Goal: Task Accomplishment & Management: Manage account settings

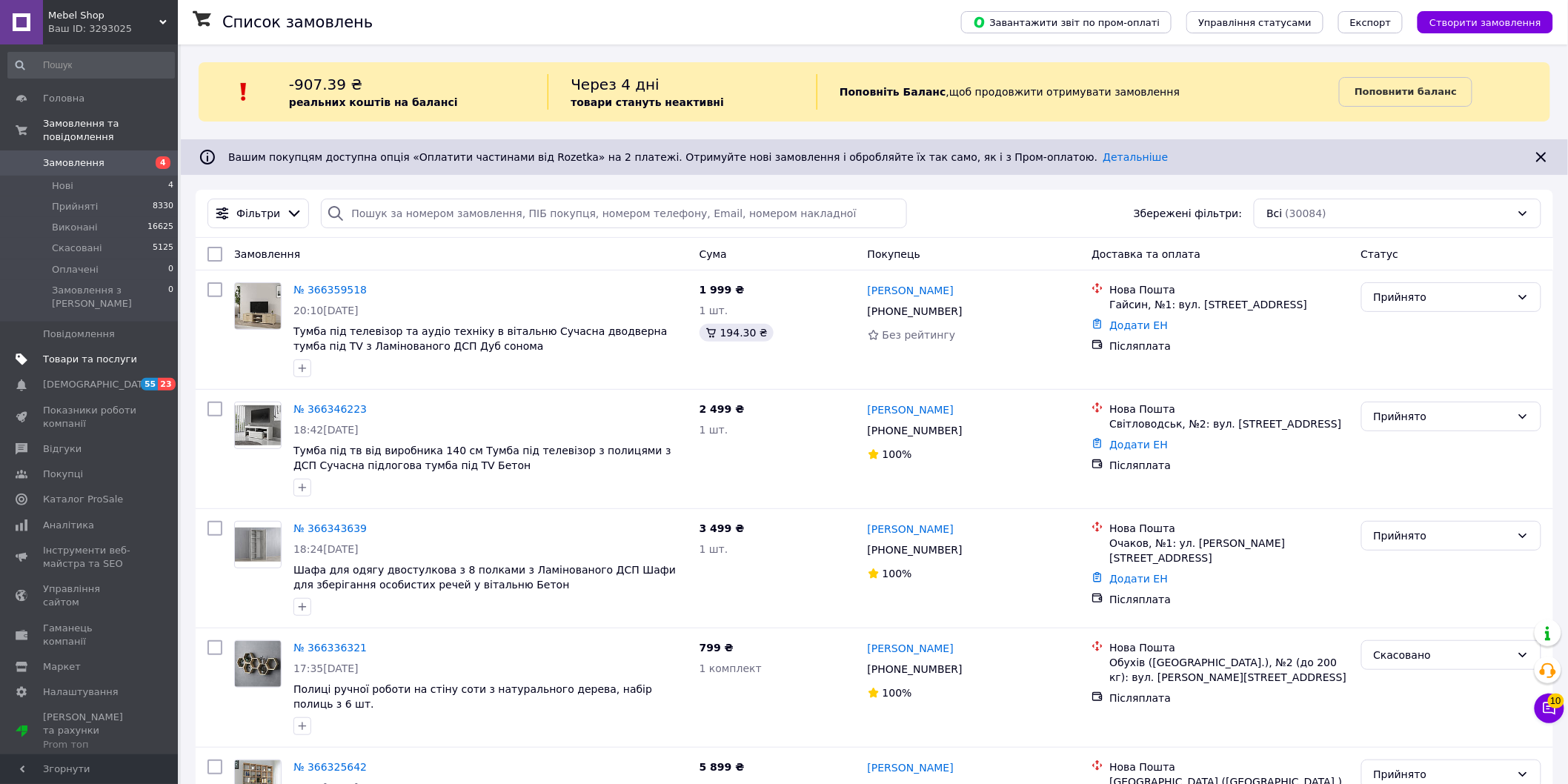
click at [92, 353] on span "Товари та послуги" at bounding box center [90, 360] width 94 height 14
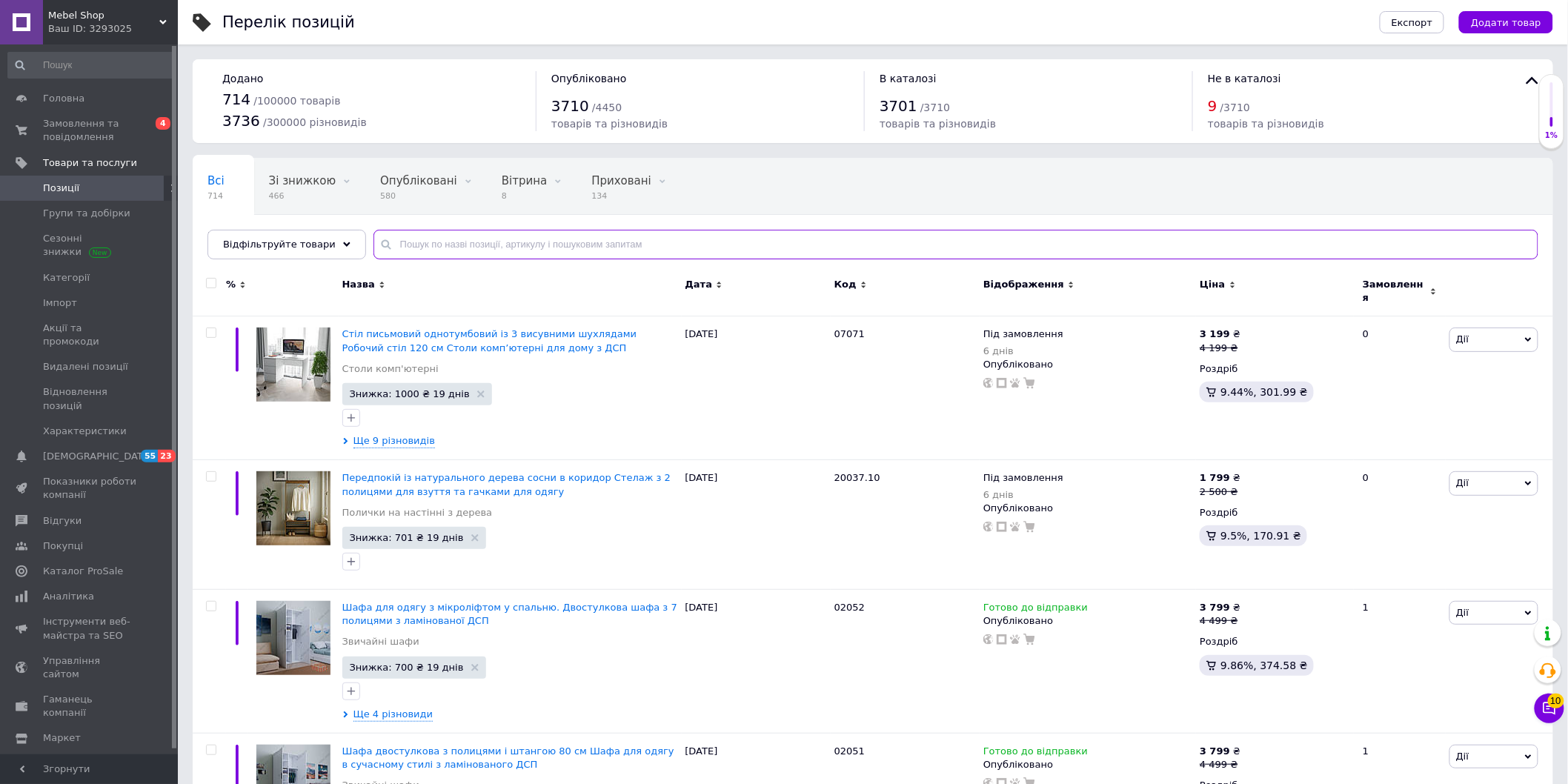
click at [435, 241] on input "text" at bounding box center [956, 244] width 1165 height 30
paste input "03005"
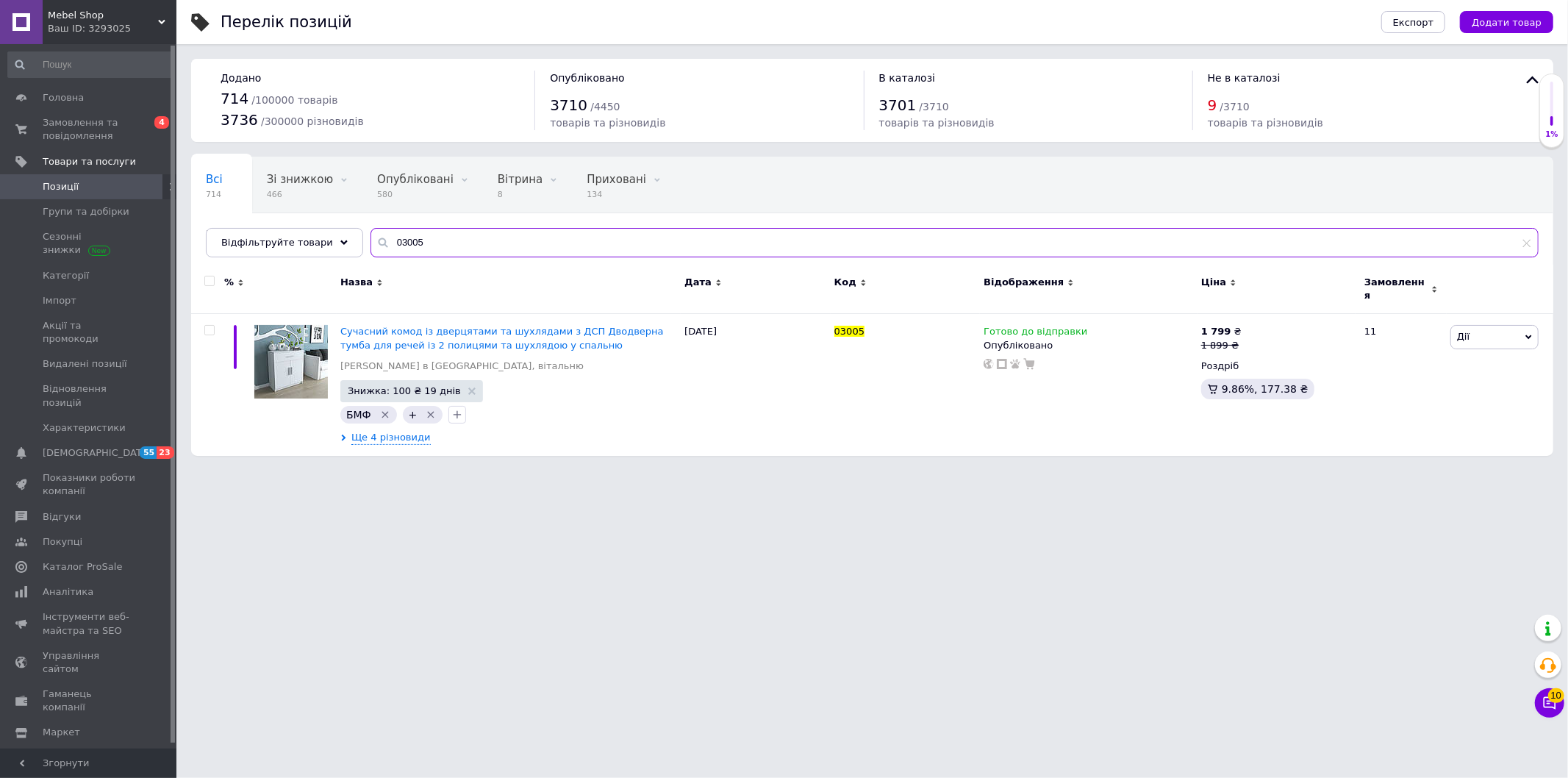
type input "03005"
click at [1245, 339] on icon at bounding box center [1246, 344] width 9 height 9
drag, startPoint x: 1277, startPoint y: 316, endPoint x: 1261, endPoint y: 316, distance: 16.0
click at [1265, 315] on input "1899" at bounding box center [1314, 321] width 112 height 29
type input "2199"
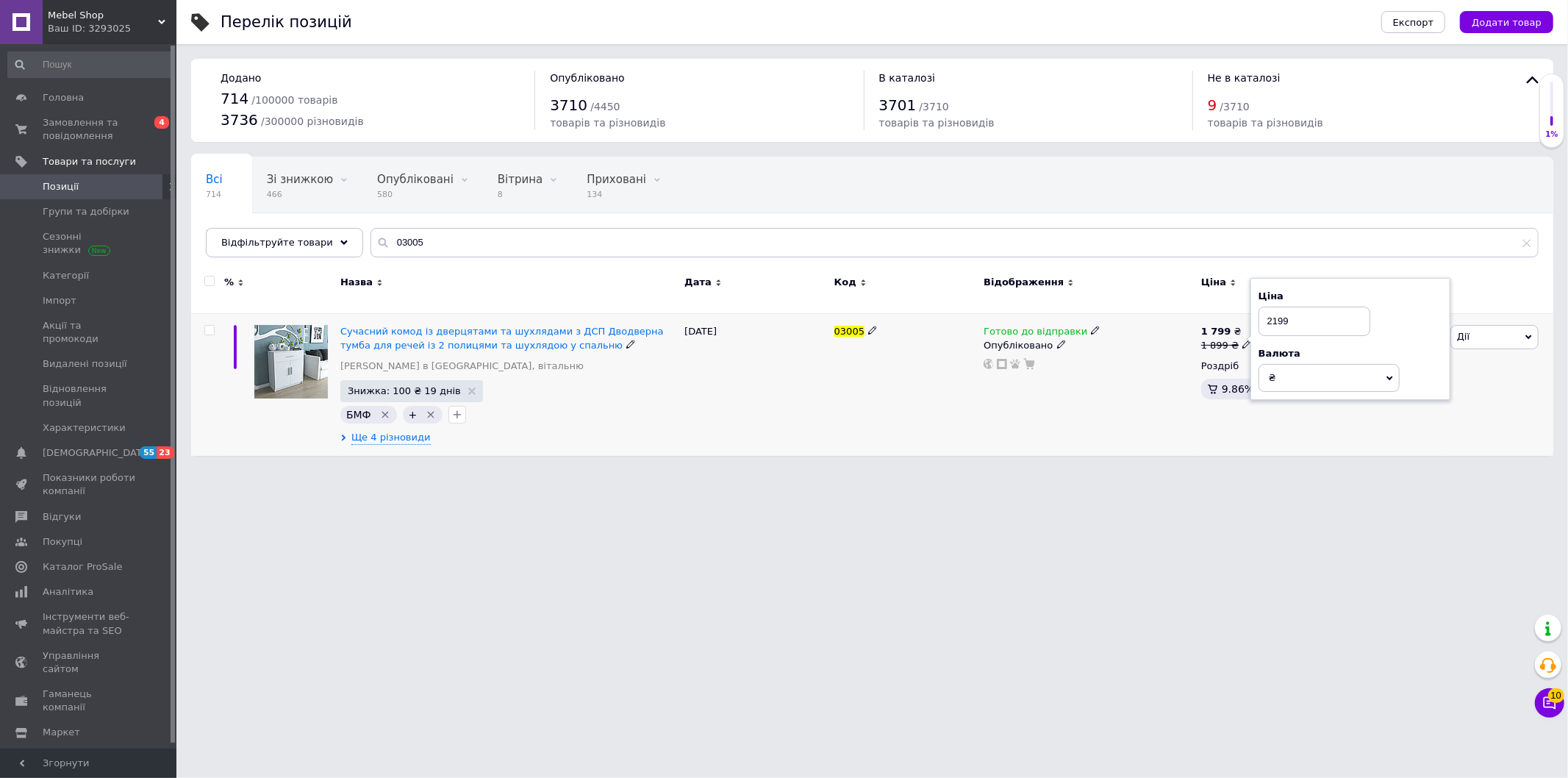
click at [1175, 393] on div "Готово до відправки Опубліковано" at bounding box center [1088, 385] width 218 height 142
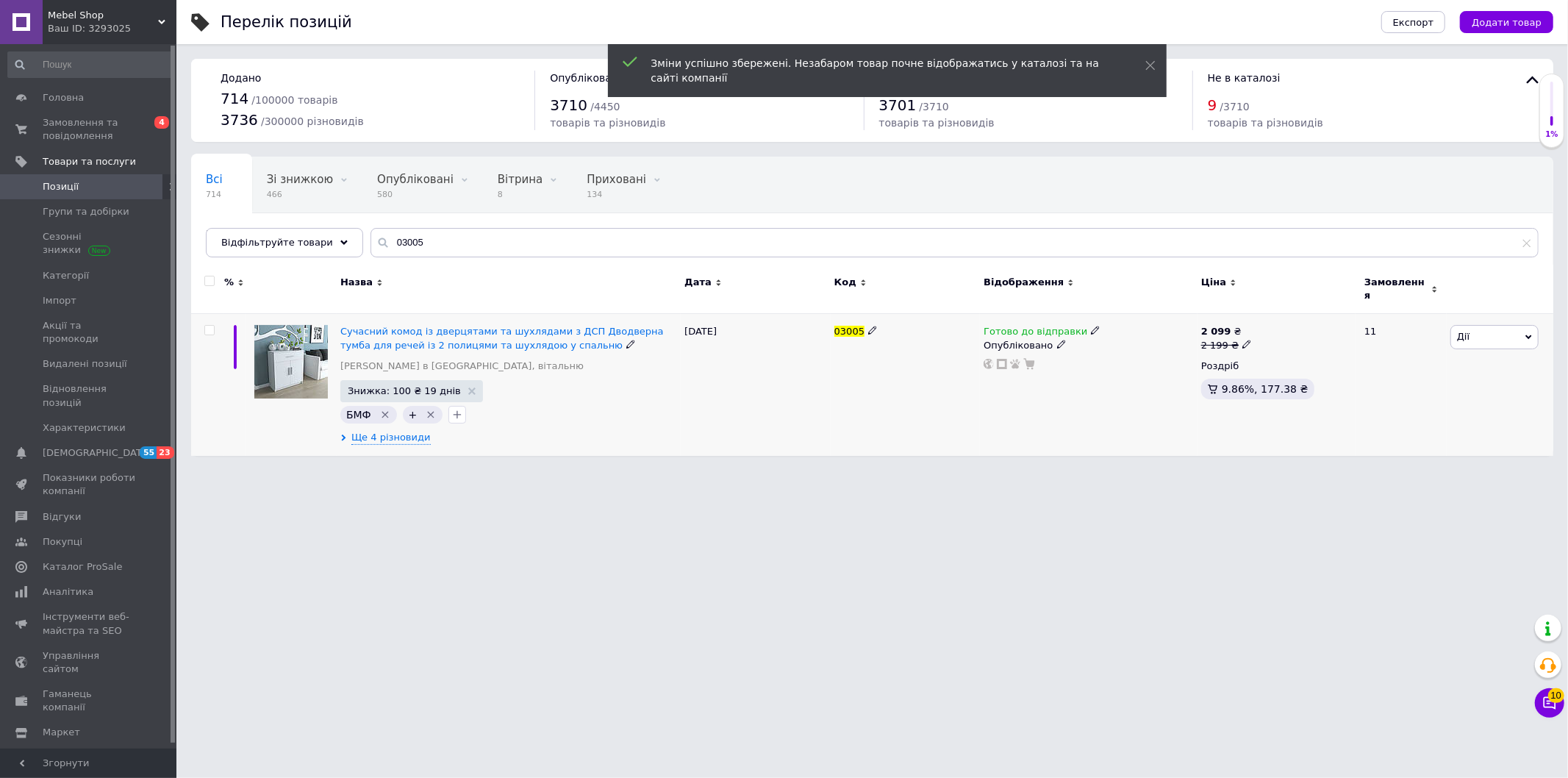
click at [1245, 339] on icon at bounding box center [1246, 344] width 9 height 9
click at [1273, 314] on input "2199" at bounding box center [1314, 321] width 112 height 29
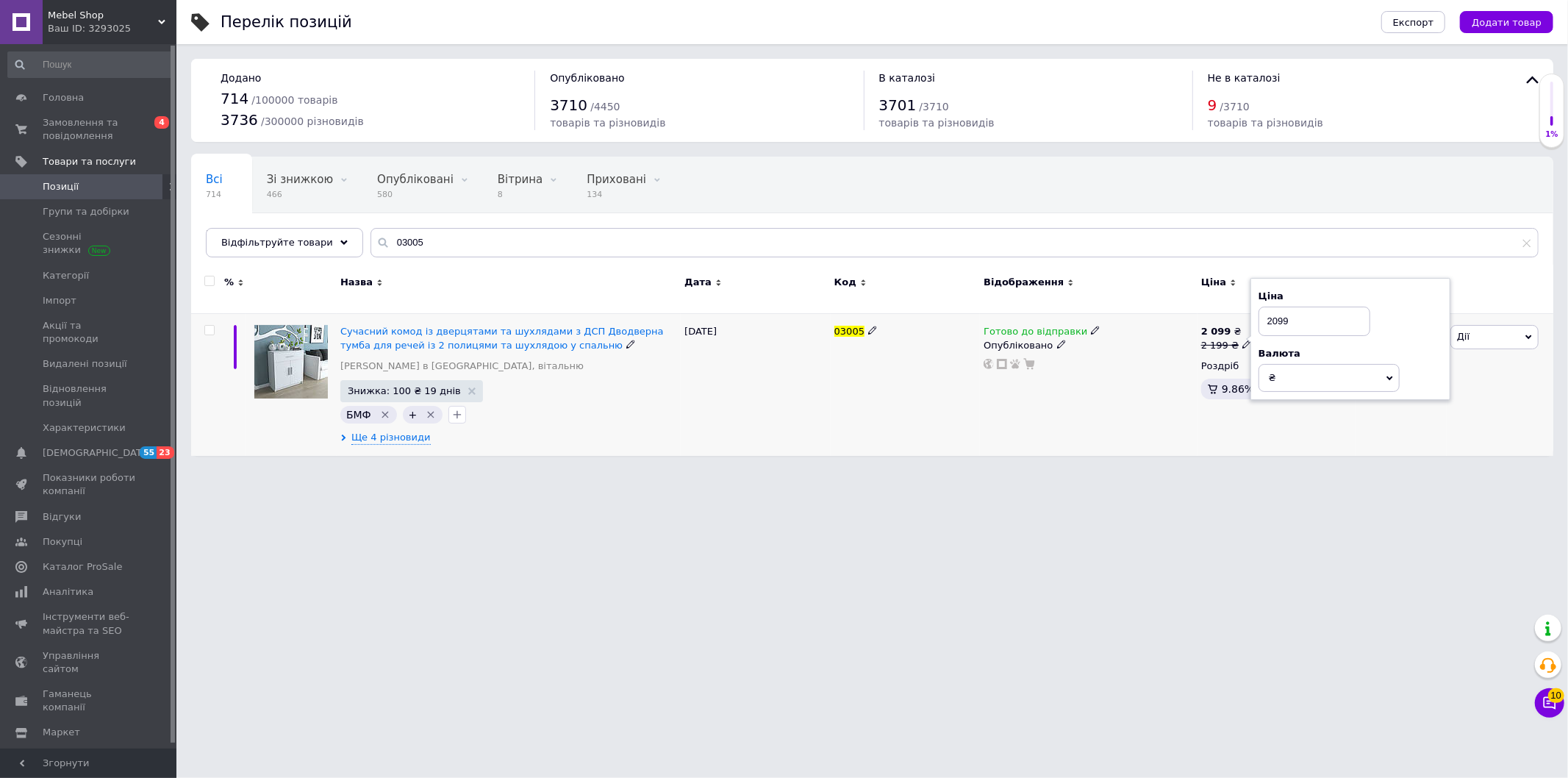
type input "2099"
click at [1029, 417] on div "Готово до відправки Опубліковано" at bounding box center [1088, 385] width 218 height 142
click at [347, 245] on div "Всі 714 Зі знижкою 466 Видалити Редагувати Опубліковані 580 Видалити Редагувати…" at bounding box center [873, 207] width 1362 height 101
paste input "2"
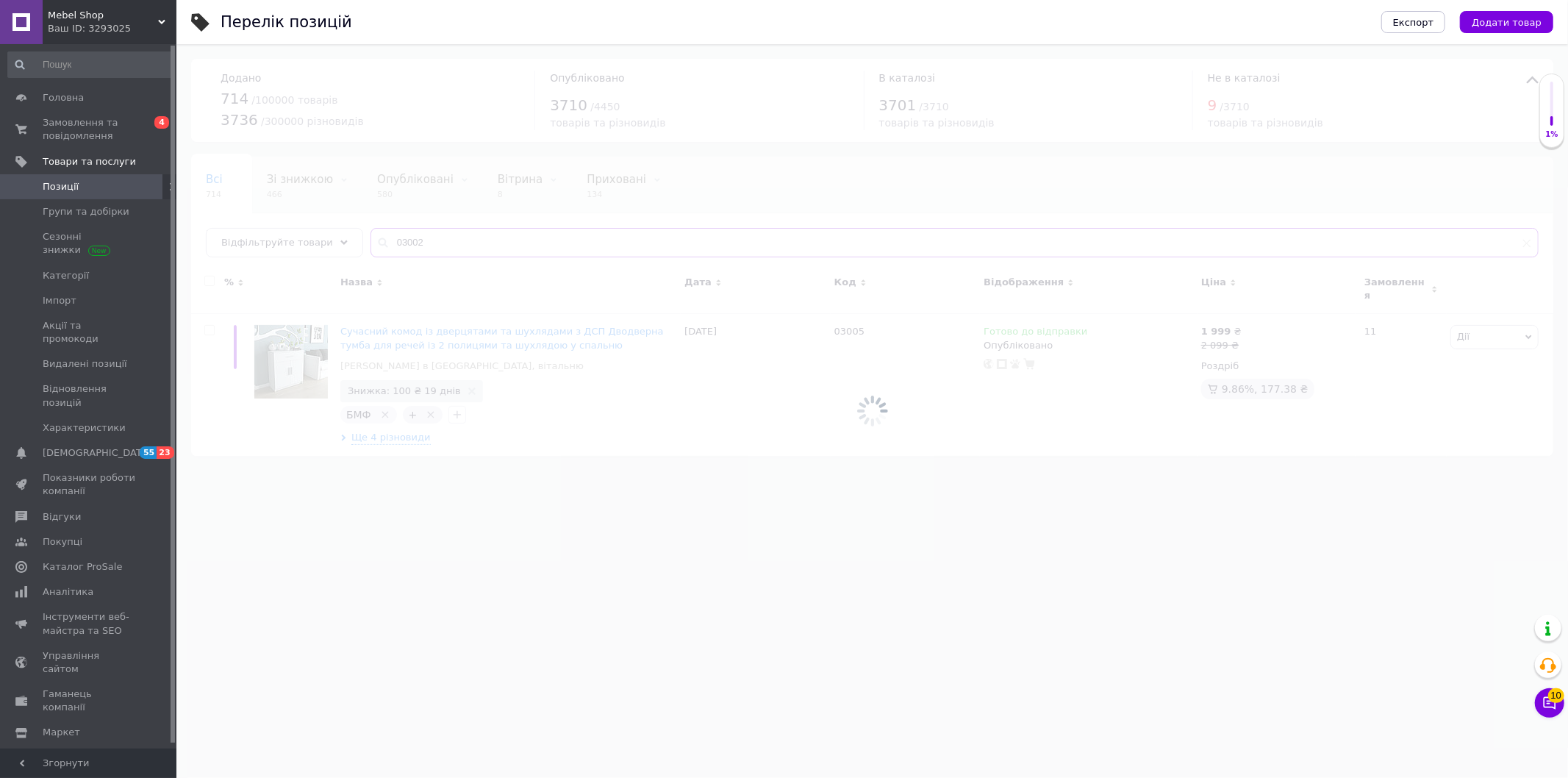
type input "03002"
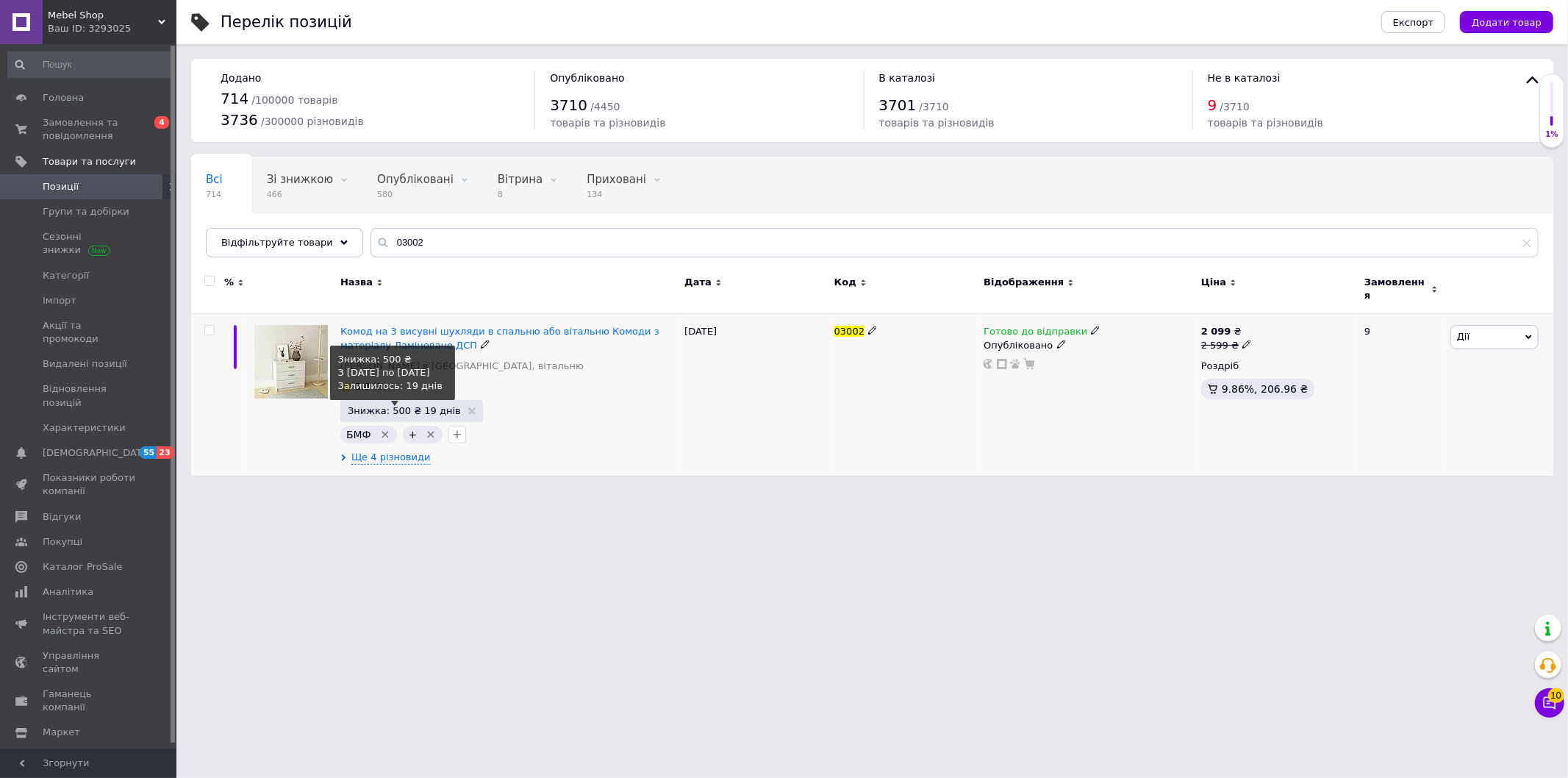
click at [414, 406] on span "Знижка: 500 ₴ 19 днів" at bounding box center [404, 410] width 113 height 9
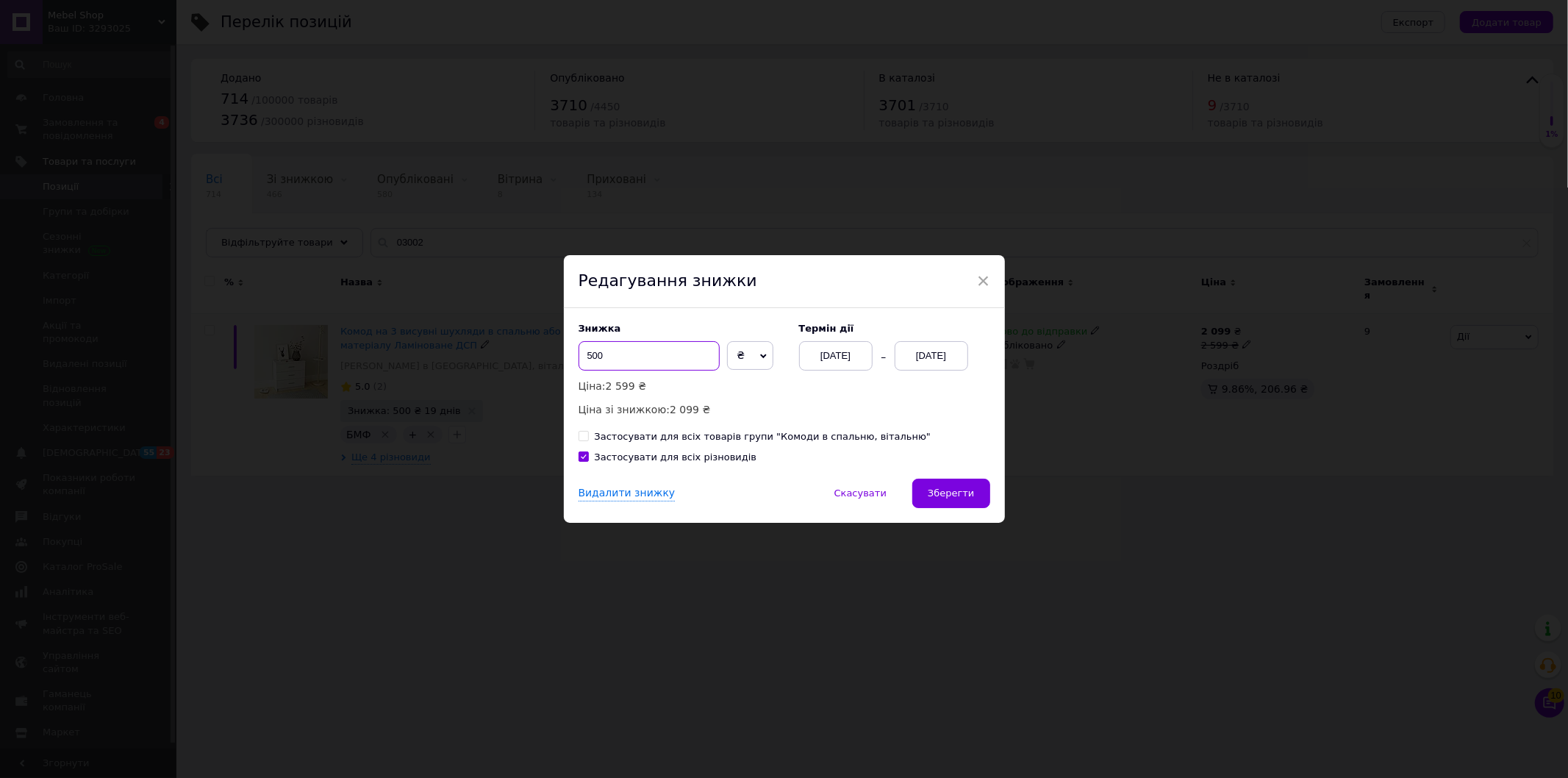
drag, startPoint x: 589, startPoint y: 357, endPoint x: 581, endPoint y: 358, distance: 8.1
click at [581, 358] on input "500" at bounding box center [649, 355] width 141 height 29
type input "400"
click at [952, 494] on span "Зберегти" at bounding box center [951, 492] width 46 height 11
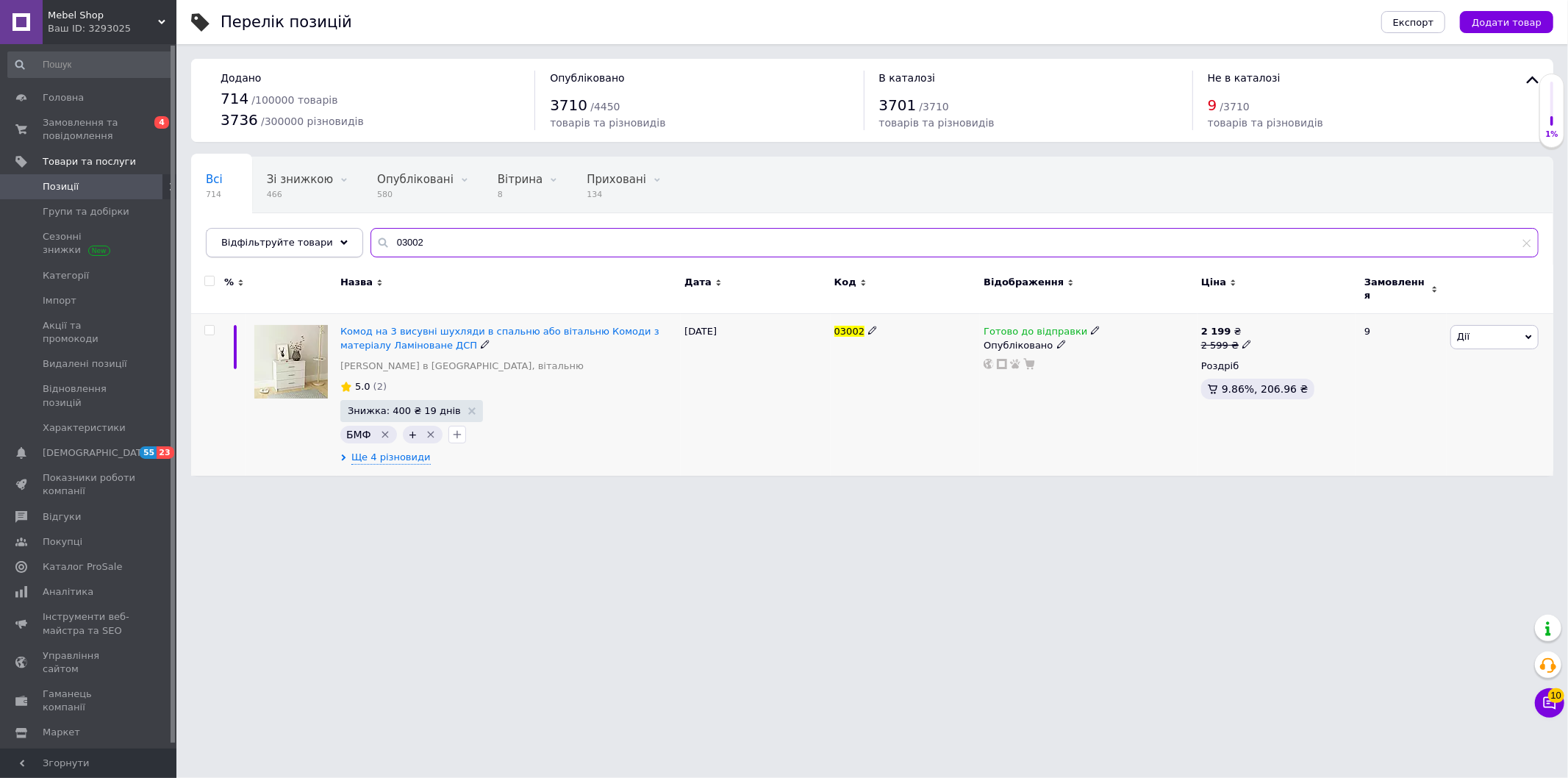
drag, startPoint x: 398, startPoint y: 239, endPoint x: 321, endPoint y: 244, distance: 77.2
click at [337, 239] on div "Відфільтруйте товари 03002" at bounding box center [872, 242] width 1333 height 29
paste input "5"
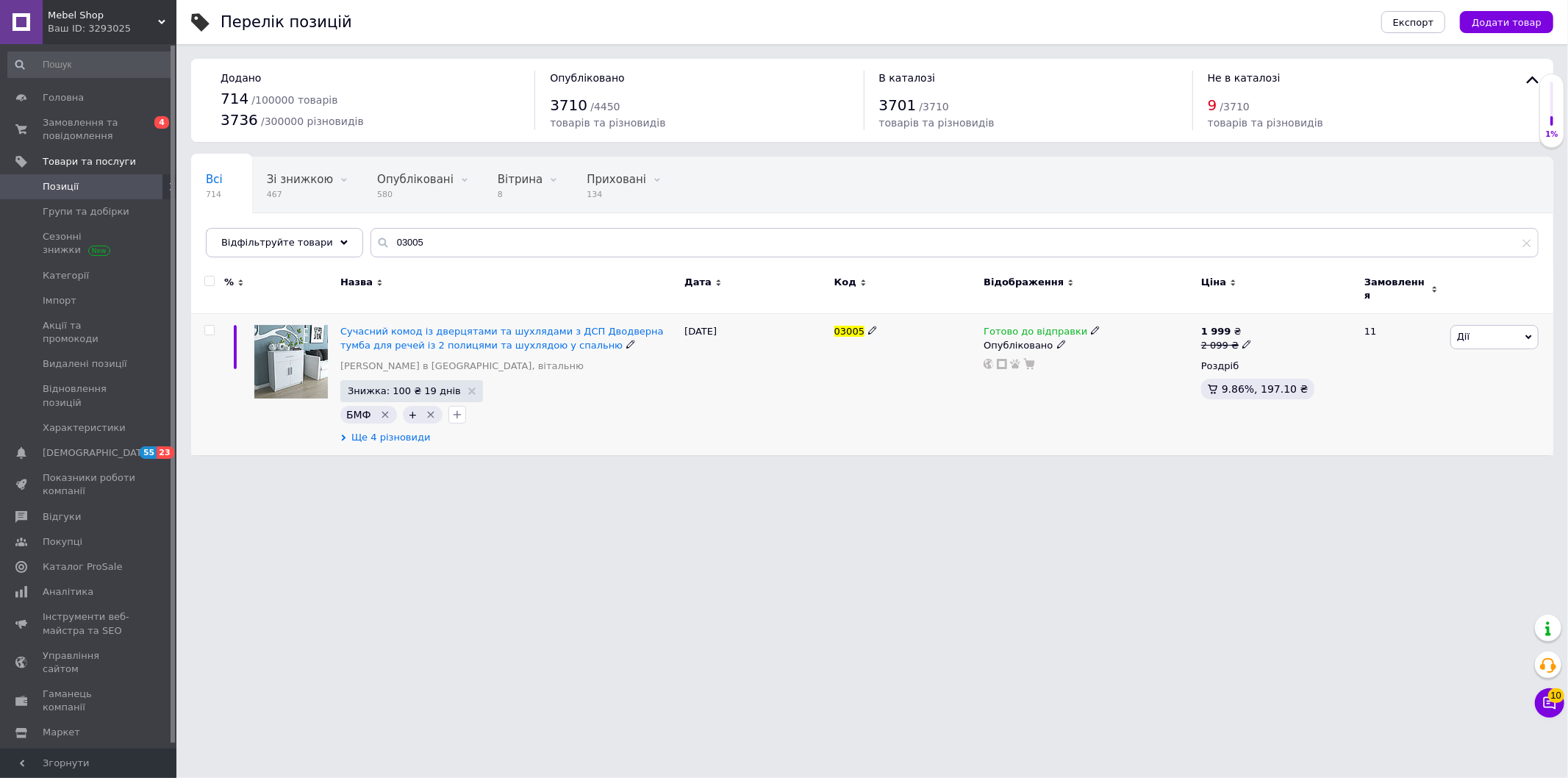
click at [383, 431] on span "Ще 4 різновиди" at bounding box center [391, 438] width 80 height 13
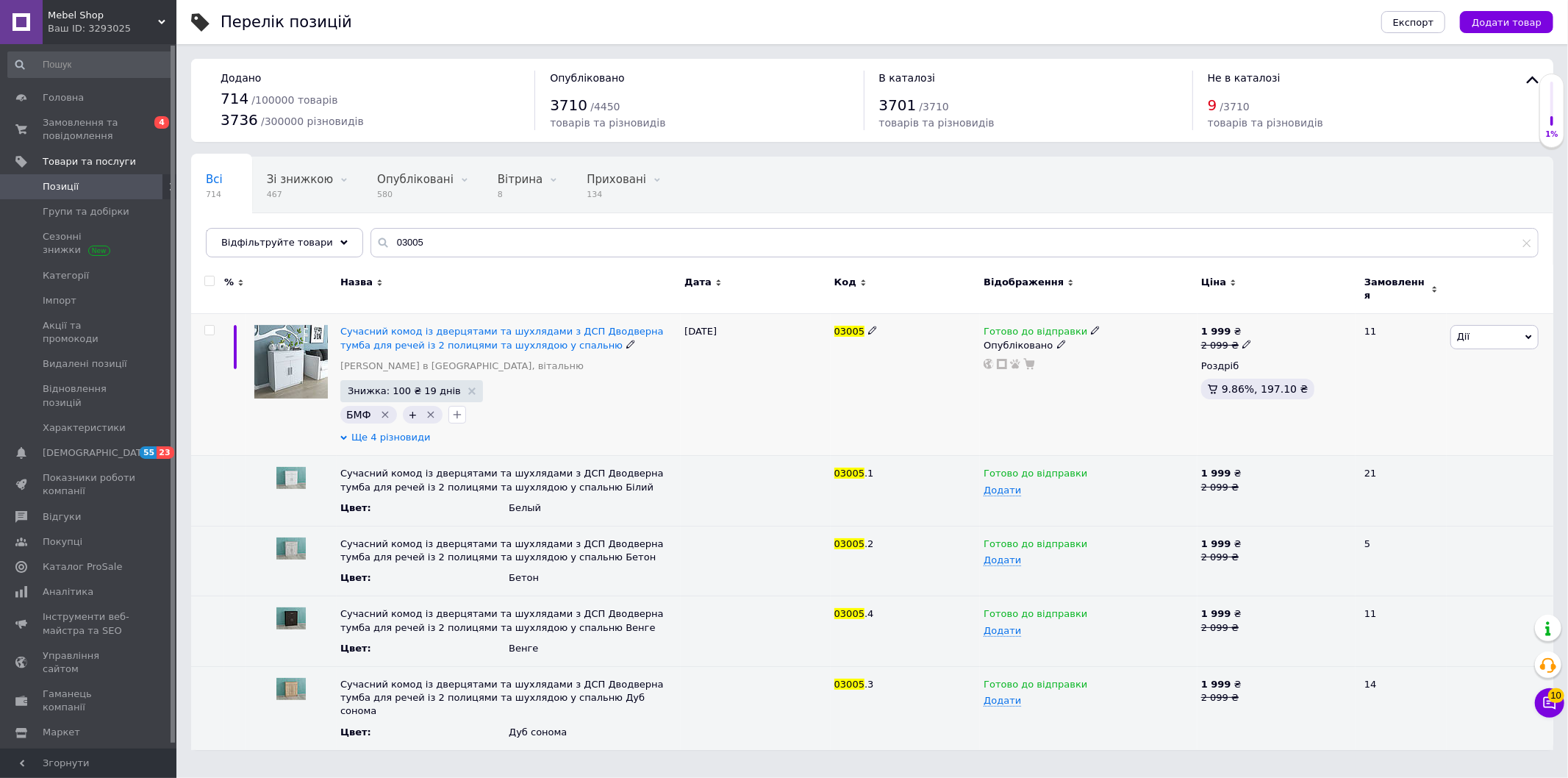
click at [383, 431] on span "Ще 4 різновиди" at bounding box center [391, 438] width 80 height 13
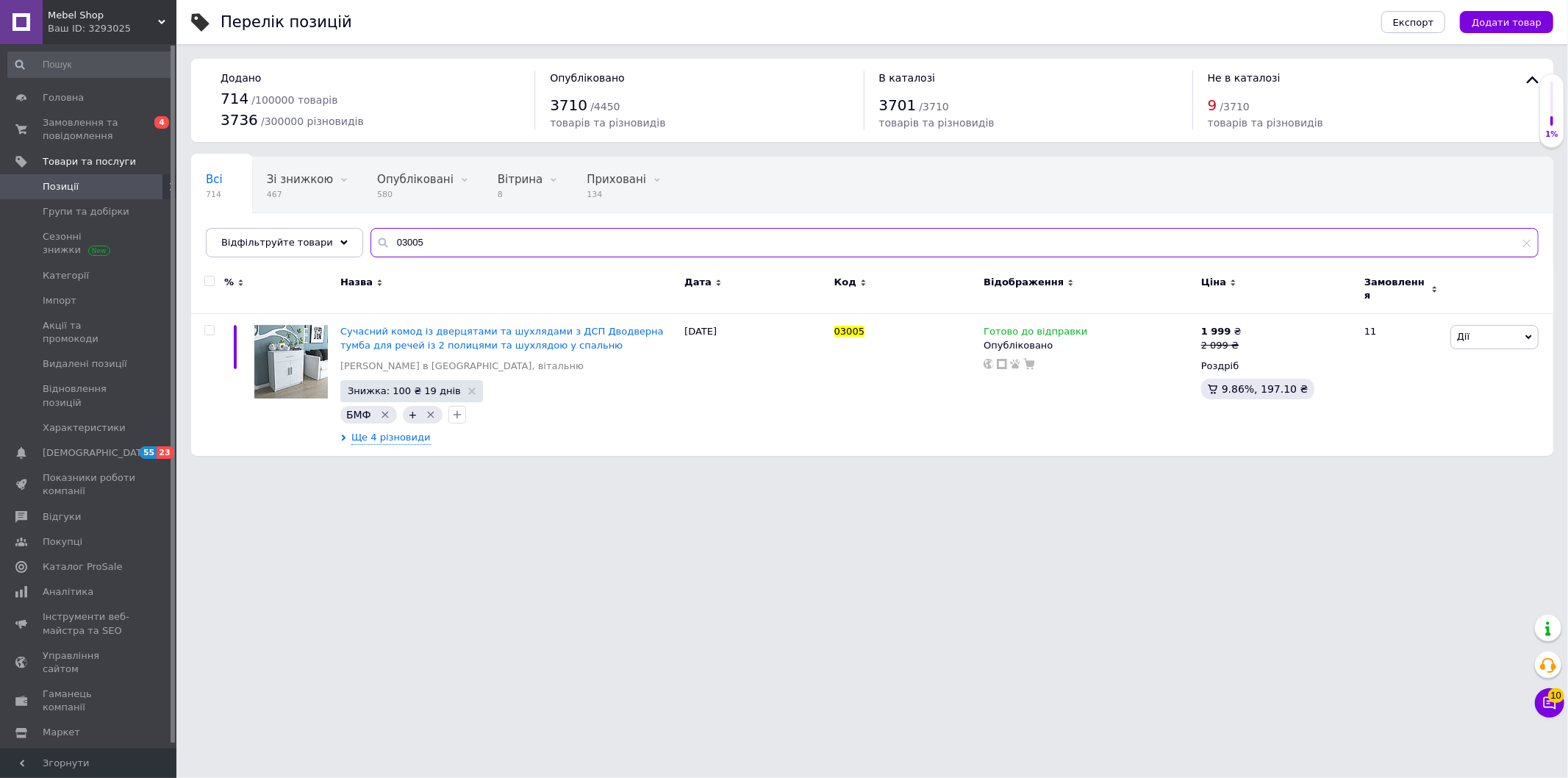
drag, startPoint x: 419, startPoint y: 239, endPoint x: 317, endPoint y: 226, distance: 102.8
click at [333, 250] on div "Відфільтруйте товари 03005" at bounding box center [872, 242] width 1333 height 29
paste input "10"
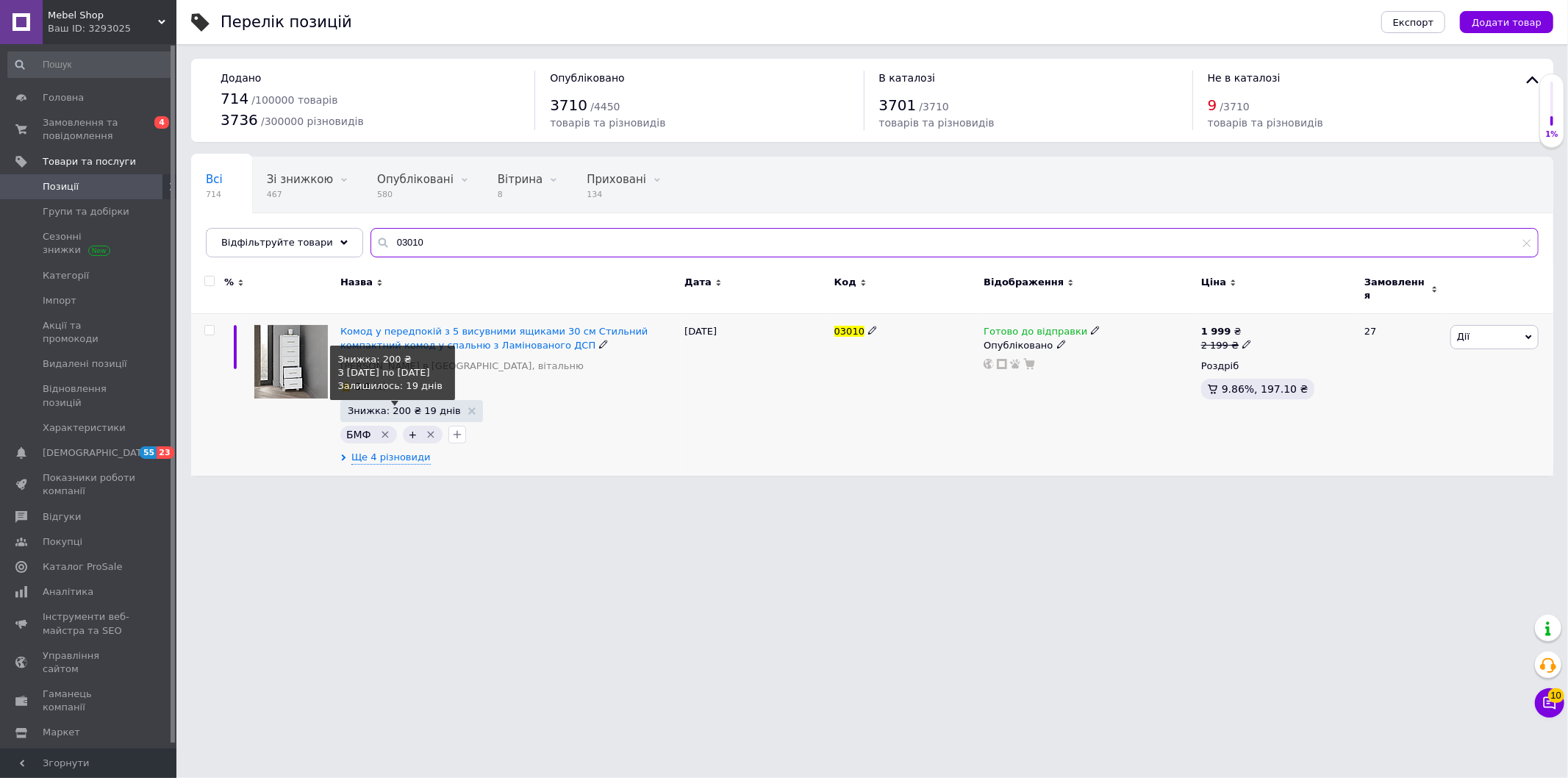
type input "03010"
click at [401, 406] on span "Знижка: 200 ₴ 19 днів" at bounding box center [404, 410] width 113 height 9
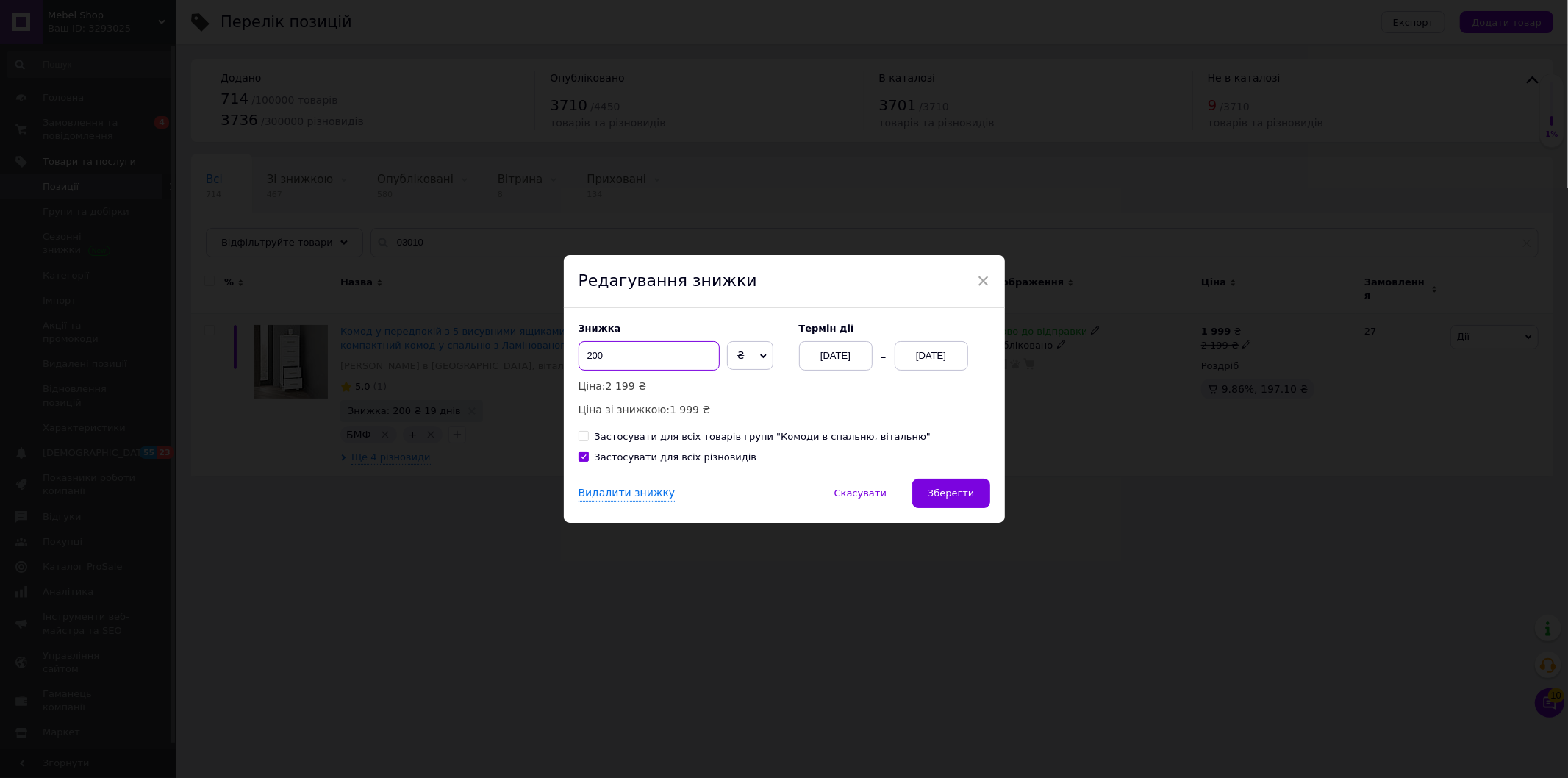
drag, startPoint x: 588, startPoint y: 356, endPoint x: 580, endPoint y: 355, distance: 8.1
click at [580, 355] on input "200" at bounding box center [649, 355] width 141 height 29
type input "200"
click at [977, 273] on span "×" at bounding box center [983, 281] width 13 height 25
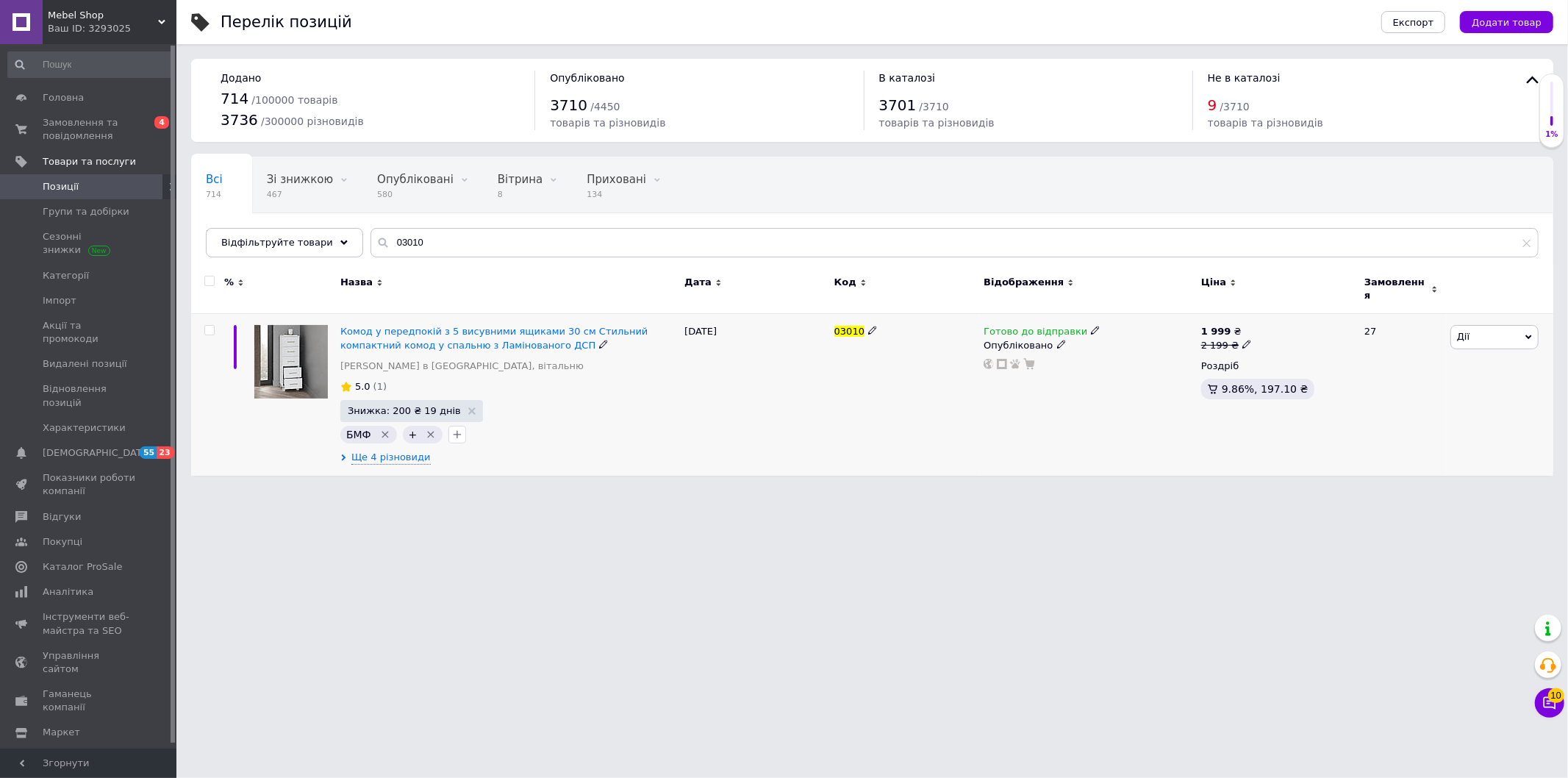
click at [1250, 341] on div "1 999 ₴ 2 199 ₴" at bounding box center [1276, 339] width 150 height 27
click at [1242, 339] on icon at bounding box center [1246, 344] width 9 height 9
click at [1276, 317] on input "2199" at bounding box center [1314, 321] width 112 height 29
type input "2399"
click at [1100, 405] on div "Готово до відправки Опубліковано" at bounding box center [1088, 395] width 218 height 162
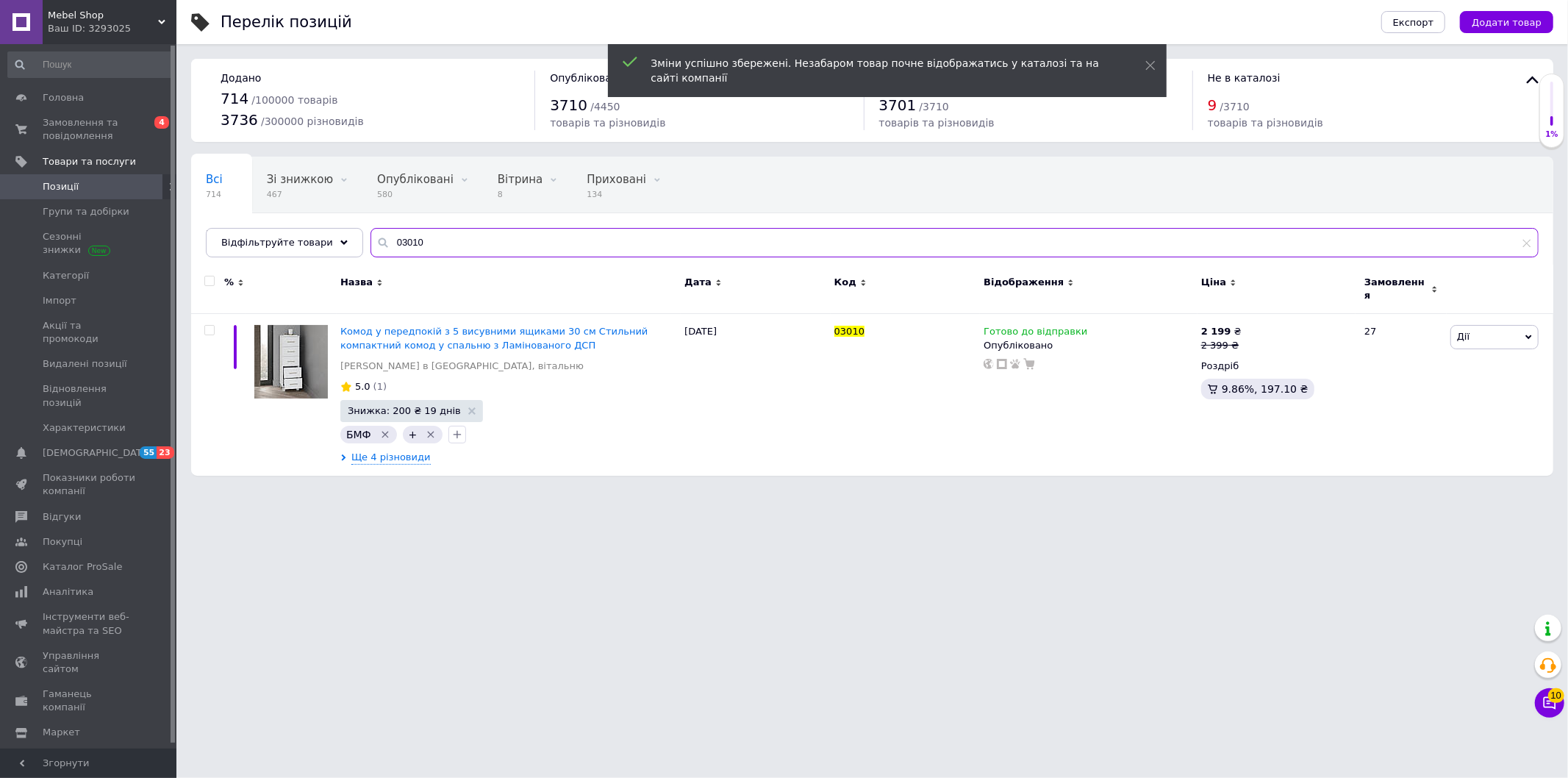
drag, startPoint x: 364, startPoint y: 235, endPoint x: 334, endPoint y: 276, distance: 50.8
click at [317, 239] on div "Відфільтруйте товари 03010" at bounding box center [872, 242] width 1333 height 29
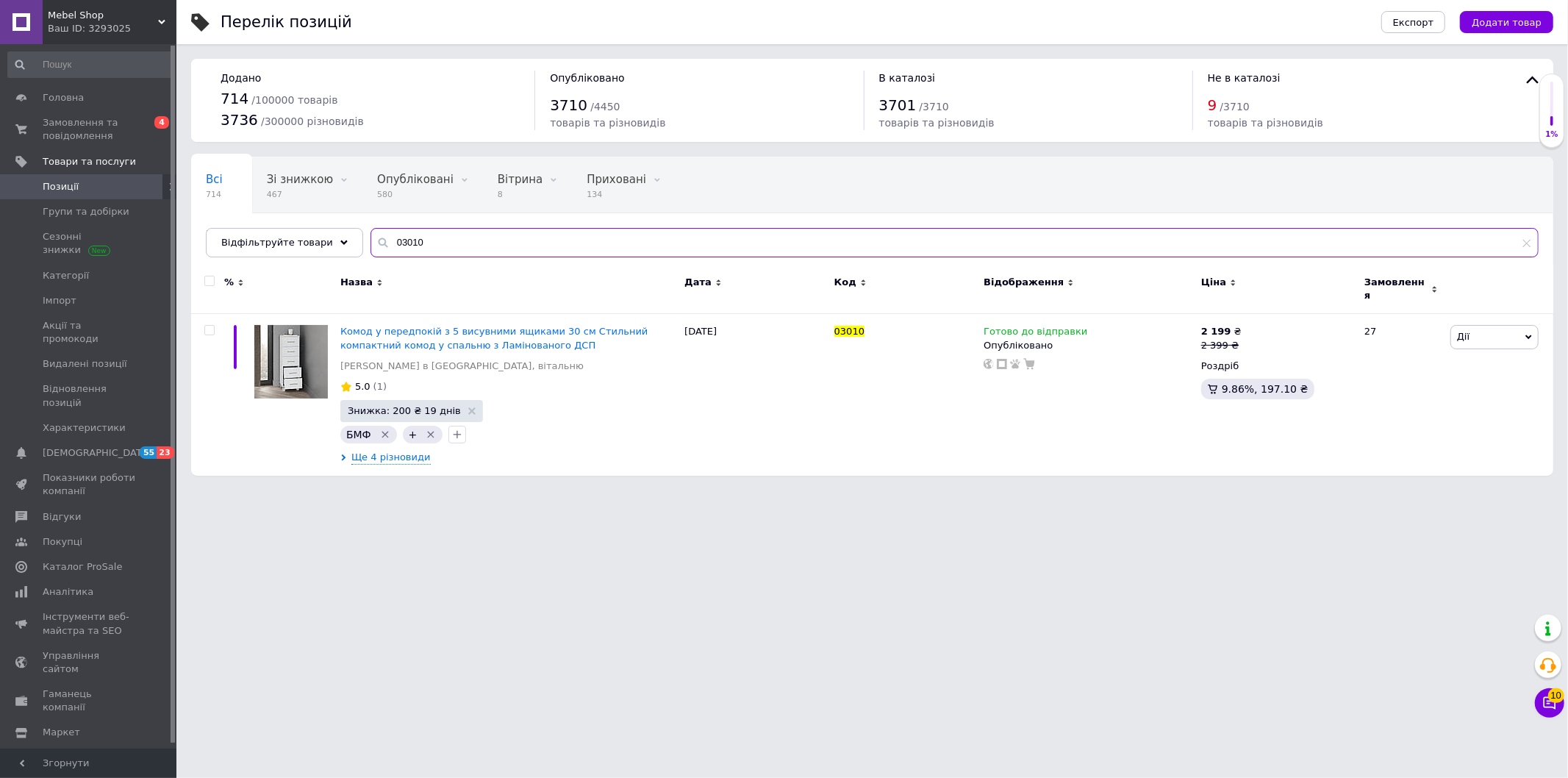
paste input "08"
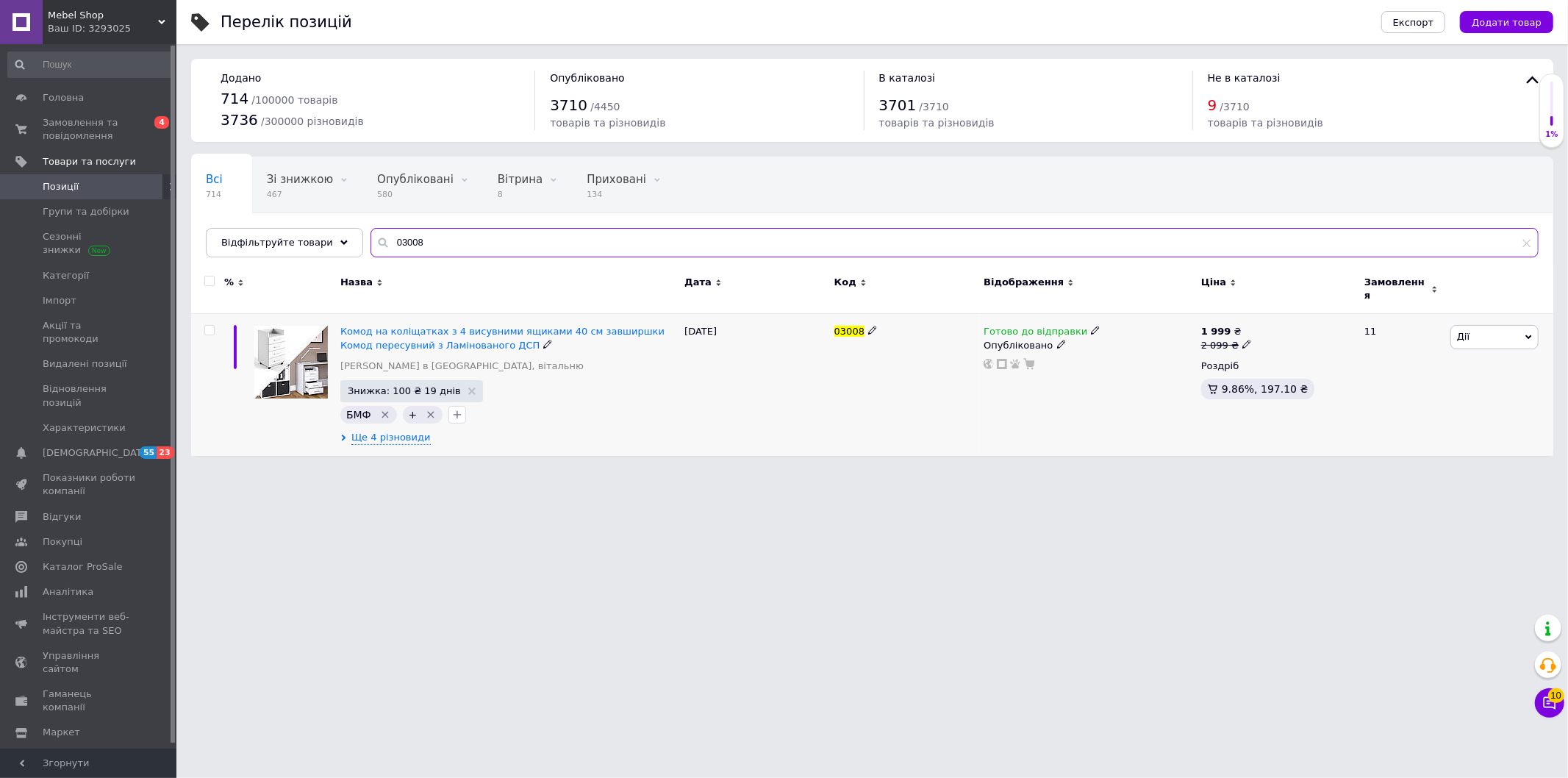
type input "03008"
click at [1244, 342] on div "2 099 ₴" at bounding box center [1226, 345] width 50 height 13
click at [1279, 318] on input "2099" at bounding box center [1314, 321] width 112 height 29
type input "2399"
click at [1097, 437] on div "Готово до відправки Опубліковано" at bounding box center [1088, 385] width 218 height 142
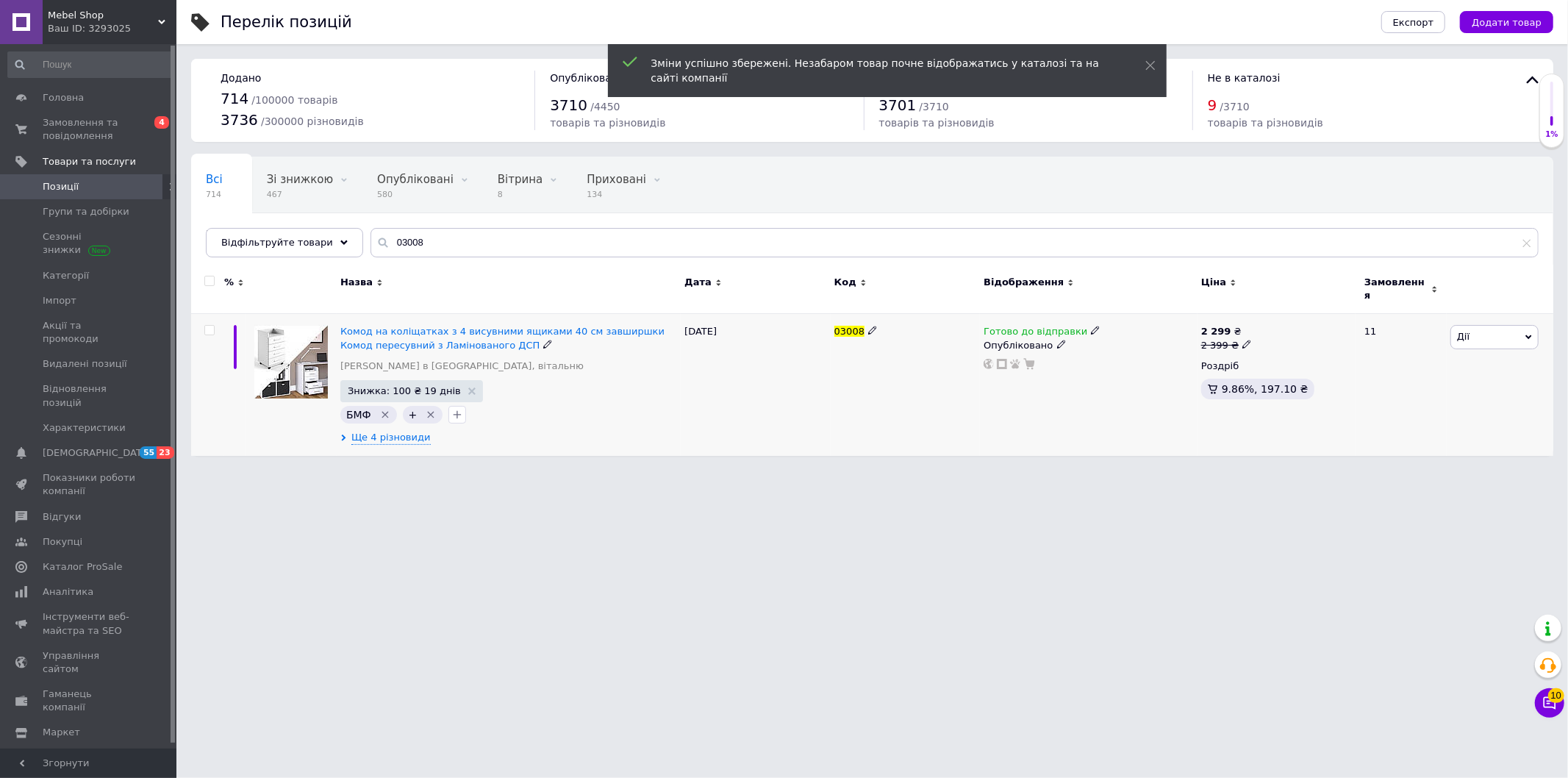
click at [1245, 346] on div "2 299 ₴ 2 399 ₴ Роздріб 9.86%, 197.10 ₴" at bounding box center [1276, 365] width 150 height 80
click at [1242, 339] on icon at bounding box center [1246, 344] width 9 height 9
click at [1273, 310] on input "2399" at bounding box center [1314, 321] width 112 height 29
type input "2299"
click at [1157, 401] on div "Готово до відправки Опубліковано" at bounding box center [1088, 385] width 218 height 142
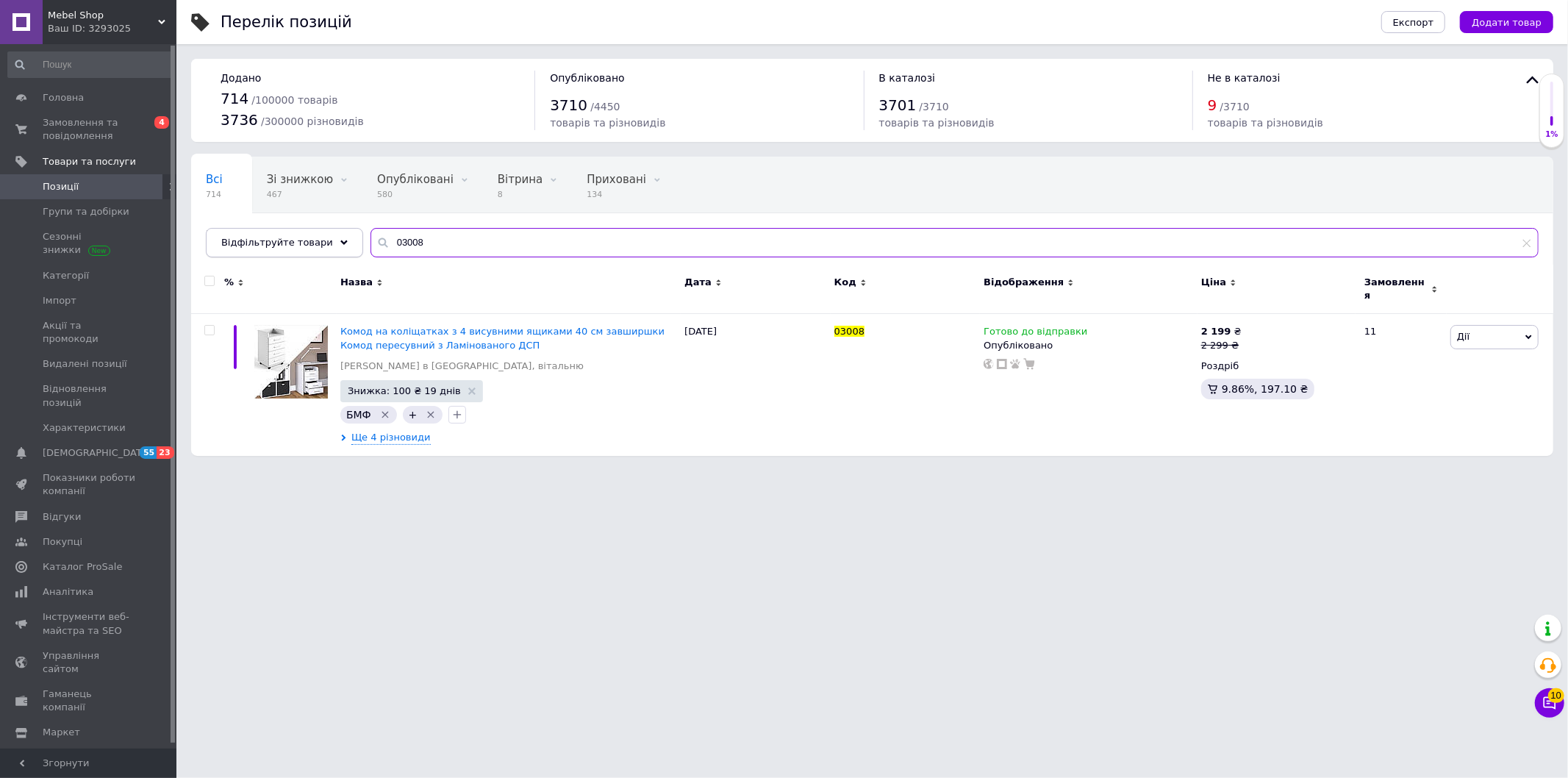
click at [333, 247] on div "Відфільтруйте товари 03008" at bounding box center [872, 242] width 1333 height 29
paste input "10"
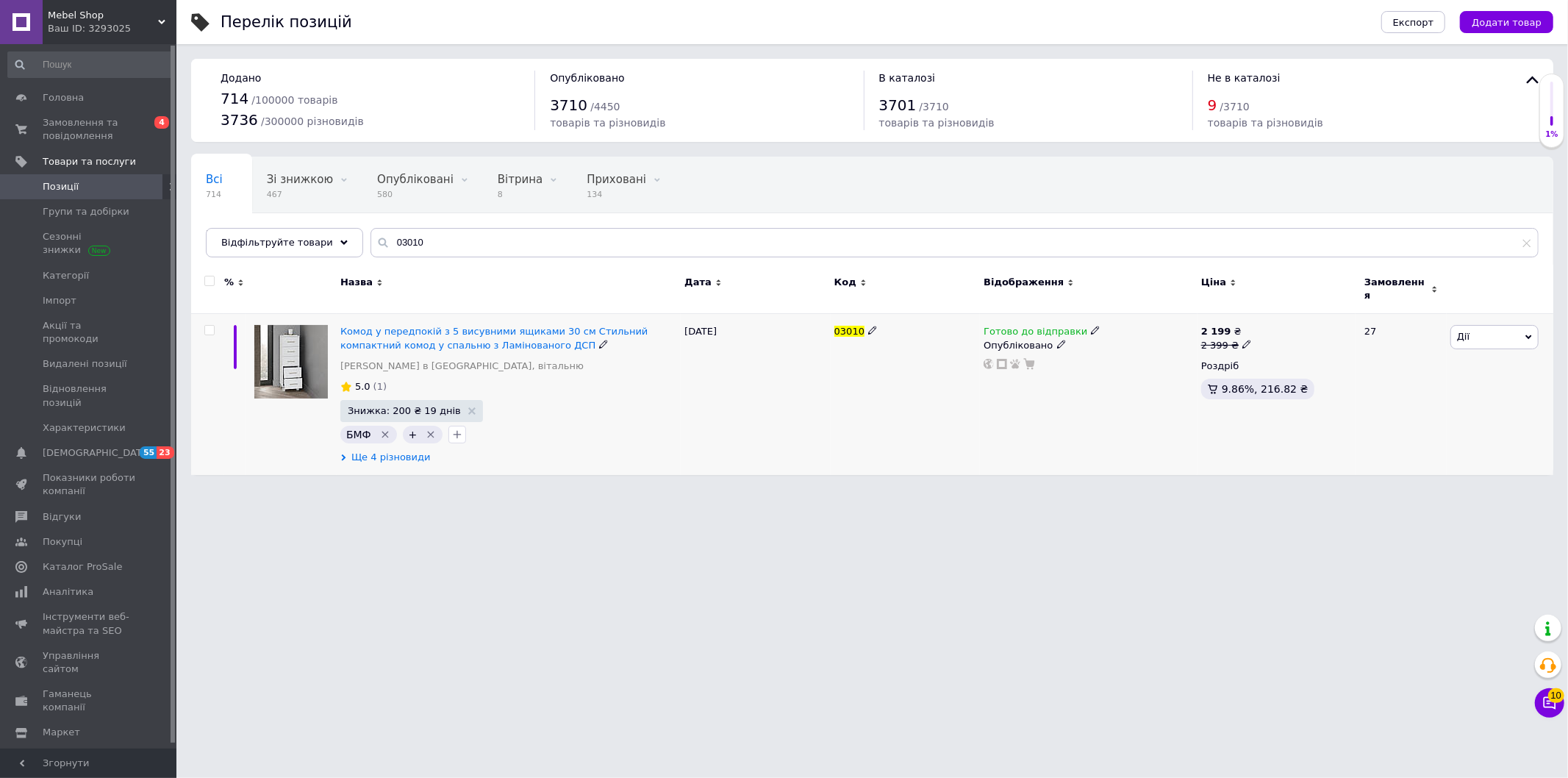
click at [391, 453] on span "Ще 4 різновиди" at bounding box center [391, 458] width 80 height 13
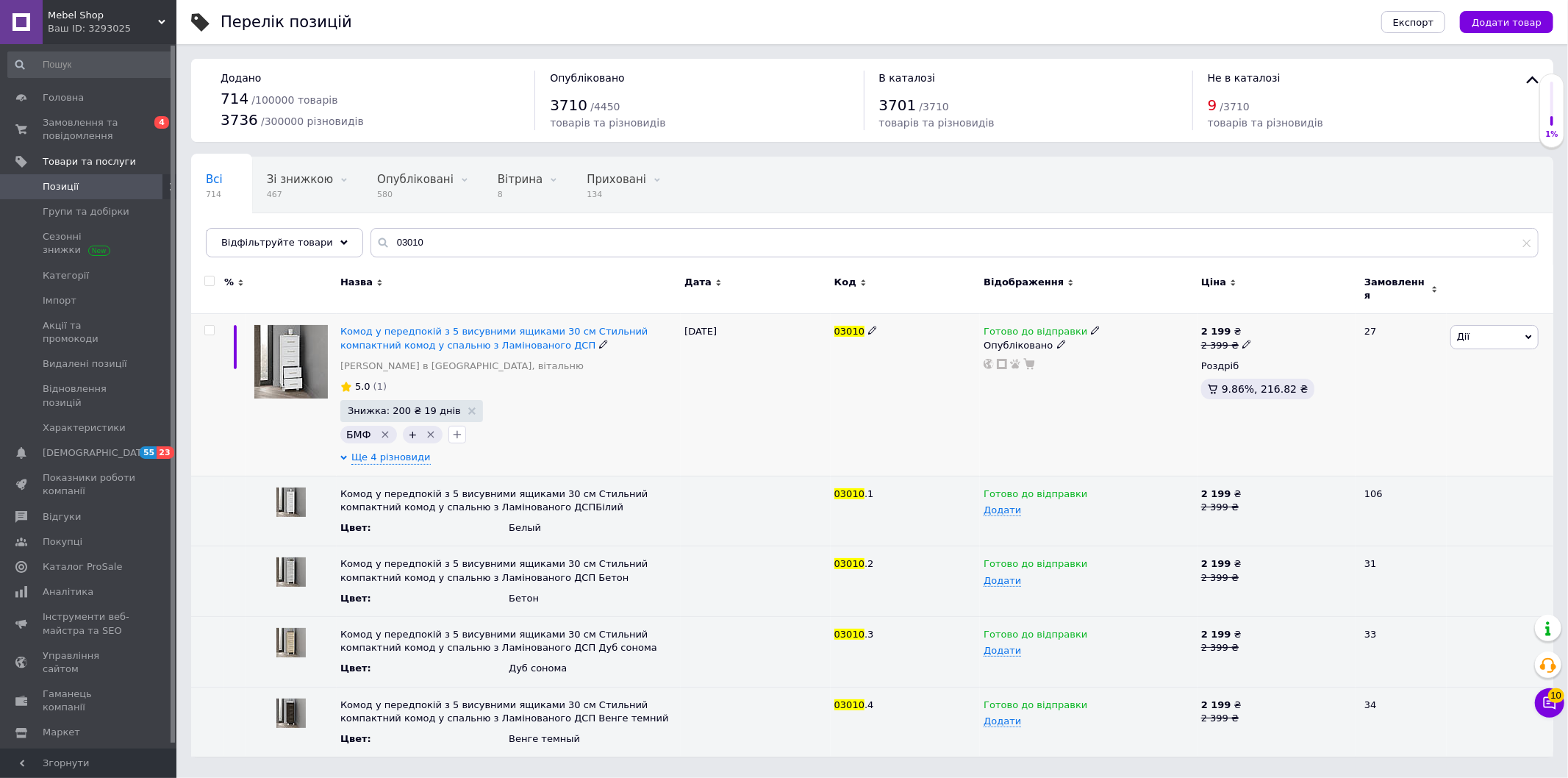
click at [392, 457] on div "Комод у передпокій з 5 висувними ящиками 30 см Стильний компактний комод у спал…" at bounding box center [509, 395] width 344 height 162
drag, startPoint x: 442, startPoint y: 222, endPoint x: 443, endPoint y: 236, distance: 14.0
click at [436, 226] on div "Всі 714 Зі знижкою 467 Видалити Редагувати Опубліковані 580 Видалити Редагувати…" at bounding box center [873, 214] width 1362 height 121
drag, startPoint x: 445, startPoint y: 236, endPoint x: 315, endPoint y: 248, distance: 130.6
click at [370, 234] on input "03010" at bounding box center [954, 242] width 1168 height 29
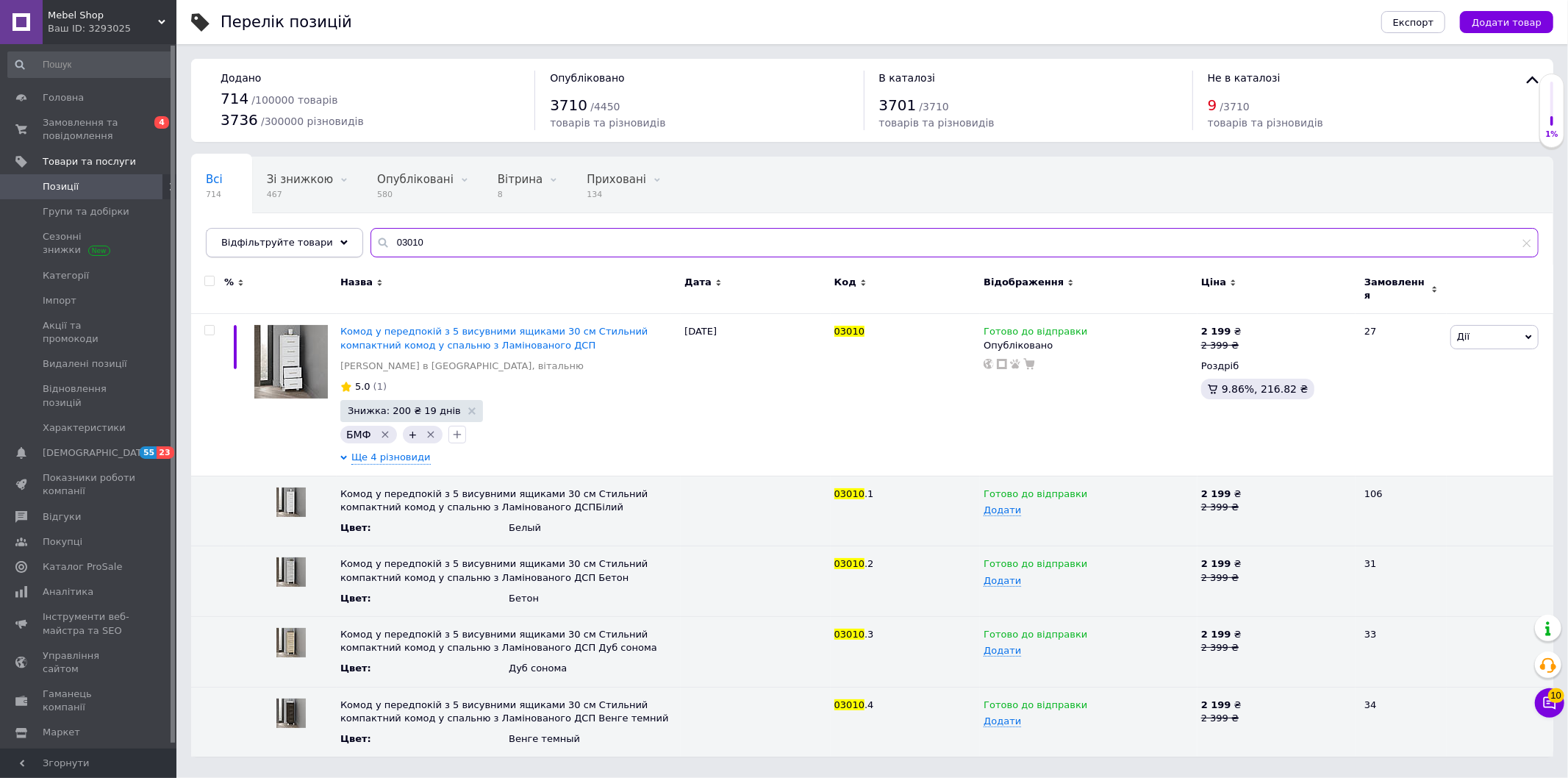
paste input "02"
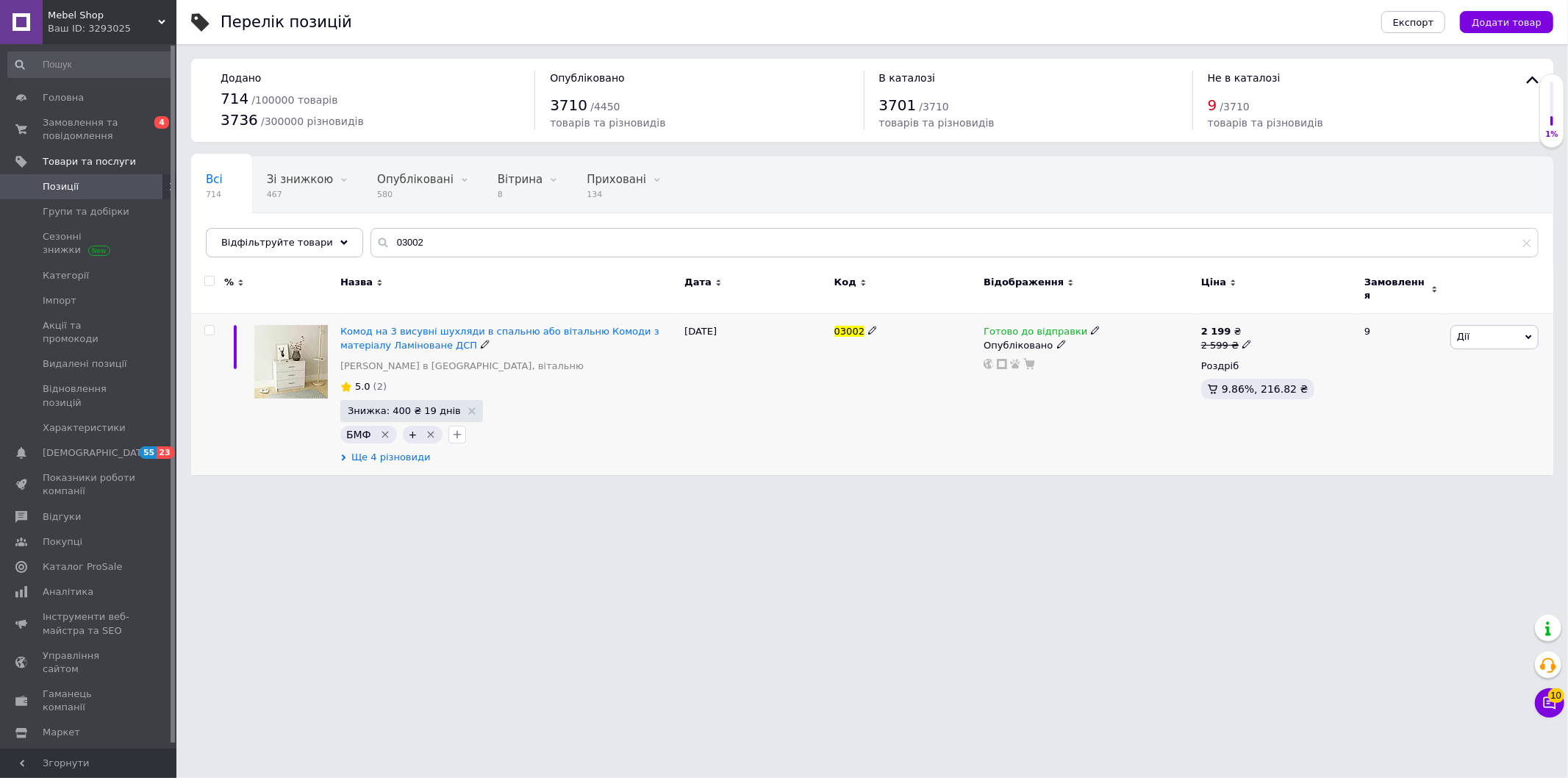
click at [392, 451] on span "Ще 4 різновиди" at bounding box center [391, 458] width 80 height 13
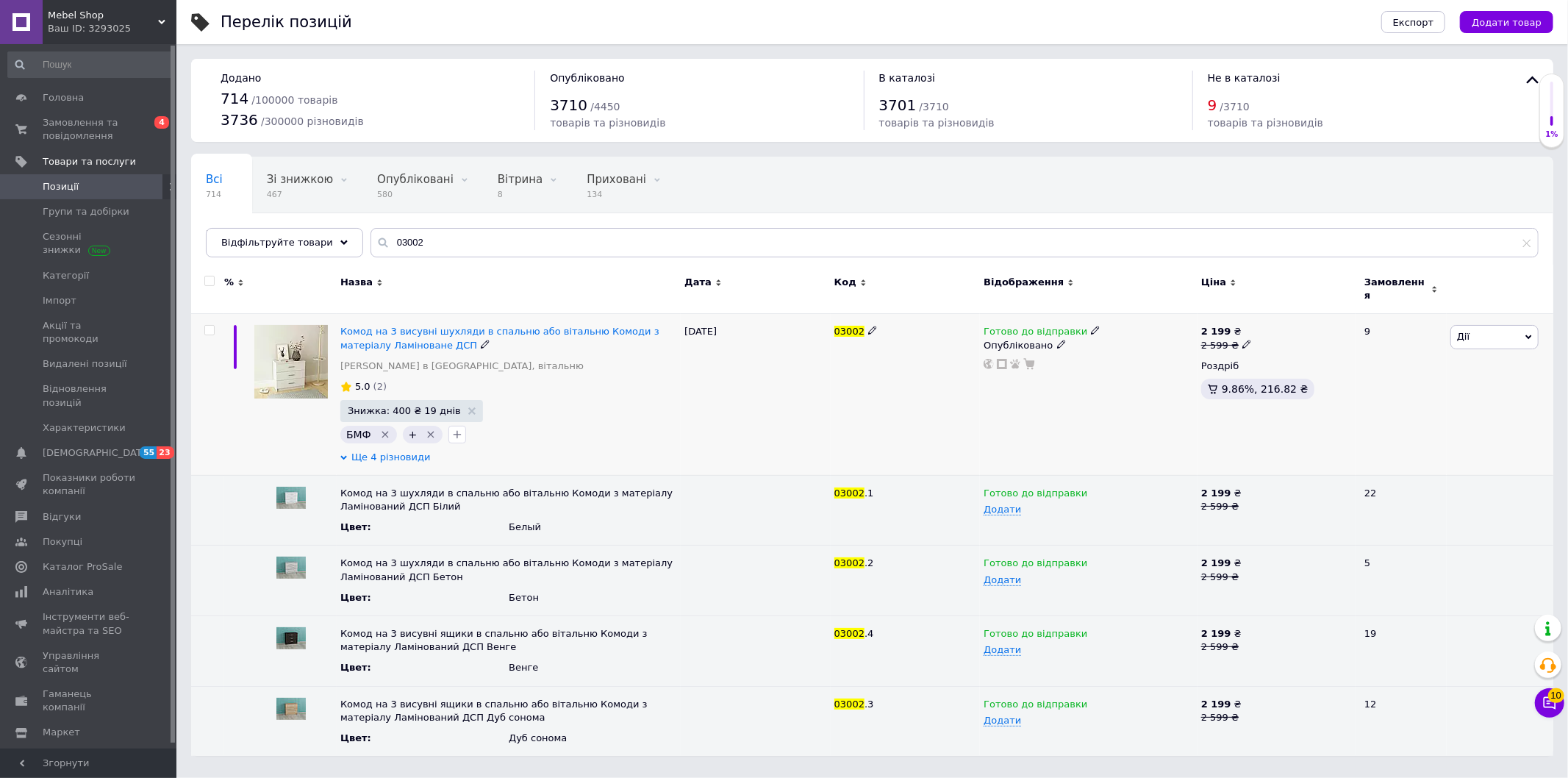
click at [392, 451] on span "Ще 4 різновиди" at bounding box center [391, 458] width 80 height 13
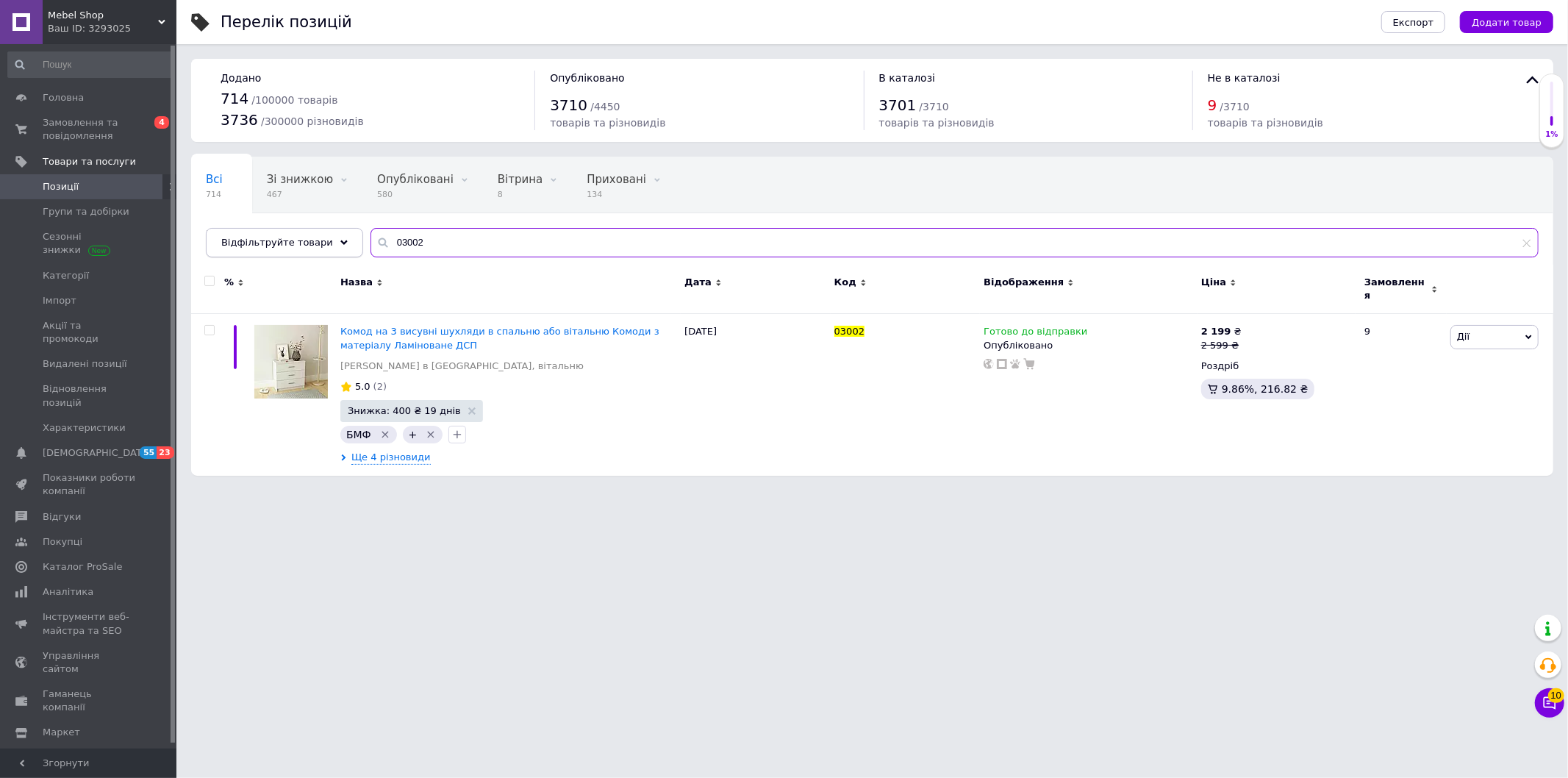
drag, startPoint x: 438, startPoint y: 236, endPoint x: 303, endPoint y: 243, distance: 135.2
click at [329, 232] on div "Відфільтруйте товари 03002" at bounding box center [872, 242] width 1333 height 29
paste input "4"
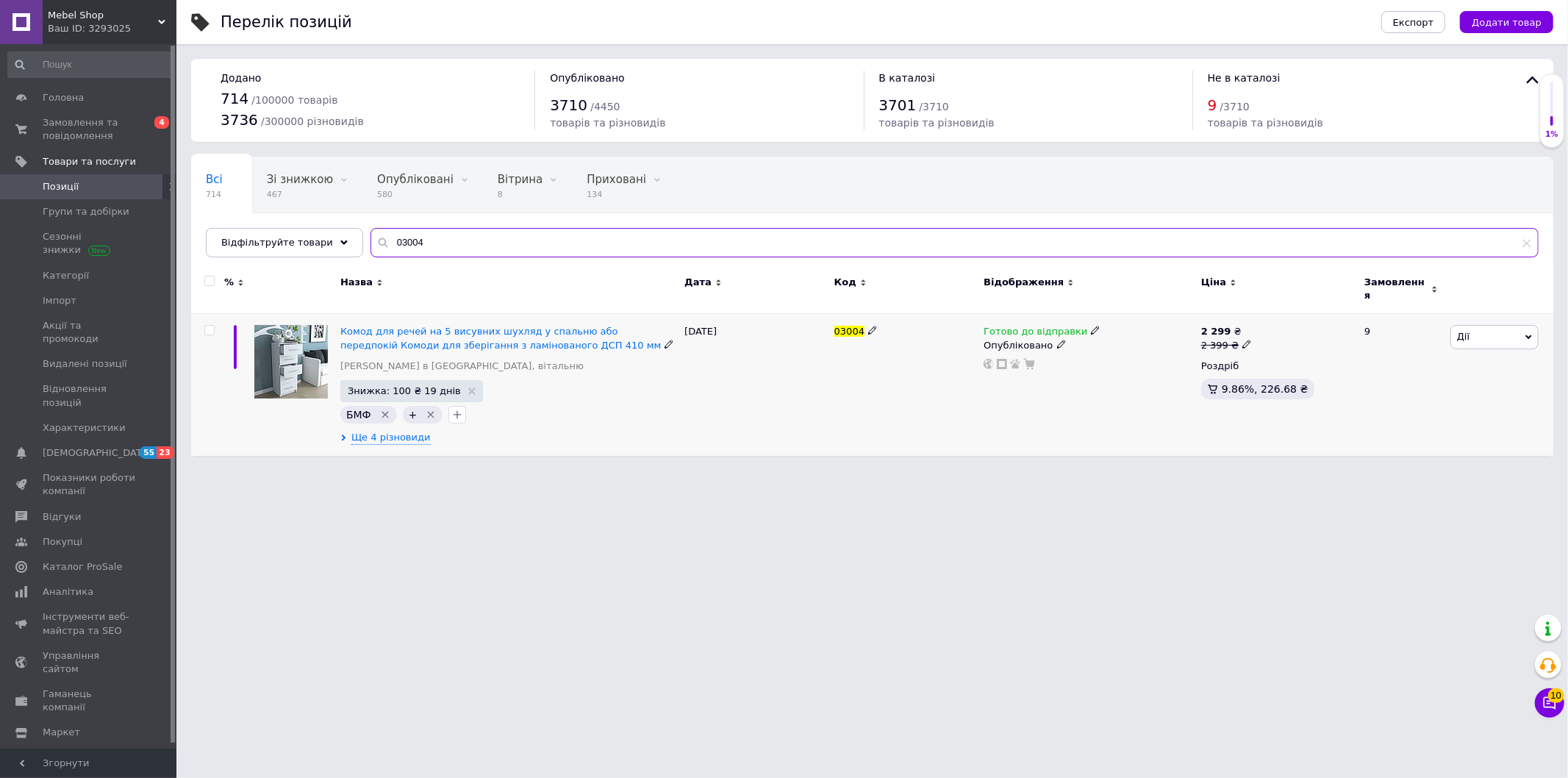
type input "03004"
click at [1232, 339] on div "2 399 ₴" at bounding box center [1226, 345] width 50 height 13
click at [1276, 313] on input "2399" at bounding box center [1314, 321] width 112 height 29
type input "2799"
click at [1133, 412] on div "Готово до відправки Опубліковано" at bounding box center [1088, 385] width 218 height 142
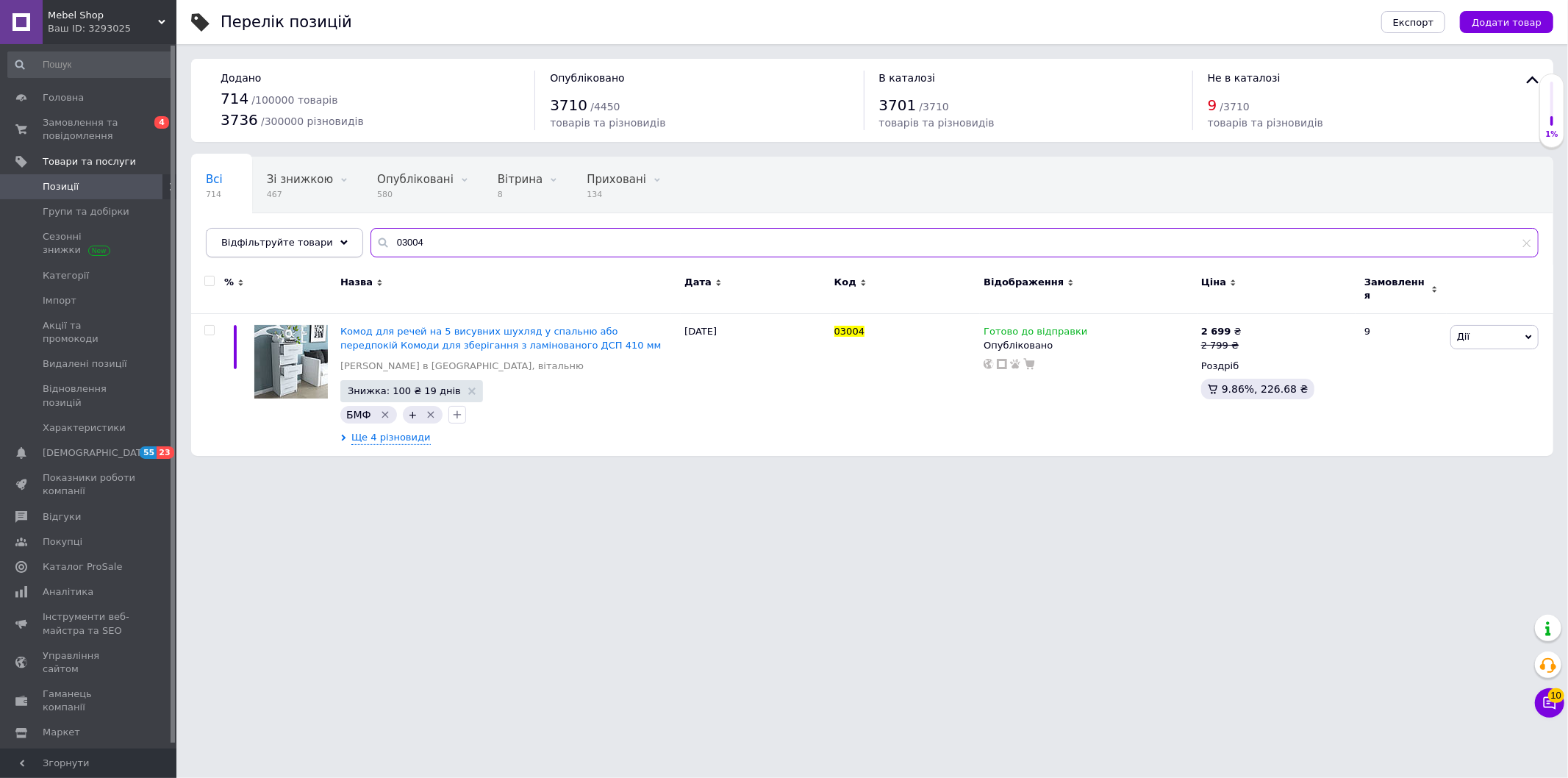
drag, startPoint x: 385, startPoint y: 248, endPoint x: 291, endPoint y: 246, distance: 94.0
click at [333, 249] on div "Відфільтруйте товари 03004" at bounding box center [872, 242] width 1333 height 29
paste input "8"
click at [386, 432] on span "Ще 4 різновиди" at bounding box center [391, 438] width 80 height 14
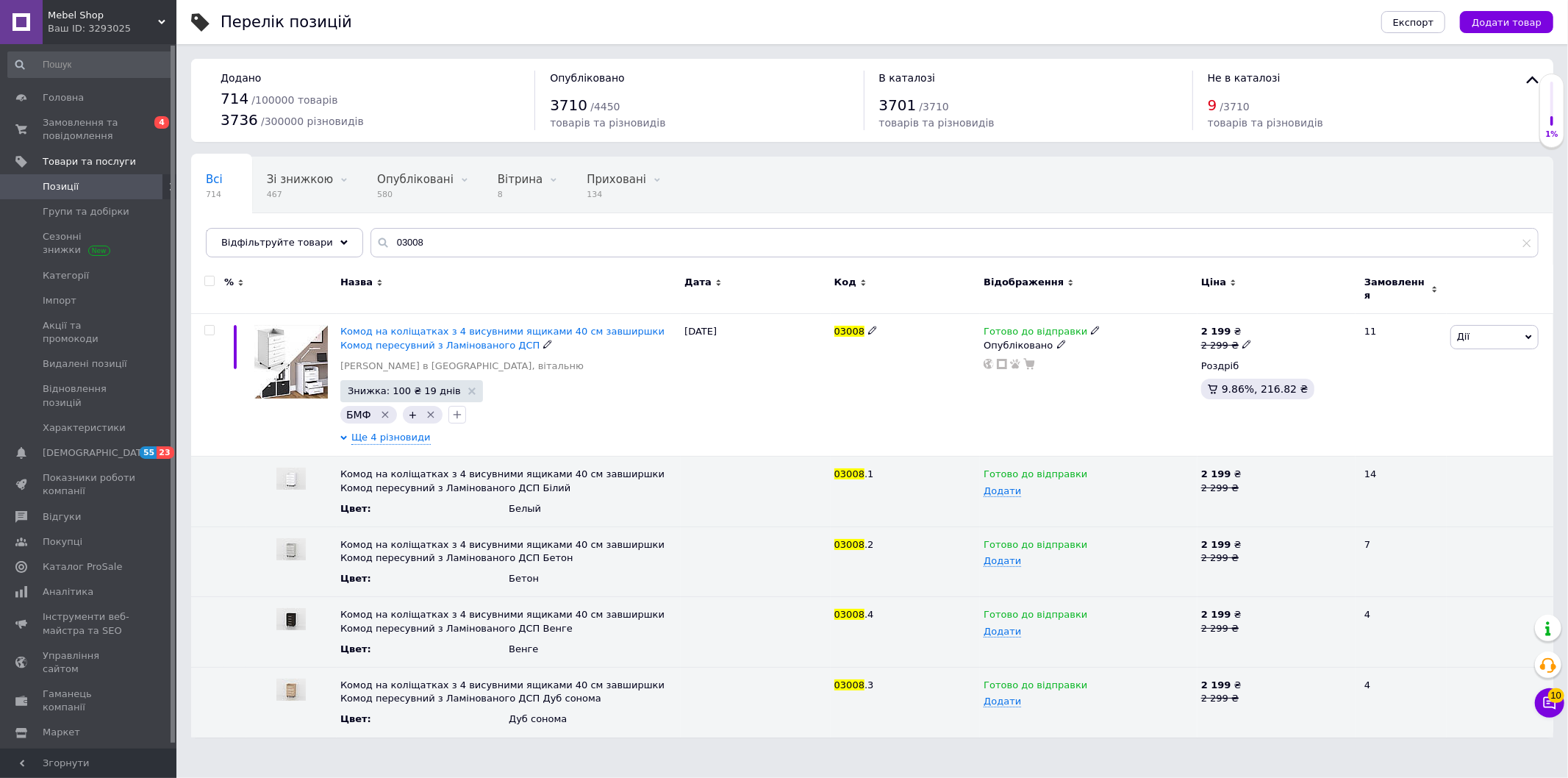
click at [386, 432] on span "Ще 4 різновиди" at bounding box center [391, 438] width 80 height 14
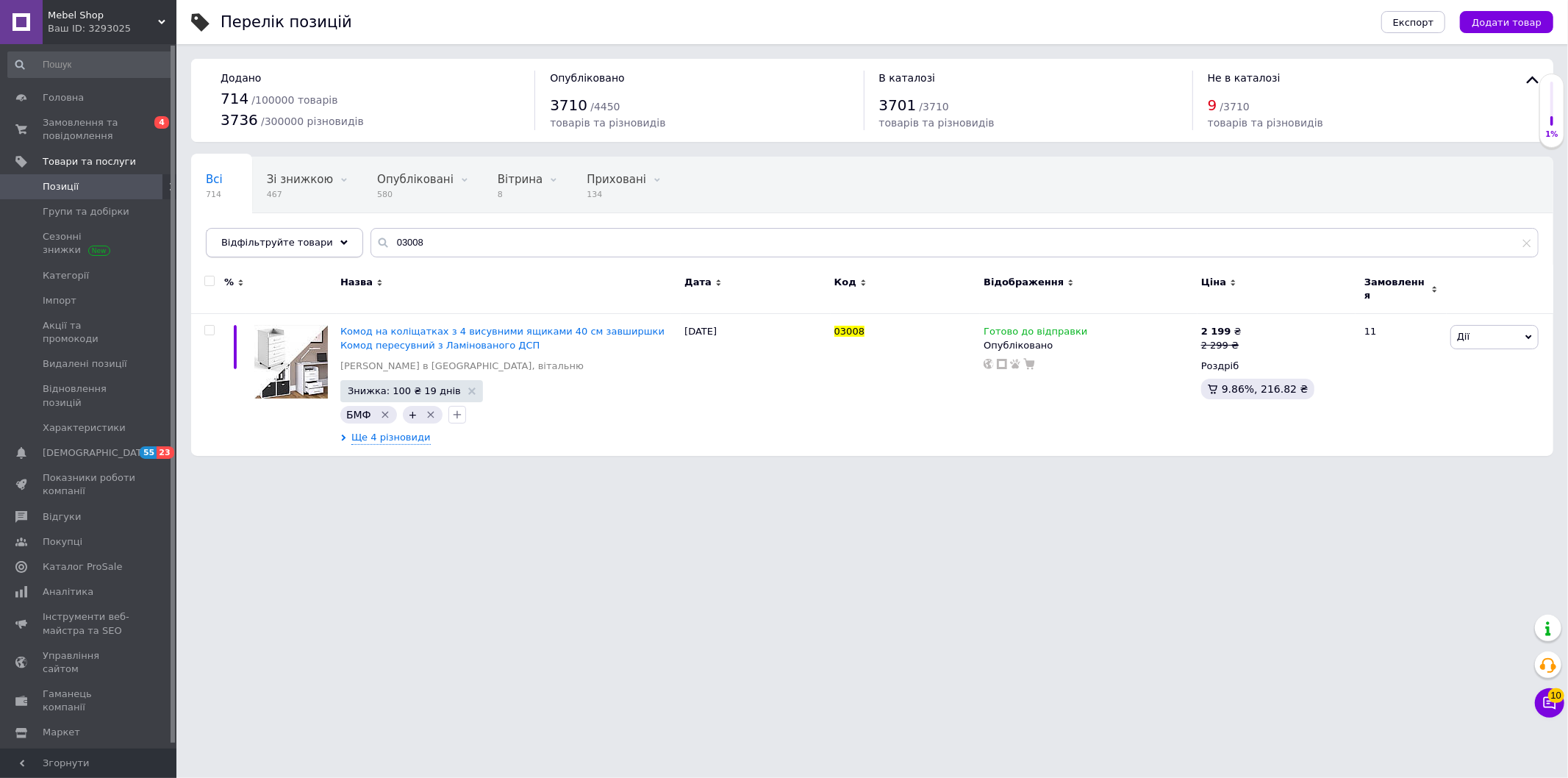
click at [349, 244] on div "Всі 714 Зі знижкою 467 Видалити Редагувати Опубліковані 580 Видалити Редагувати…" at bounding box center [873, 214] width 1362 height 121
click at [370, 250] on div "03008" at bounding box center [954, 242] width 1168 height 29
paste input "1"
type input "03001"
click at [1242, 339] on icon at bounding box center [1246, 344] width 9 height 9
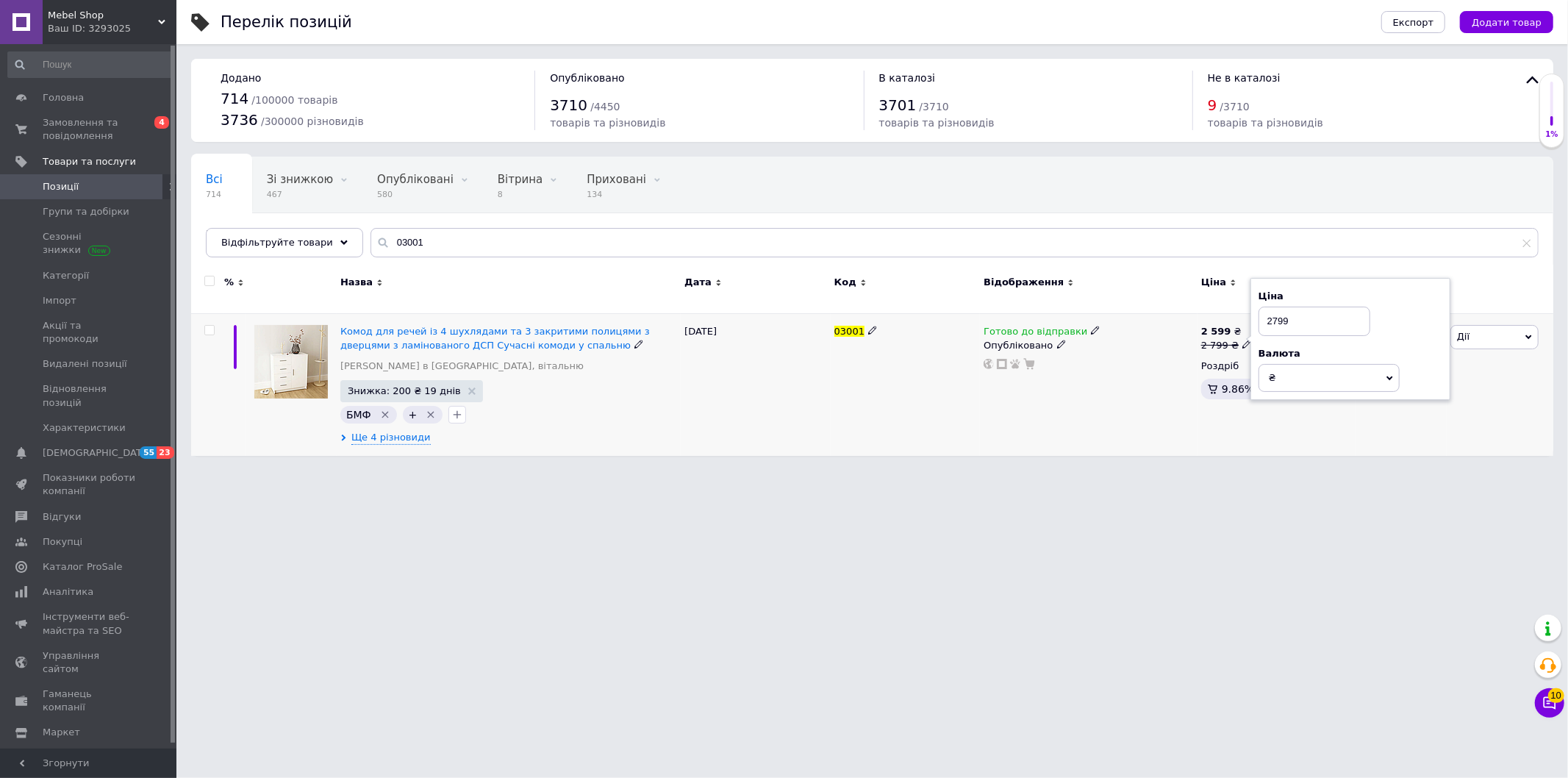
drag, startPoint x: 1276, startPoint y: 314, endPoint x: 1256, endPoint y: 315, distance: 20.0
click at [1256, 315] on div "Ціна 2799 Валюта ₴ $ EUR CHF GBP ¥ PLN ₸ MDL HUF KGS CNY TRY KRW lei" at bounding box center [1350, 339] width 200 height 123
type input "3199"
click at [1128, 427] on div "Готово до відправки Опубліковано" at bounding box center [1088, 385] width 218 height 142
drag, startPoint x: 424, startPoint y: 228, endPoint x: 323, endPoint y: 244, distance: 102.3
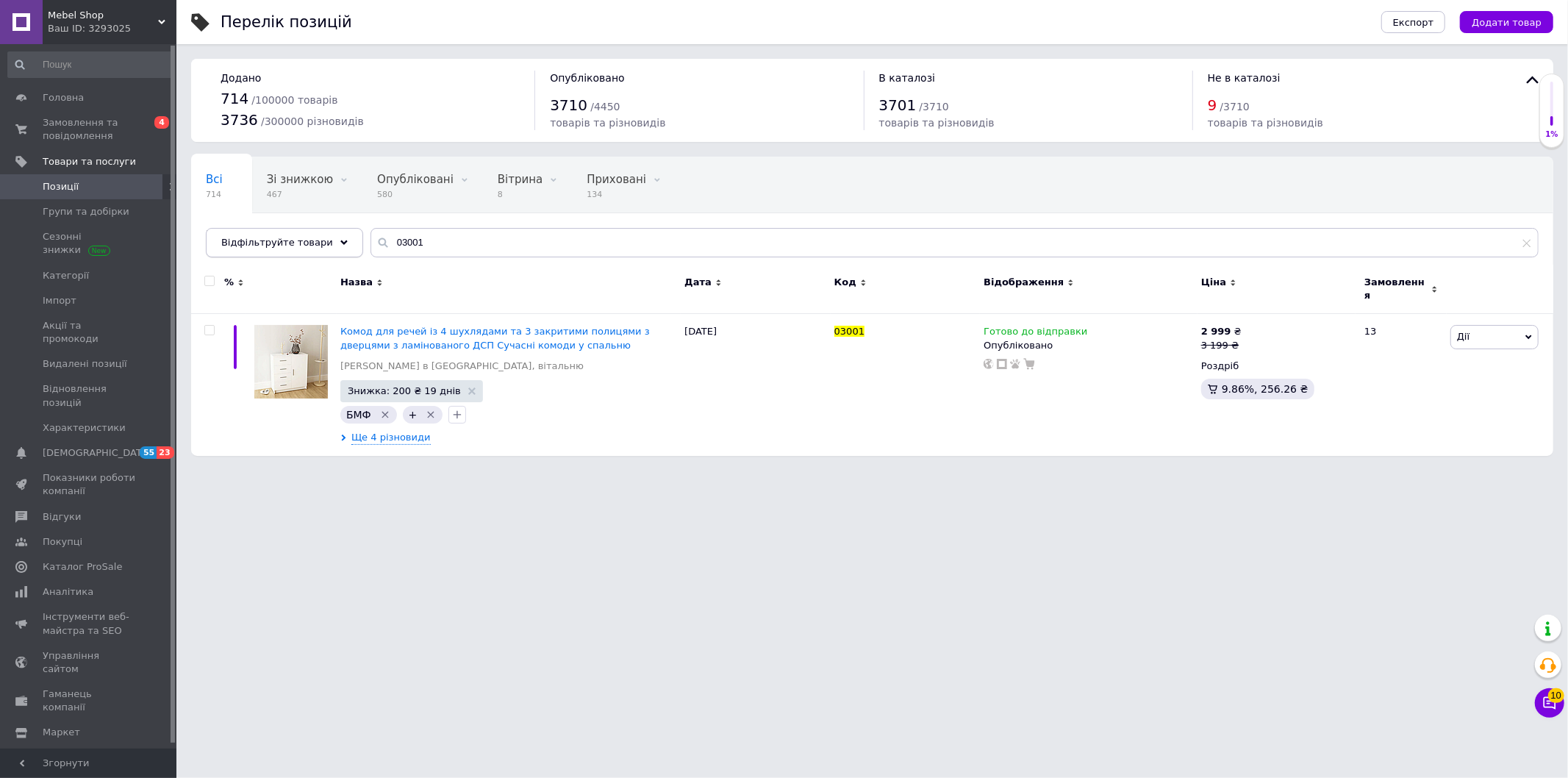
click at [340, 244] on div "Всі 714 Зі знижкою 467 Видалити Редагувати Опубліковані 580 Видалити Редагувати…" at bounding box center [873, 207] width 1362 height 101
drag, startPoint x: 448, startPoint y: 244, endPoint x: 327, endPoint y: 255, distance: 121.5
click at [370, 245] on div "03001" at bounding box center [954, 242] width 1168 height 29
paste input "4"
click at [385, 435] on span "Ще 4 різновиди" at bounding box center [391, 438] width 80 height 14
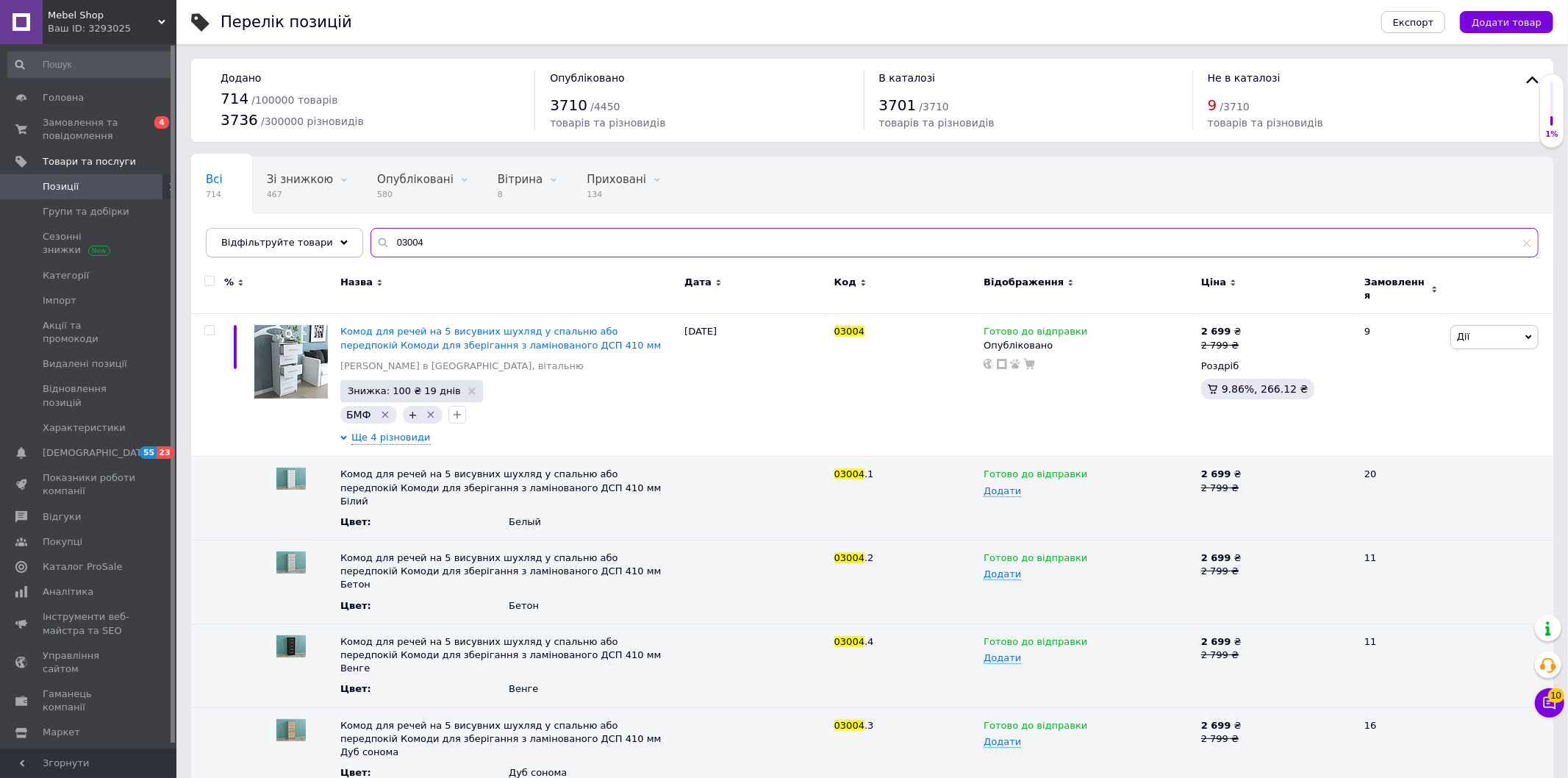
drag, startPoint x: 422, startPoint y: 244, endPoint x: 307, endPoint y: 251, distance: 115.2
click at [334, 246] on div "Відфільтруйте товари 03004" at bounding box center [872, 242] width 1333 height 29
paste input "3"
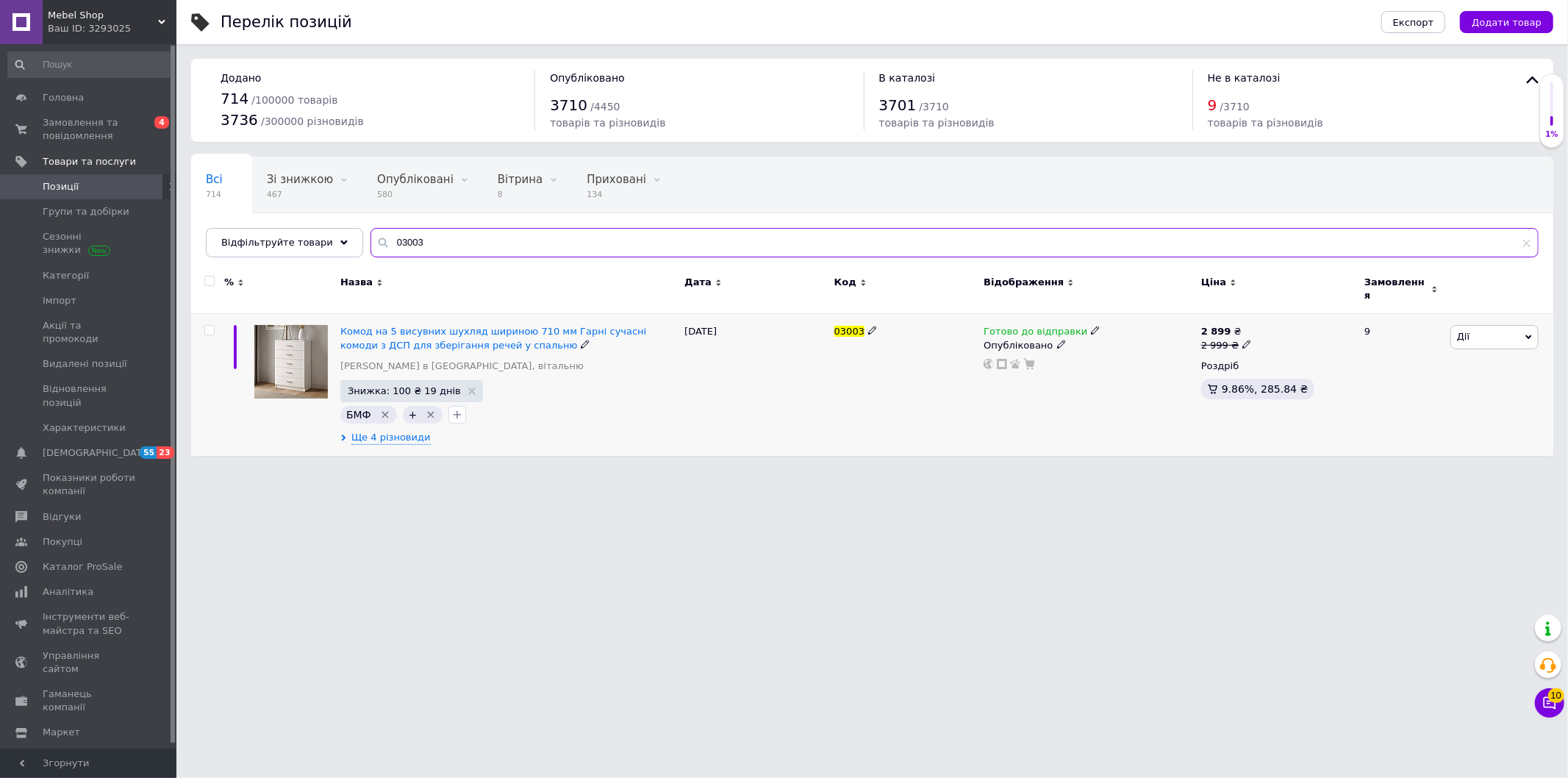
type input "03003"
click at [1242, 339] on icon at bounding box center [1246, 344] width 9 height 9
drag, startPoint x: 1276, startPoint y: 316, endPoint x: 1253, endPoint y: 315, distance: 23.0
click at [1253, 315] on div "Ціна 2999 Валюта ₴ $ EUR CHF GBP ¥ PLN ₸ MDL HUF KGS CNY TRY KRW lei" at bounding box center [1350, 339] width 200 height 123
type input "3499"
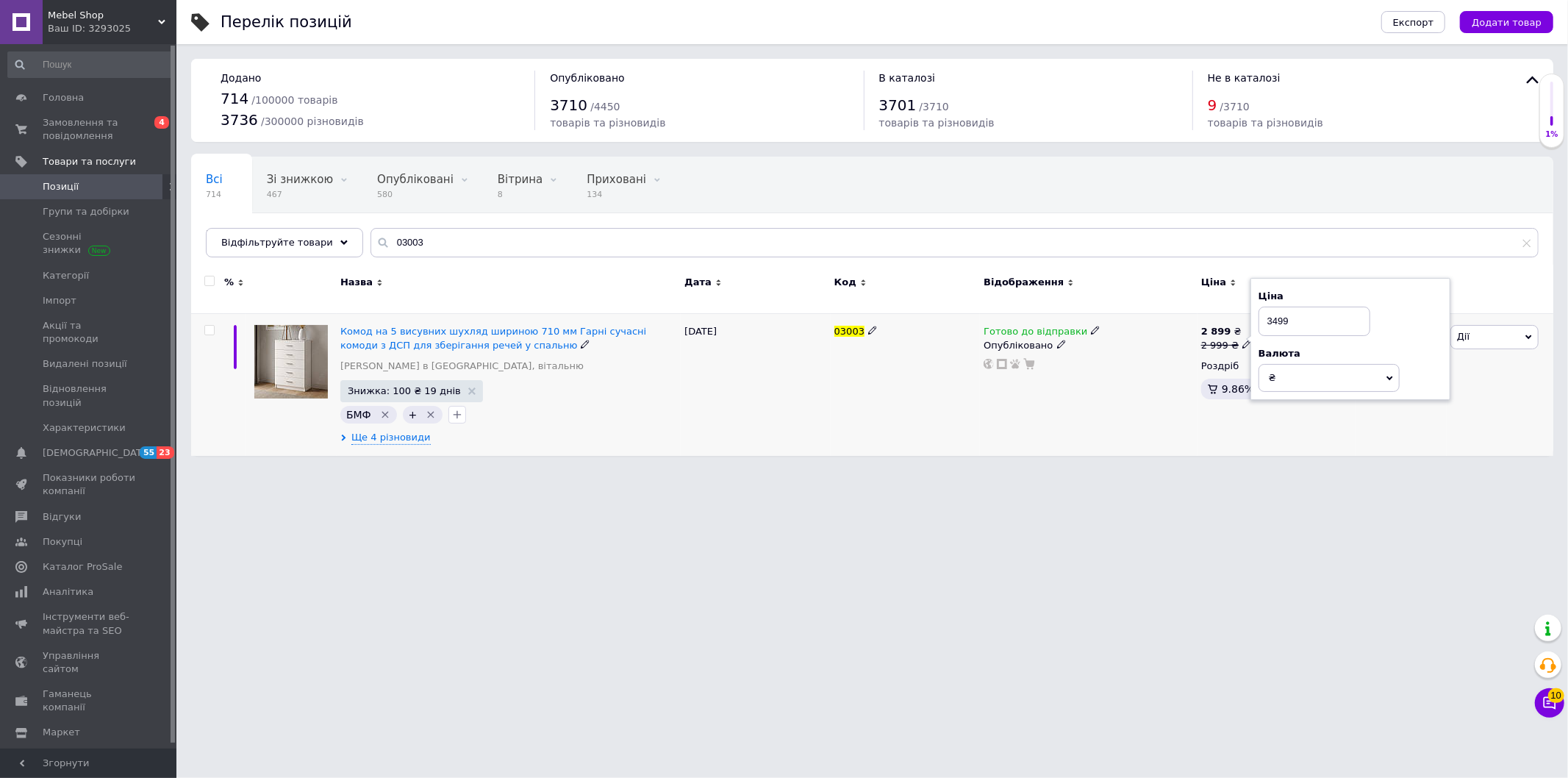
click at [1134, 413] on div "Готово до відправки Опубліковано" at bounding box center [1088, 385] width 218 height 142
drag, startPoint x: 410, startPoint y: 249, endPoint x: 333, endPoint y: 239, distance: 77.6
click at [370, 244] on div "03003" at bounding box center [954, 242] width 1168 height 29
drag, startPoint x: 391, startPoint y: 236, endPoint x: 304, endPoint y: 231, distance: 87.1
click at [343, 233] on div "Відфільтруйте товари 03003" at bounding box center [872, 242] width 1333 height 29
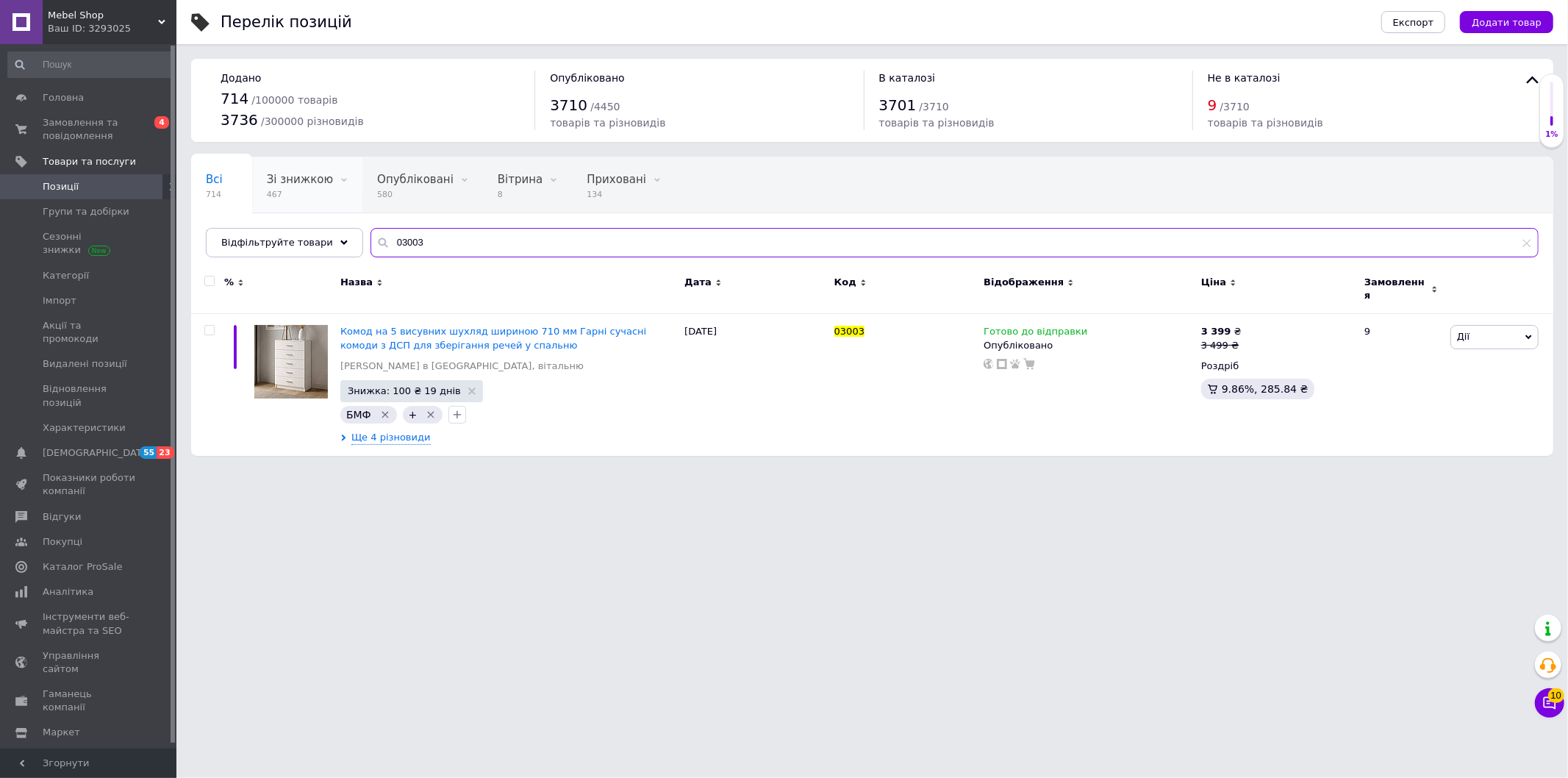
paste input "11"
type input "03011"
click at [1242, 339] on icon at bounding box center [1246, 344] width 9 height 9
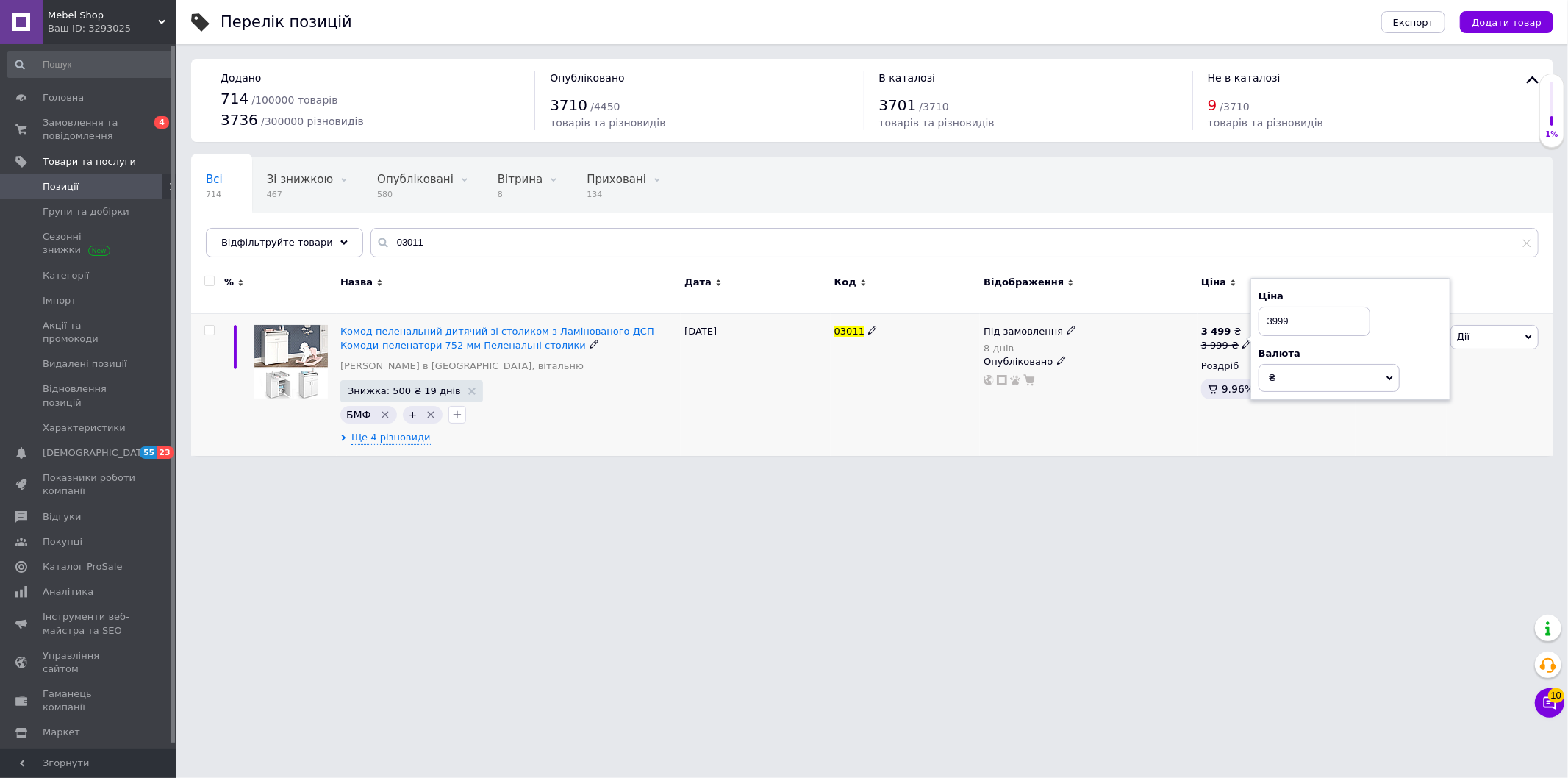
click at [1272, 314] on input "3999" at bounding box center [1314, 321] width 112 height 29
drag, startPoint x: 1276, startPoint y: 313, endPoint x: 1259, endPoint y: 313, distance: 17.0
click at [1263, 313] on input "3999" at bounding box center [1314, 321] width 112 height 29
type input "34599"
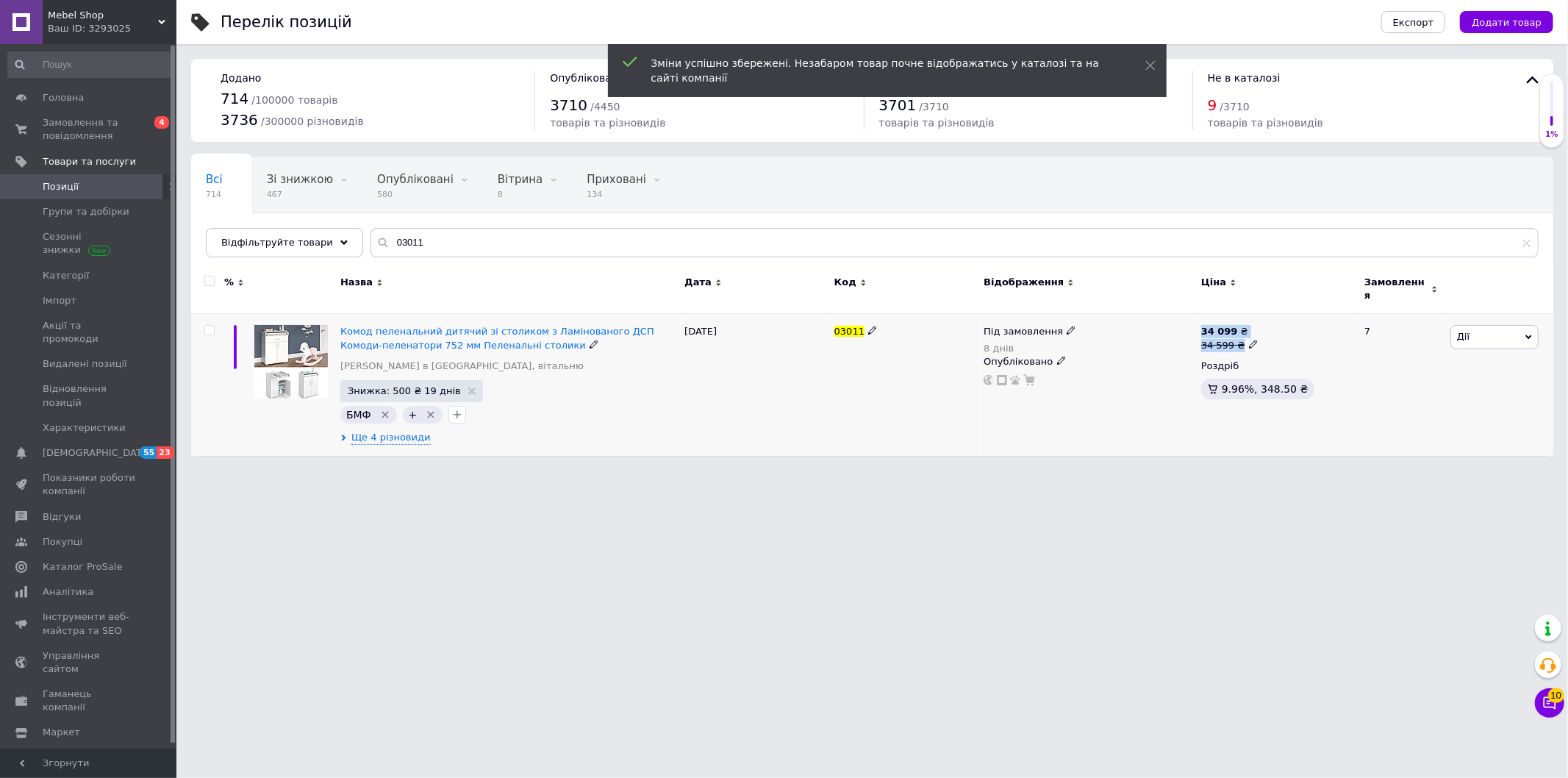
drag, startPoint x: 1165, startPoint y: 430, endPoint x: 1270, endPoint y: 313, distance: 157.2
click at [1270, 314] on div "Комод пеленальний дитячий зі столиком з Ламінованого ДСП Комоди-пеленатори 752 …" at bounding box center [873, 385] width 1362 height 142
click at [1244, 341] on div "34 599 ₴" at bounding box center [1230, 345] width 57 height 13
click at [1289, 308] on input "34599" at bounding box center [1319, 321] width 112 height 29
type input "3499"
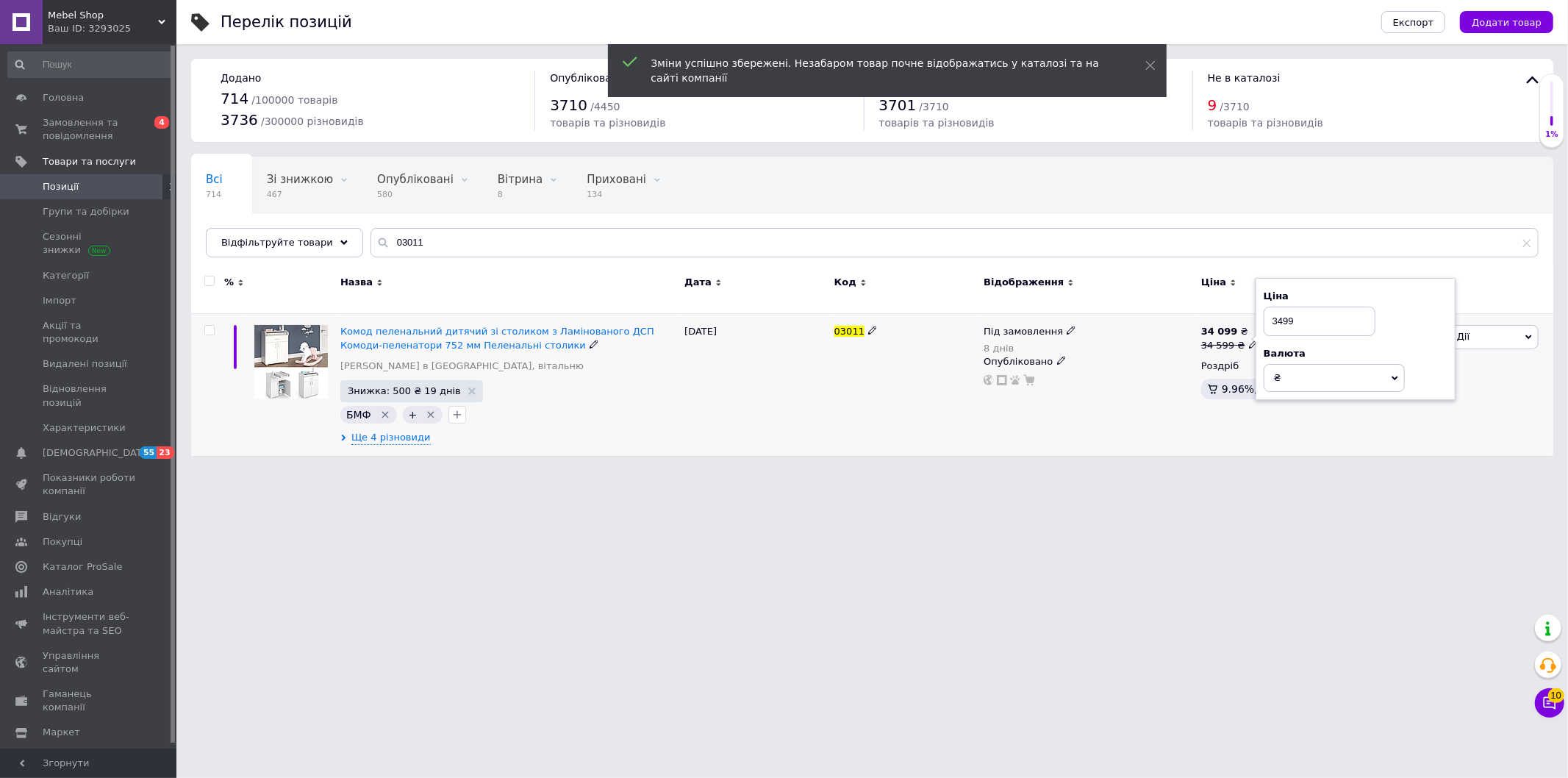
click at [1253, 428] on div "34 099 ₴ 34 599 ₴ Ціна 3499 Валюта ₴ $ EUR CHF GBP ¥ PLN ₸ MDL HUF KGS CNY TRY …" at bounding box center [1277, 385] width 158 height 142
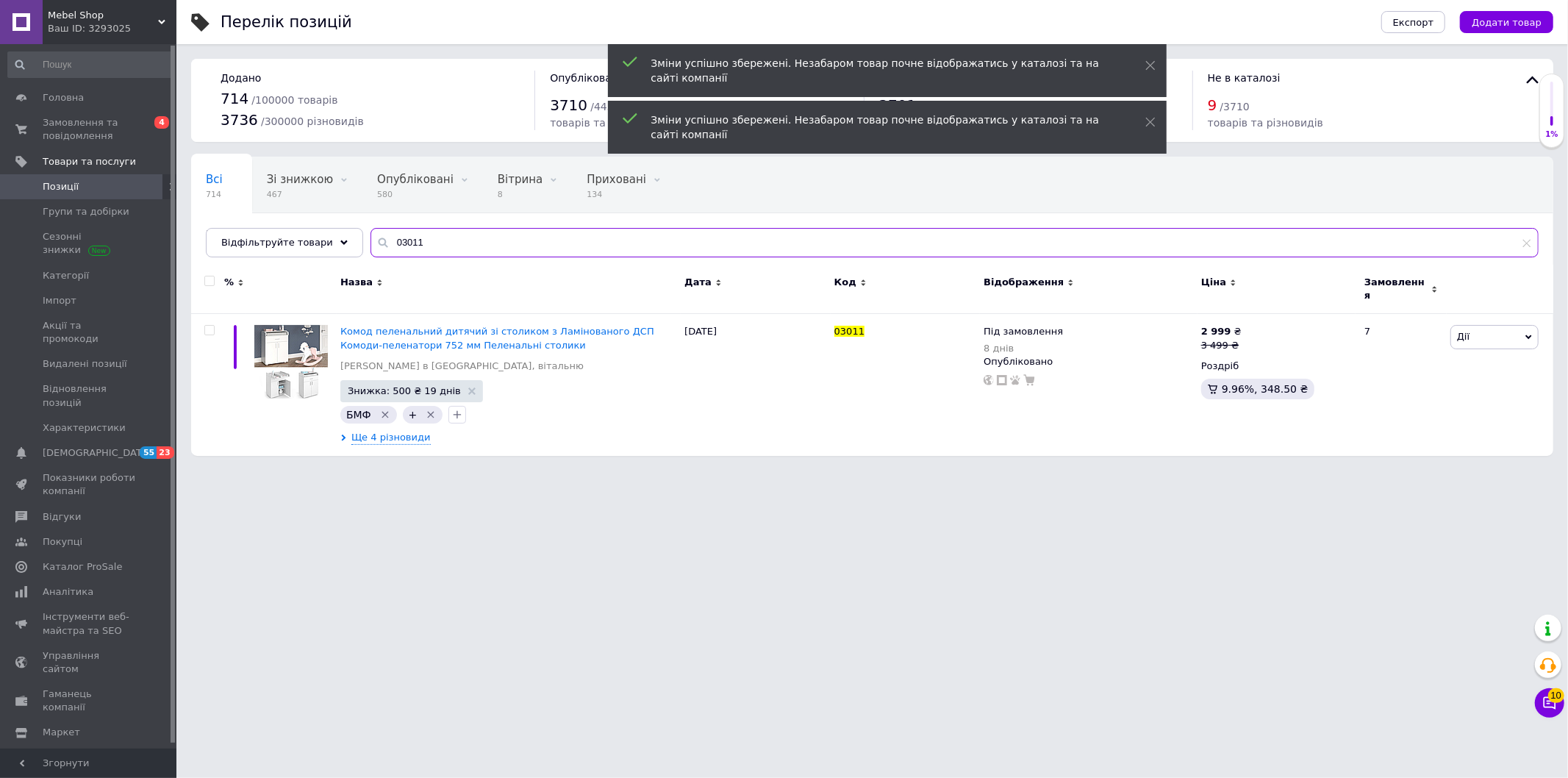
drag, startPoint x: 436, startPoint y: 248, endPoint x: 345, endPoint y: 244, distance: 91.1
click at [347, 244] on div "Всі 714 Зі знижкою 467 Видалити Редагувати Опубліковані 580 Видалити Редагувати…" at bounding box center [873, 207] width 1362 height 101
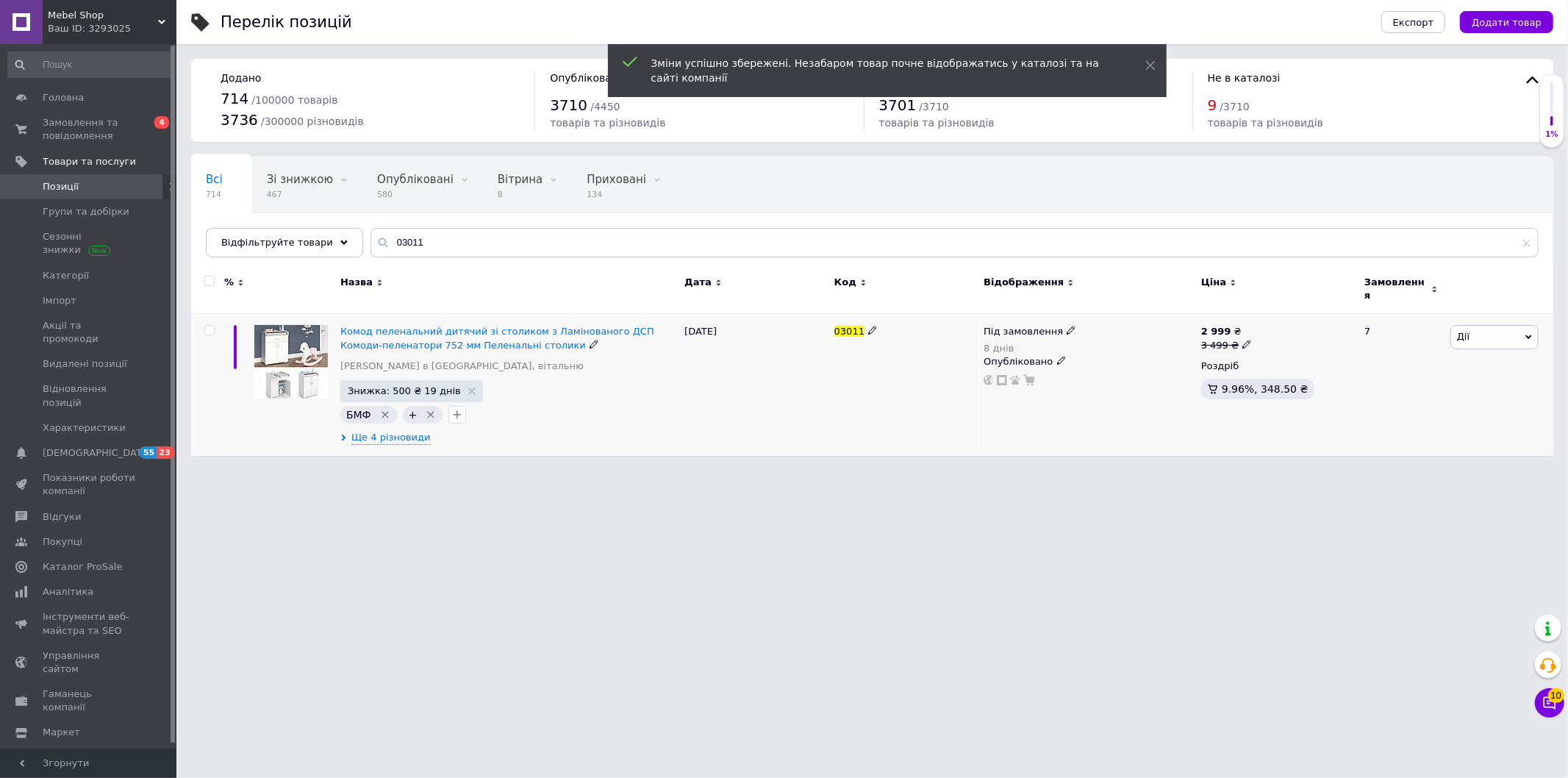
click at [1242, 339] on icon at bounding box center [1246, 344] width 9 height 9
drag, startPoint x: 1272, startPoint y: 319, endPoint x: 1255, endPoint y: 320, distance: 17.0
click at [1265, 318] on input "3499" at bounding box center [1314, 321] width 112 height 29
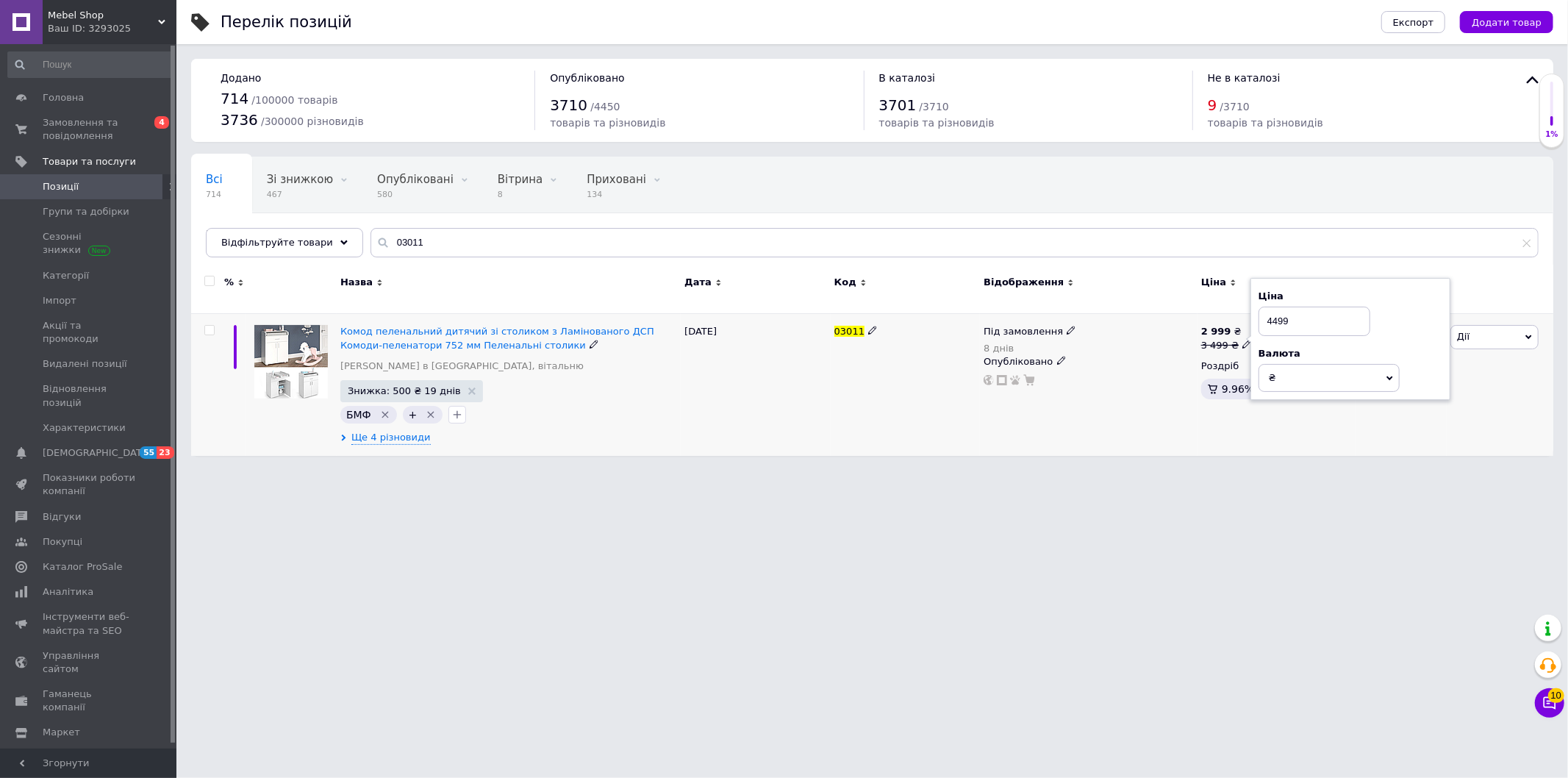
type input "4499"
click at [1054, 445] on div "Під замовлення 8 днів Опубліковано" at bounding box center [1088, 385] width 218 height 142
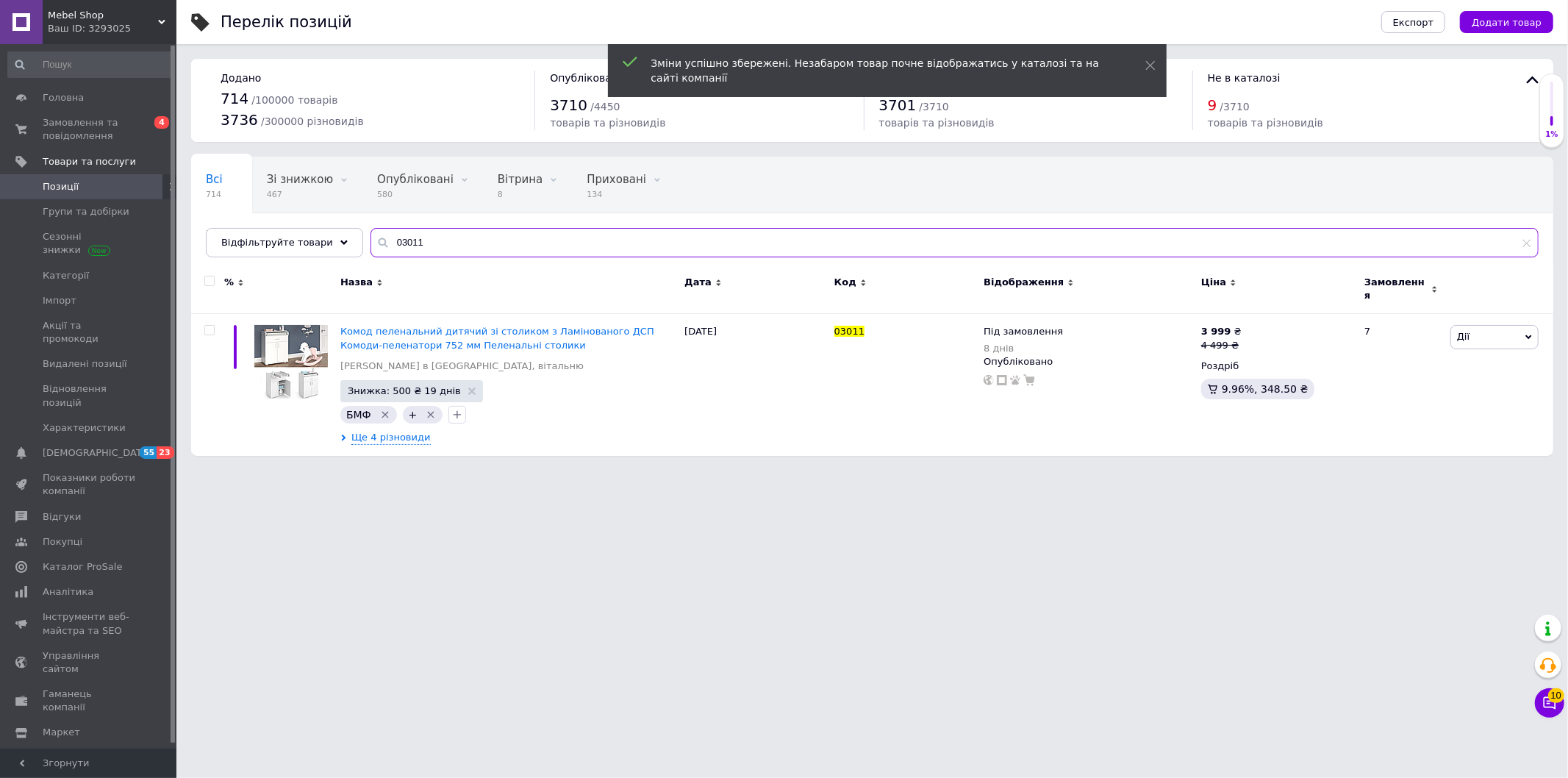
drag, startPoint x: 443, startPoint y: 255, endPoint x: 345, endPoint y: 275, distance: 100.0
click at [335, 255] on div "Відфільтруйте товари 03011" at bounding box center [872, 242] width 1333 height 29
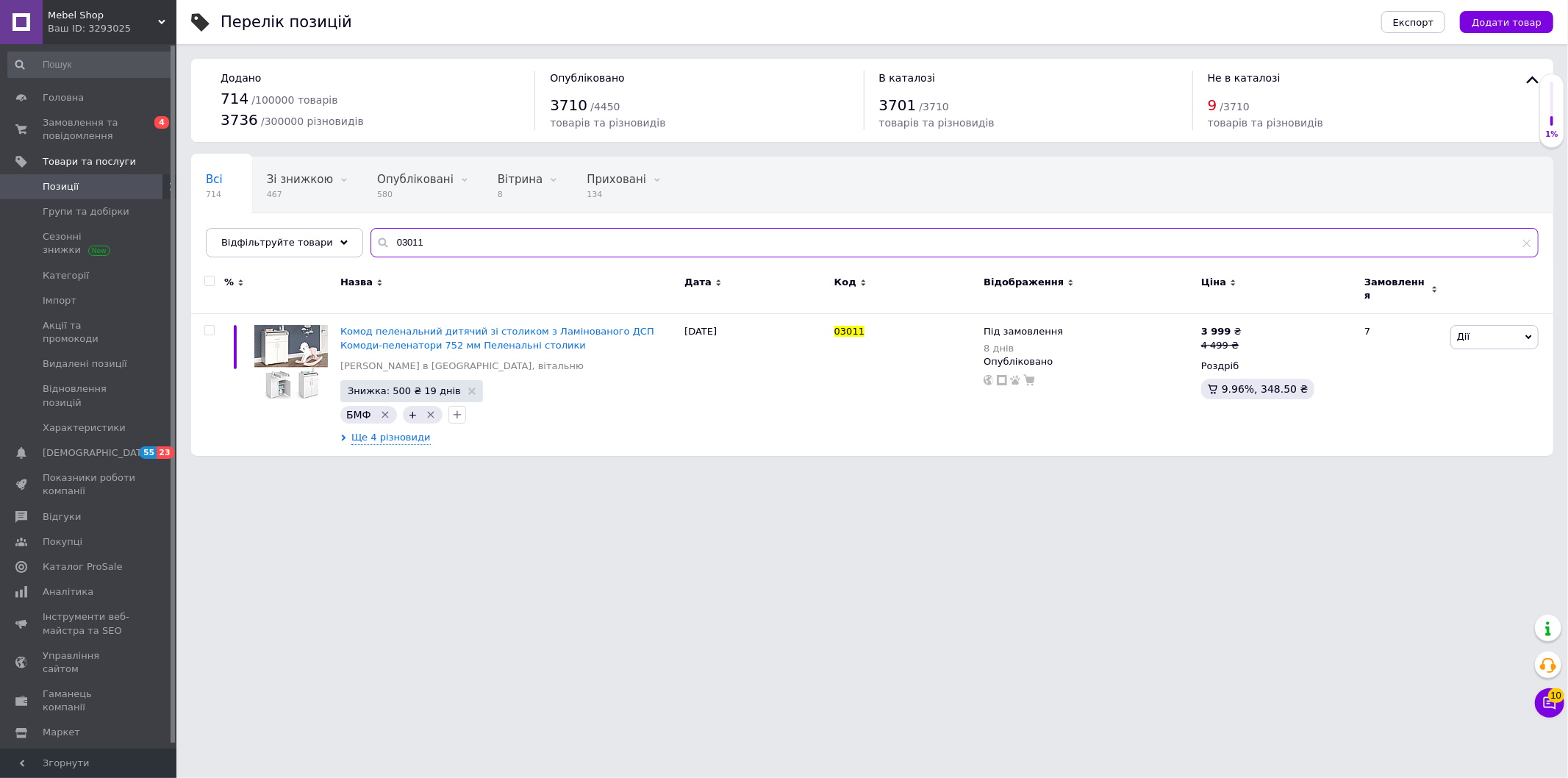
paste input "03"
click at [374, 431] on span "Ще 4 різновиди" at bounding box center [391, 438] width 80 height 14
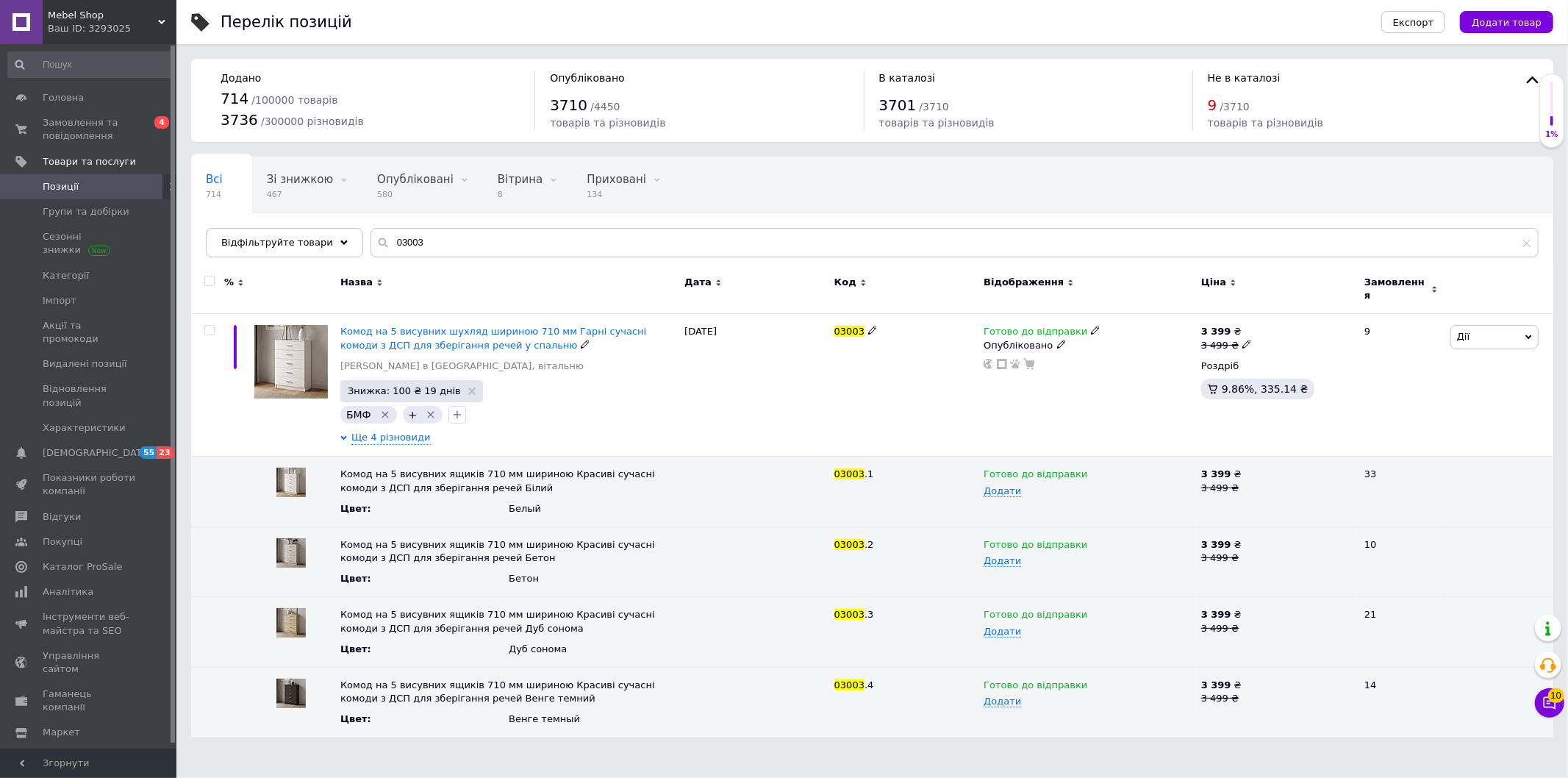
click at [374, 431] on span "Ще 4 різновиди" at bounding box center [391, 438] width 80 height 14
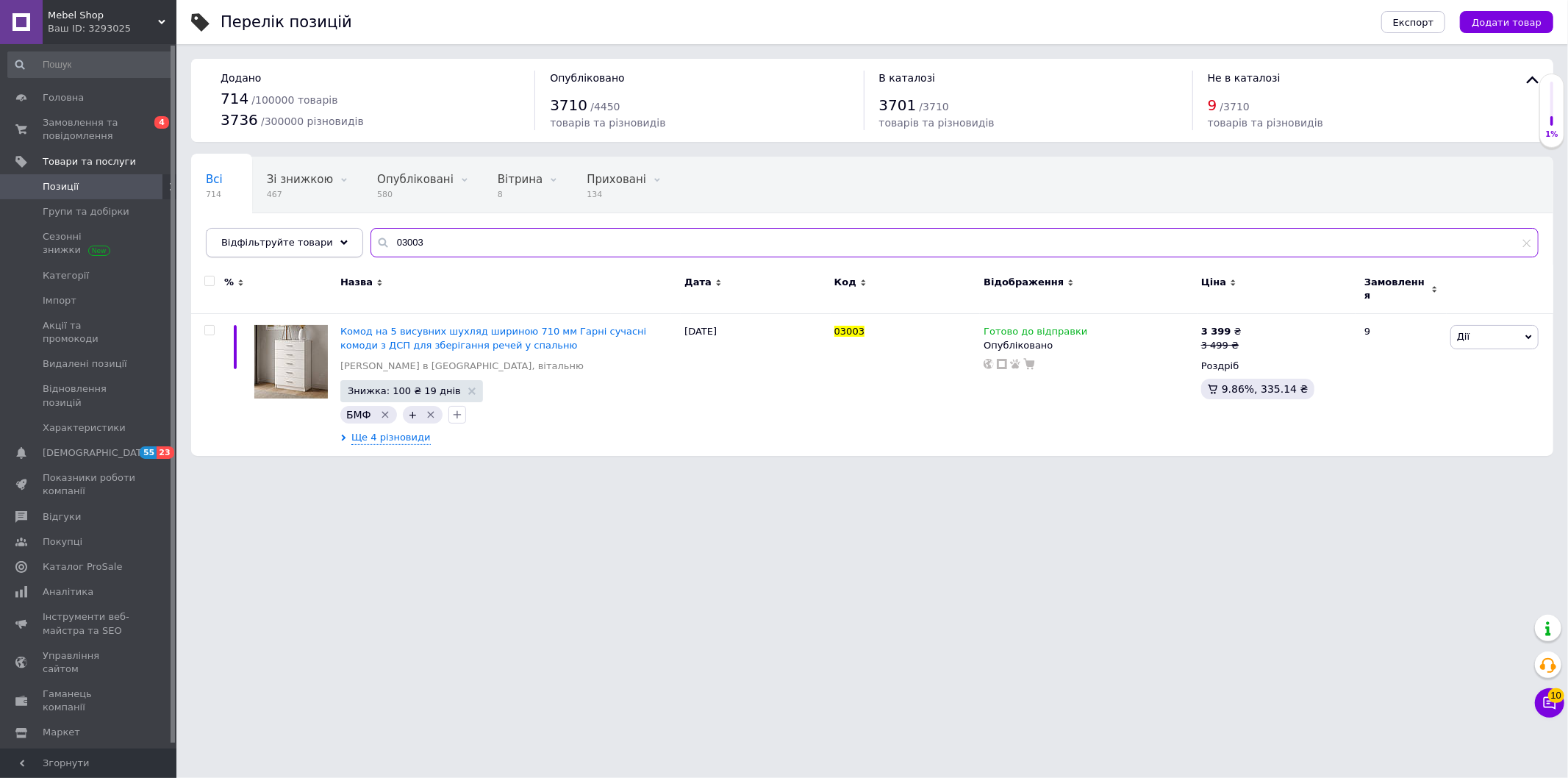
drag, startPoint x: 397, startPoint y: 250, endPoint x: 289, endPoint y: 233, distance: 109.3
click at [342, 243] on div "Відфільтруйте товари 03003" at bounding box center [872, 242] width 1333 height 29
paste input "6"
type input "03006"
click at [1250, 339] on div "3 299 ₴ 3 899 ₴" at bounding box center [1276, 339] width 150 height 27
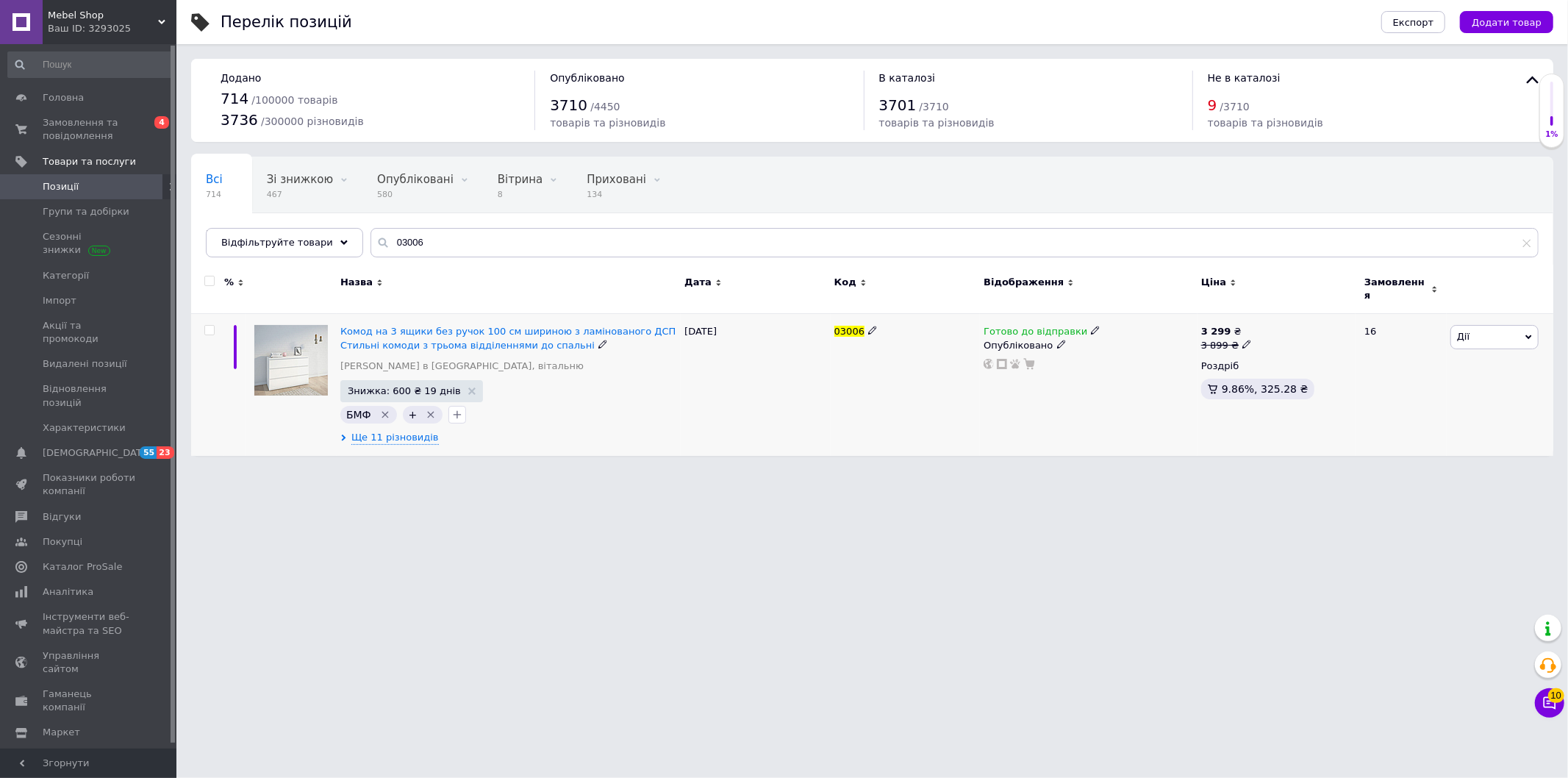
click at [1244, 339] on icon at bounding box center [1246, 344] width 9 height 9
drag, startPoint x: 1282, startPoint y: 315, endPoint x: 1268, endPoint y: 315, distance: 14.0
click at [1268, 315] on input "3899" at bounding box center [1314, 321] width 112 height 29
drag, startPoint x: 1275, startPoint y: 314, endPoint x: 1265, endPoint y: 314, distance: 10.0
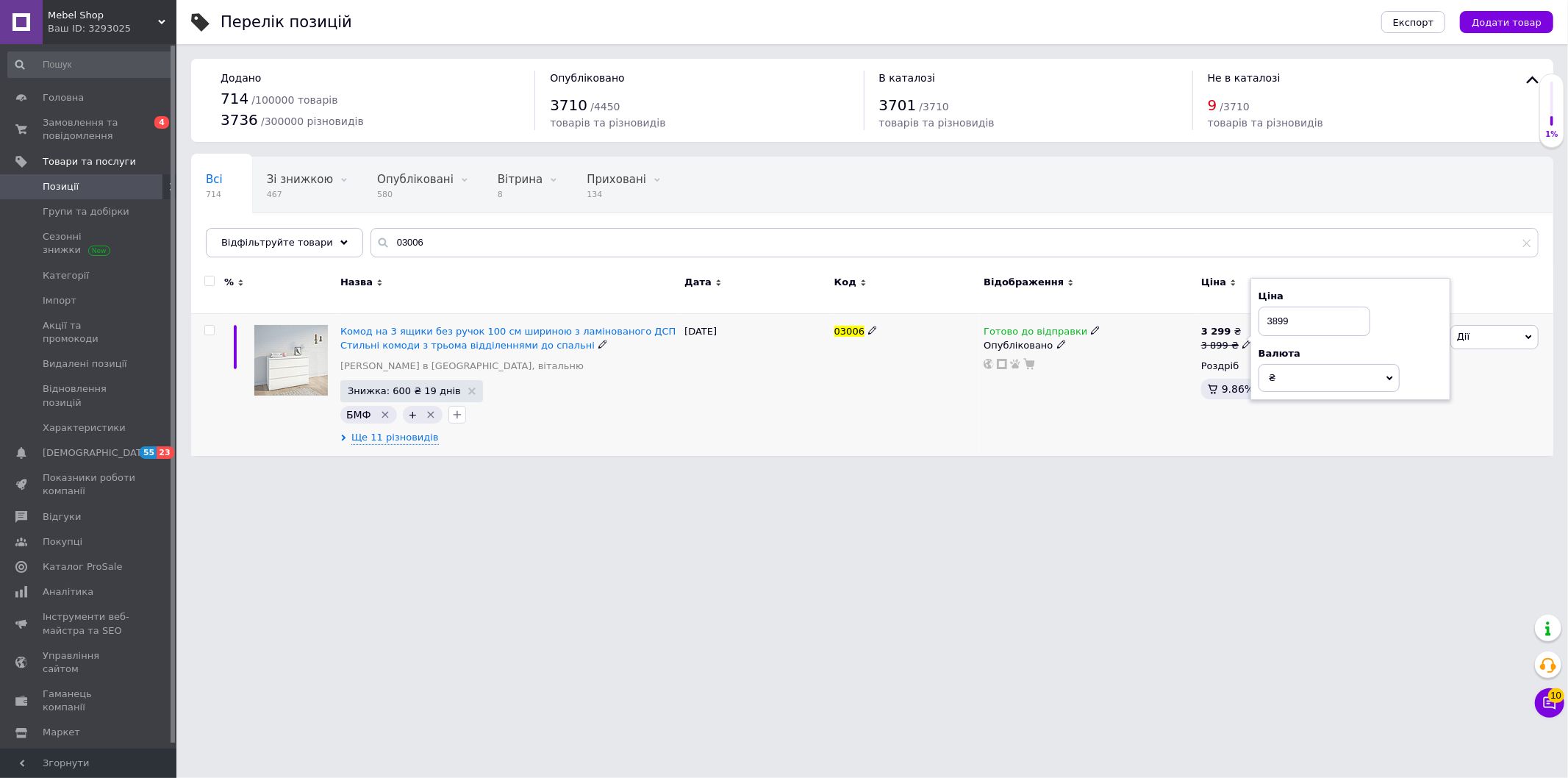
click at [1265, 314] on input "3899" at bounding box center [1314, 321] width 112 height 29
type input "4699"
click at [1146, 435] on div "Готово до відправки Опубліковано" at bounding box center [1088, 385] width 218 height 142
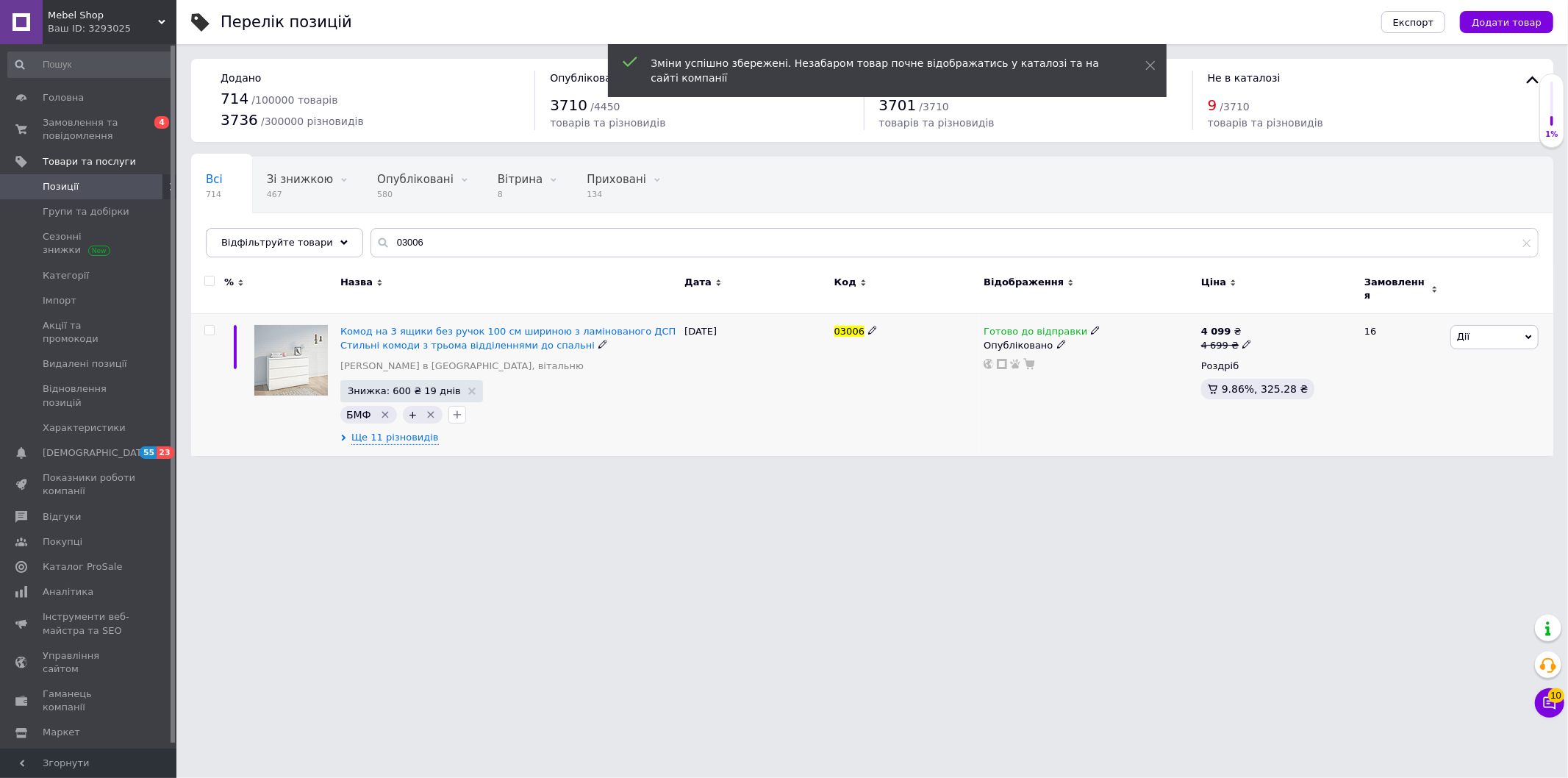
click at [1242, 339] on icon at bounding box center [1246, 344] width 9 height 9
click at [1279, 312] on input "4699" at bounding box center [1314, 321] width 112 height 29
type input "4599"
click at [1144, 439] on div "Готово до відправки Опубліковано" at bounding box center [1088, 385] width 218 height 142
click at [382, 431] on span "Ще 11 різновидів" at bounding box center [395, 438] width 87 height 13
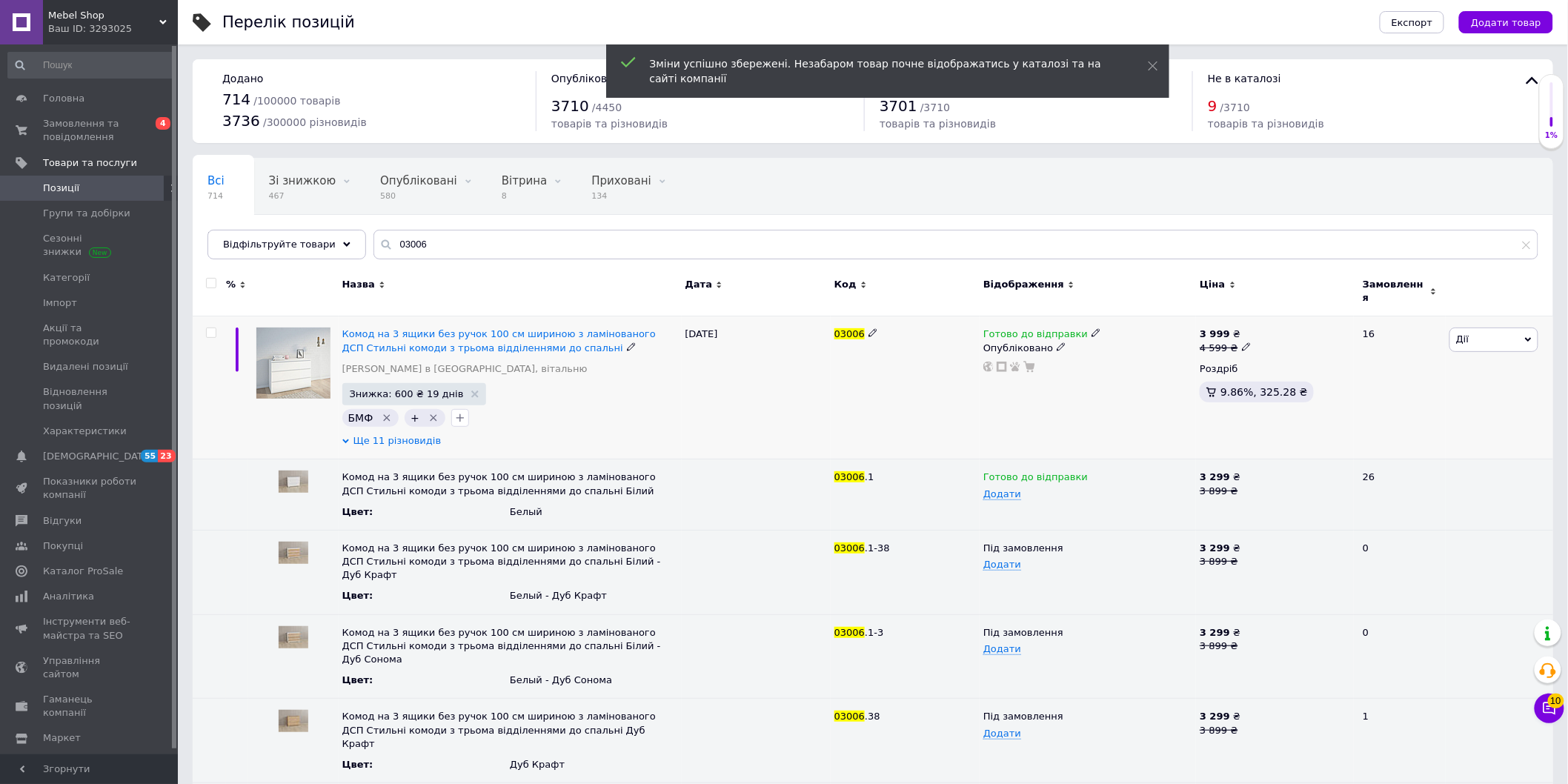
click at [385, 434] on span "Ще 11 різновидів" at bounding box center [398, 441] width 88 height 14
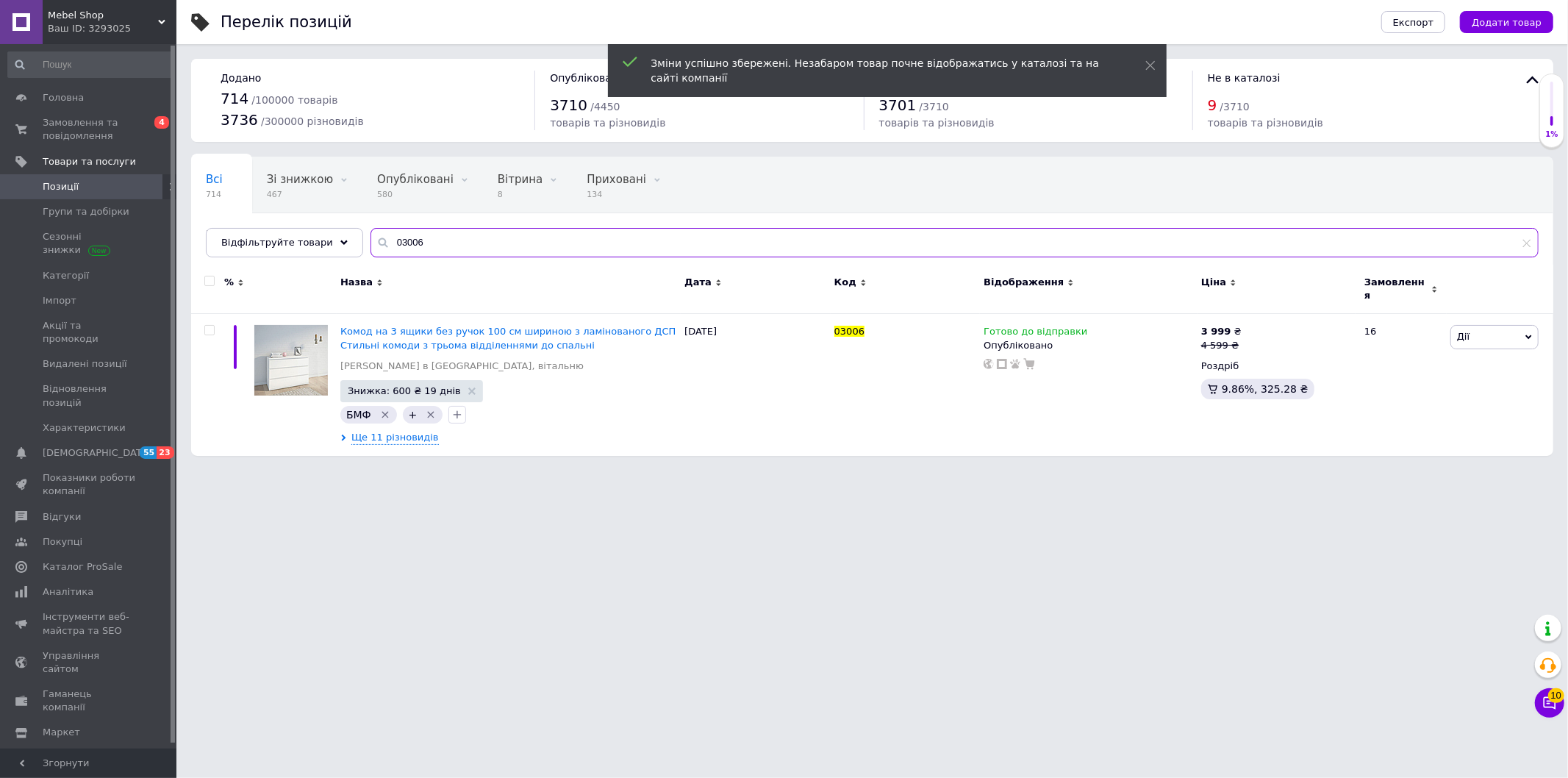
drag, startPoint x: 366, startPoint y: 240, endPoint x: 351, endPoint y: 268, distance: 31.8
click at [370, 244] on input "03006" at bounding box center [954, 242] width 1168 height 29
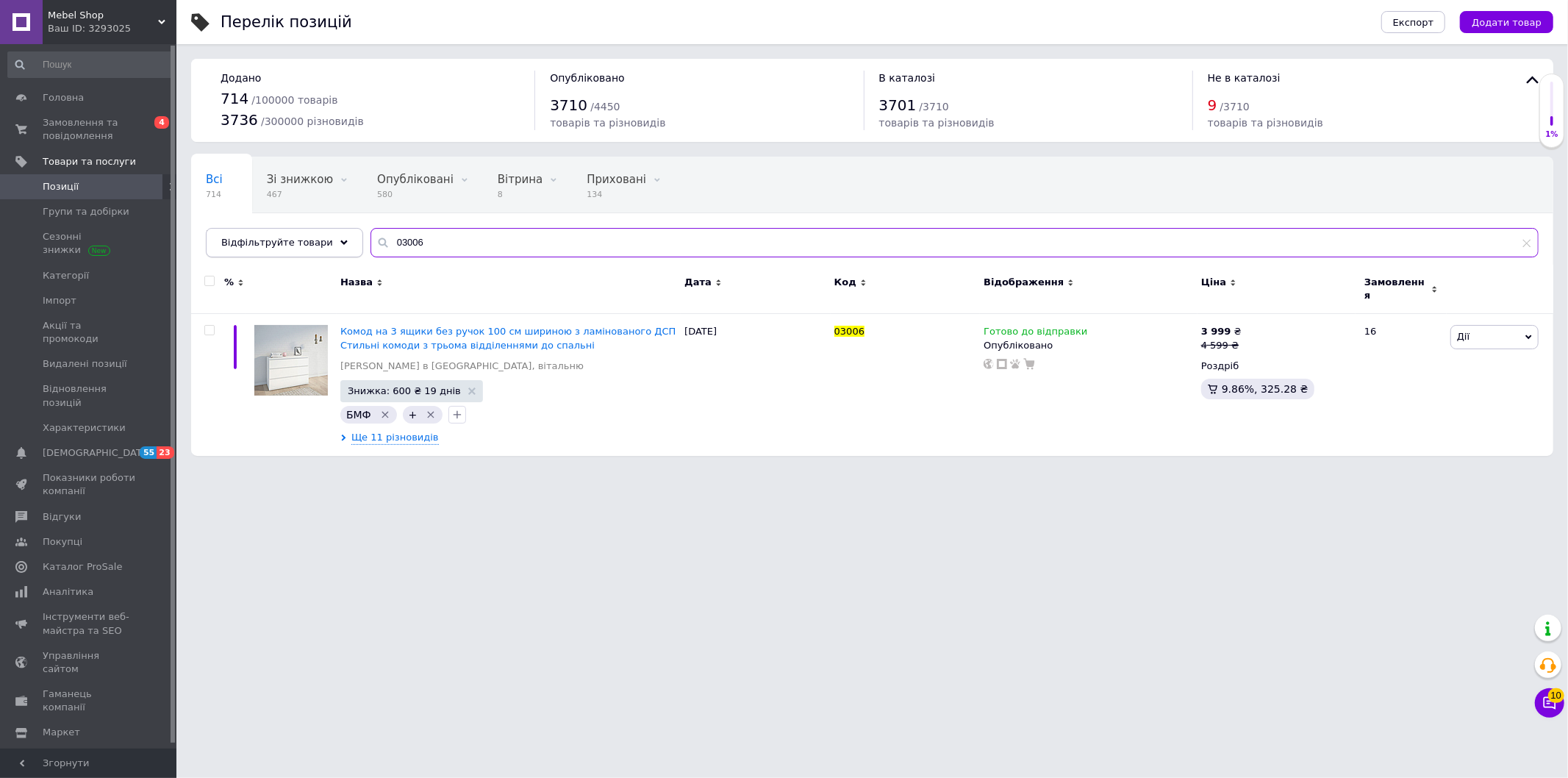
click at [350, 244] on div "Всі 714 Зі знижкою 467 Видалити Редагувати Опубліковані 580 Видалити Редагувати…" at bounding box center [873, 207] width 1362 height 101
paste input "11"
click at [392, 431] on span "Ще 4 різновиди" at bounding box center [391, 438] width 80 height 13
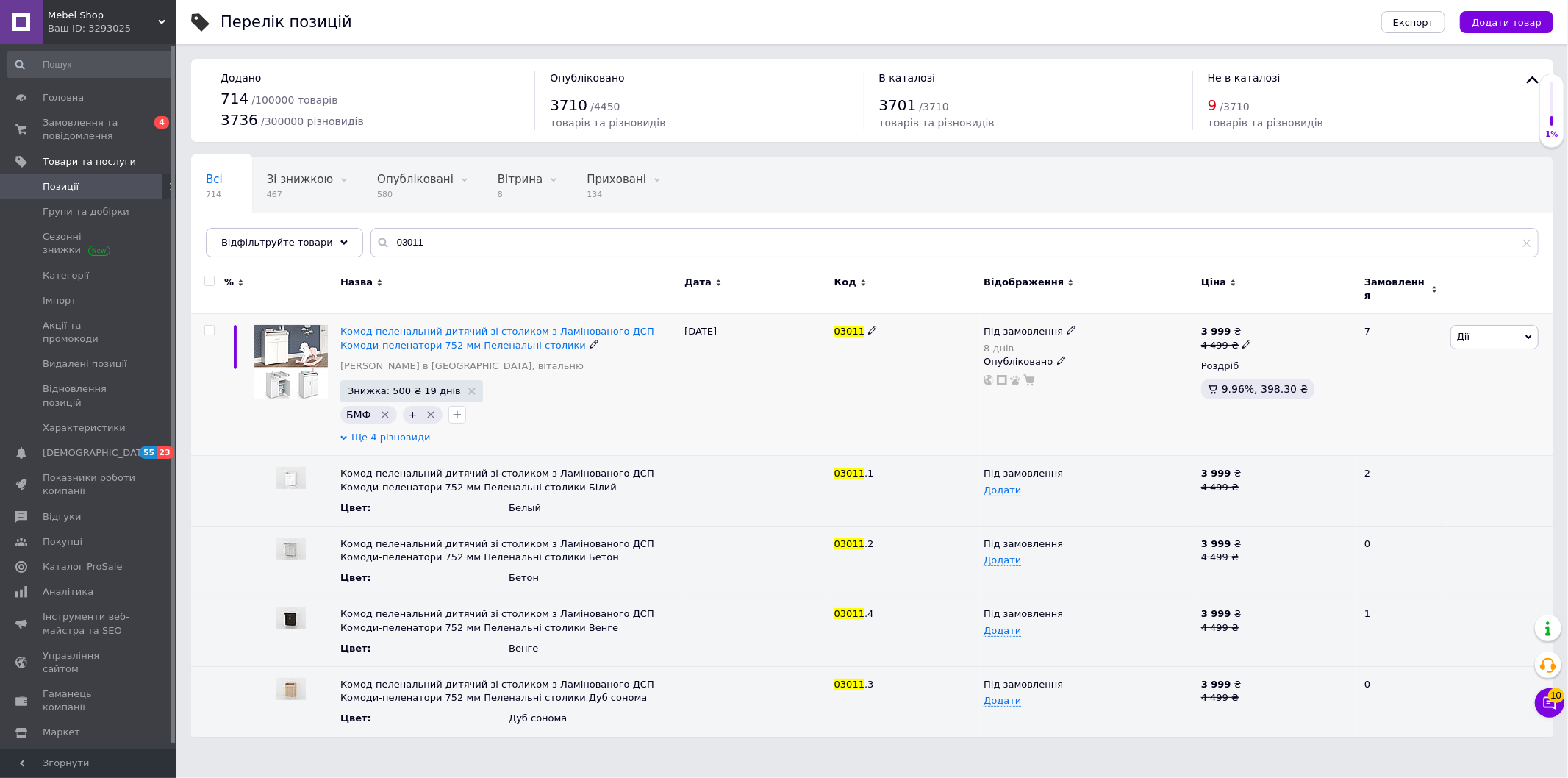
click at [392, 431] on span "Ще 4 різновиди" at bounding box center [391, 438] width 80 height 13
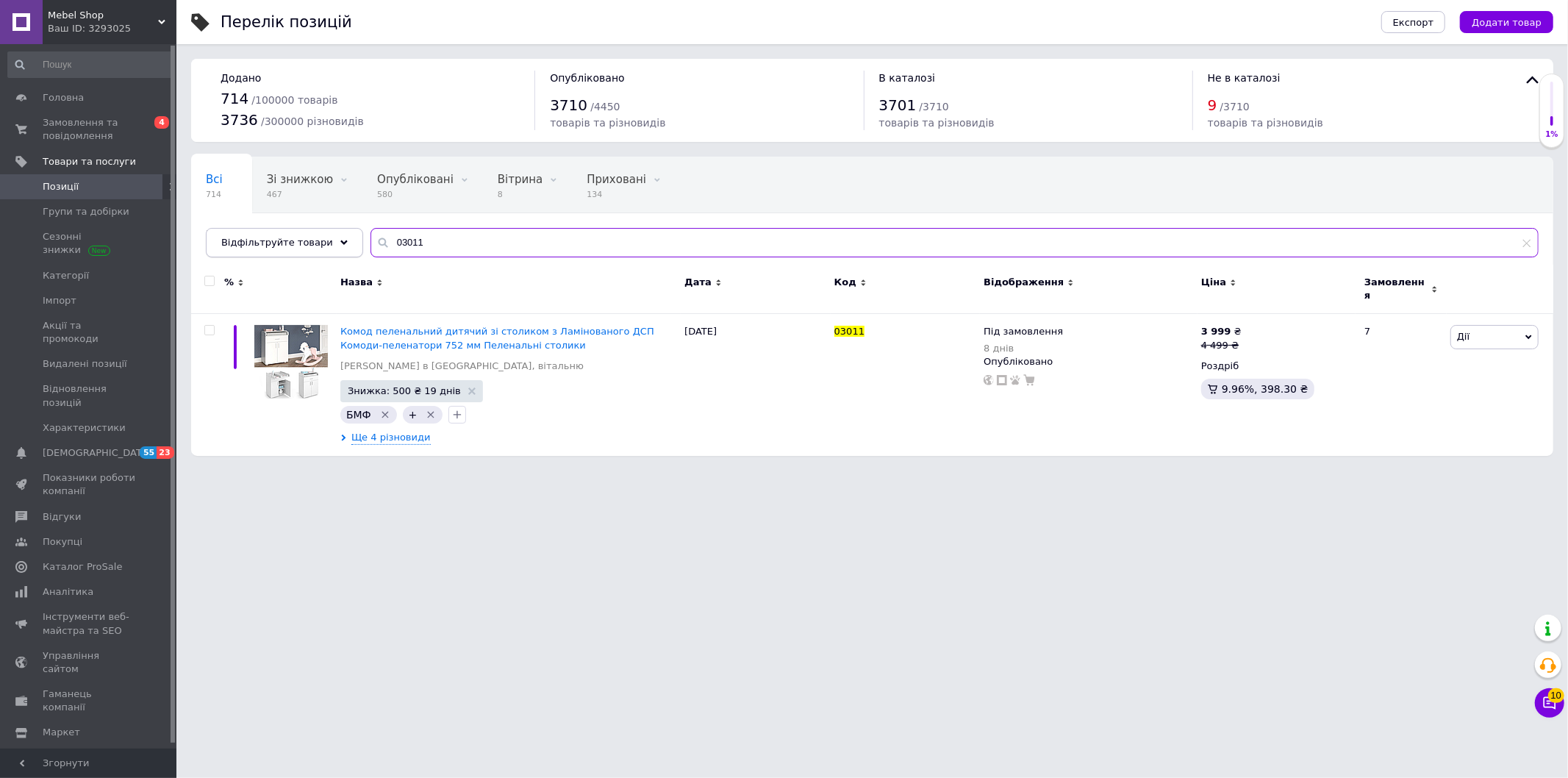
drag, startPoint x: 416, startPoint y: 243, endPoint x: 328, endPoint y: 238, distance: 88.1
click at [370, 240] on div "03011" at bounding box center [954, 242] width 1168 height 29
paste input "07"
type input "03007"
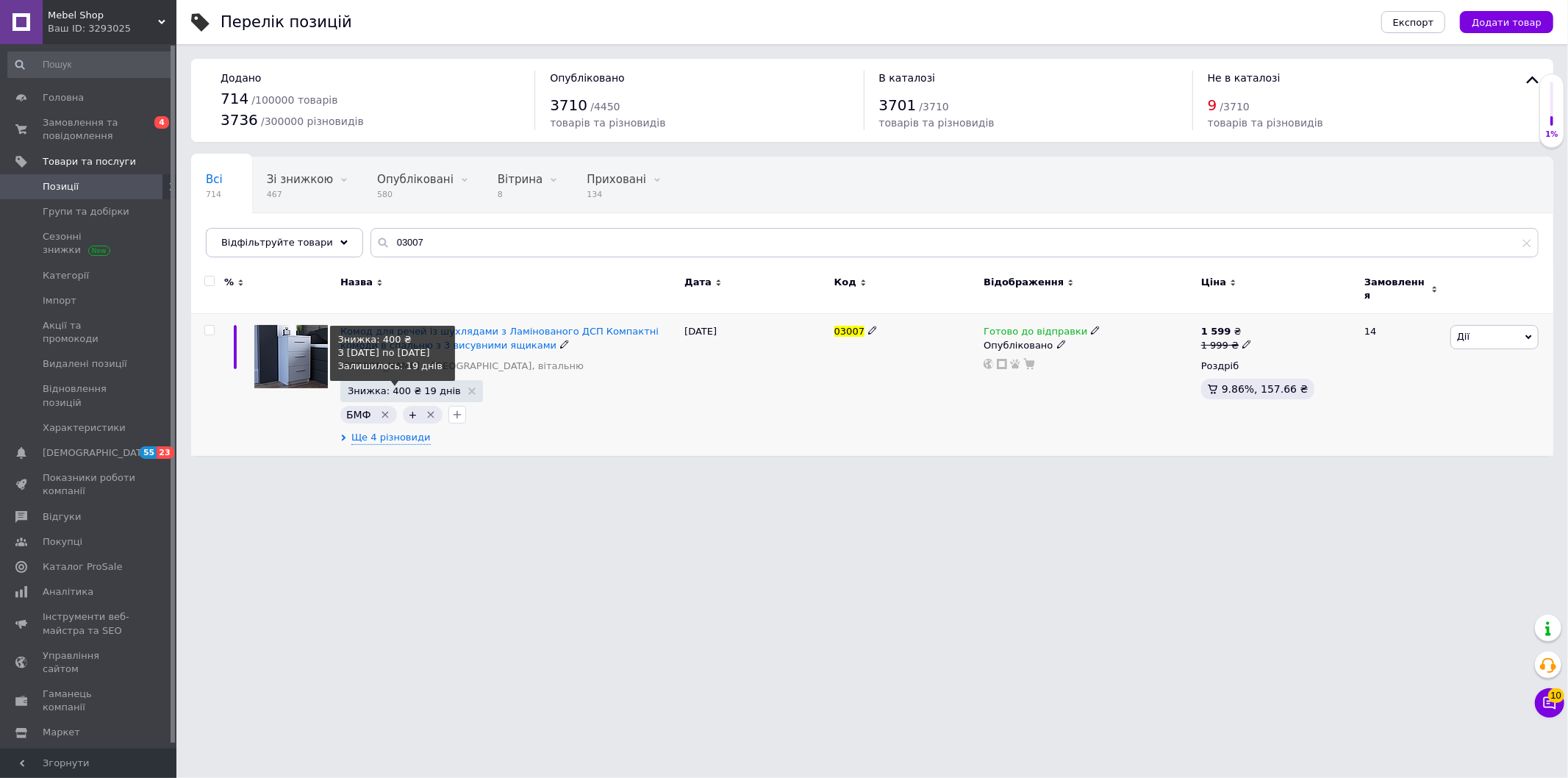
click at [404, 386] on span "Знижка: 400 ₴ 19 днів" at bounding box center [404, 391] width 113 height 9
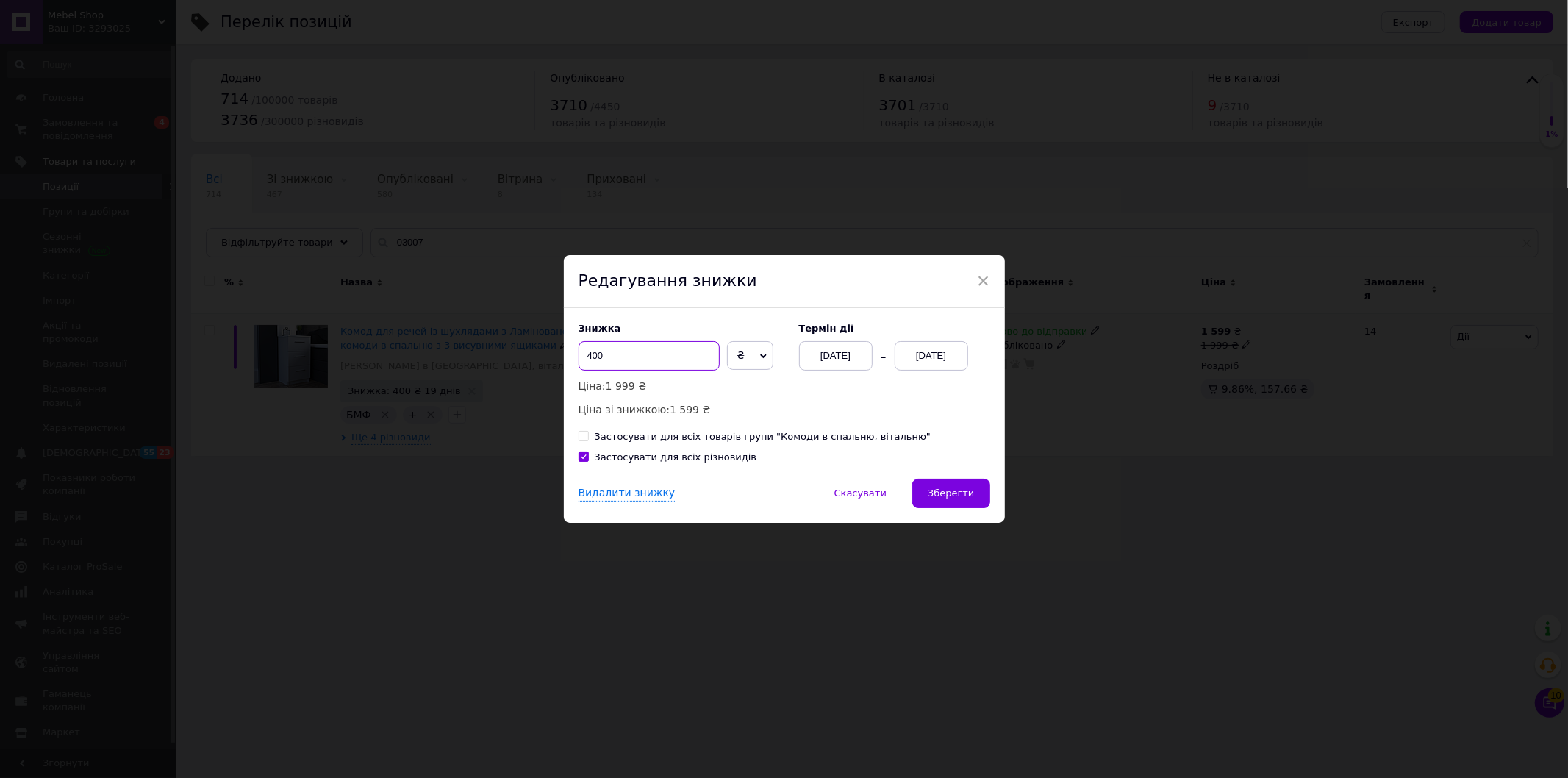
click at [590, 357] on input "400" at bounding box center [649, 355] width 141 height 29
type input "300"
click at [957, 489] on span "Зберегти" at bounding box center [951, 492] width 46 height 11
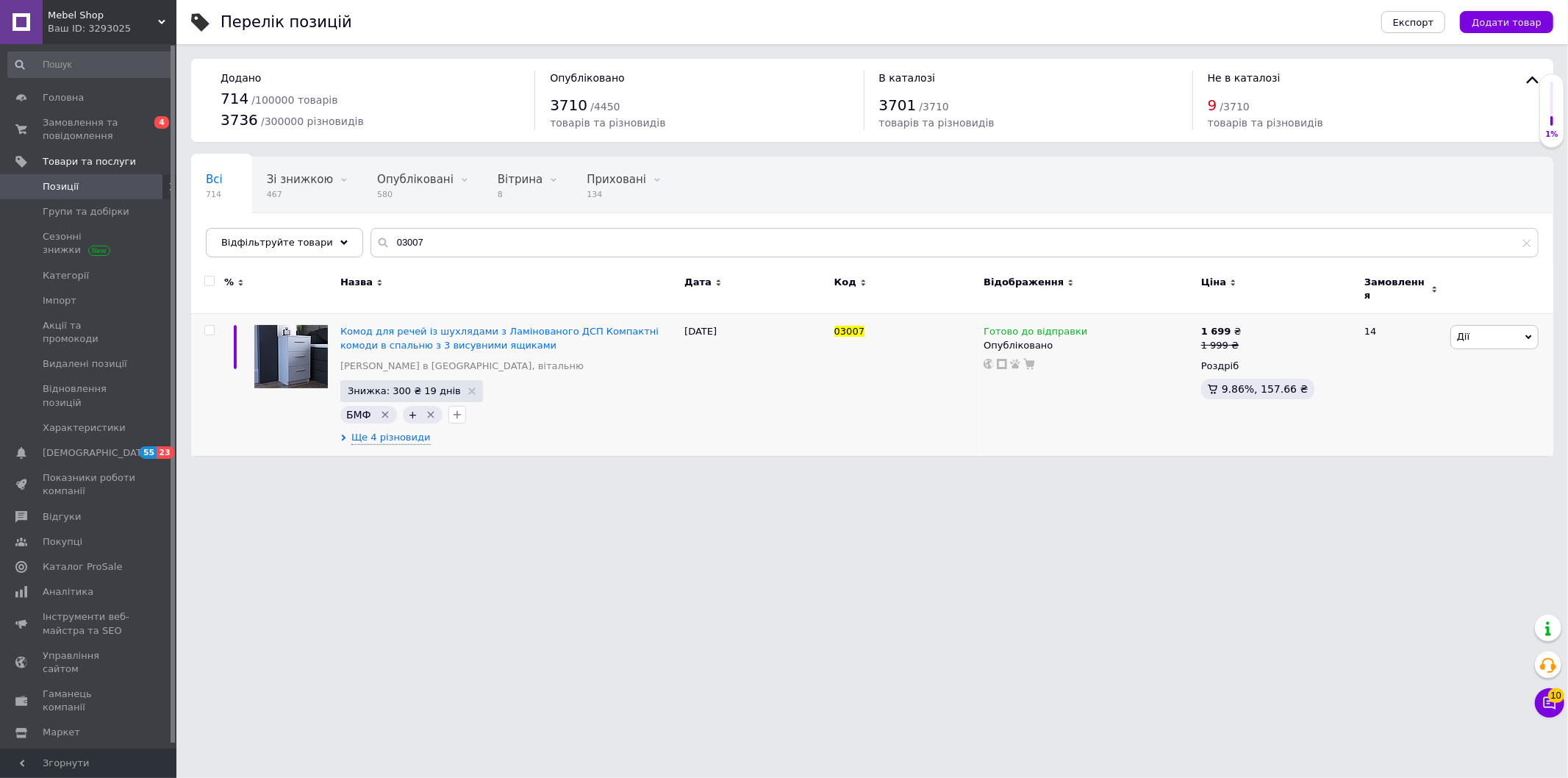
drag, startPoint x: 447, startPoint y: 229, endPoint x: 324, endPoint y: 226, distance: 123.0
click at [329, 235] on div "Всі 714 Зі знижкою 467 Видалити Редагувати Опубліковані 580 Видалити Редагувати…" at bounding box center [873, 207] width 1362 height 101
drag, startPoint x: 343, startPoint y: 231, endPoint x: 338, endPoint y: 244, distance: 13.9
click at [302, 239] on div "Відфільтруйте товари 03007" at bounding box center [872, 242] width 1333 height 29
drag, startPoint x: 343, startPoint y: 247, endPoint x: 305, endPoint y: 255, distance: 38.8
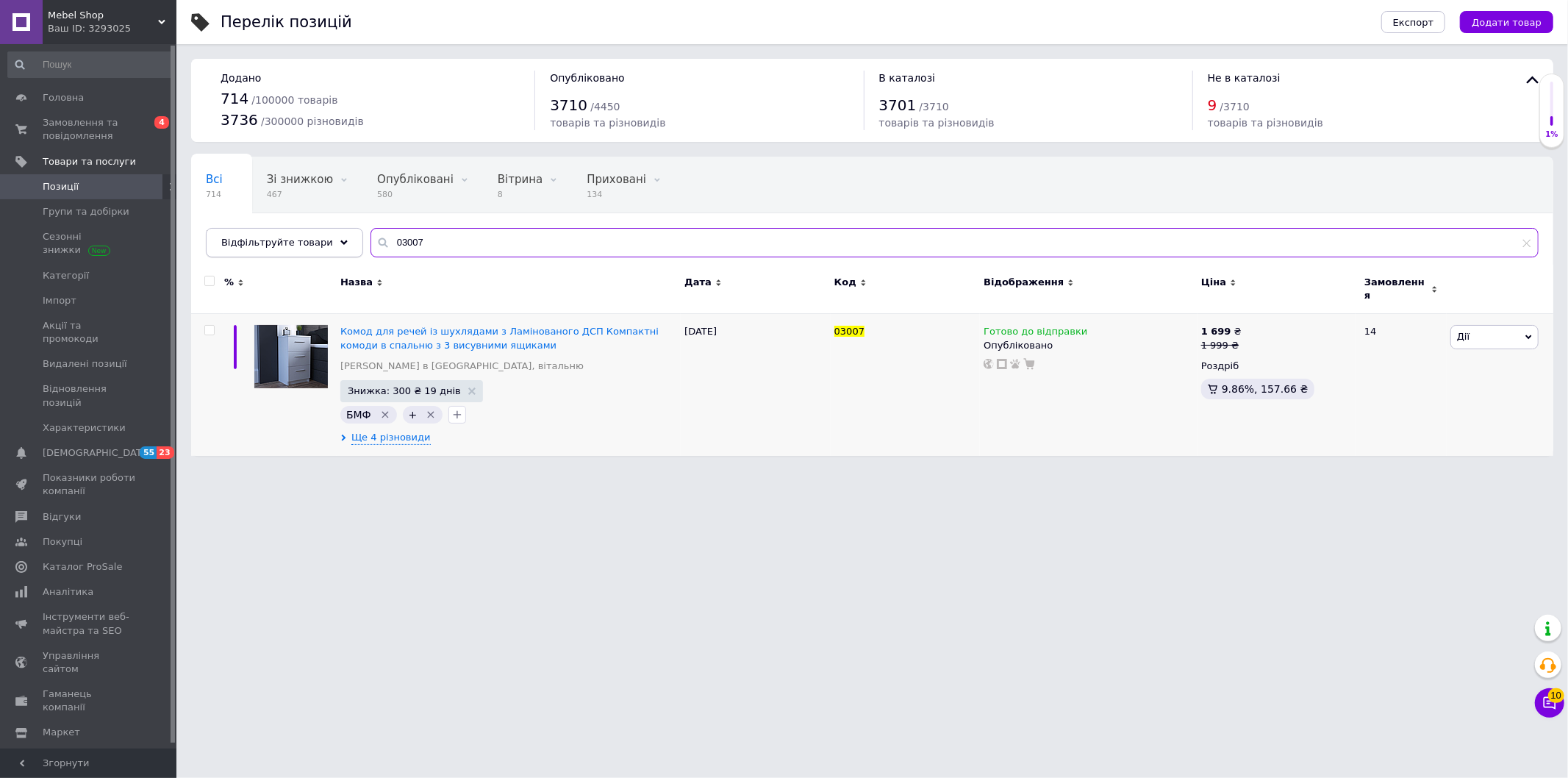
click at [317, 250] on div "Відфільтруйте товари 03007" at bounding box center [872, 242] width 1333 height 29
paste input "6"
click at [375, 433] on span "Ще 11 різновидів" at bounding box center [395, 438] width 87 height 13
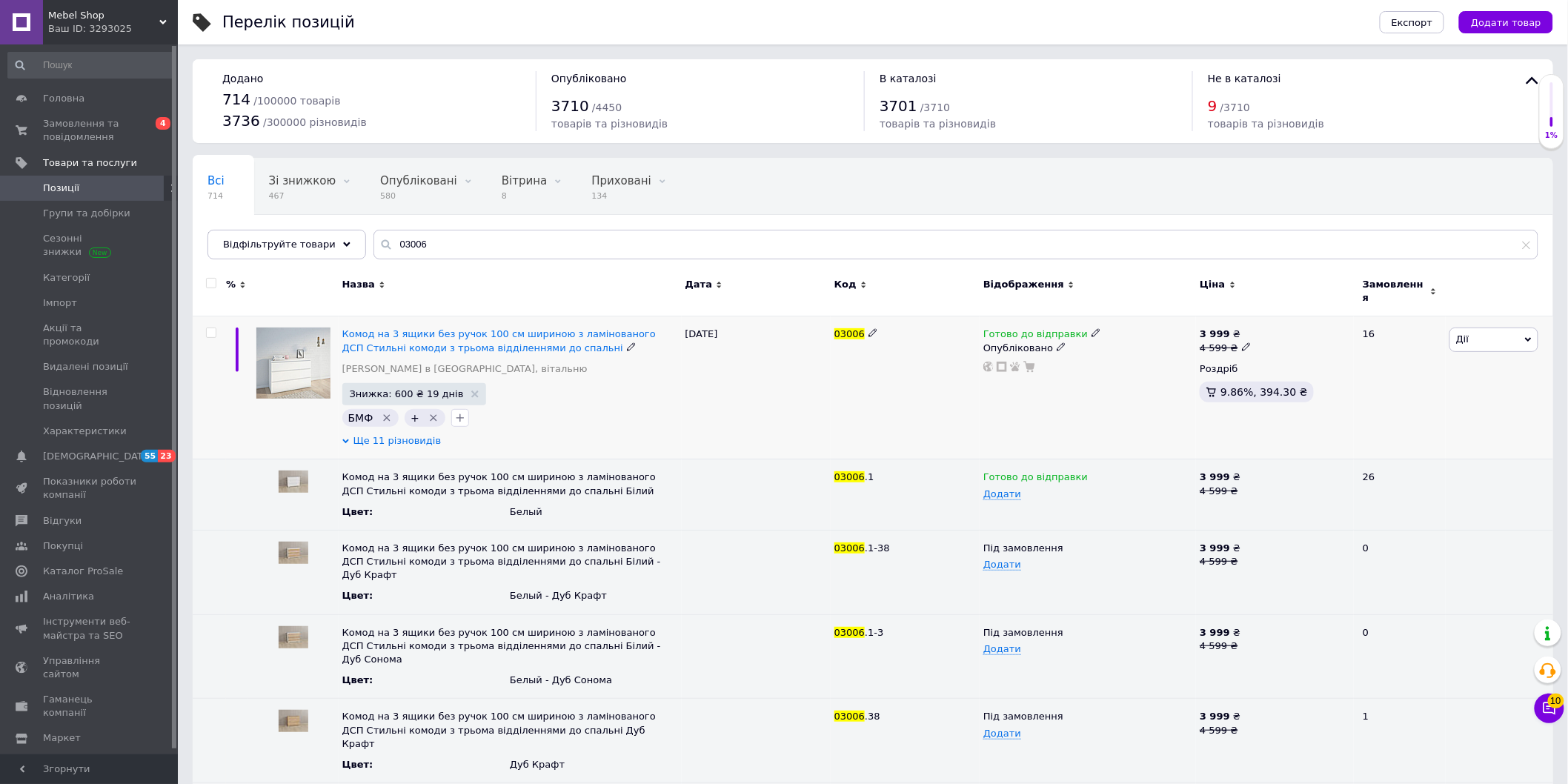
click at [378, 436] on span "Ще 11 різновидів" at bounding box center [398, 441] width 88 height 14
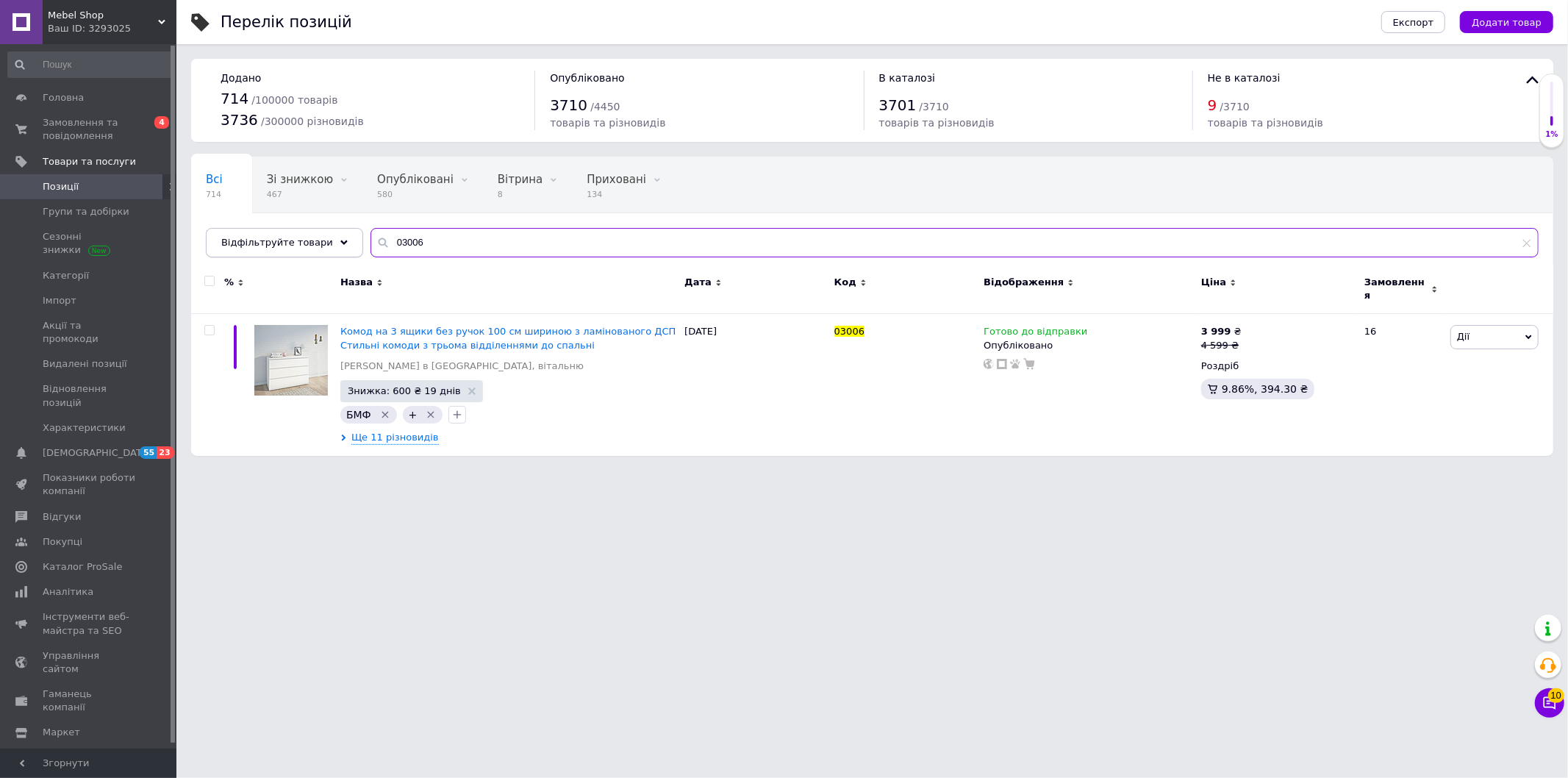
drag, startPoint x: 439, startPoint y: 240, endPoint x: 304, endPoint y: 248, distance: 135.2
click at [335, 244] on div "Відфільтруйте товари 03006" at bounding box center [872, 242] width 1333 height 29
paste input "9"
type input "03009"
click at [1242, 339] on icon at bounding box center [1246, 344] width 9 height 9
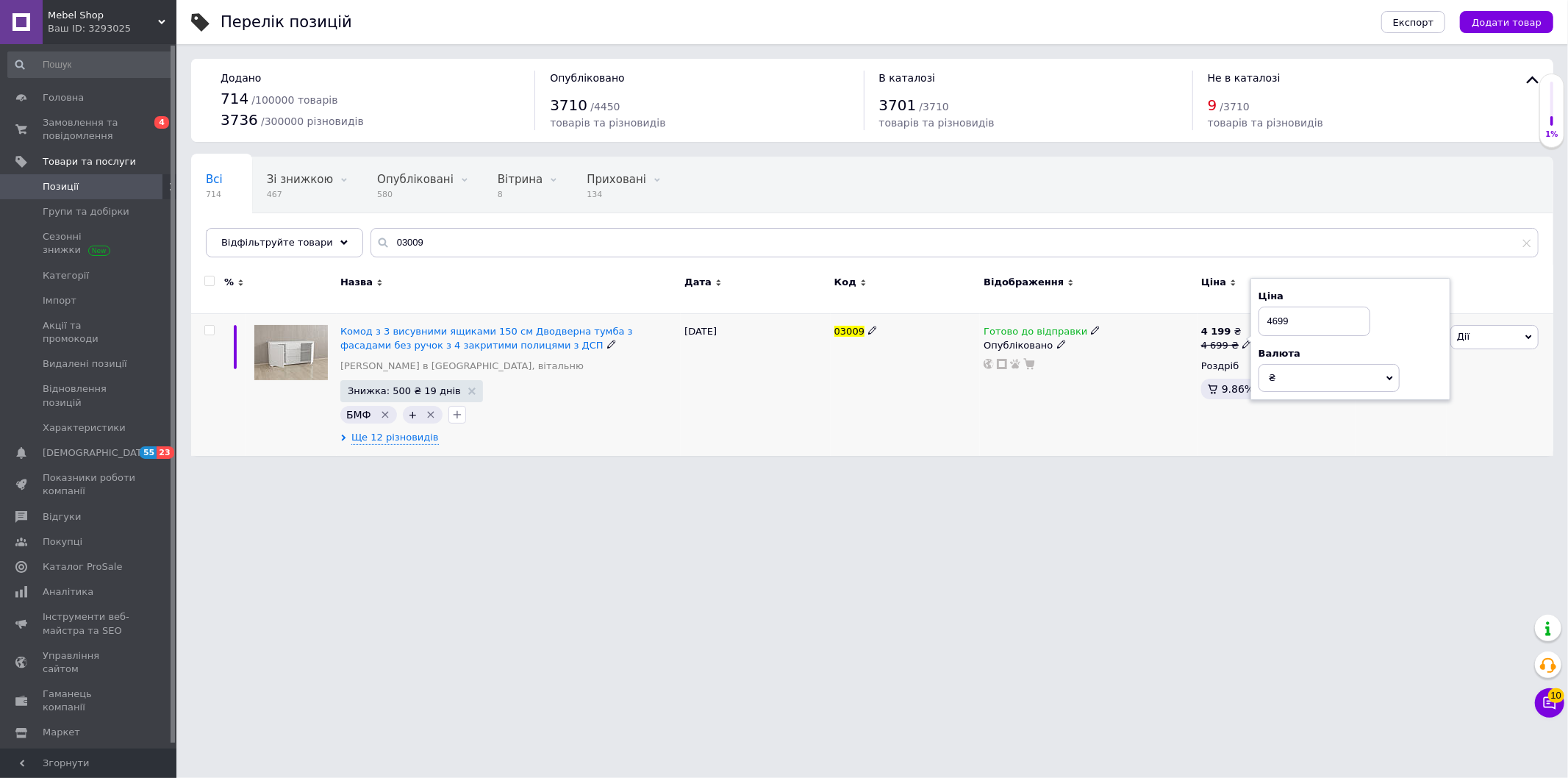
drag, startPoint x: 1277, startPoint y: 317, endPoint x: 1262, endPoint y: 316, distance: 15.0
click at [1262, 316] on input "4699" at bounding box center [1314, 321] width 112 height 29
type input "4499"
click at [1172, 470] on html "Mebel Shop Ваш ID: 3293025 Сайт Mebel Shop Кабінет покупця Перевірити стан сист…" at bounding box center [784, 235] width 1568 height 470
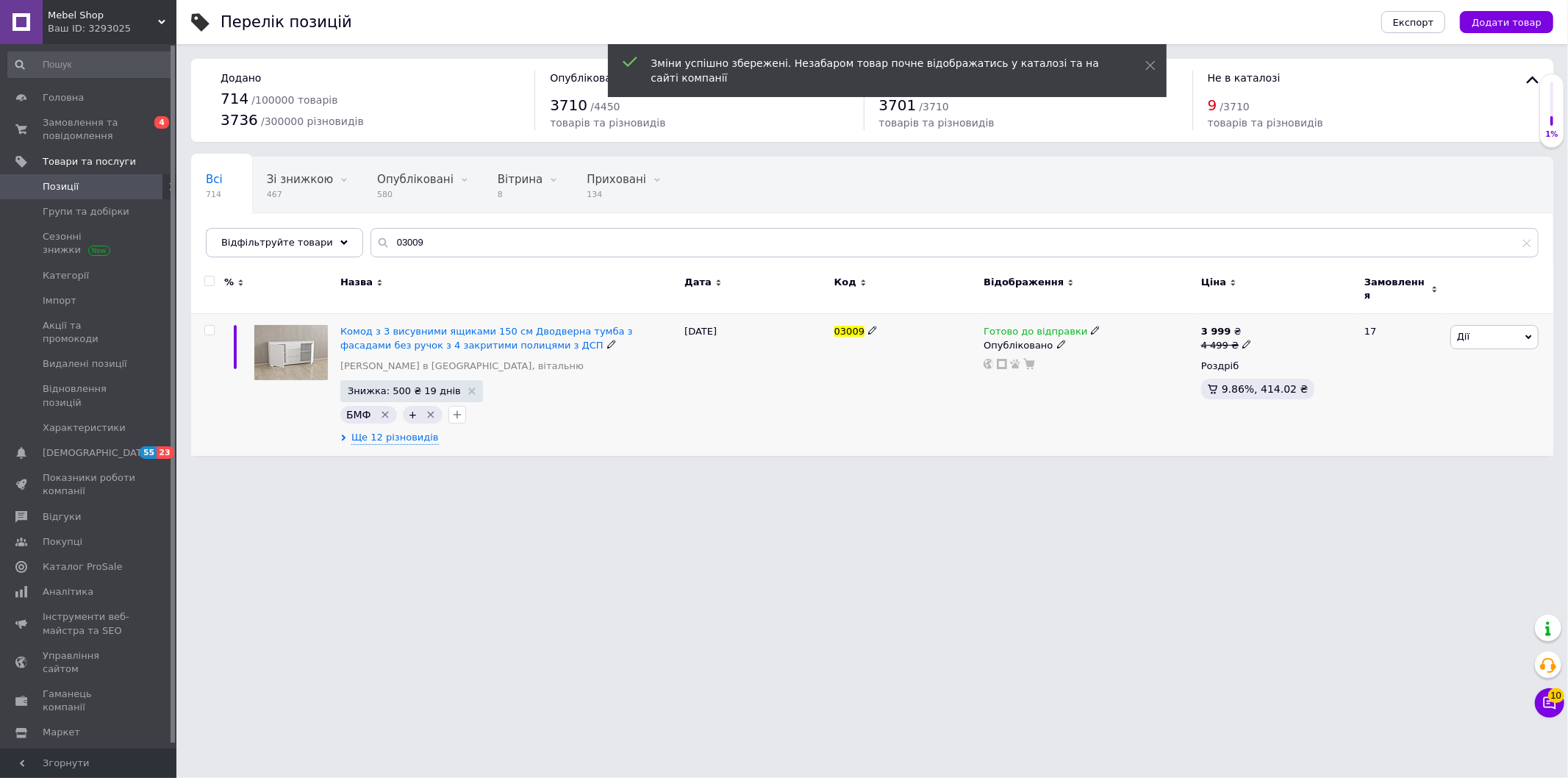
click at [1253, 335] on div "3 999 ₴ 4 499 ₴" at bounding box center [1276, 339] width 150 height 27
click at [1243, 339] on icon at bounding box center [1246, 344] width 9 height 9
drag, startPoint x: 1269, startPoint y: 318, endPoint x: 1236, endPoint y: 331, distance: 35.5
click at [1261, 319] on input "4499" at bounding box center [1314, 321] width 112 height 29
type input "5499"
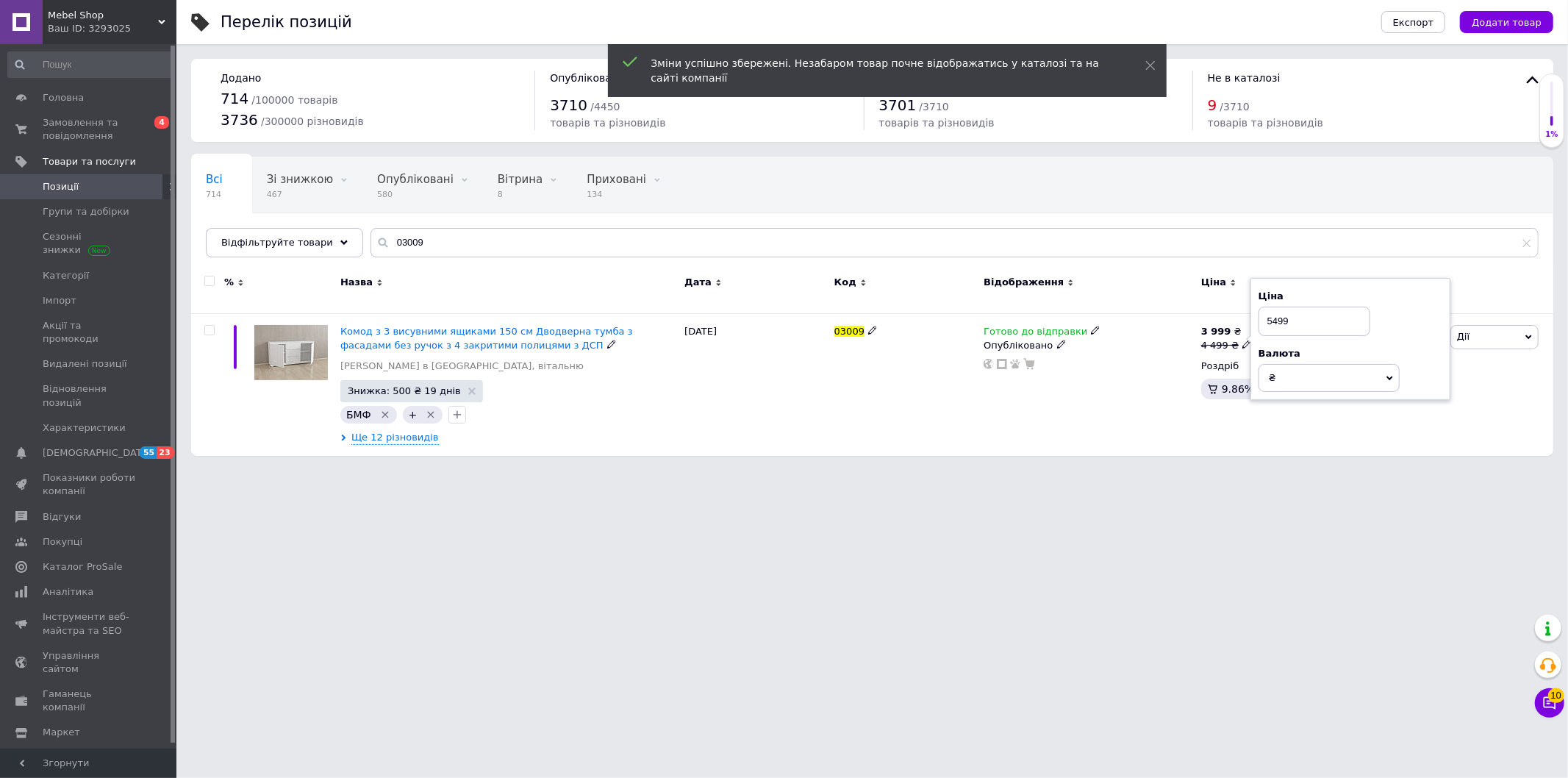
click at [1151, 434] on div "Готово до відправки Опубліковано" at bounding box center [1088, 385] width 218 height 142
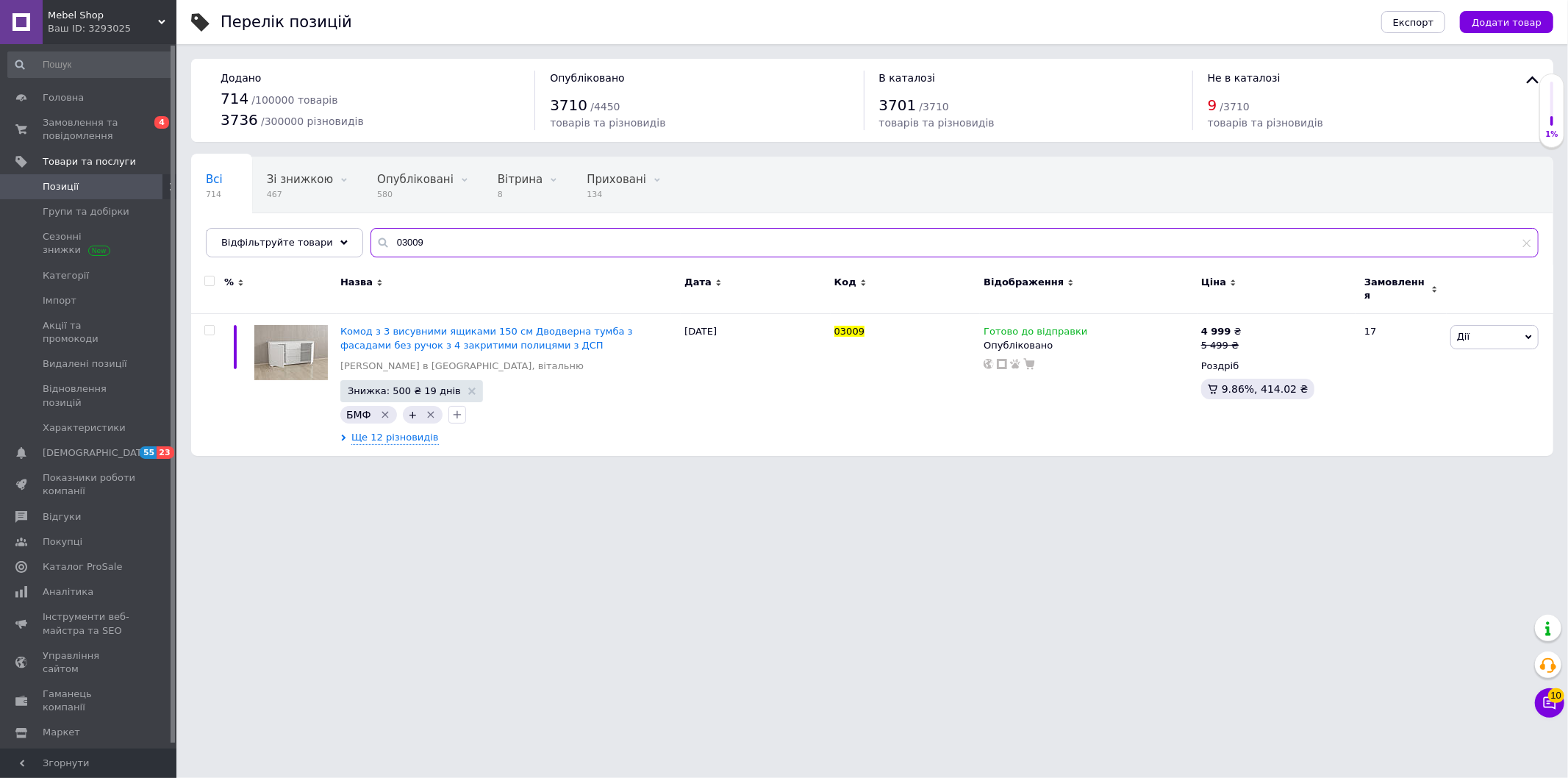
drag, startPoint x: 434, startPoint y: 241, endPoint x: 357, endPoint y: 247, distance: 77.2
click at [370, 247] on div "03009" at bounding box center [954, 242] width 1168 height 29
paste input "7"
click at [385, 434] on span "Ще 4 різновиди" at bounding box center [391, 438] width 80 height 13
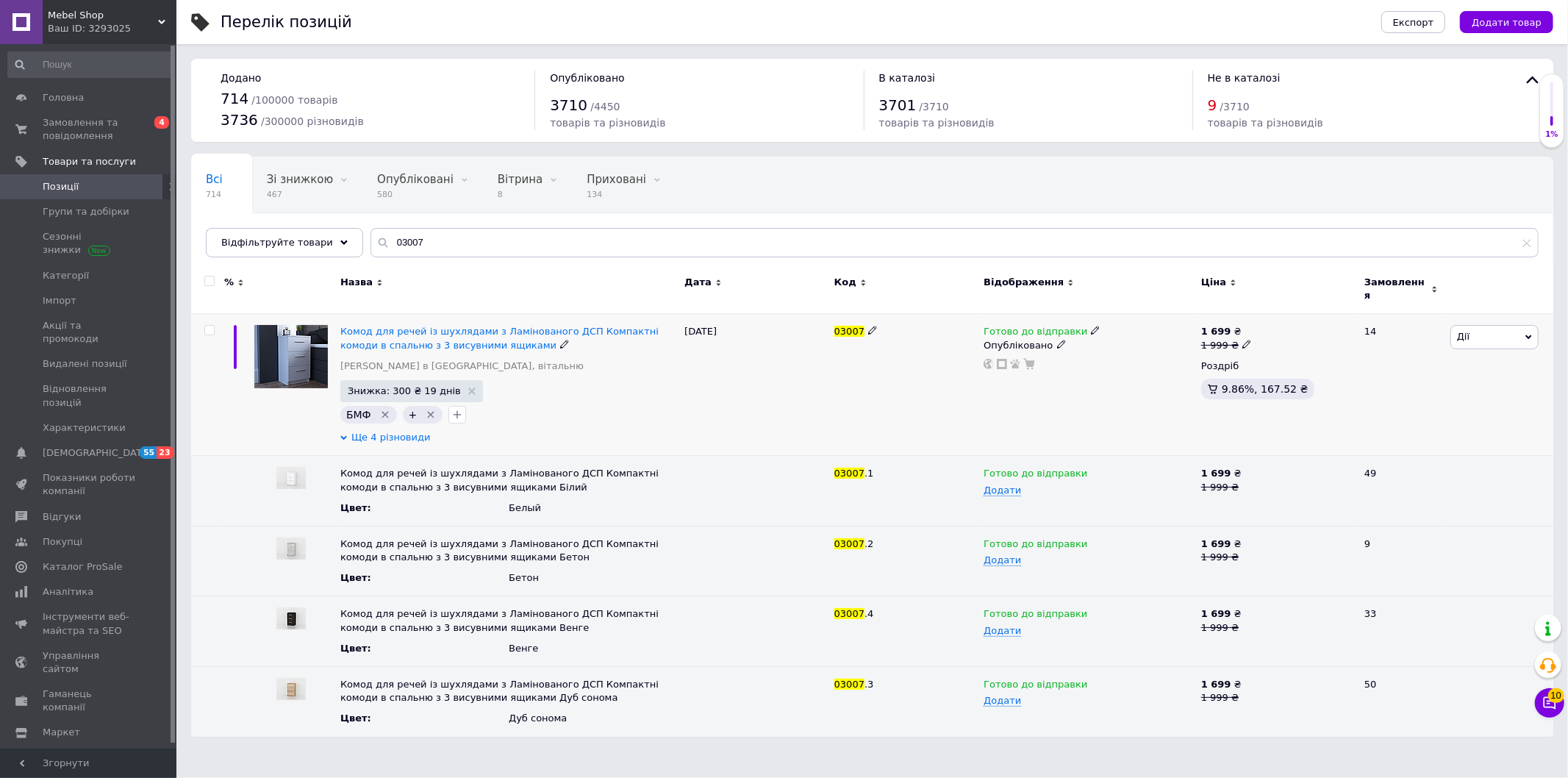
click at [385, 433] on span "Ще 4 різновиди" at bounding box center [391, 438] width 80 height 13
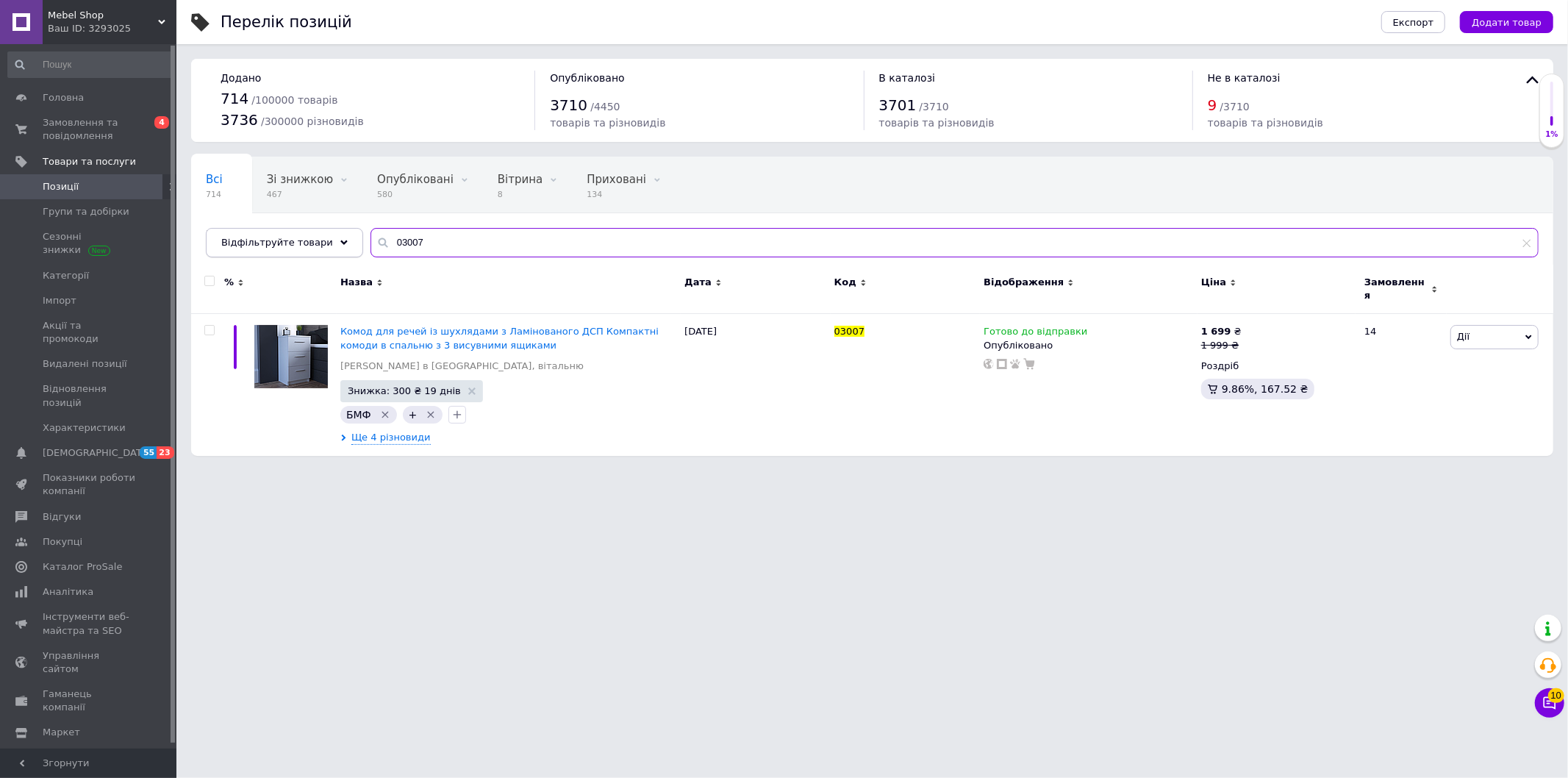
click at [343, 243] on div "Відфільтруйте товари 03007" at bounding box center [872, 242] width 1333 height 29
paste input "12"
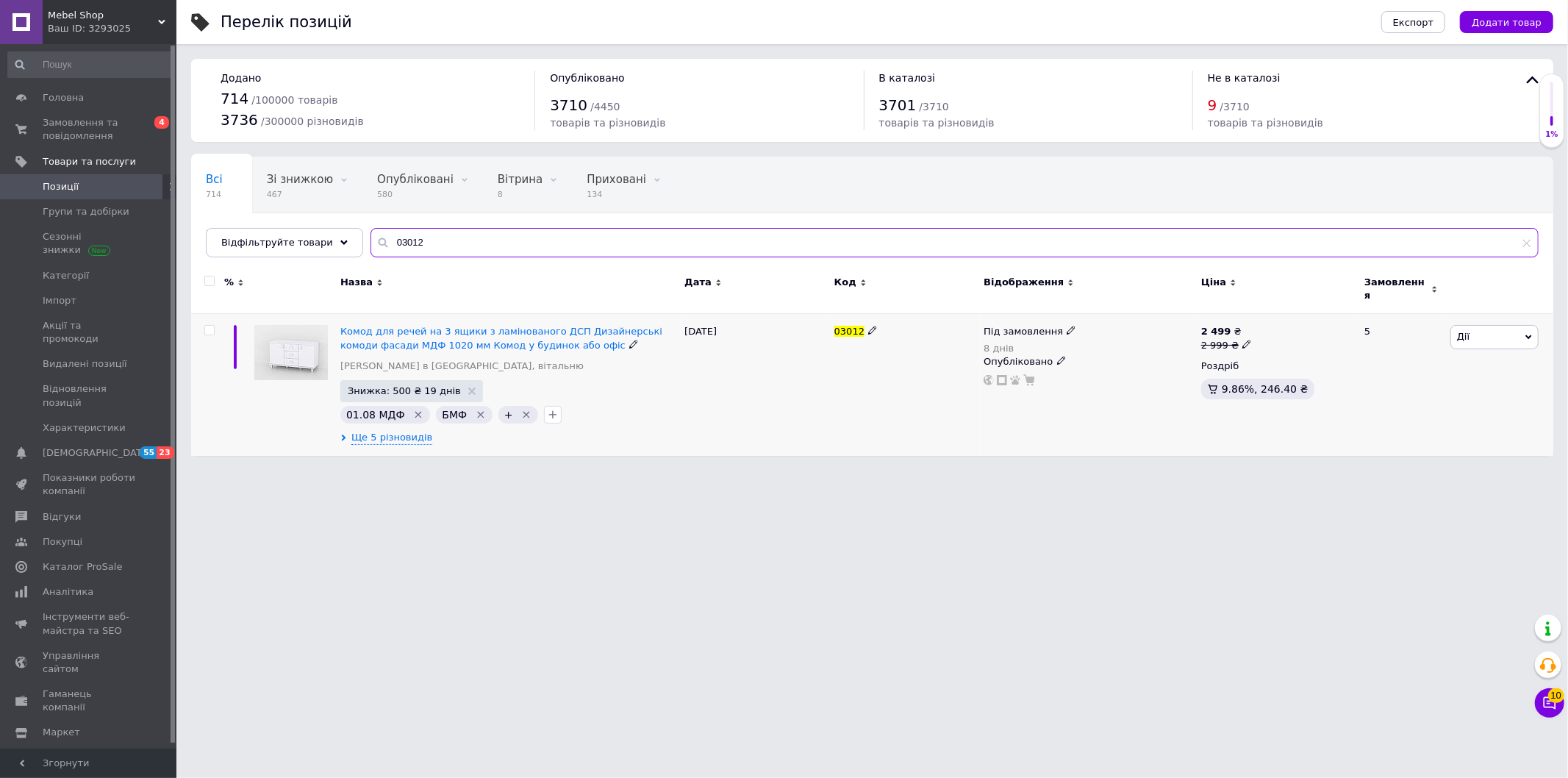
type input "03012"
click at [1242, 339] on icon at bounding box center [1246, 344] width 9 height 9
drag, startPoint x: 1276, startPoint y: 315, endPoint x: 1261, endPoint y: 318, distance: 15.3
click at [1266, 317] on input "2999" at bounding box center [1314, 321] width 112 height 29
type input "3499"
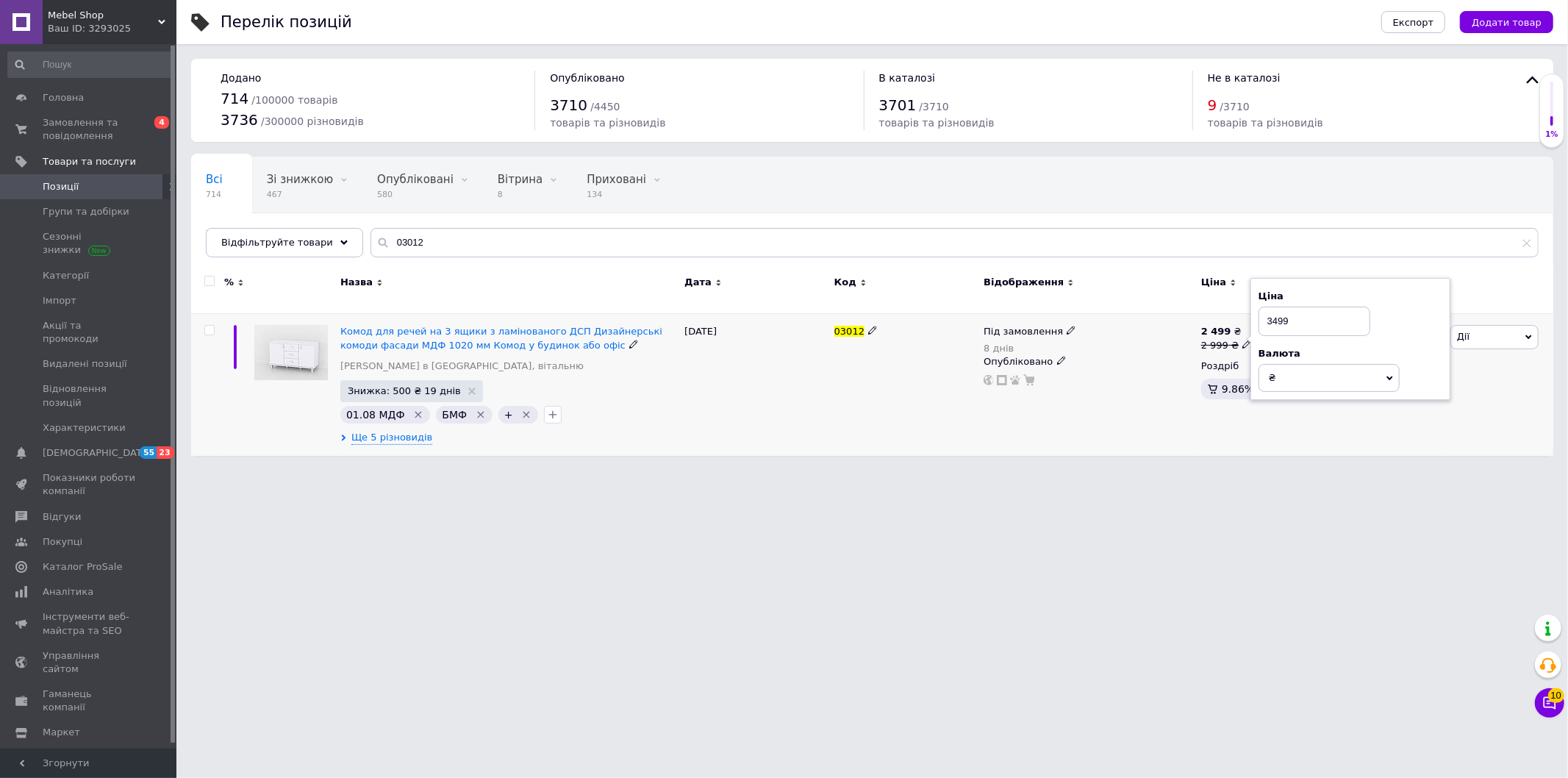
click at [1170, 418] on div "Під замовлення 8 днів Опубліковано" at bounding box center [1088, 385] width 218 height 142
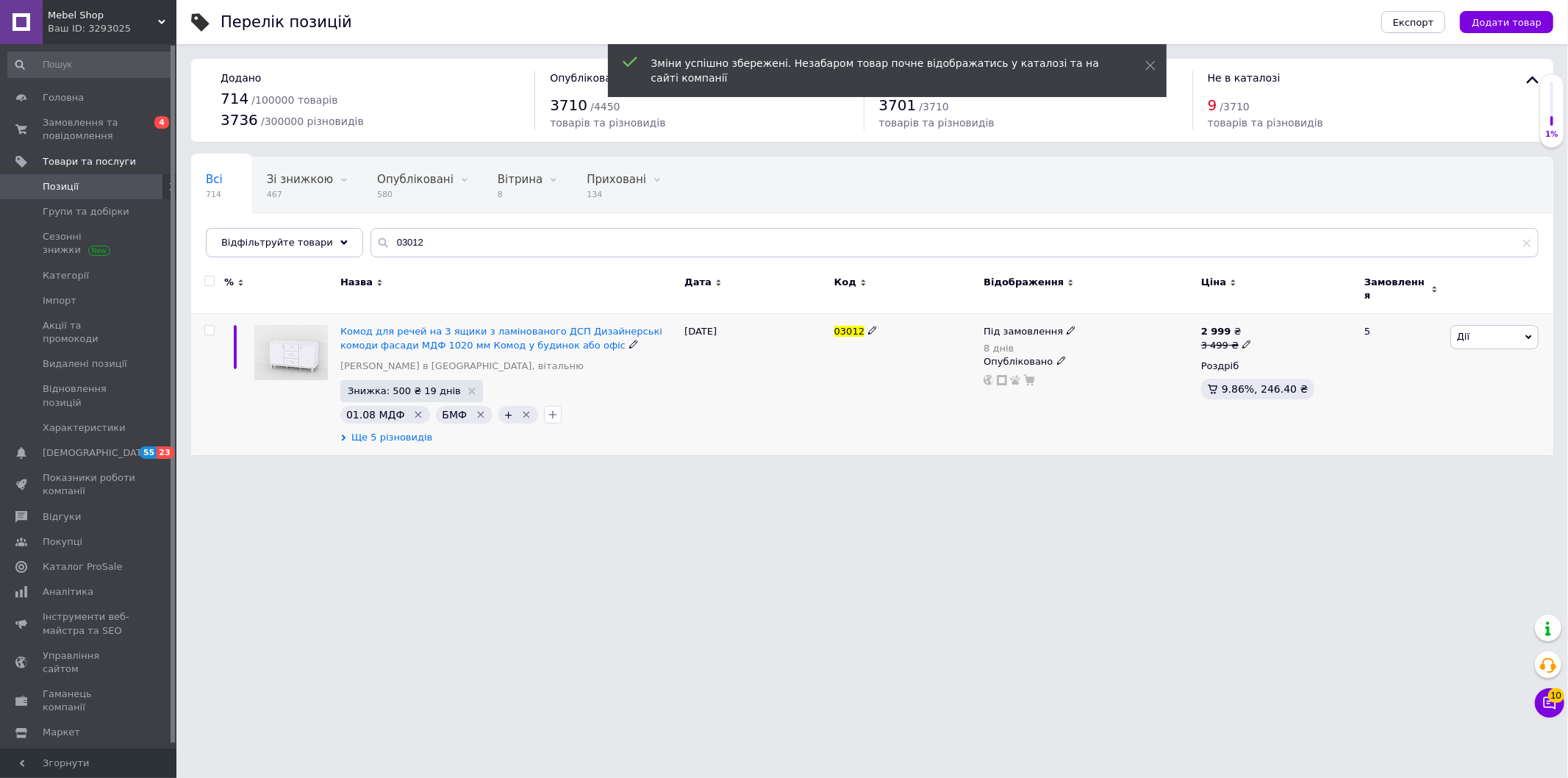
click at [410, 431] on span "Ще 5 різновидів" at bounding box center [391, 438] width 81 height 13
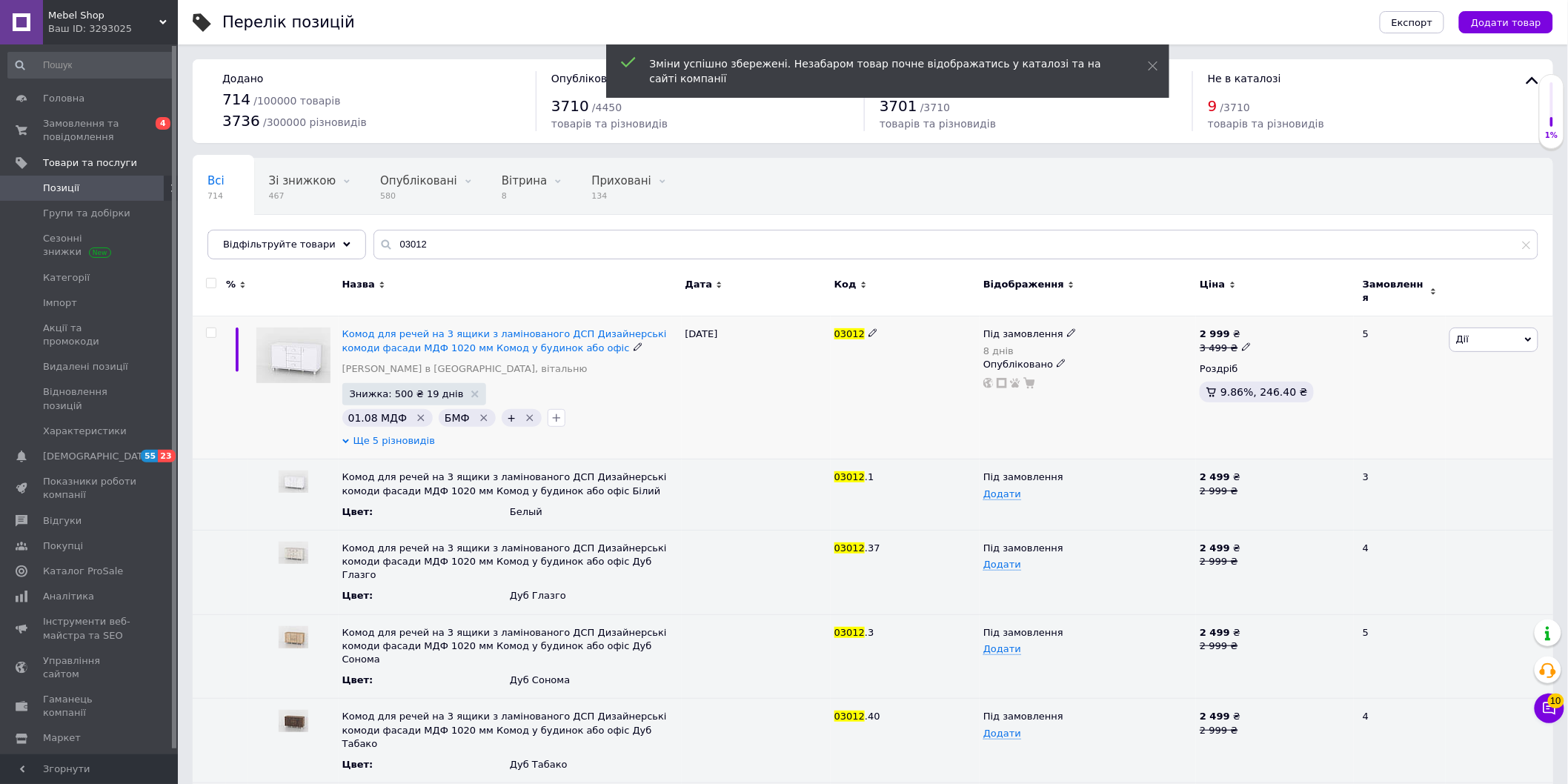
click at [413, 434] on span "Ще 5 різновидів" at bounding box center [395, 441] width 81 height 14
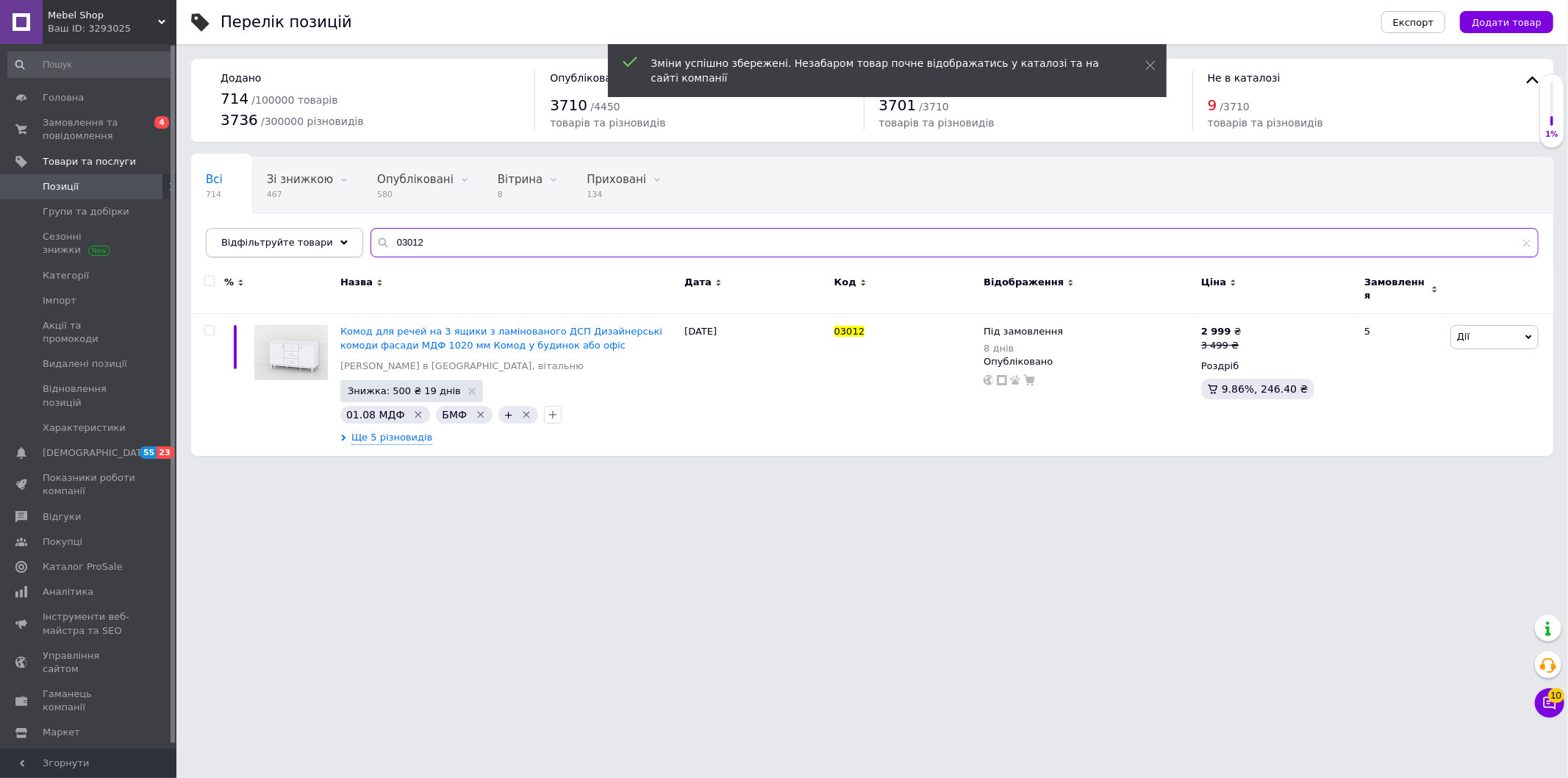
drag, startPoint x: 438, startPoint y: 239, endPoint x: 334, endPoint y: 247, distance: 104.3
click at [346, 244] on div "Всі 714 Зі знижкою 467 Видалити Редагувати Опубліковані 580 Видалити Редагувати…" at bounding box center [873, 207] width 1362 height 101
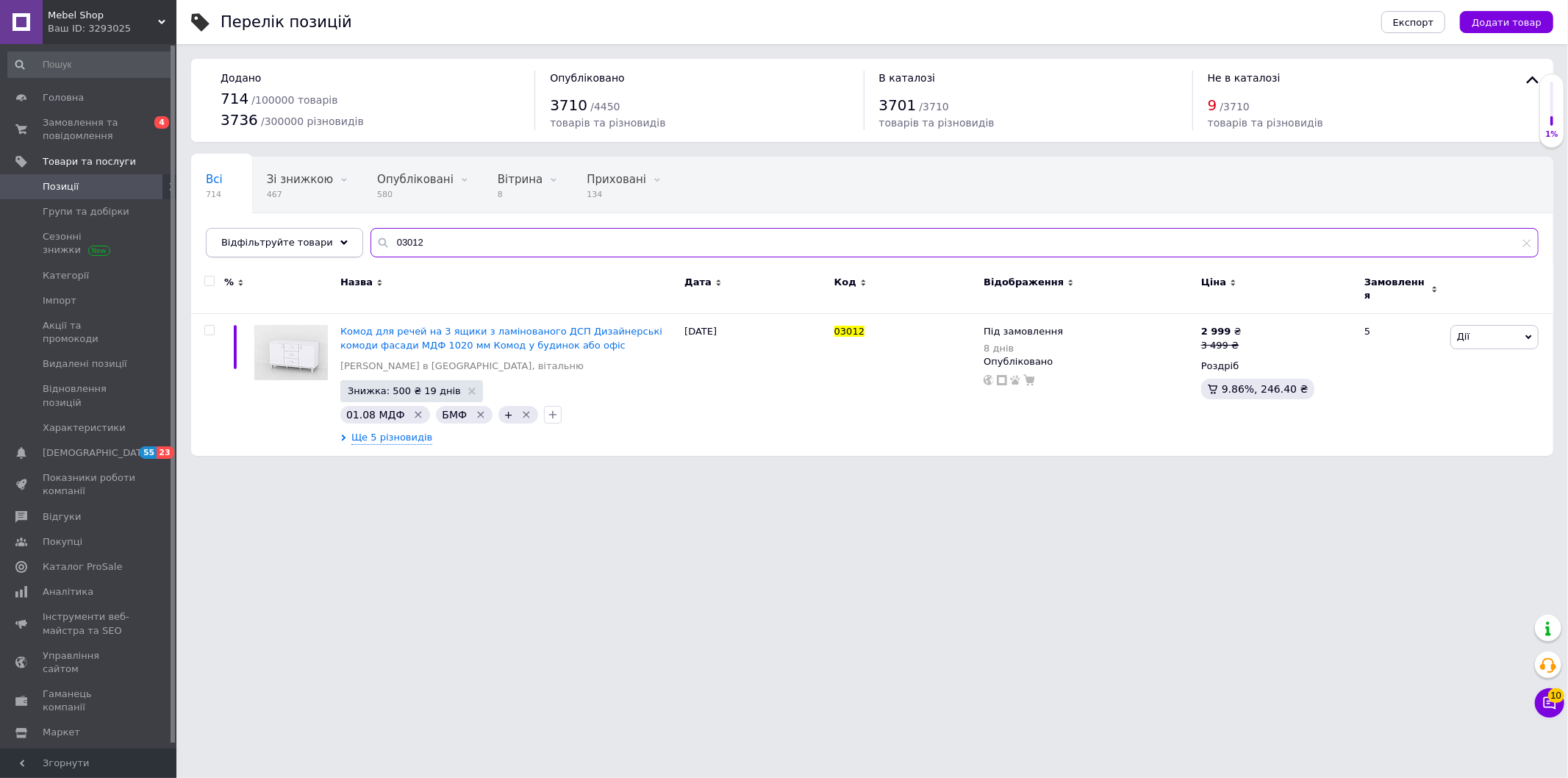
drag, startPoint x: 380, startPoint y: 249, endPoint x: 344, endPoint y: 253, distance: 36.2
click at [370, 252] on input "03012" at bounding box center [954, 242] width 1168 height 29
paste input "09"
click at [392, 435] on span "Ще 12 різновидів" at bounding box center [395, 438] width 87 height 13
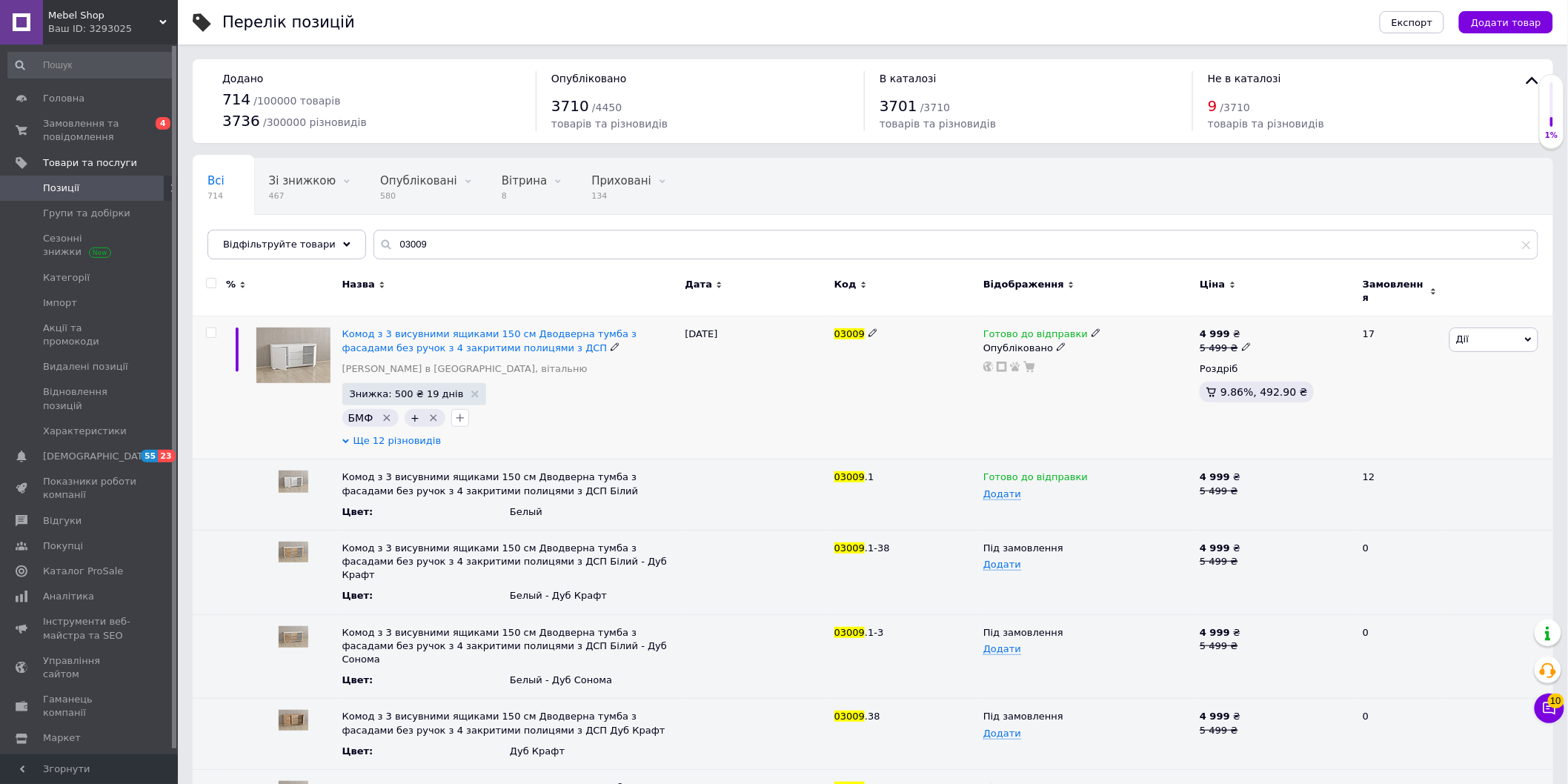
click at [394, 437] on span "Ще 12 різновидів" at bounding box center [398, 441] width 88 height 14
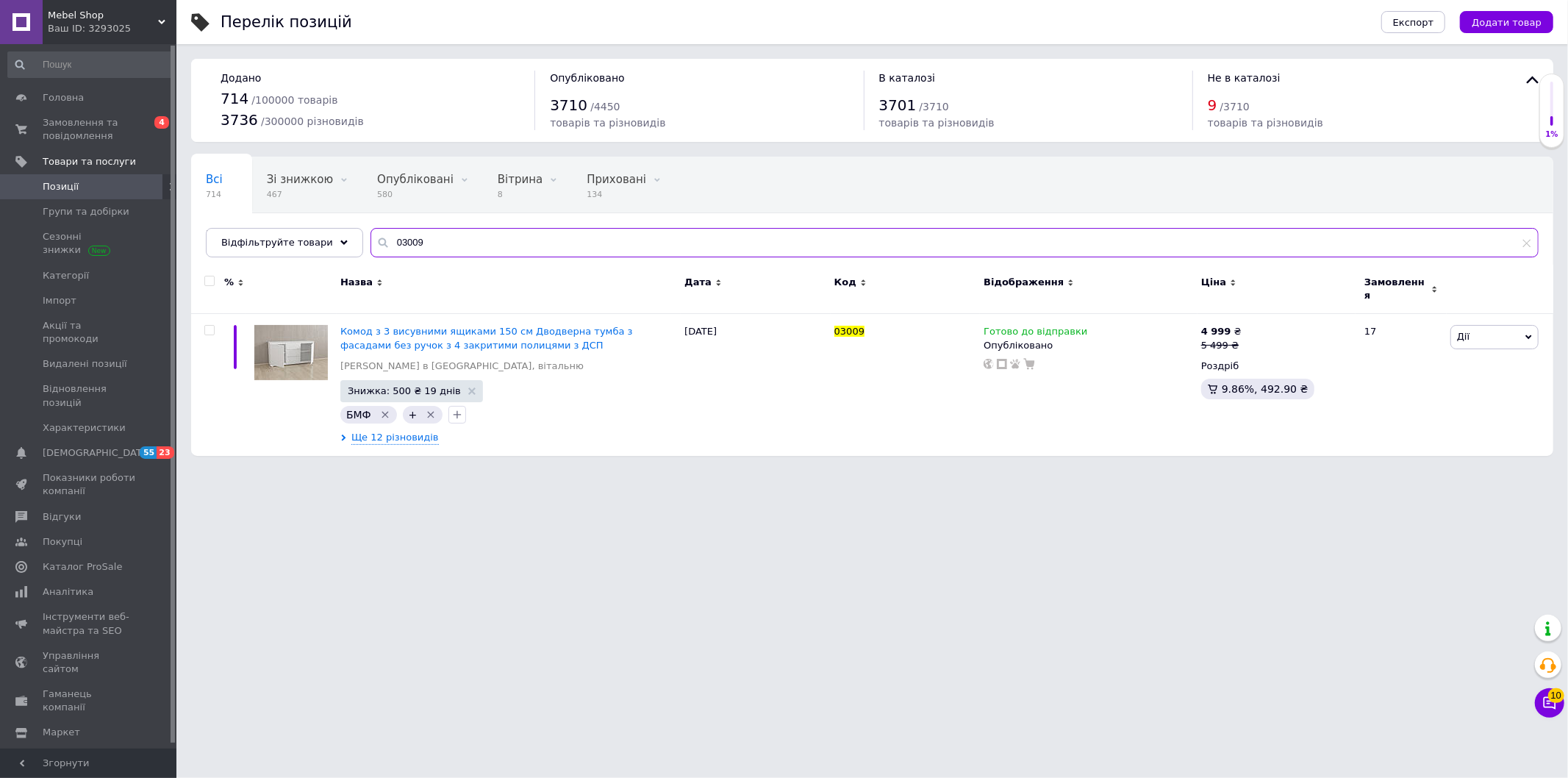
click at [347, 245] on div "Всі 714 Зі знижкою 467 Видалити Редагувати Опубліковані 580 Видалити Редагувати…" at bounding box center [873, 207] width 1362 height 101
paste input "13"
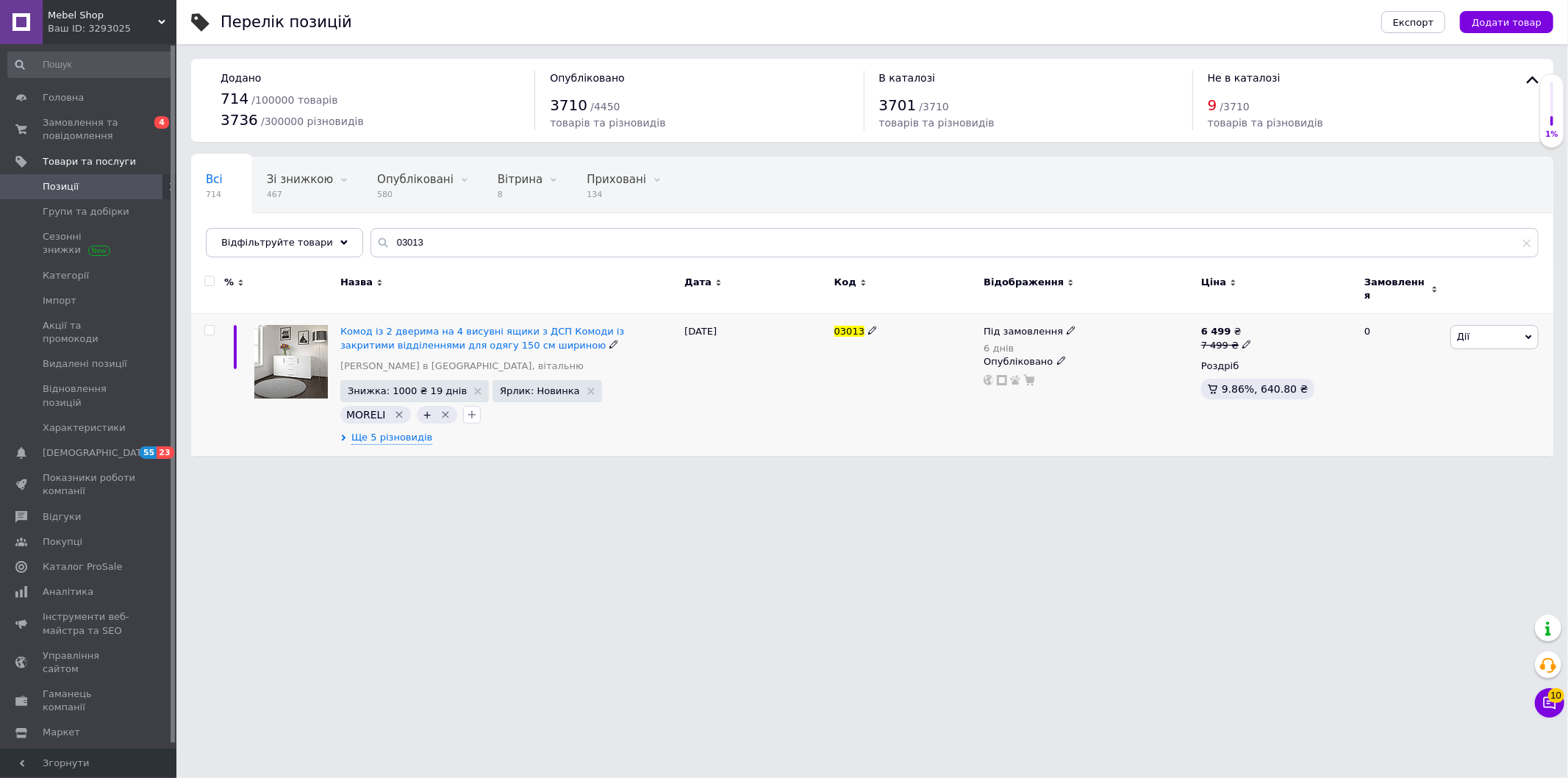
click at [1468, 325] on span "Дії" at bounding box center [1494, 337] width 88 height 24
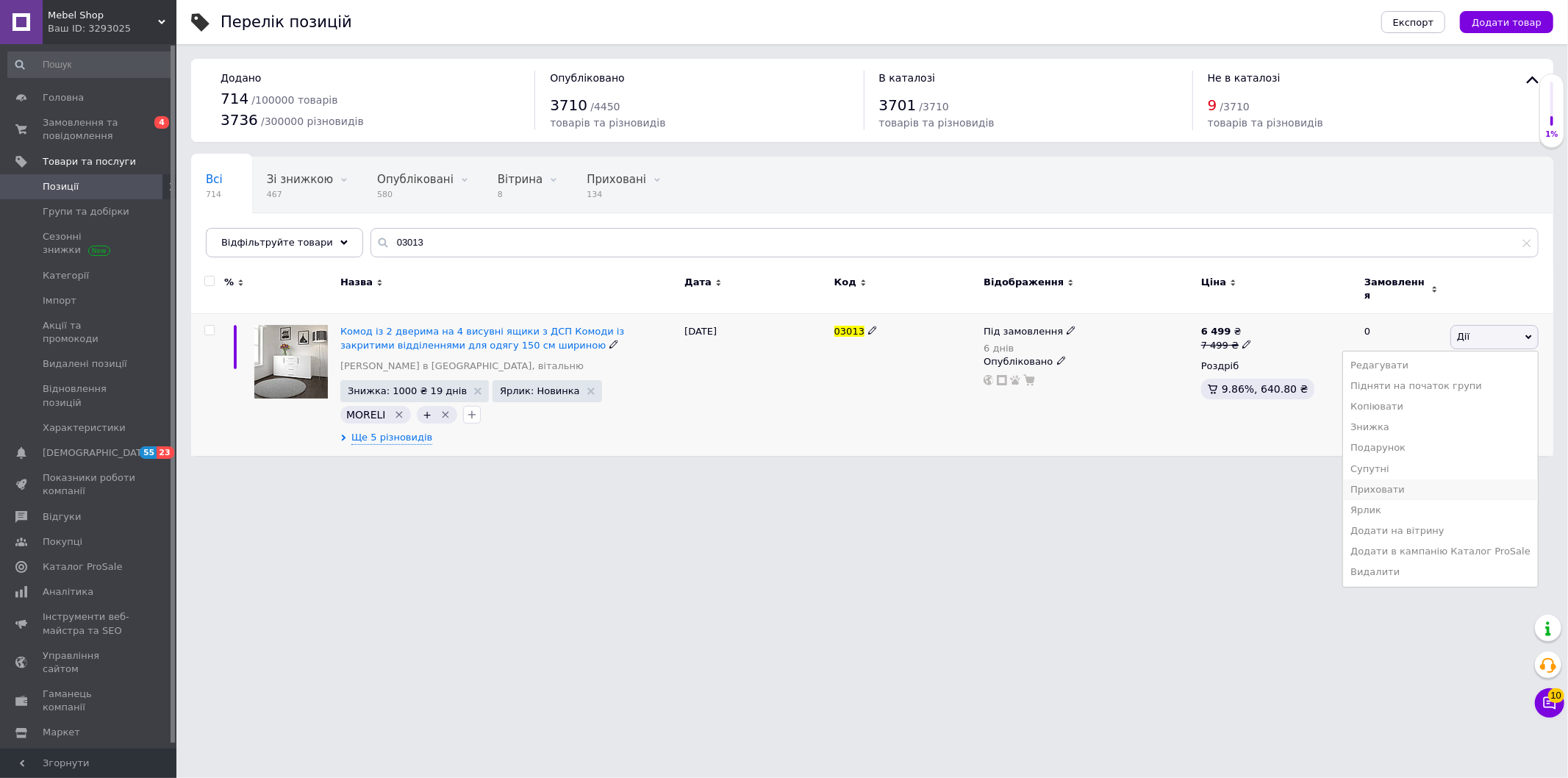
click at [1416, 481] on li "Приховати" at bounding box center [1440, 490] width 195 height 21
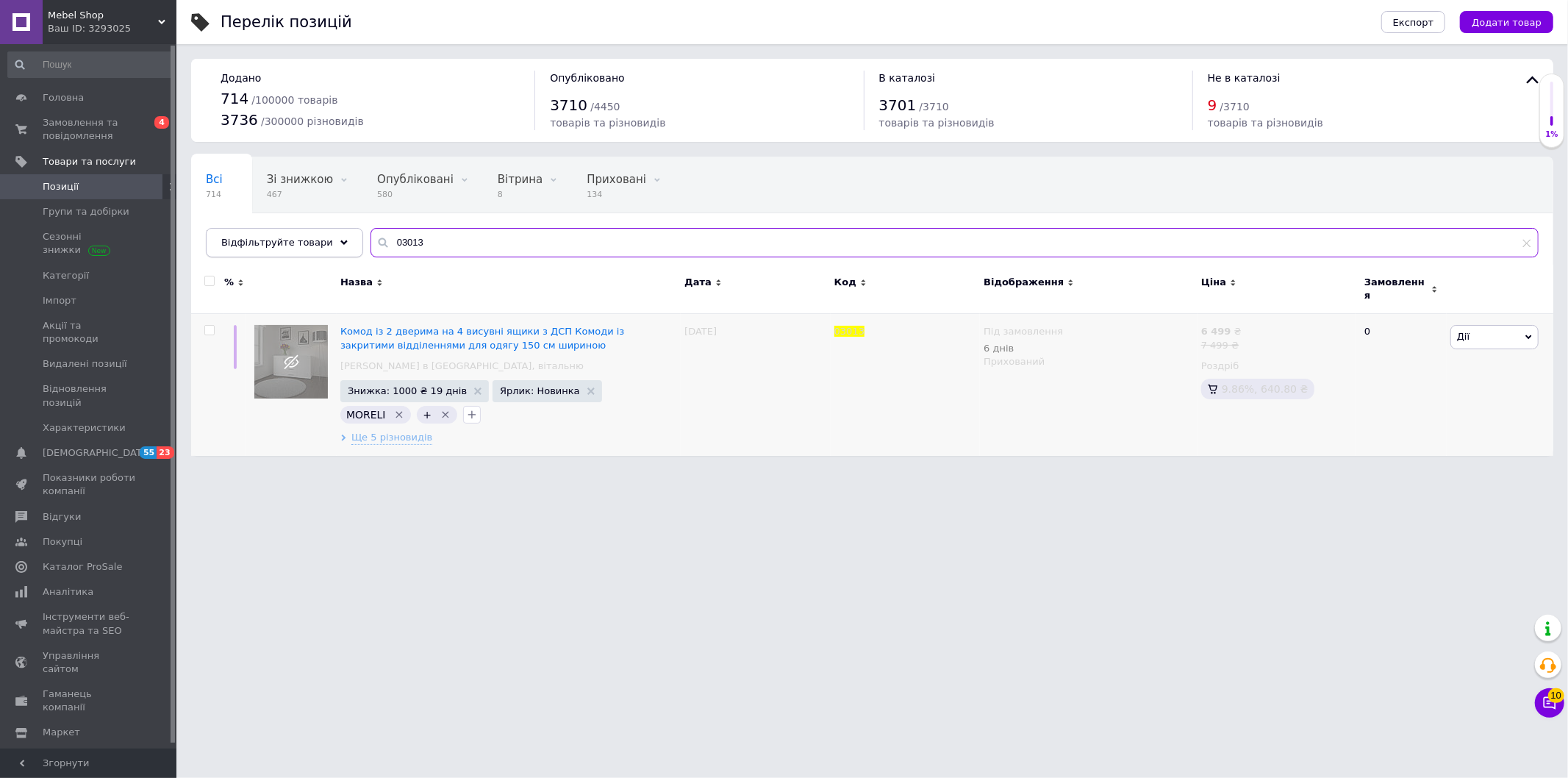
click at [322, 248] on div "Відфільтруйте товари 03013" at bounding box center [872, 242] width 1333 height 29
paste input "9"
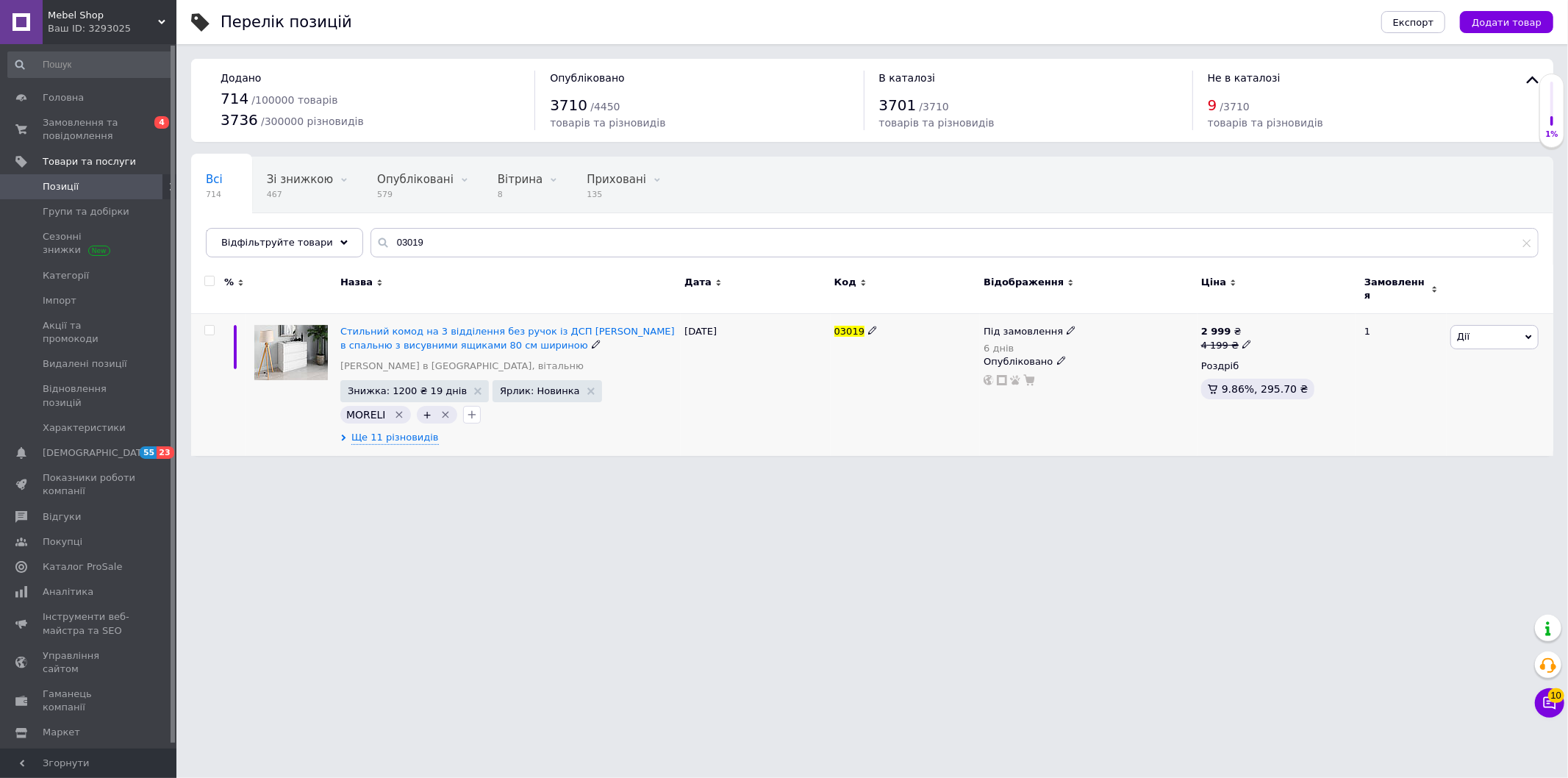
click at [1476, 328] on span "Дії" at bounding box center [1494, 337] width 88 height 24
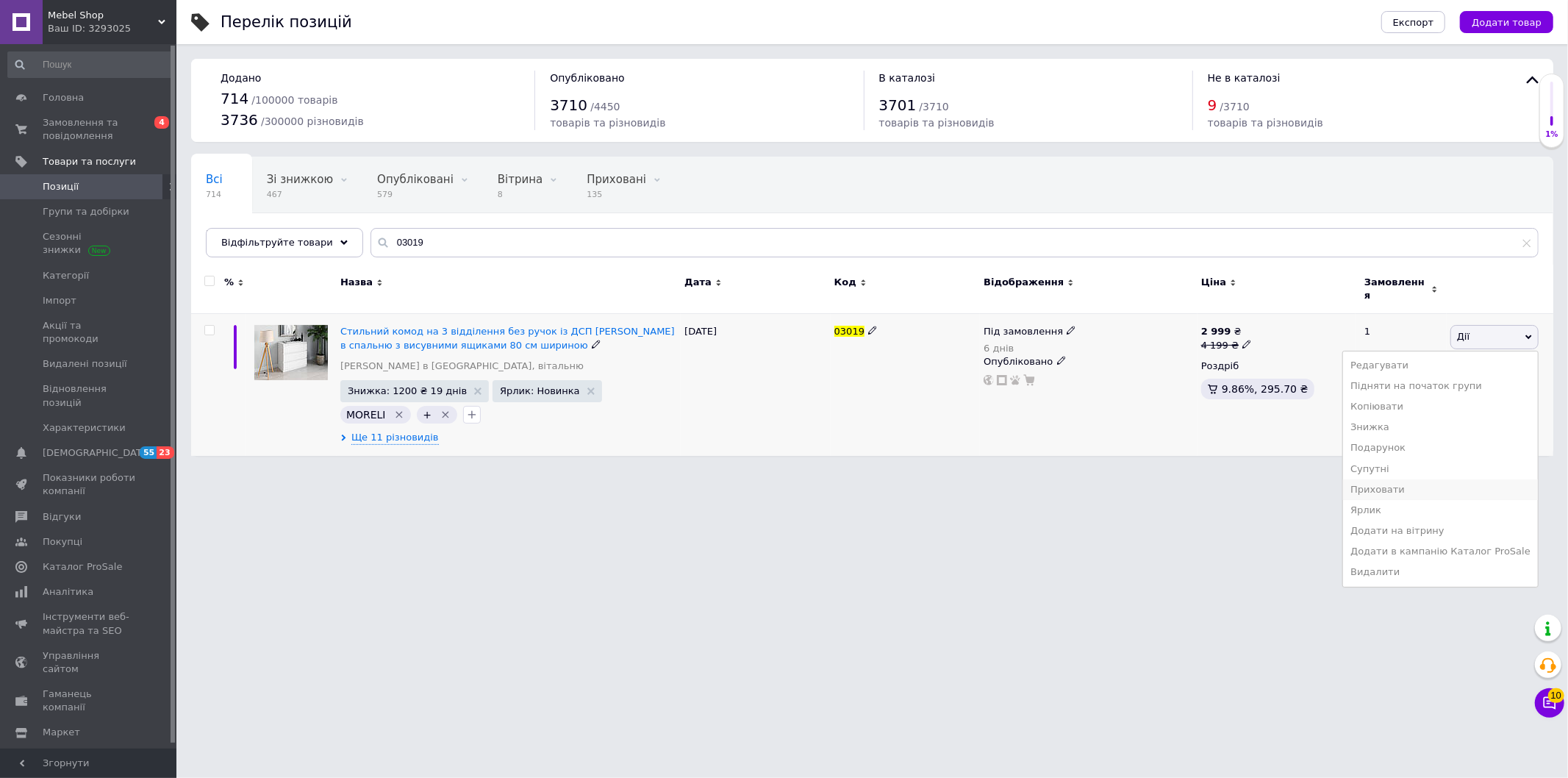
click at [1423, 480] on li "Приховати" at bounding box center [1440, 490] width 195 height 21
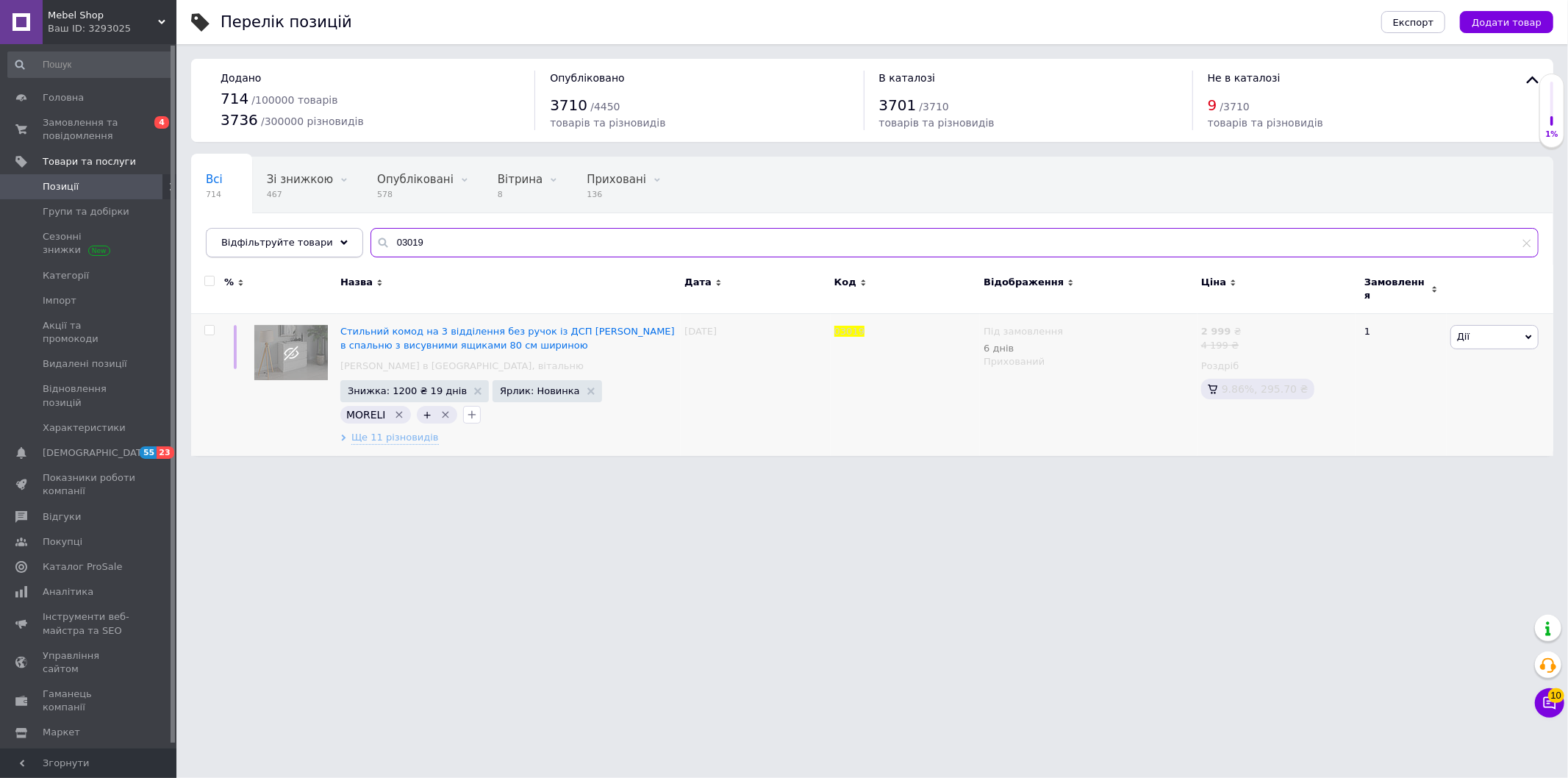
click at [337, 231] on div "Відфільтруйте товари 03019" at bounding box center [872, 242] width 1333 height 29
paste input "20"
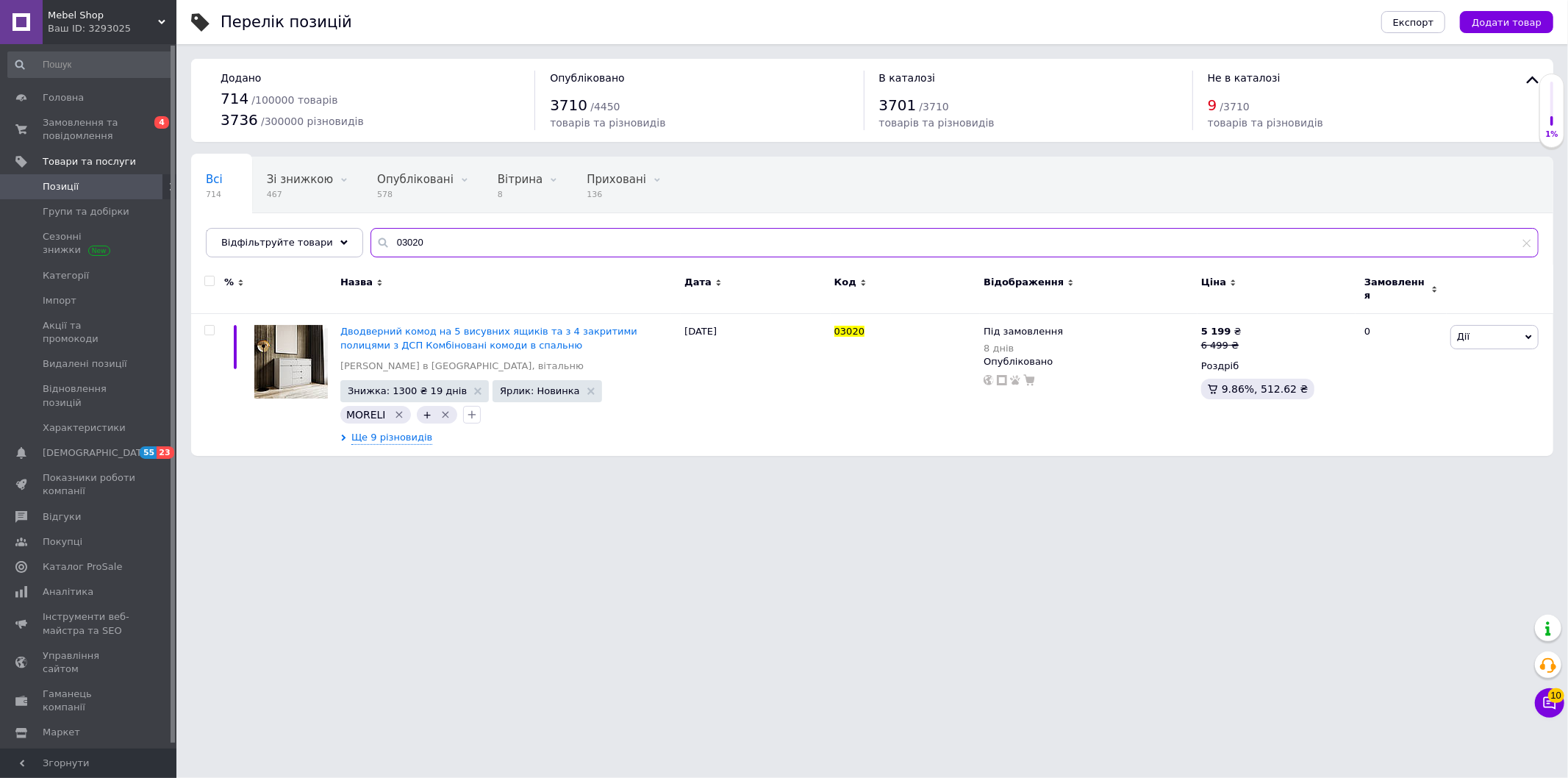
type input "03020"
click at [1242, 339] on span at bounding box center [1246, 344] width 9 height 10
click at [1276, 316] on input "6499" at bounding box center [1314, 321] width 112 height 29
type input "6799"
click at [1157, 415] on div "Під замовлення 8 днів Опубліковано" at bounding box center [1088, 385] width 218 height 142
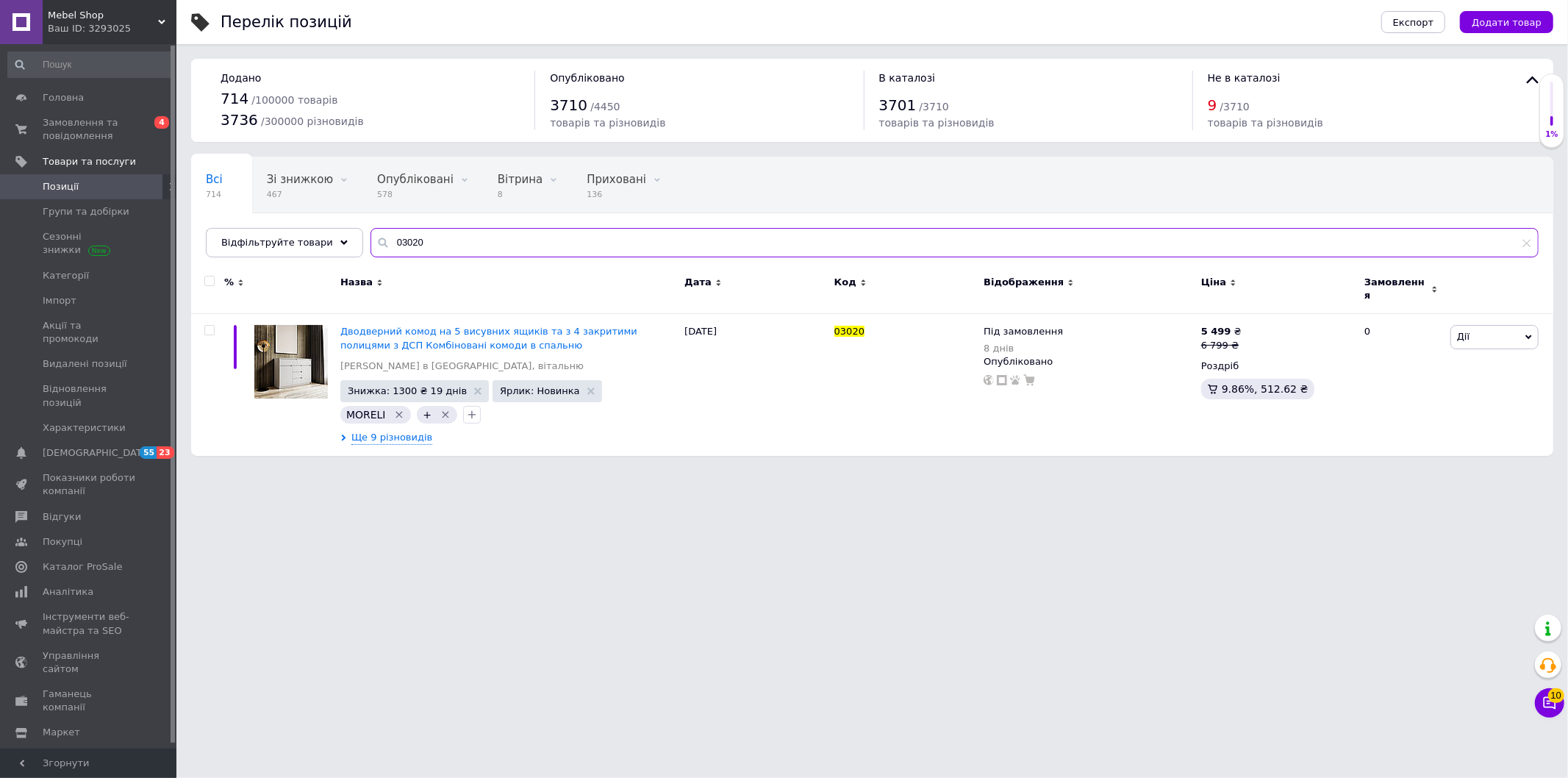
click at [391, 244] on input "03020" at bounding box center [954, 242] width 1168 height 29
paste input "3012"
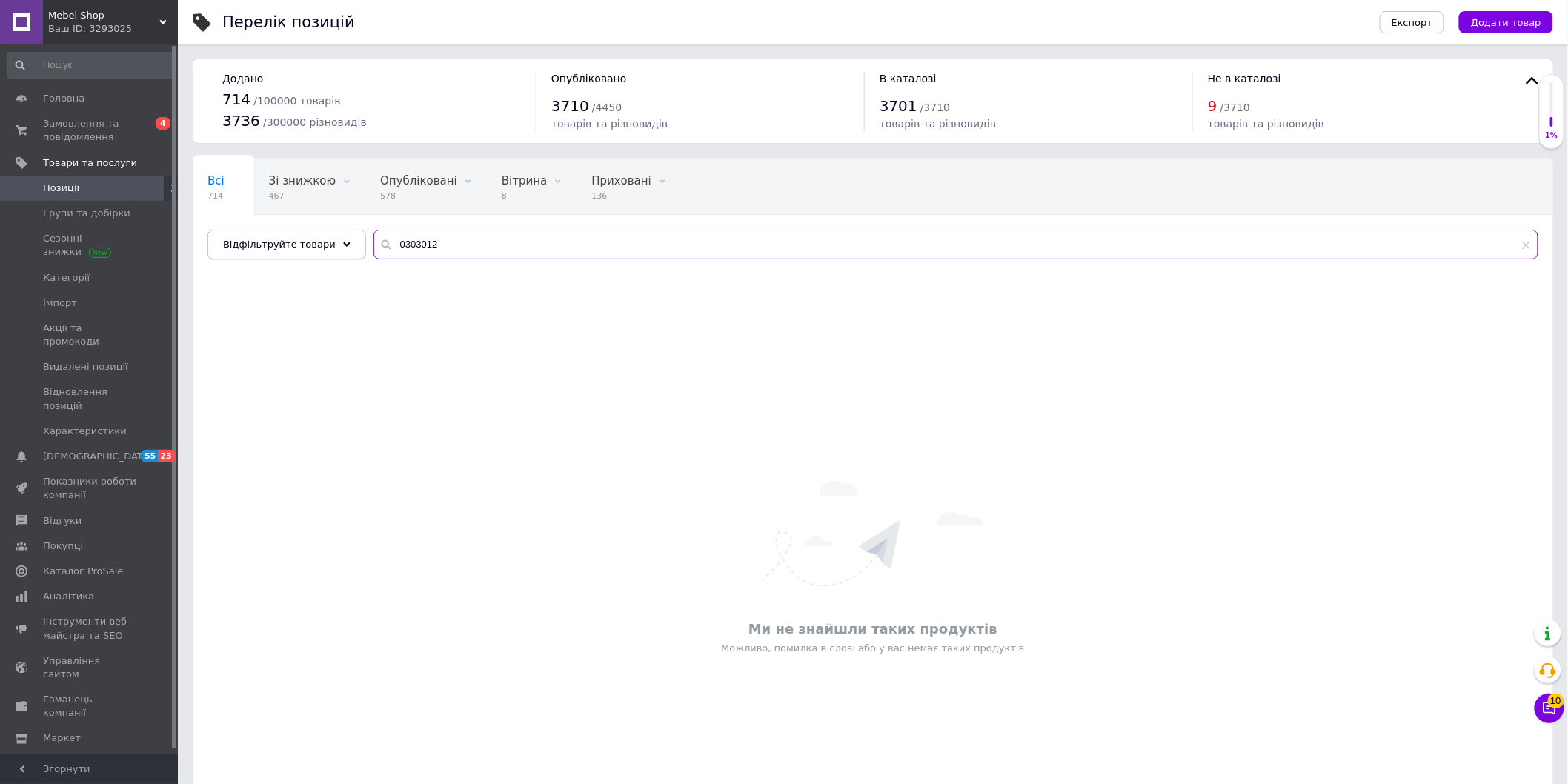
drag, startPoint x: 354, startPoint y: 245, endPoint x: 295, endPoint y: 248, distance: 59.1
click at [312, 246] on div "Відфільтруйте товари 0303012" at bounding box center [873, 244] width 1331 height 30
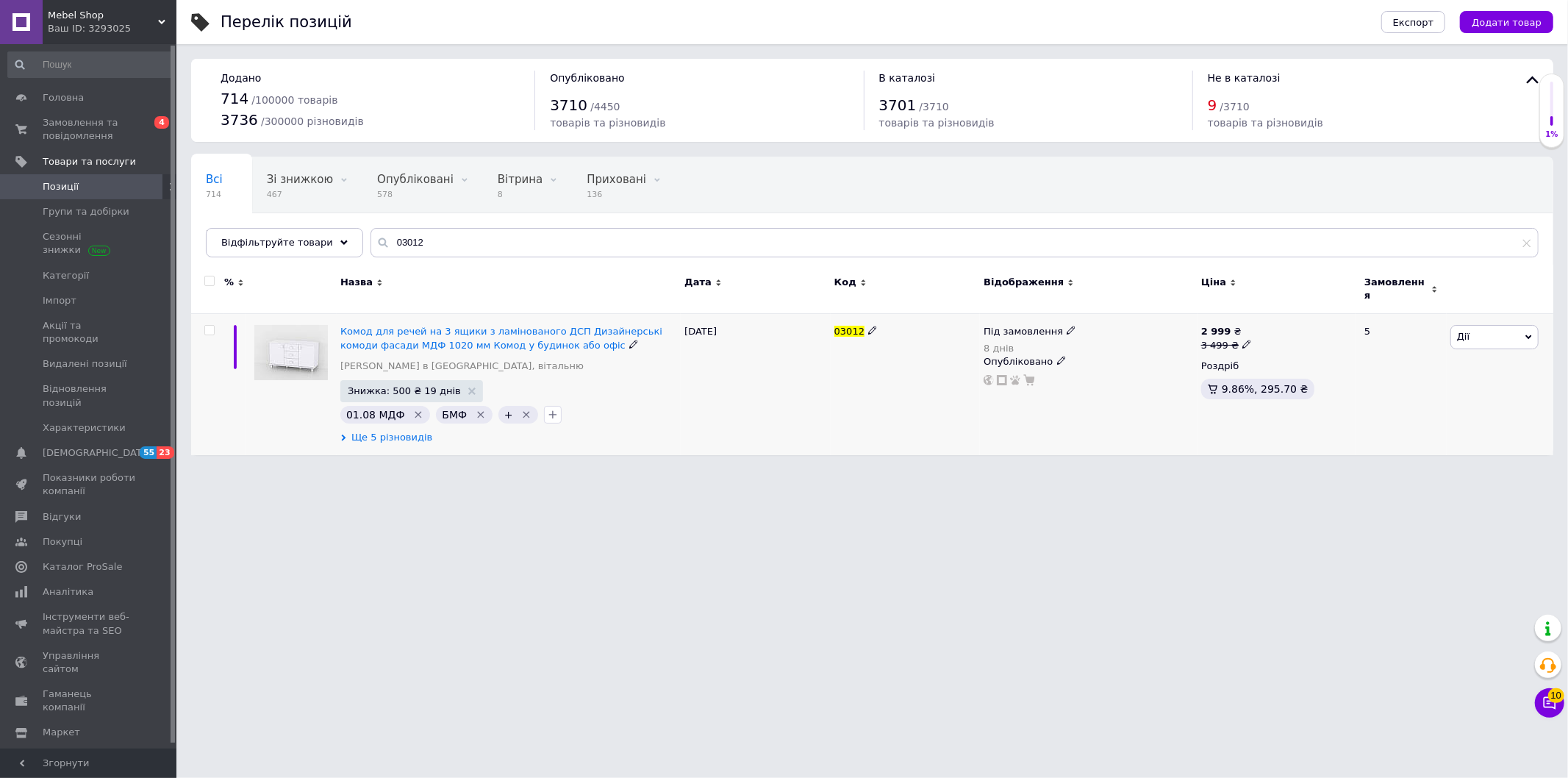
click at [415, 431] on span "Ще 5 різновидів" at bounding box center [391, 438] width 81 height 13
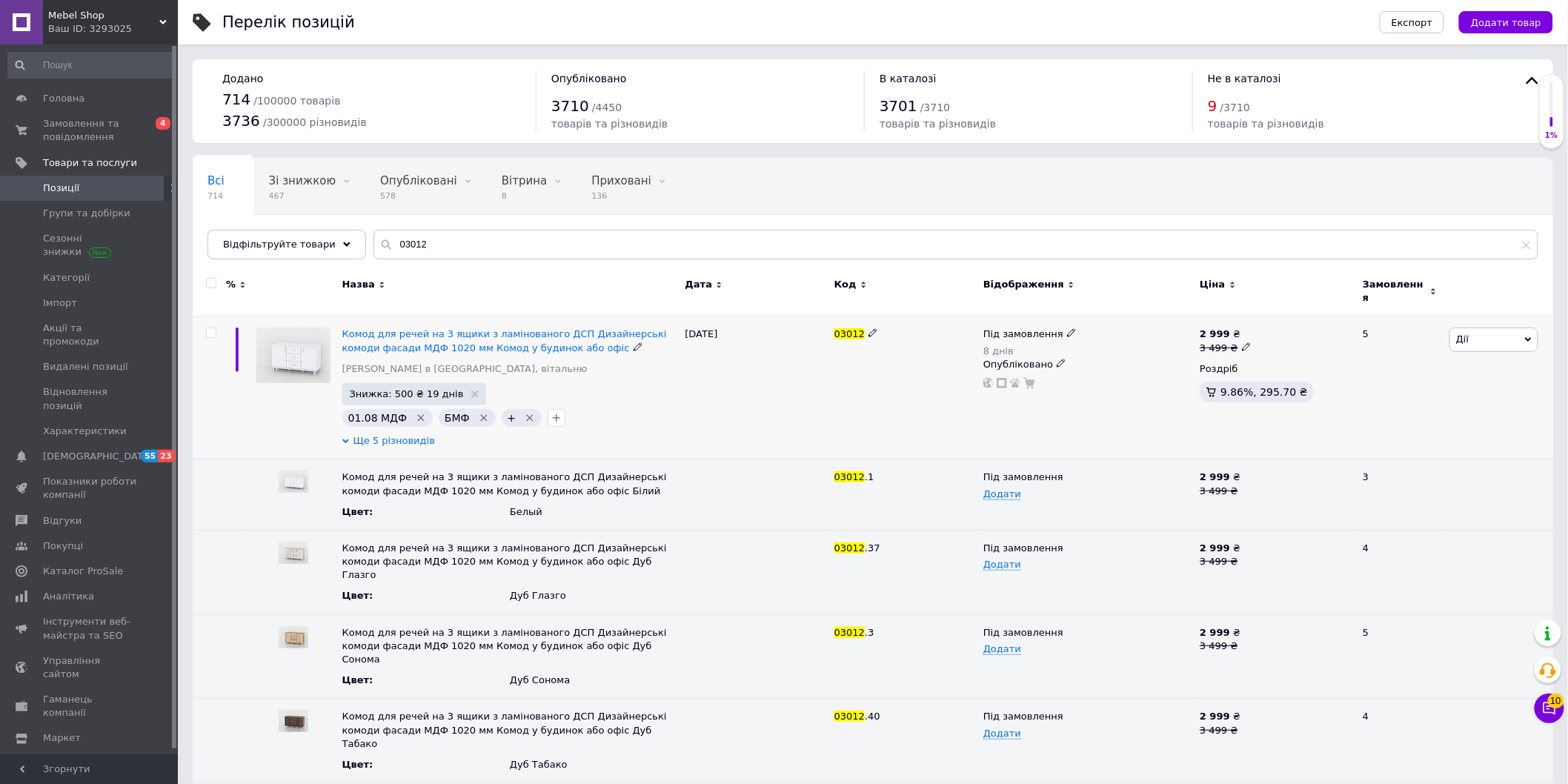
click at [417, 434] on span "Ще 5 різновидів" at bounding box center [395, 441] width 81 height 14
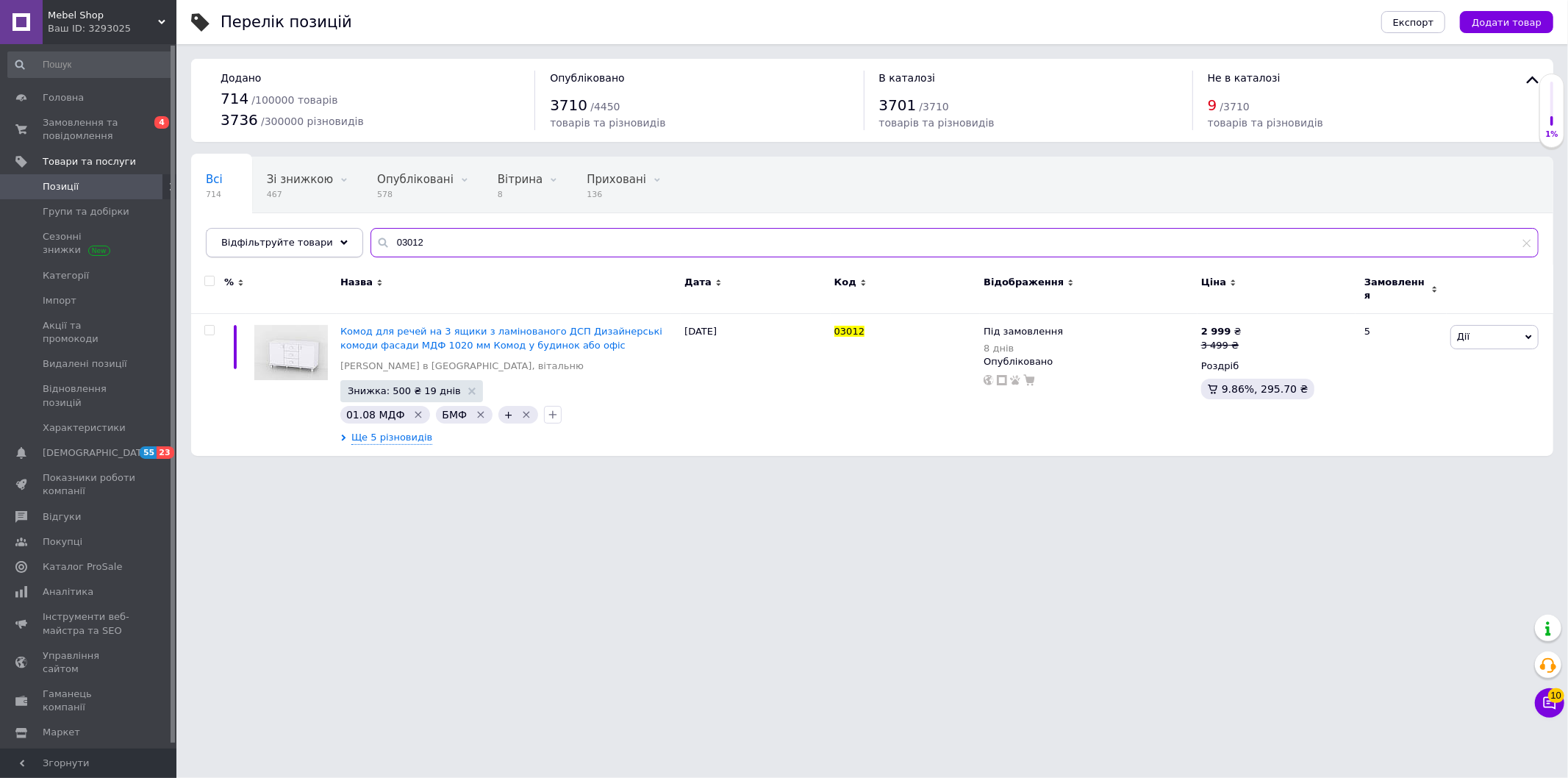
drag, startPoint x: 414, startPoint y: 239, endPoint x: 342, endPoint y: 255, distance: 73.8
click at [370, 249] on div "03012" at bounding box center [954, 242] width 1168 height 29
paste input "21"
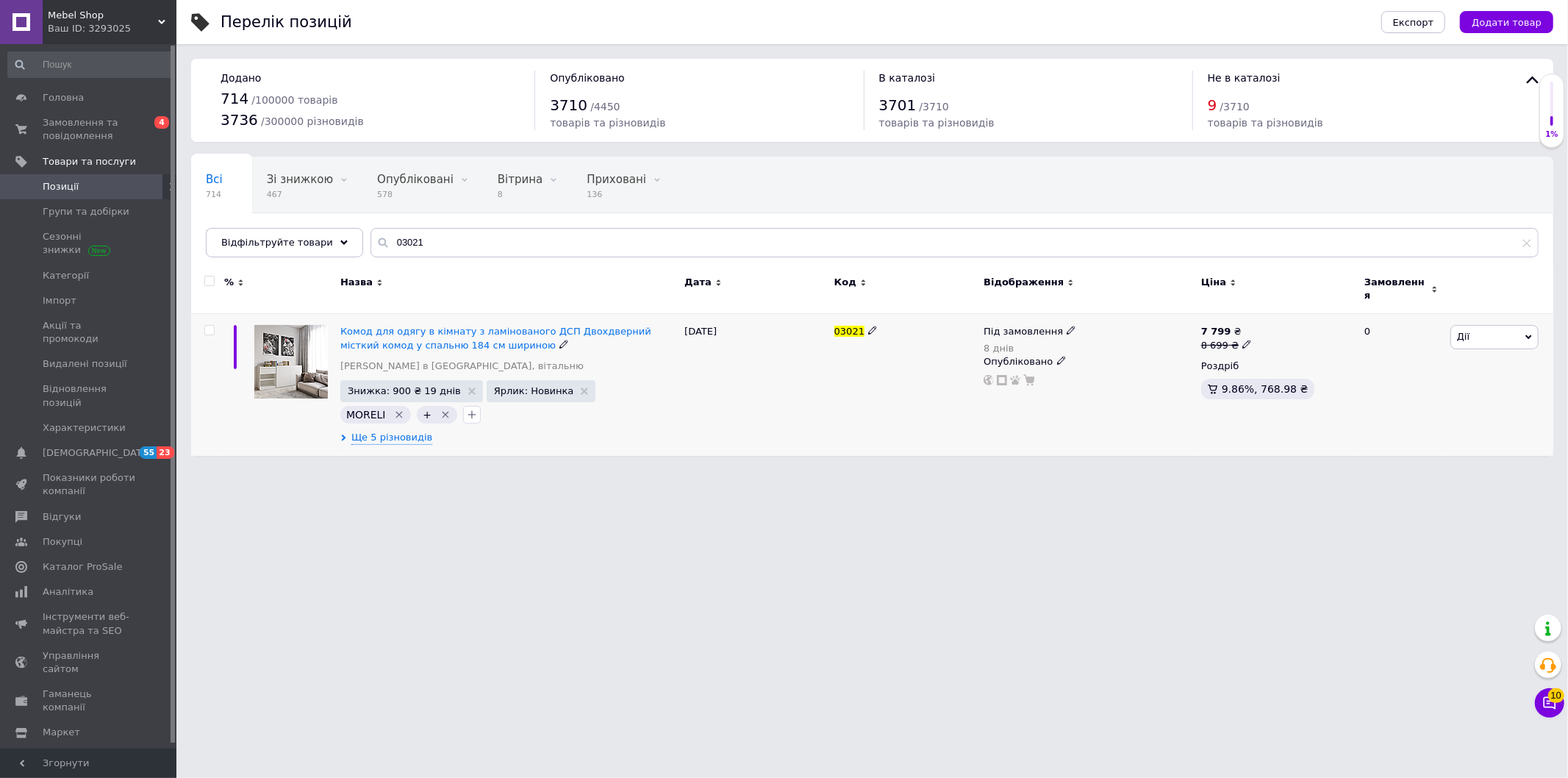
click at [1485, 327] on span "Дії" at bounding box center [1494, 337] width 88 height 24
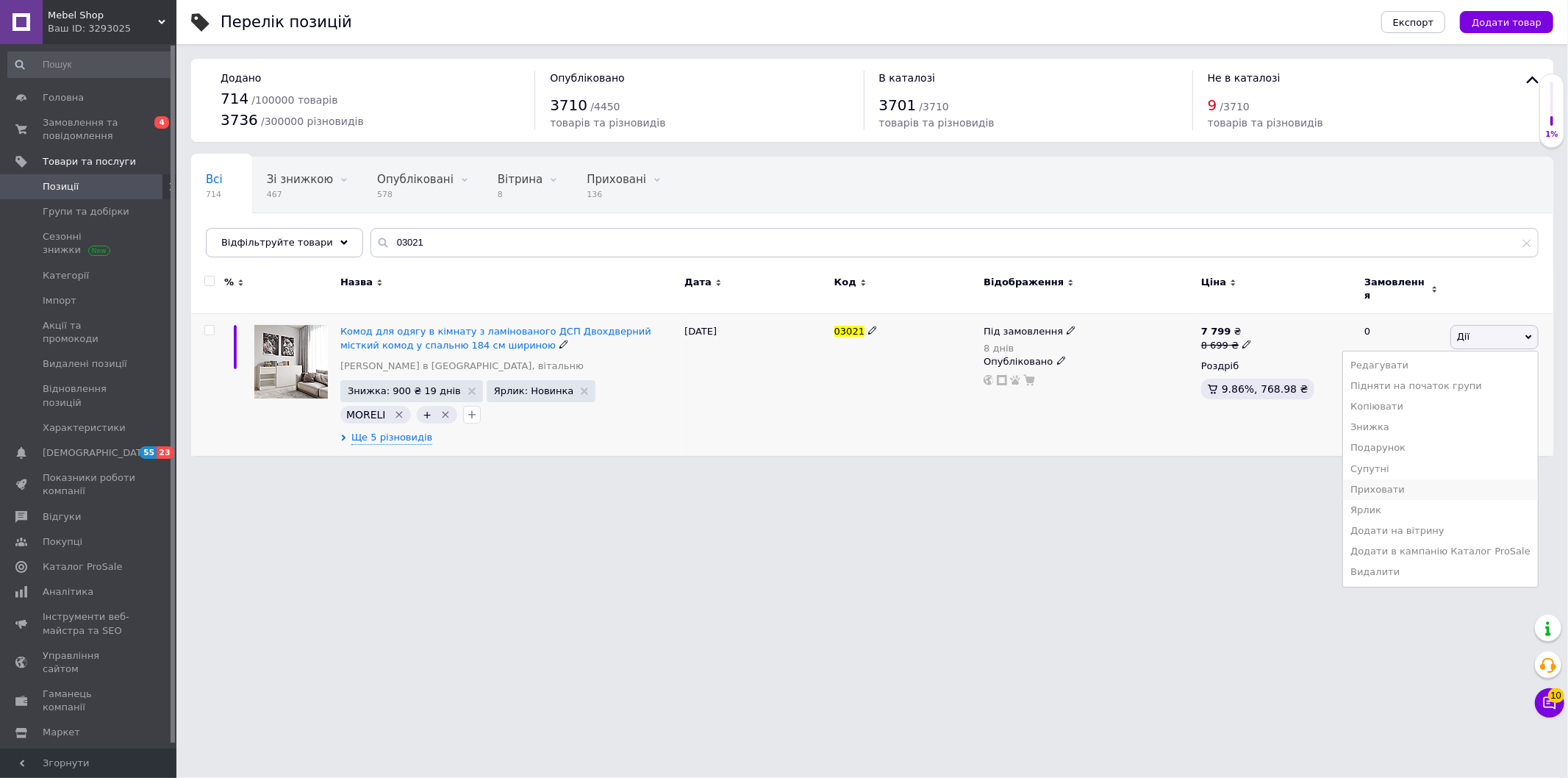
click at [1434, 486] on li "Приховати" at bounding box center [1440, 490] width 195 height 21
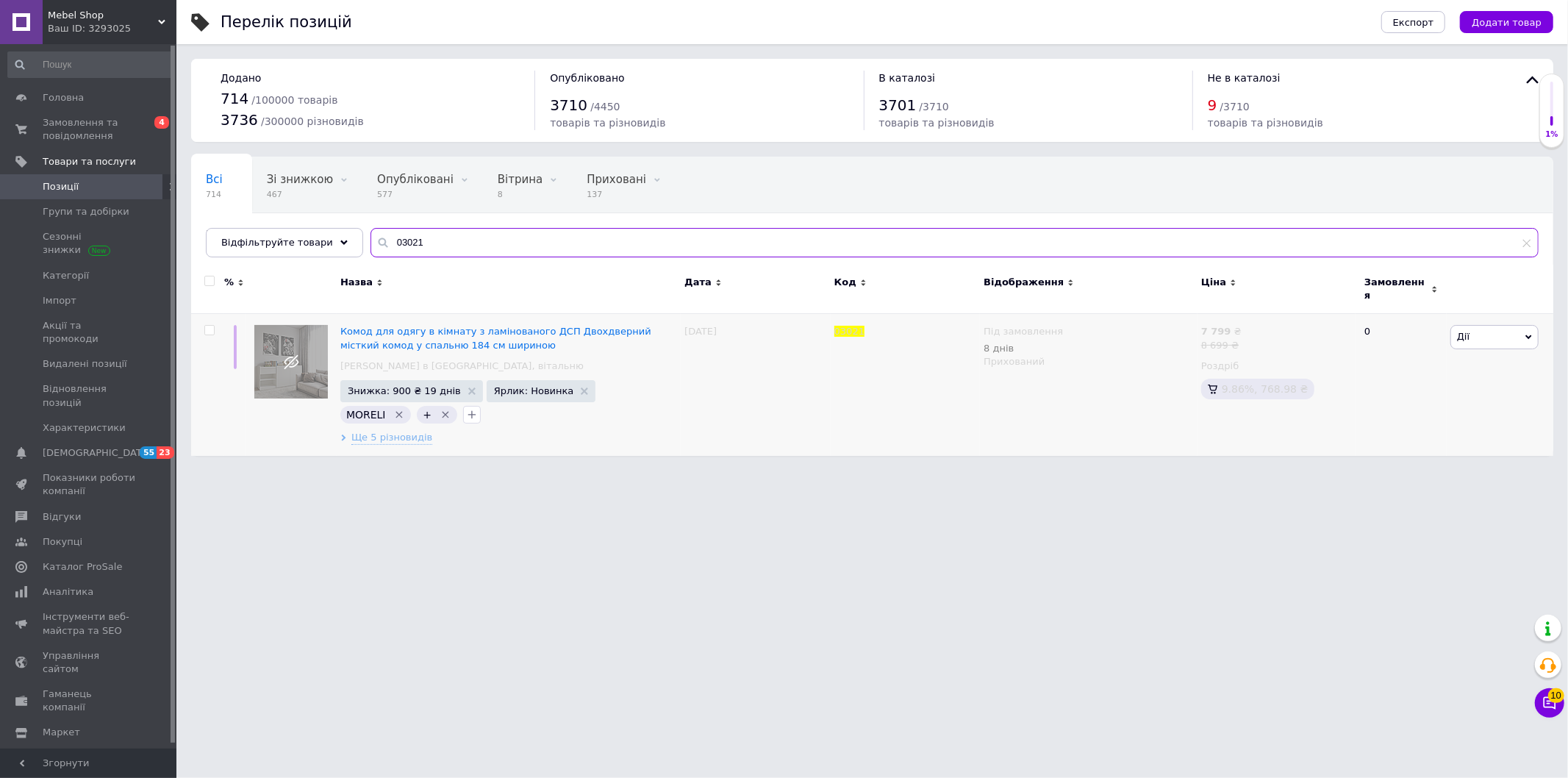
drag, startPoint x: 435, startPoint y: 251, endPoint x: 383, endPoint y: 262, distance: 53.2
click at [402, 257] on div "Всі 714 Зі знижкою 467 Видалити Редагувати Опубліковані 577 Видалити Редагувати…" at bounding box center [873, 207] width 1362 height 101
click at [349, 250] on div "Всі 714 Зі знижкою 467 Видалити Редагувати Опубліковані 577 Видалити Редагувати…" at bounding box center [873, 207] width 1362 height 101
click at [347, 257] on div "Всі 714 Зі знижкою 467 Видалити Редагувати Опубліковані 577 Видалити Редагувати…" at bounding box center [873, 207] width 1362 height 101
drag, startPoint x: 446, startPoint y: 246, endPoint x: 285, endPoint y: 244, distance: 161.0
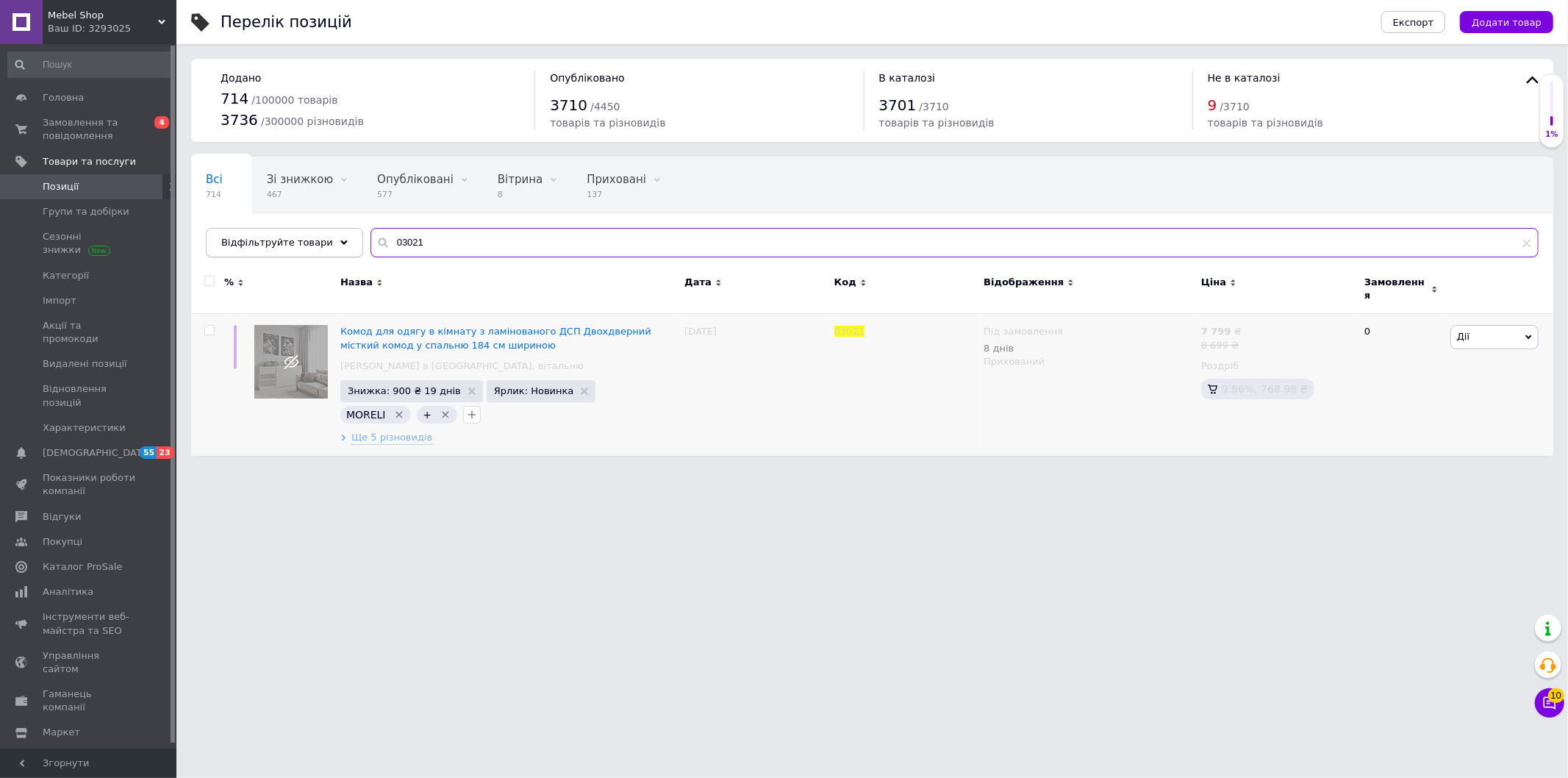
click at [370, 234] on input "03021" at bounding box center [954, 242] width 1168 height 29
paste input "2"
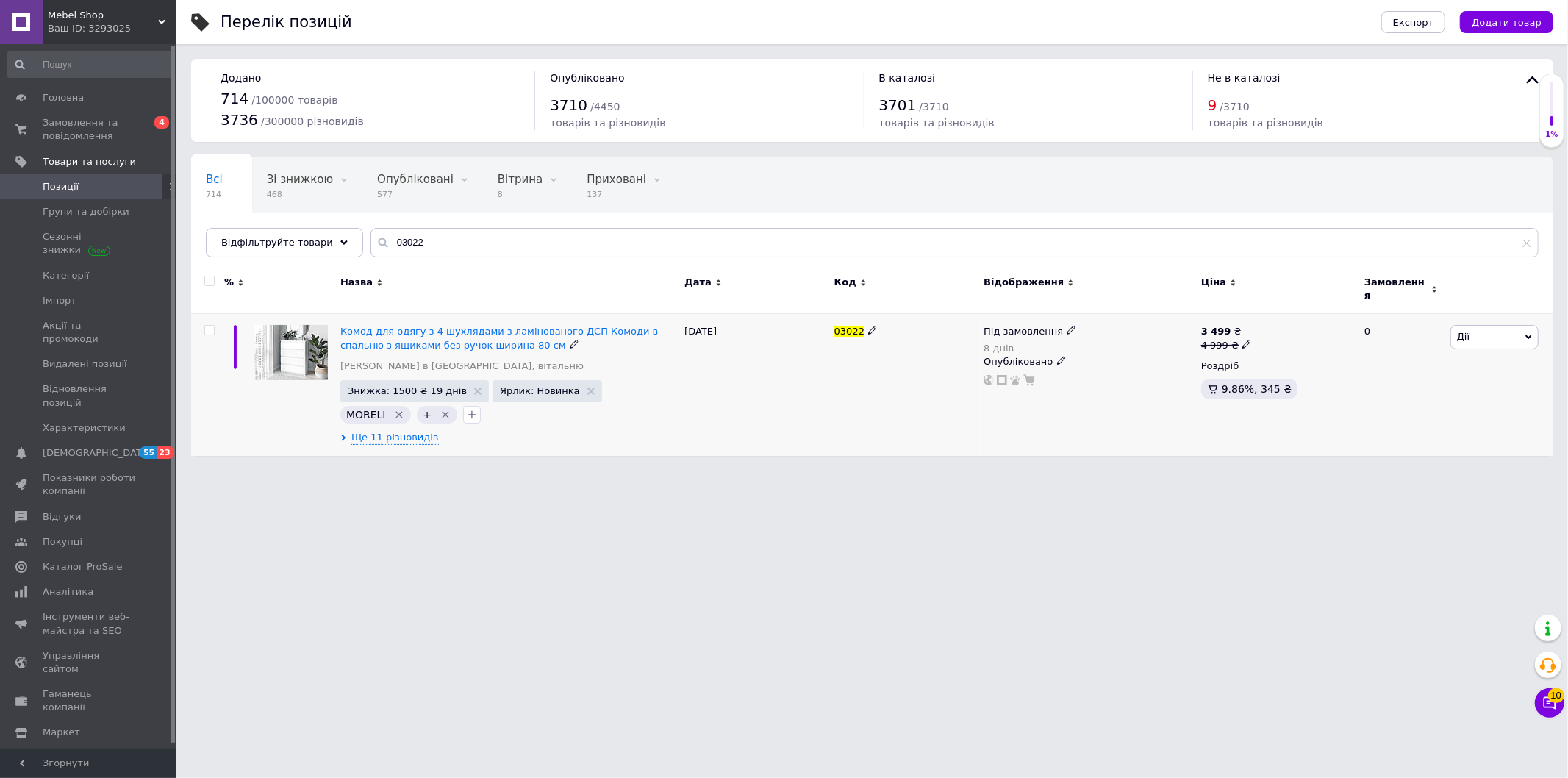
click at [1480, 329] on span "Дії" at bounding box center [1494, 337] width 88 height 24
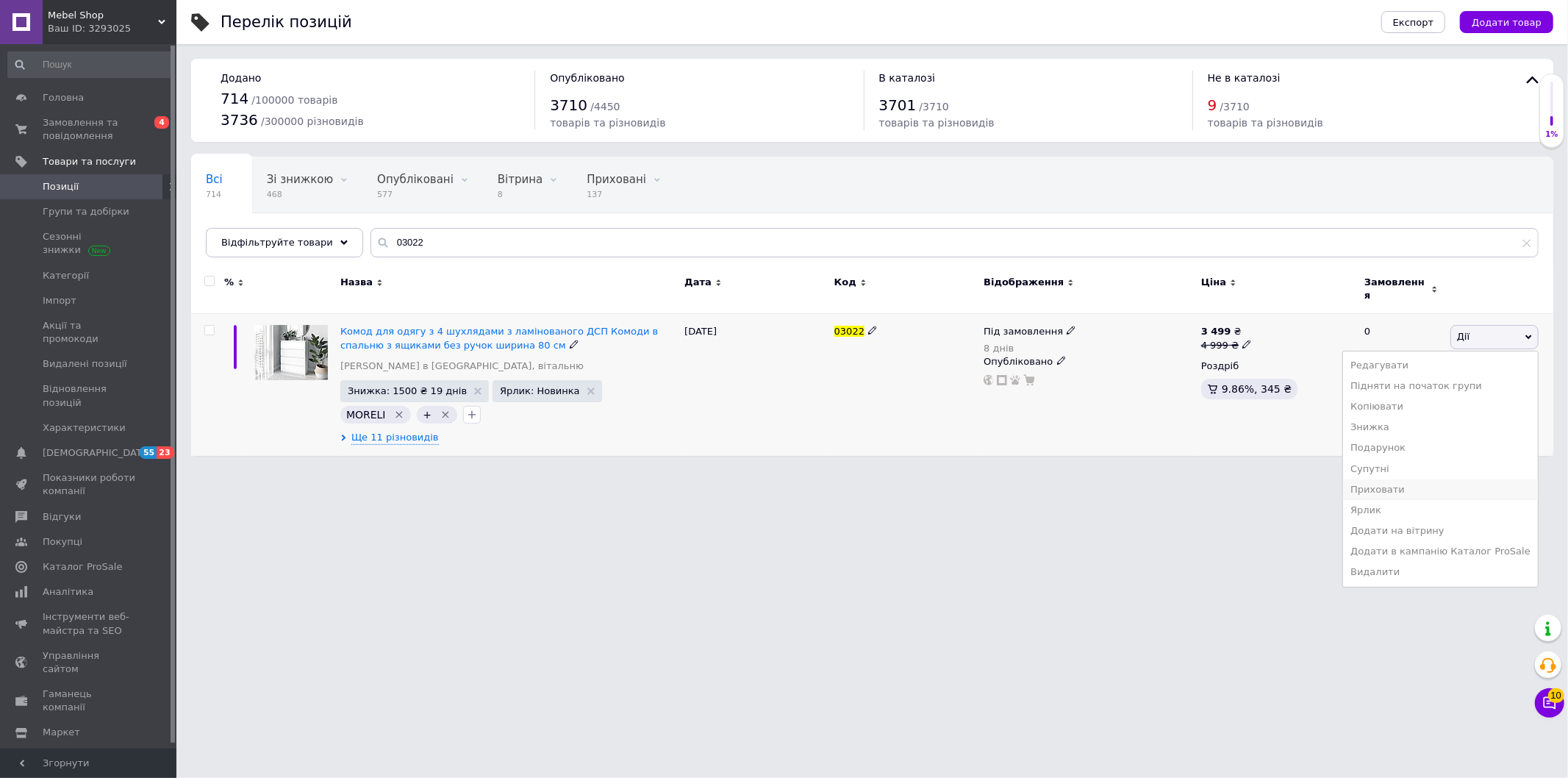
click at [1404, 480] on li "Приховати" at bounding box center [1440, 490] width 195 height 21
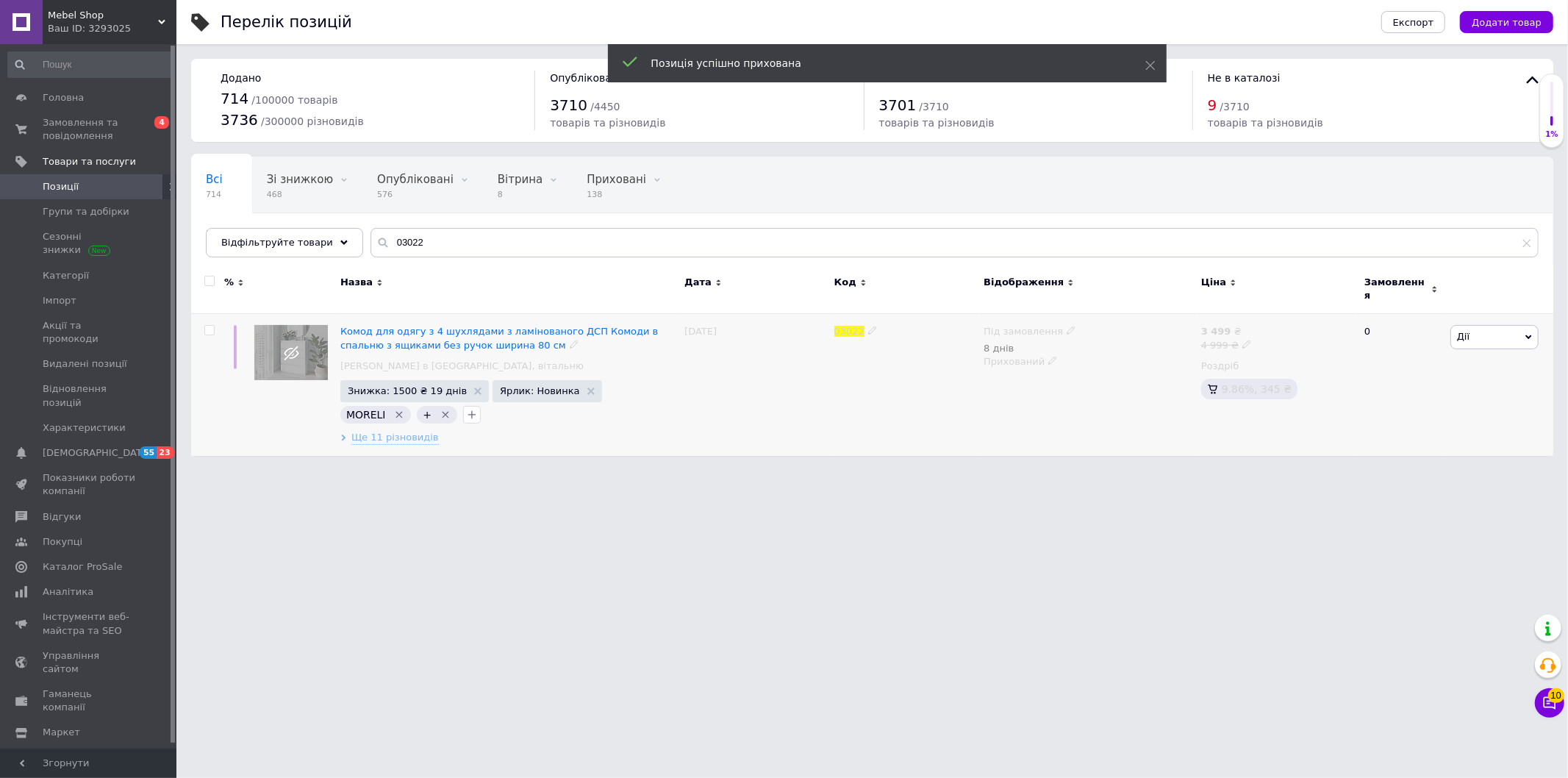
drag, startPoint x: 486, startPoint y: 566, endPoint x: 464, endPoint y: 493, distance: 76.2
click at [486, 470] on html "Mebel Shop Ваш ID: 3293025 Сайт Mebel Shop Кабінет покупця Перевірити стан сист…" at bounding box center [784, 235] width 1568 height 470
click at [406, 431] on span "Ще 11 різновидів" at bounding box center [395, 438] width 87 height 13
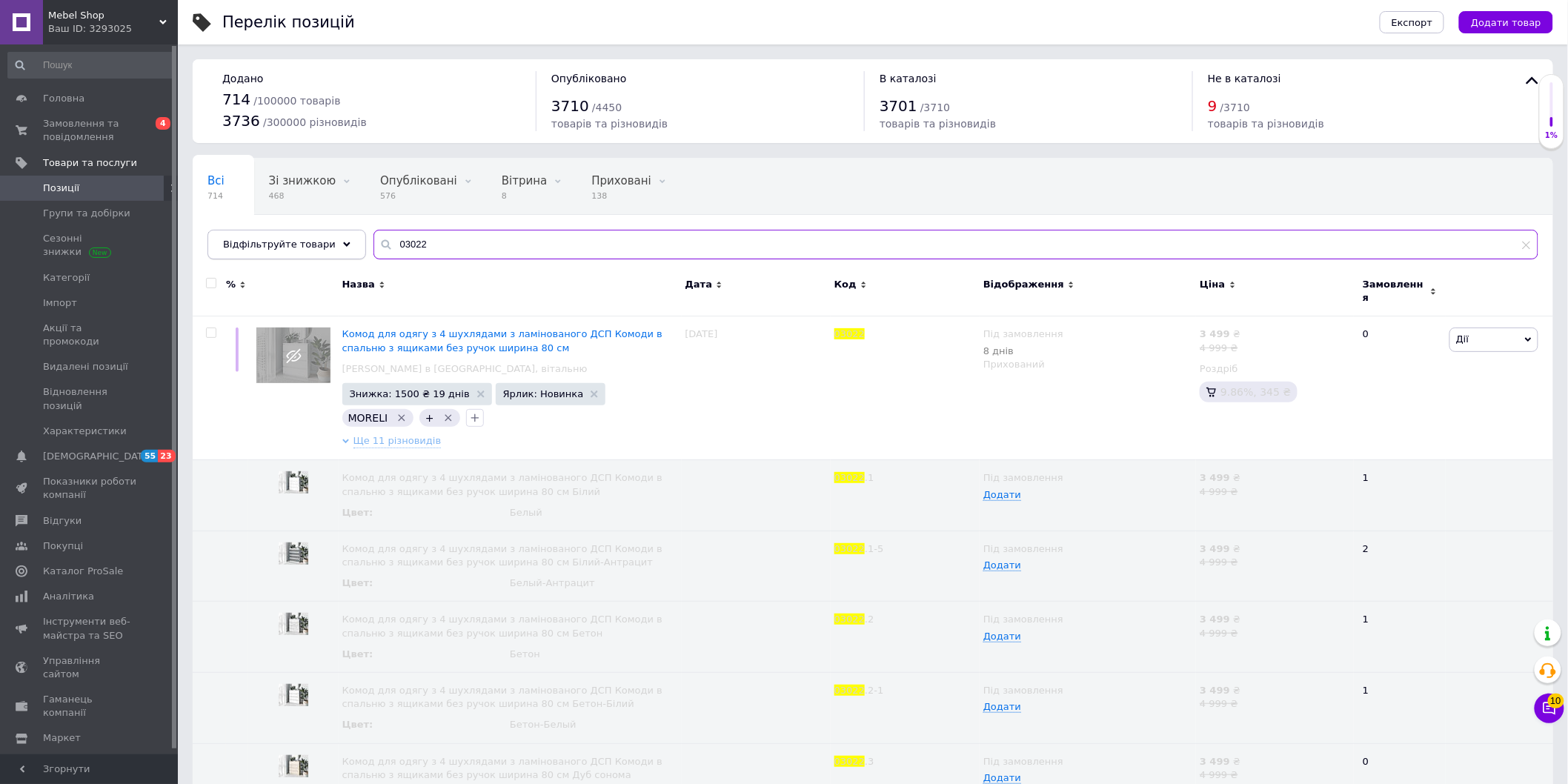
click at [322, 232] on div "Відфільтруйте товари 03022" at bounding box center [873, 244] width 1331 height 30
paste input "0"
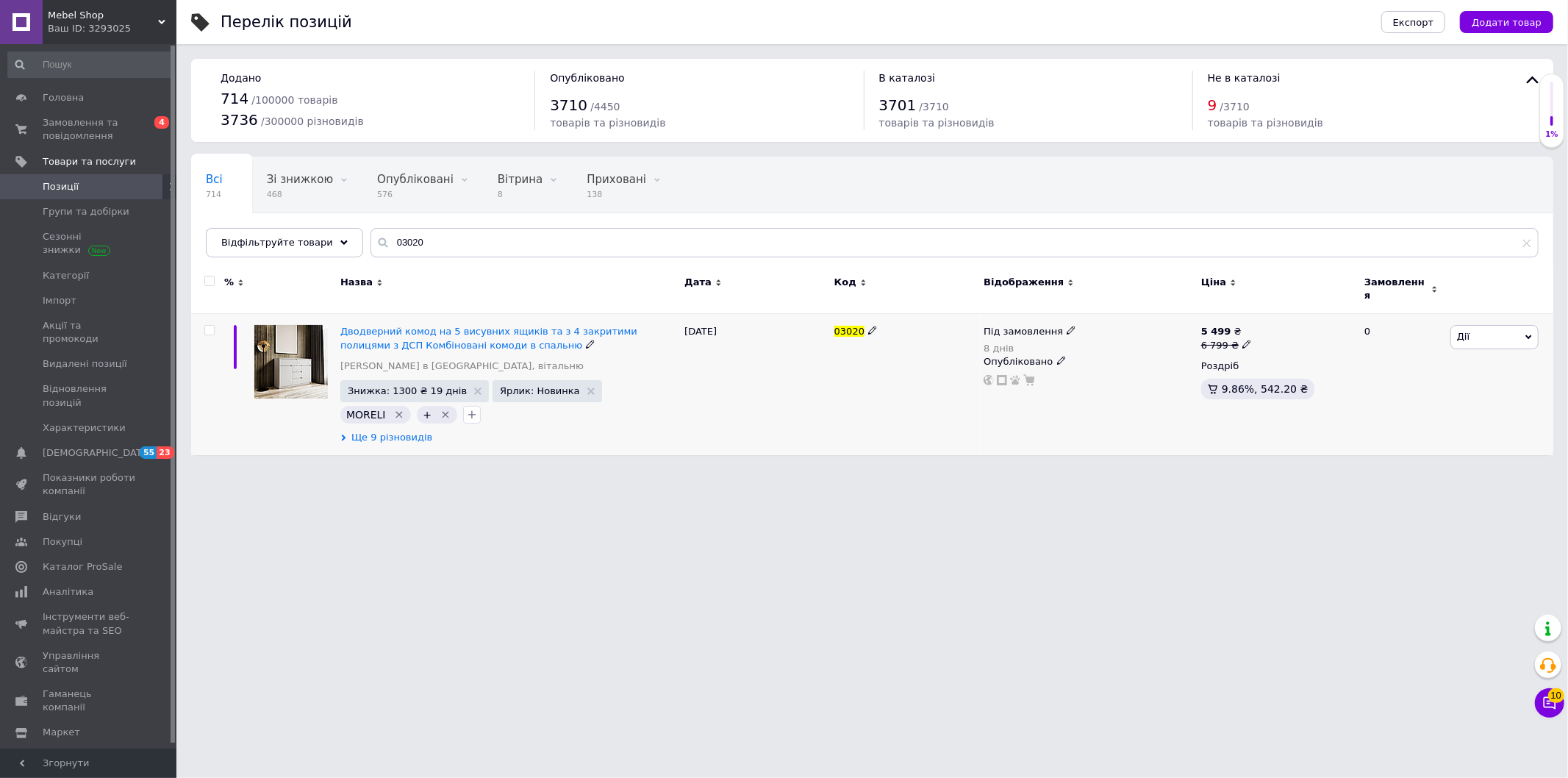
click at [405, 431] on span "Ще 9 різновидів" at bounding box center [391, 438] width 81 height 13
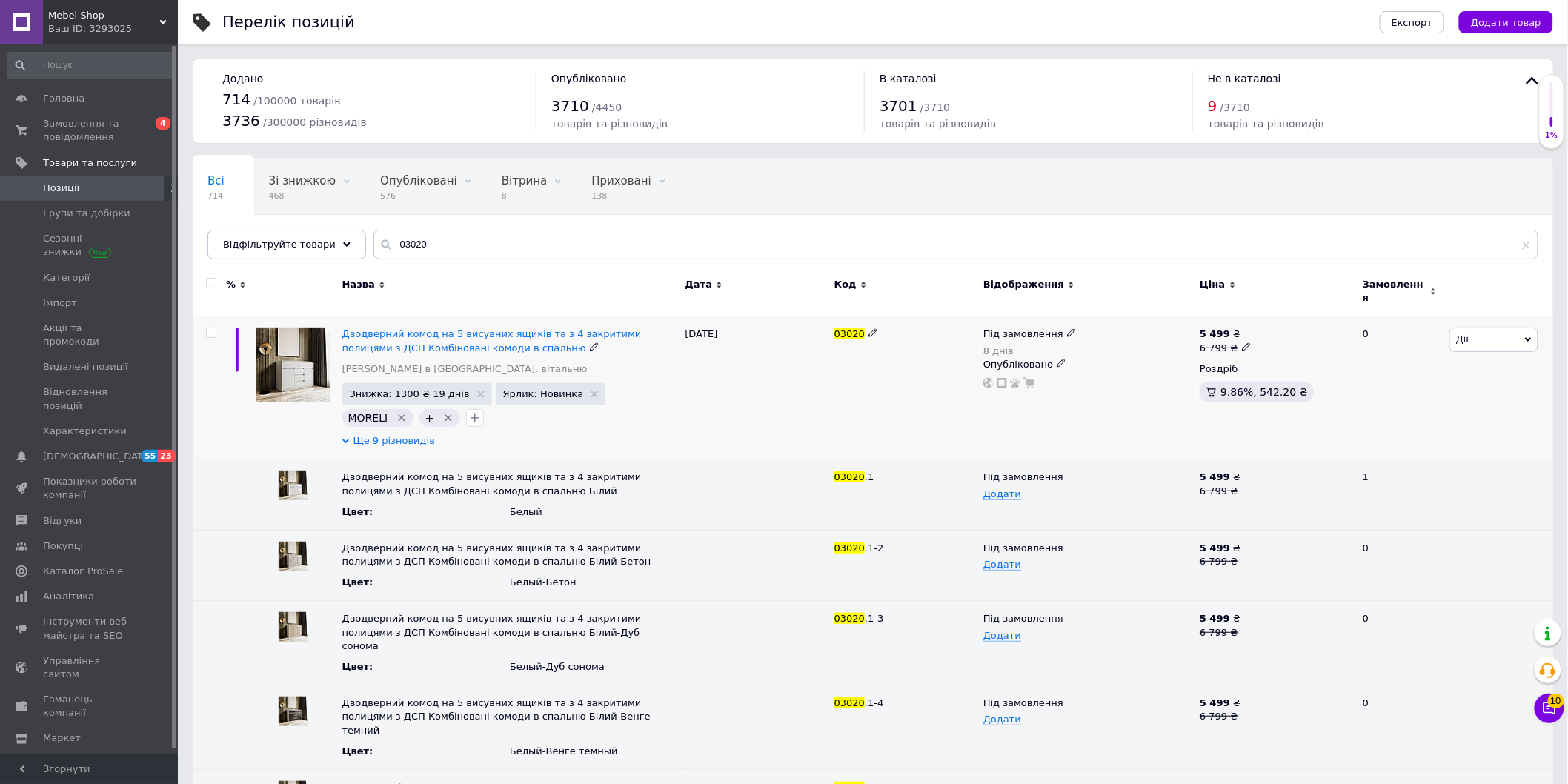
click at [407, 434] on span "Ще 9 різновидів" at bounding box center [395, 441] width 81 height 14
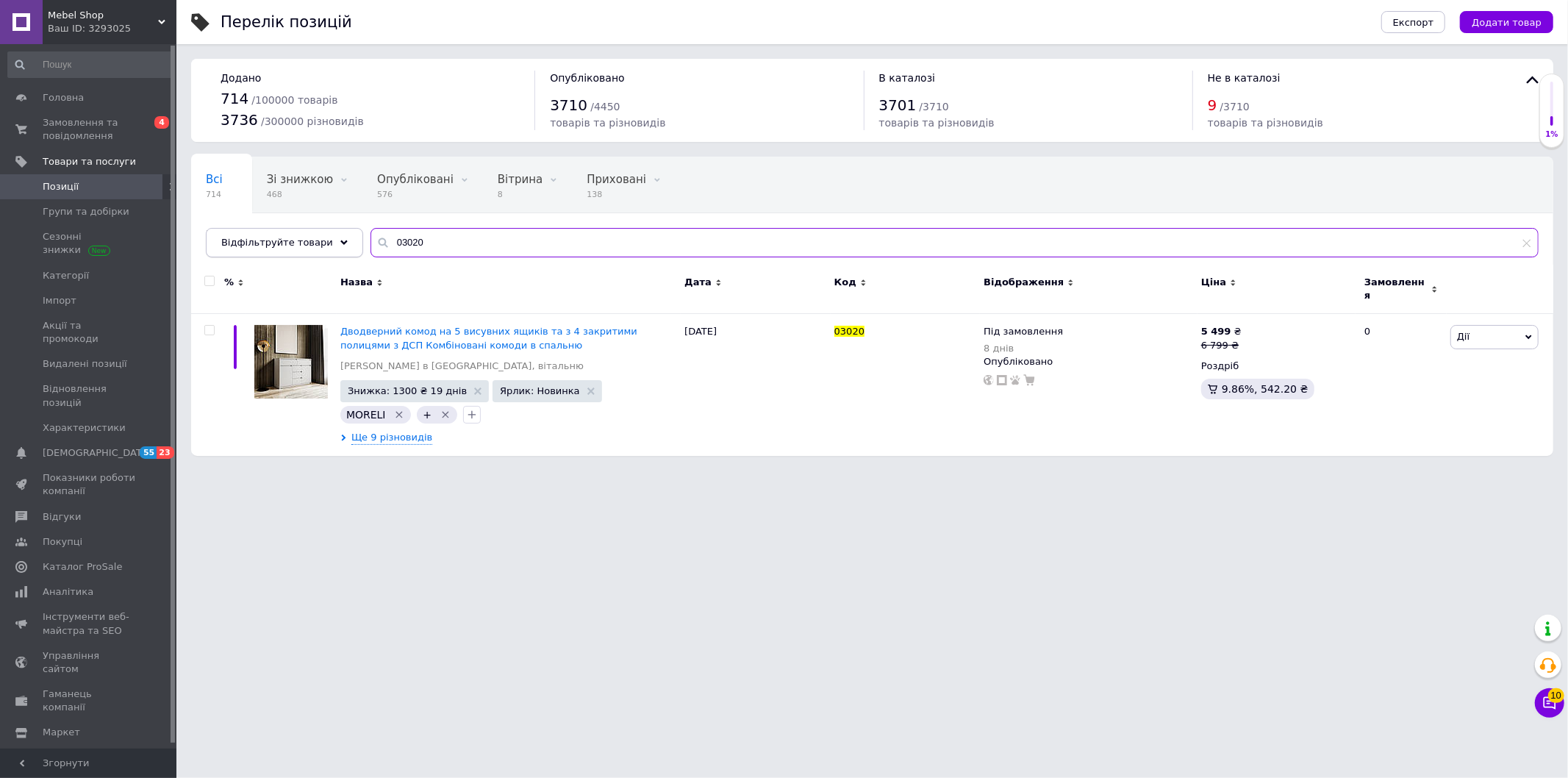
drag, startPoint x: 439, startPoint y: 237, endPoint x: 317, endPoint y: 247, distance: 122.4
click at [370, 247] on input "03020" at bounding box center [954, 242] width 1168 height 29
paste input "3"
click at [385, 431] on span "Ще 13 різновидів" at bounding box center [395, 438] width 87 height 13
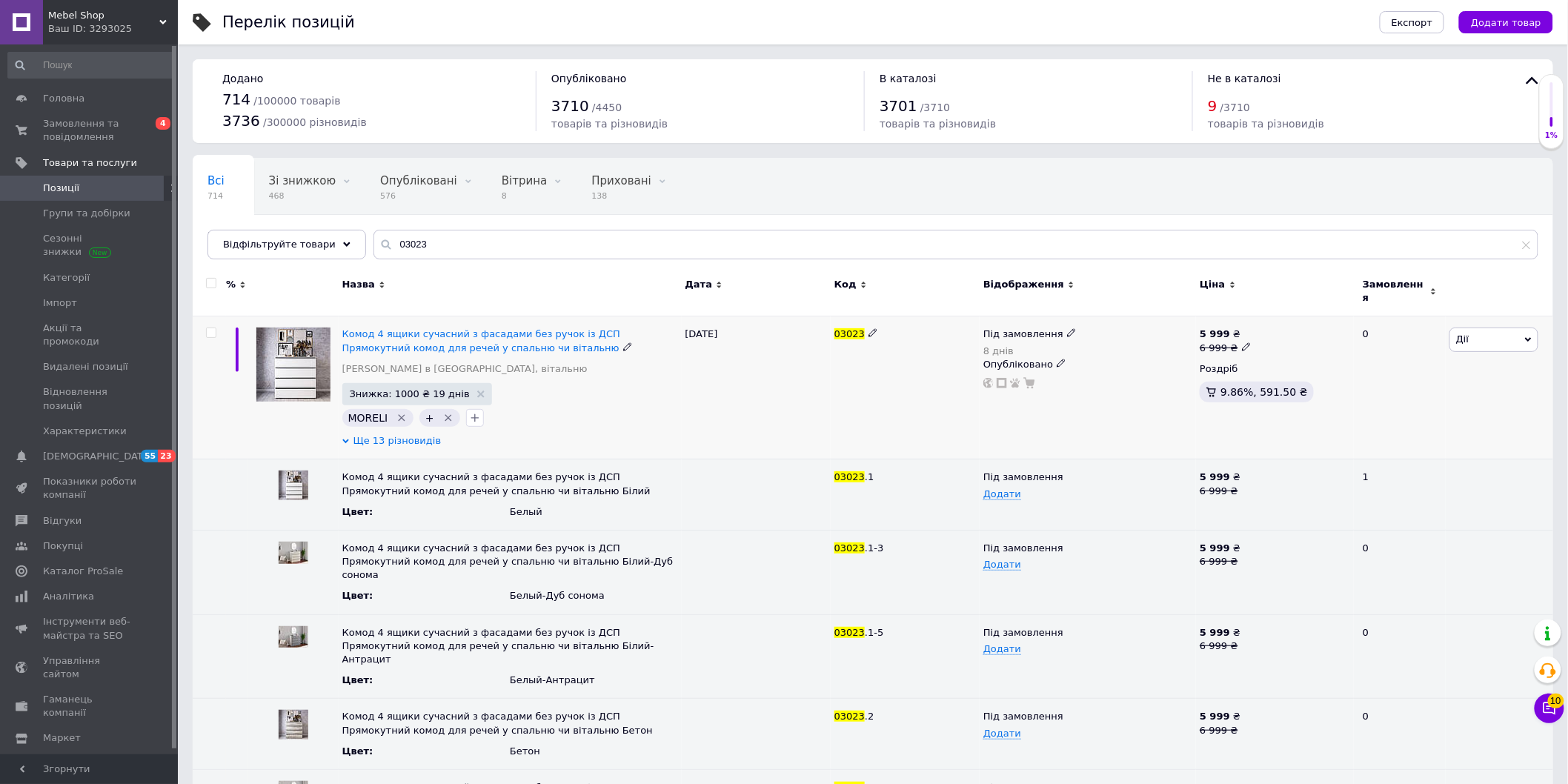
click at [386, 434] on span "Ще 13 різновидів" at bounding box center [398, 441] width 88 height 14
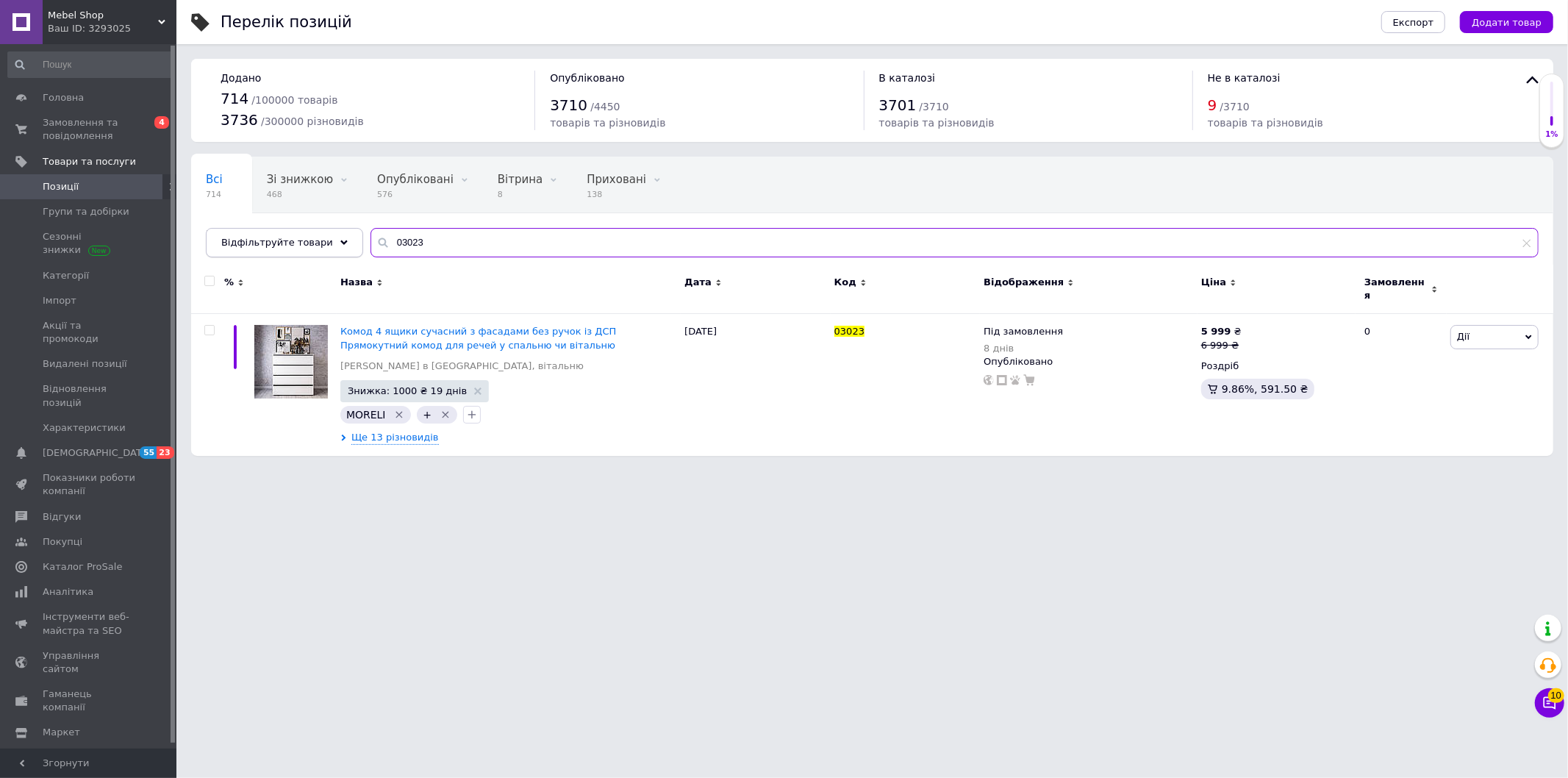
click at [351, 244] on div "Всі 714 Зі знижкою 468 Видалити Редагувати Опубліковані 576 Видалити Редагувати…" at bounding box center [873, 207] width 1362 height 101
paste input "7"
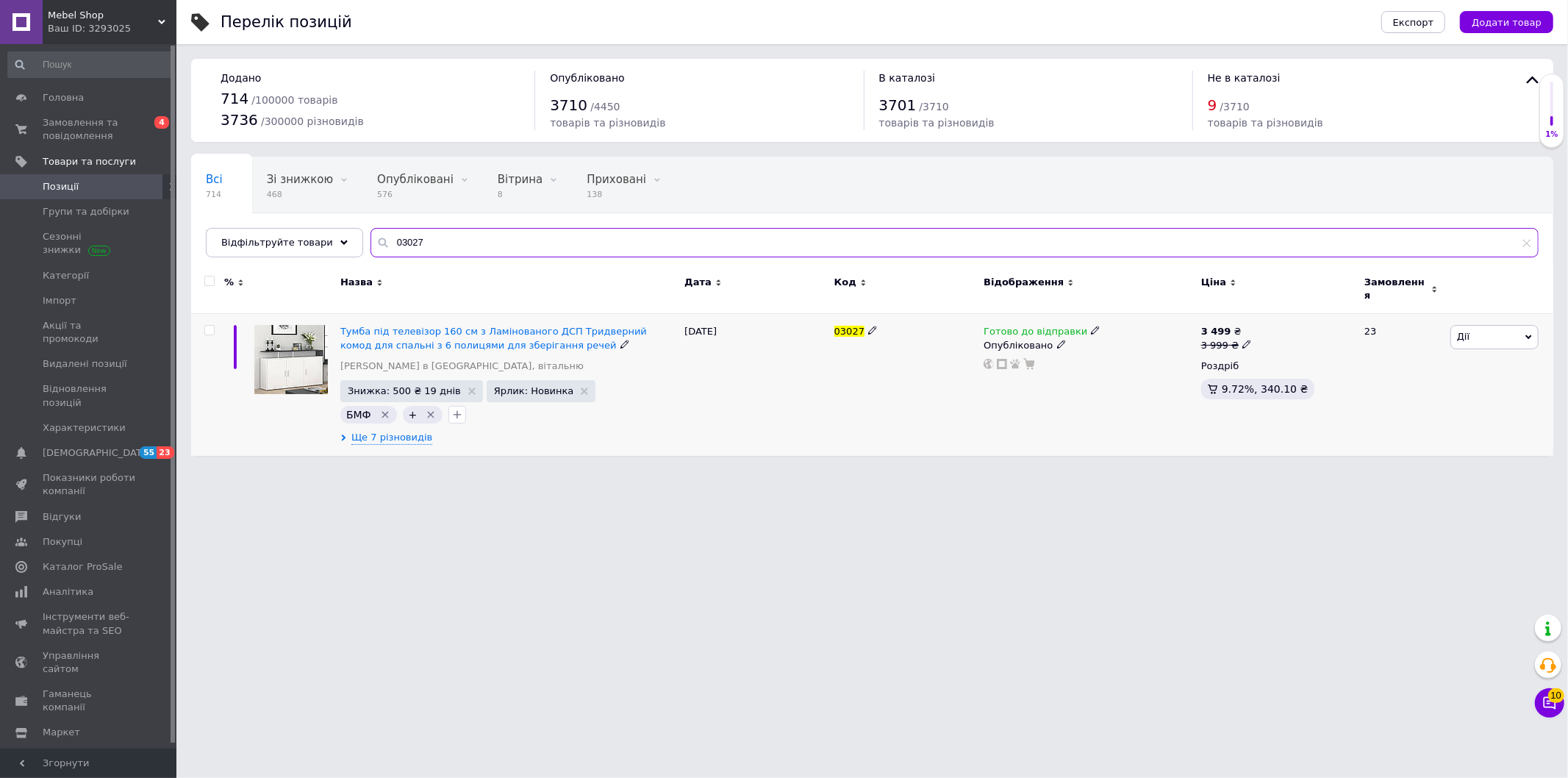
type input "03027"
click at [1242, 339] on icon at bounding box center [1246, 344] width 9 height 9
drag, startPoint x: 1276, startPoint y: 319, endPoint x: 1263, endPoint y: 318, distance: 13.0
click at [1263, 318] on input "3999" at bounding box center [1314, 321] width 112 height 29
type input "4499"
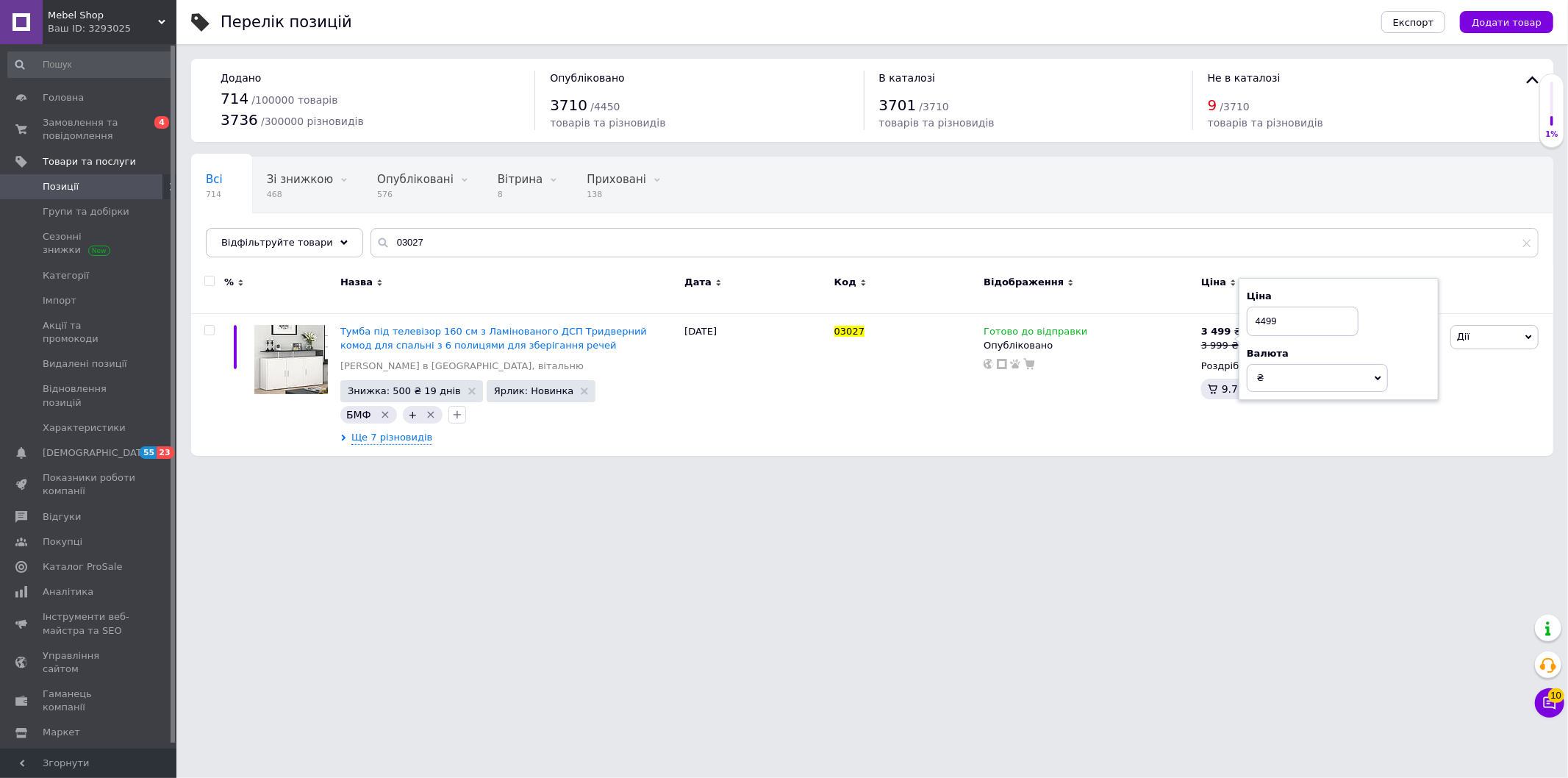
click at [1126, 455] on div "Перелік позицій Експорт Додати товар Додано 714 / 100000 товарів 3736 / 300000 …" at bounding box center [872, 235] width 1392 height 470
drag, startPoint x: 385, startPoint y: 241, endPoint x: 333, endPoint y: 239, distance: 52.0
click at [351, 239] on div "Всі 714 Зі знижкою 468 Видалити Редагувати Опубліковані 576 Видалити Редагувати…" at bounding box center [873, 207] width 1362 height 101
paste input "8"
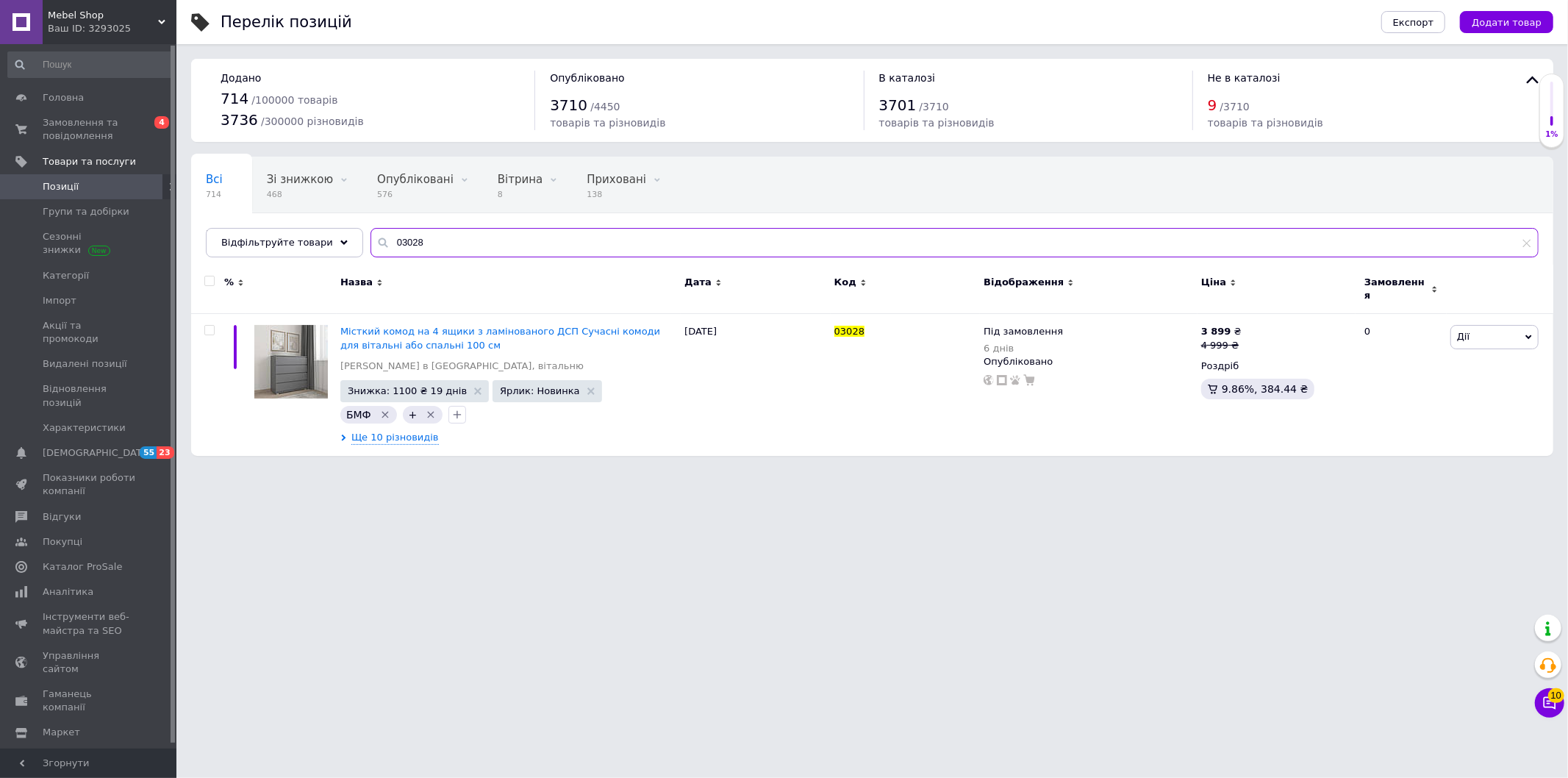
type input "03028"
click at [392, 386] on span "Знижка: 1100 ₴ 19 днів" at bounding box center [407, 391] width 119 height 9
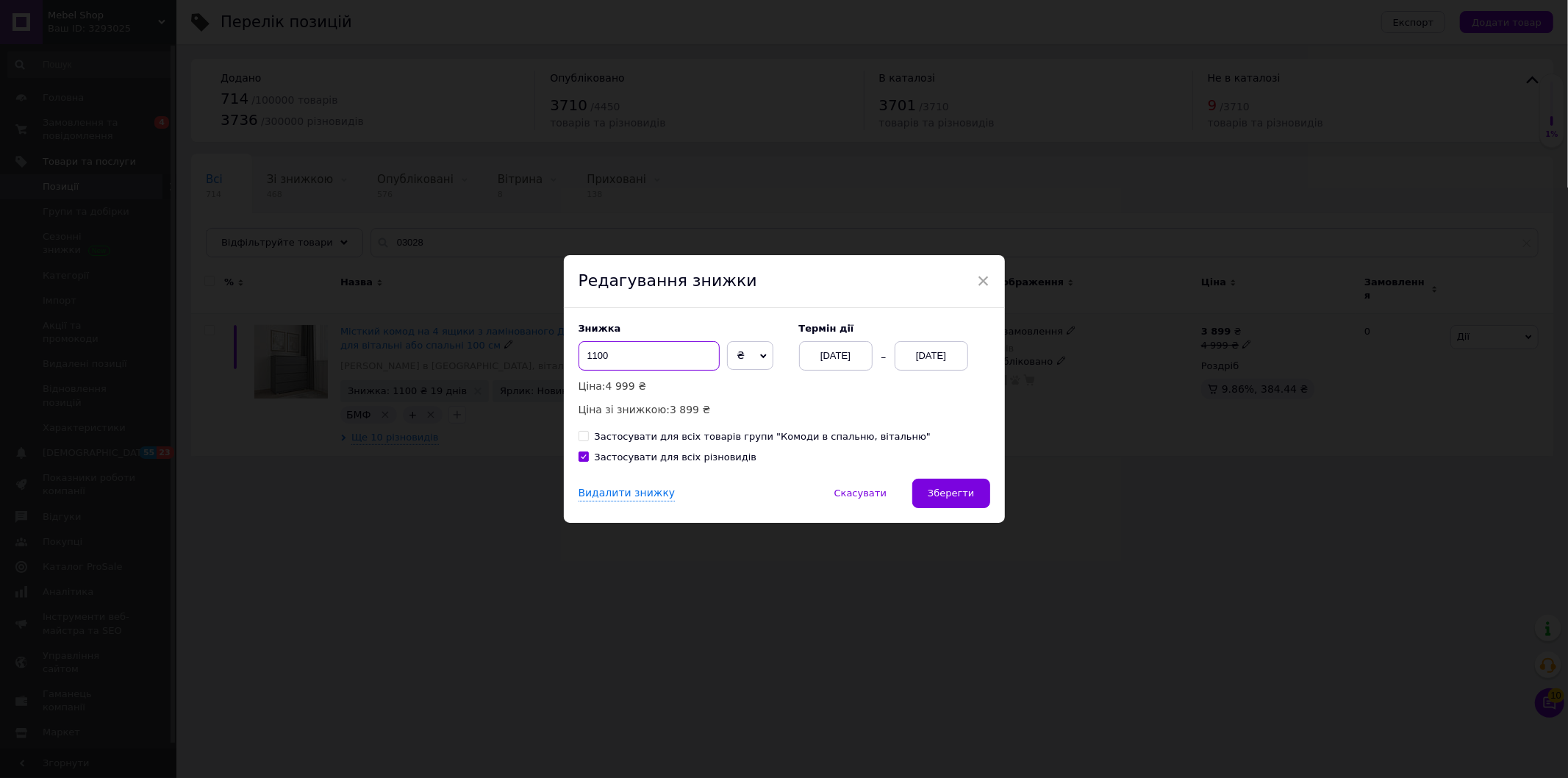
drag, startPoint x: 597, startPoint y: 358, endPoint x: 572, endPoint y: 359, distance: 25.0
click at [572, 359] on div "Знижка 1100 ₴ % Ціна: 4 999 ₴ Ціна зі знижкою: 3 899 ₴ Термін дії [DATE] [DATE]…" at bounding box center [784, 393] width 441 height 171
click at [585, 361] on input "400" at bounding box center [649, 355] width 141 height 29
type input "300"
click at [931, 498] on button "Зберегти" at bounding box center [951, 493] width 77 height 29
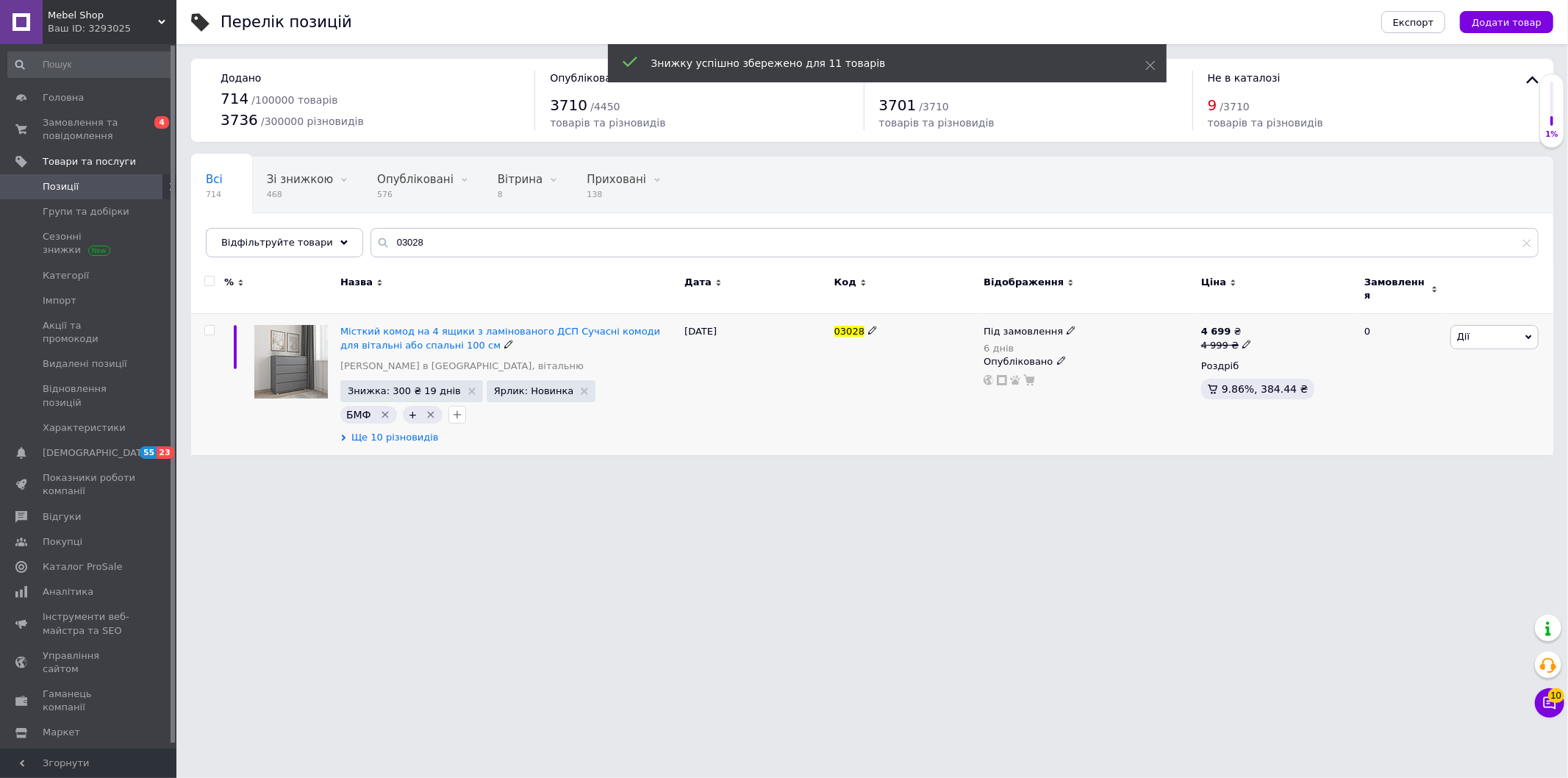
click at [408, 431] on span "Ще 10 різновидів" at bounding box center [395, 438] width 87 height 13
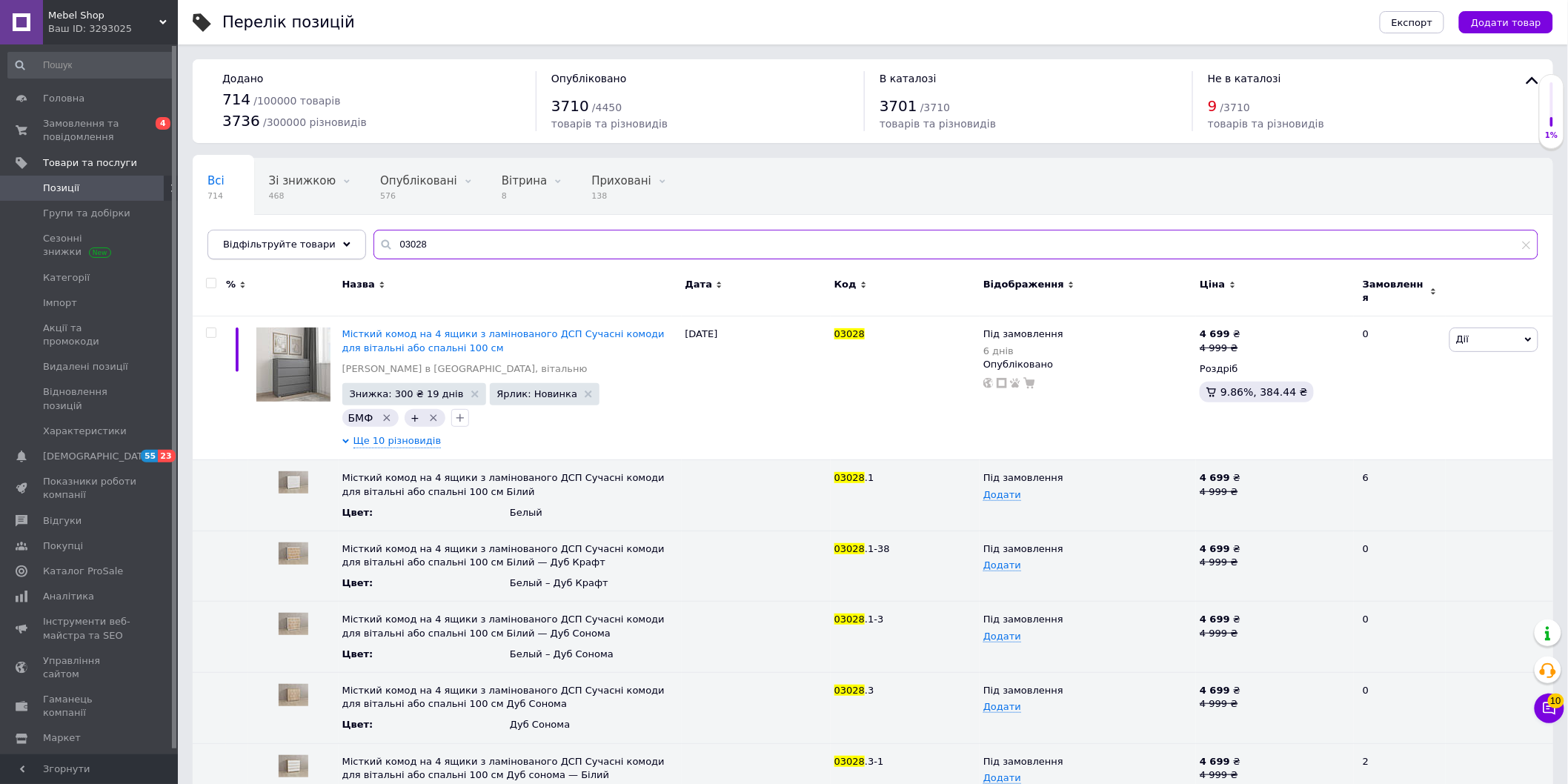
drag, startPoint x: 357, startPoint y: 246, endPoint x: 317, endPoint y: 246, distance: 40.0
click at [319, 250] on div "Відфільтруйте товари 03028" at bounding box center [873, 244] width 1331 height 30
paste input "7"
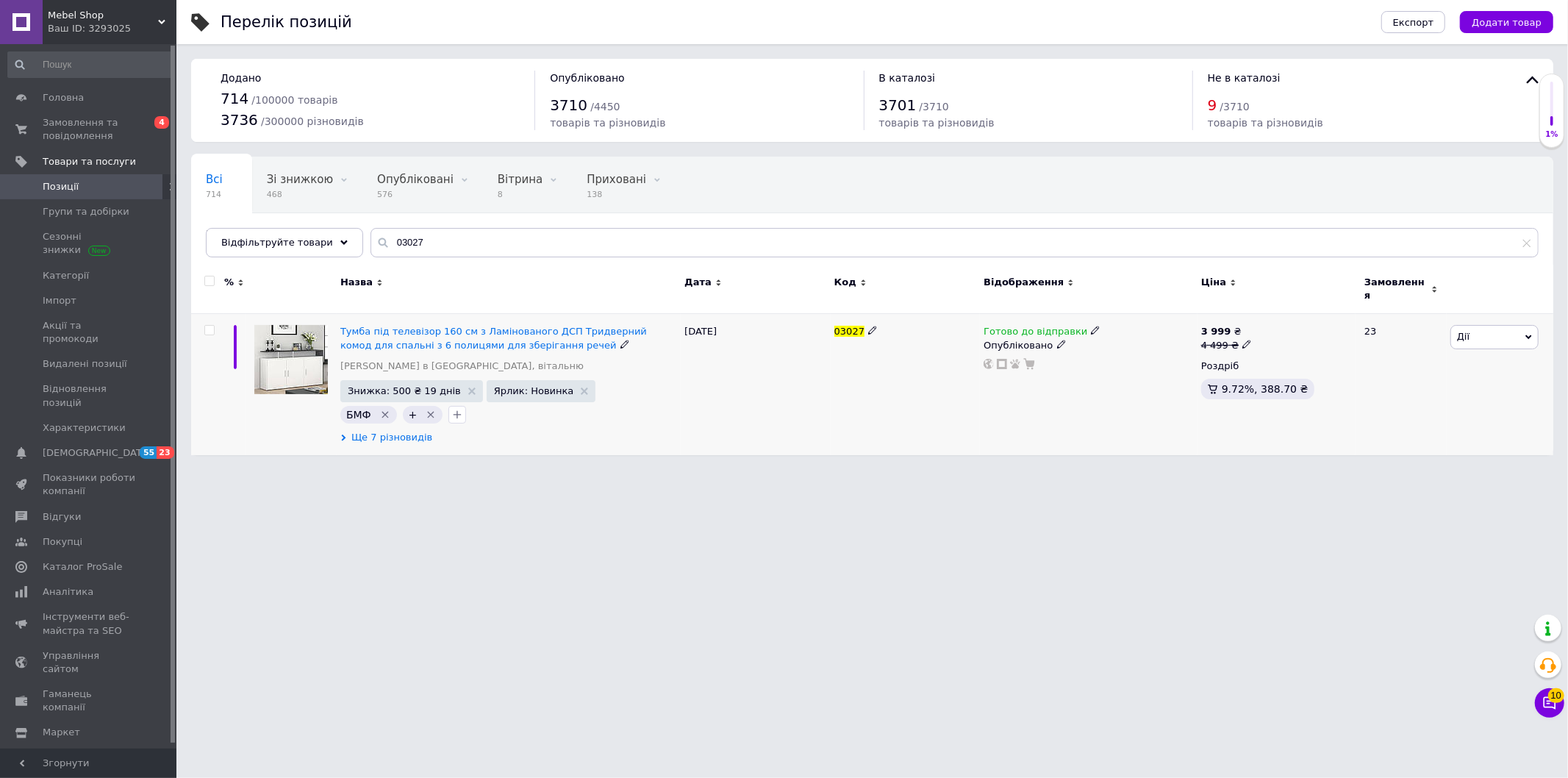
click at [395, 434] on span "Ще 7 різновидів" at bounding box center [391, 438] width 81 height 13
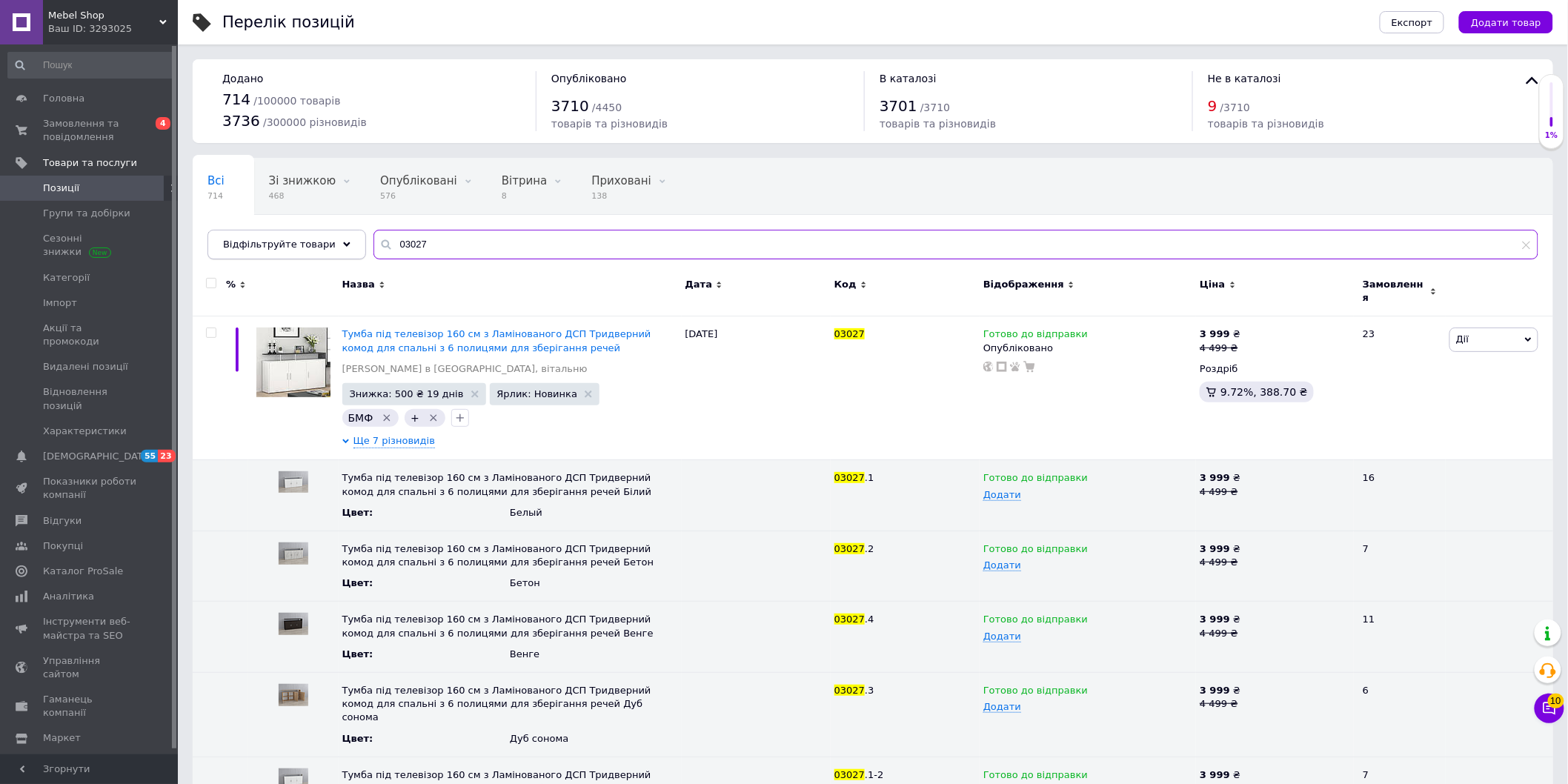
drag, startPoint x: 421, startPoint y: 242, endPoint x: 332, endPoint y: 243, distance: 89.0
click at [373, 245] on input "03027" at bounding box center [956, 244] width 1165 height 30
paste input "2"
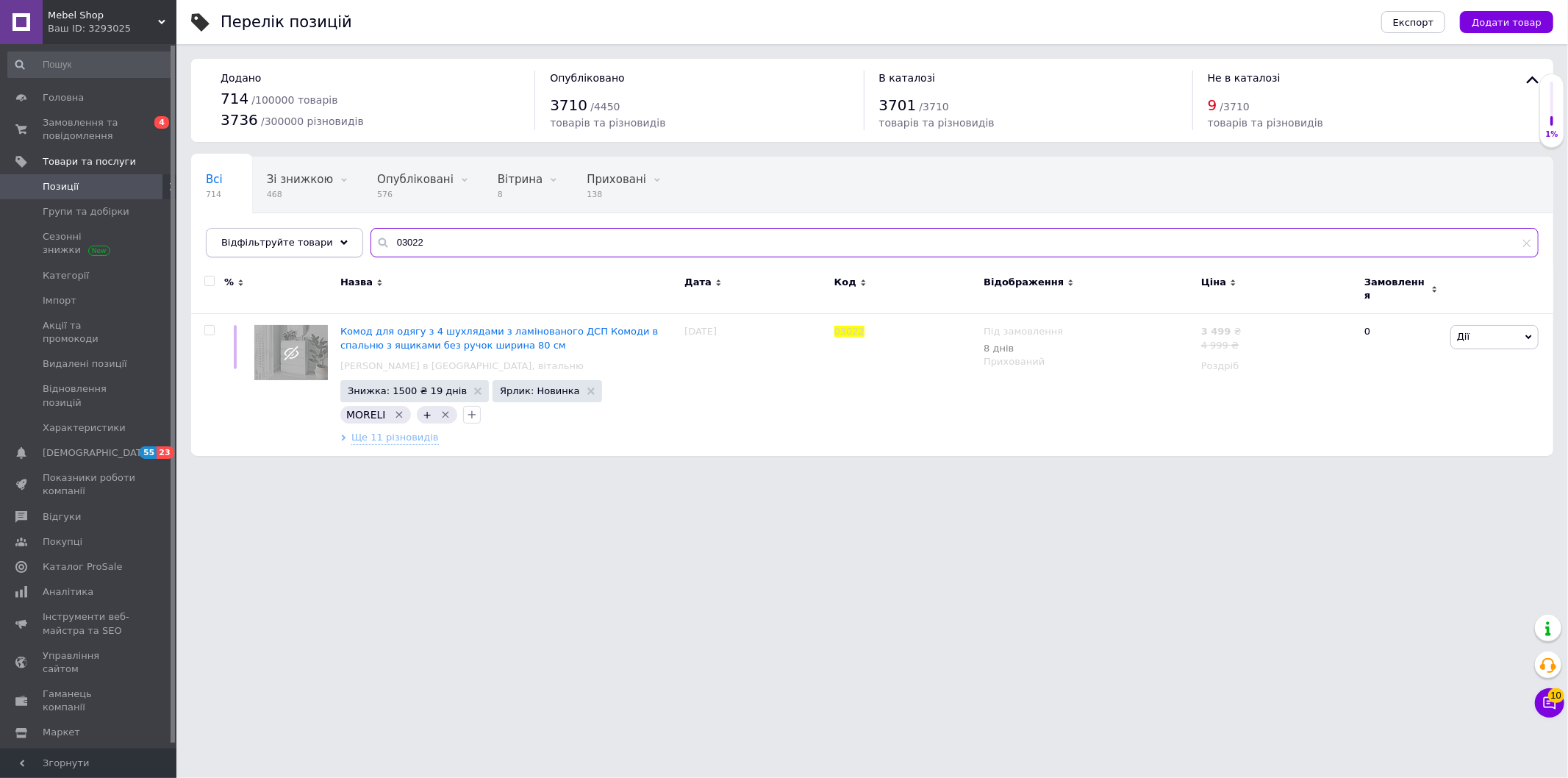
drag, startPoint x: 412, startPoint y: 235, endPoint x: 336, endPoint y: 235, distance: 76.0
click at [348, 233] on div "Всі 714 Зі знижкою 468 Видалити Редагувати Опубліковані 576 Видалити Редагувати…" at bounding box center [873, 207] width 1362 height 101
paste input "37"
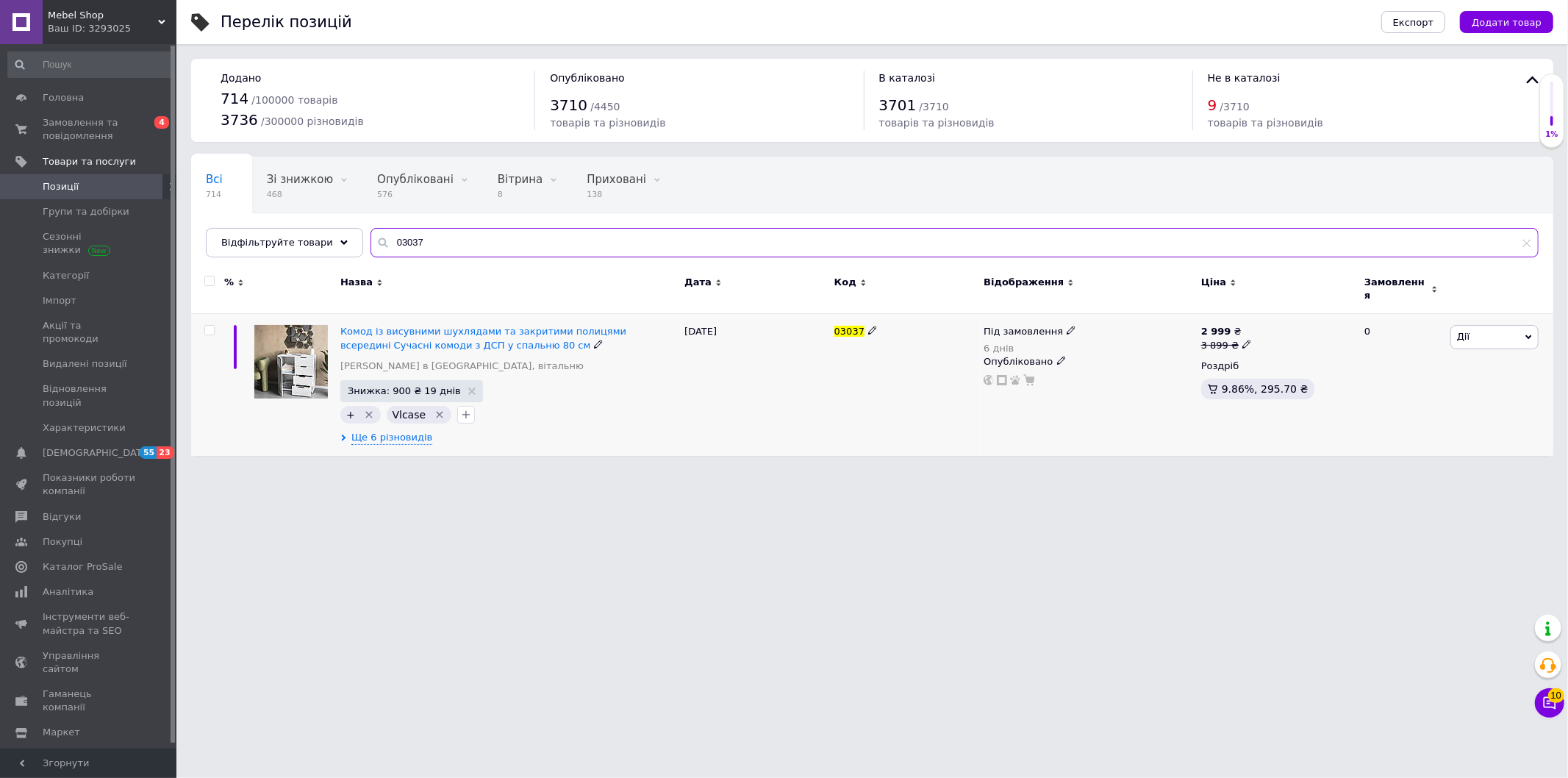
type input "03037"
click at [398, 386] on span "Знижка: 900 ₴ 19 днів" at bounding box center [404, 391] width 113 height 9
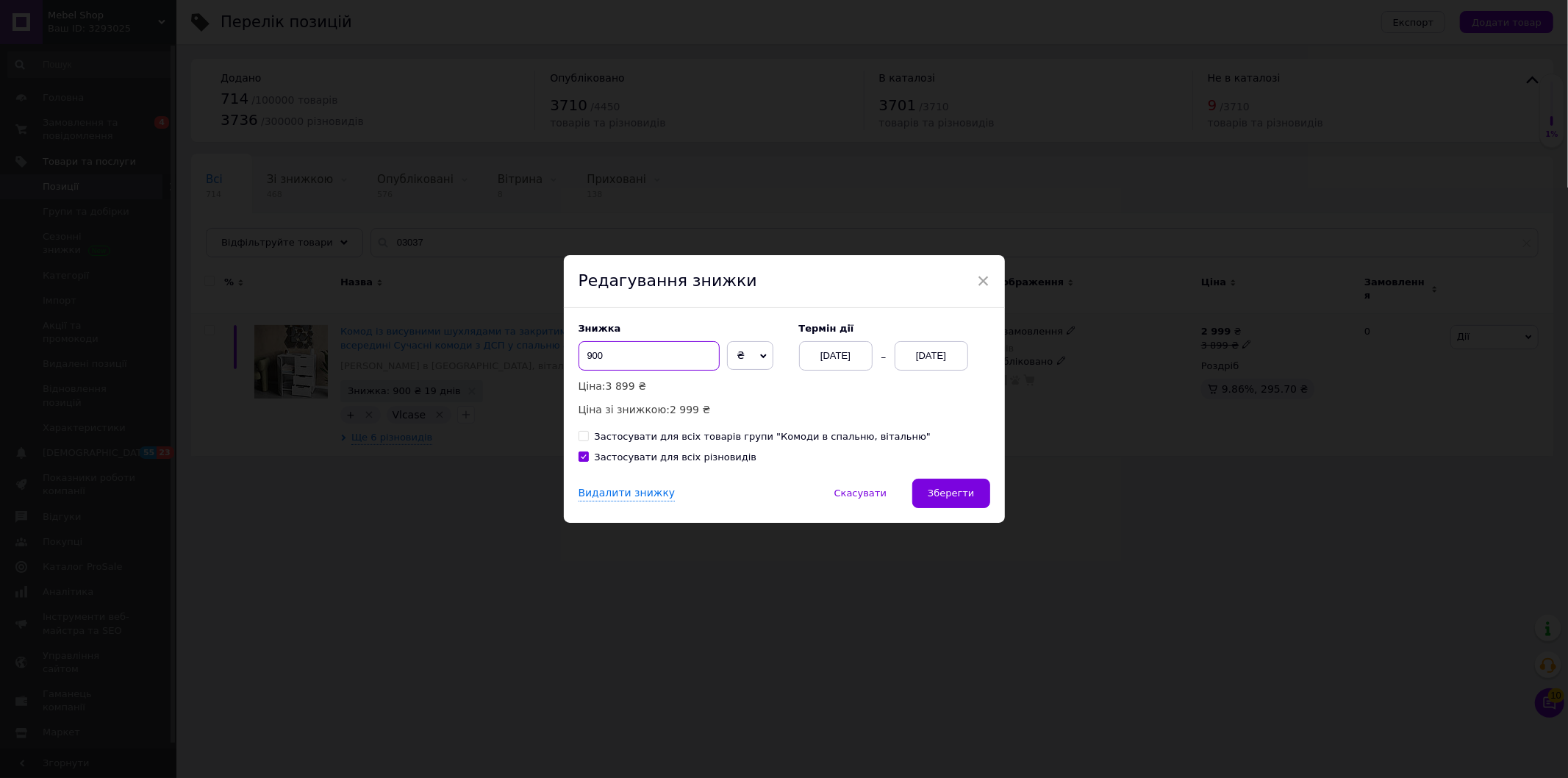
click at [590, 356] on input "900" at bounding box center [649, 355] width 141 height 29
type input "500"
click at [943, 492] on span "Зберегти" at bounding box center [951, 492] width 46 height 11
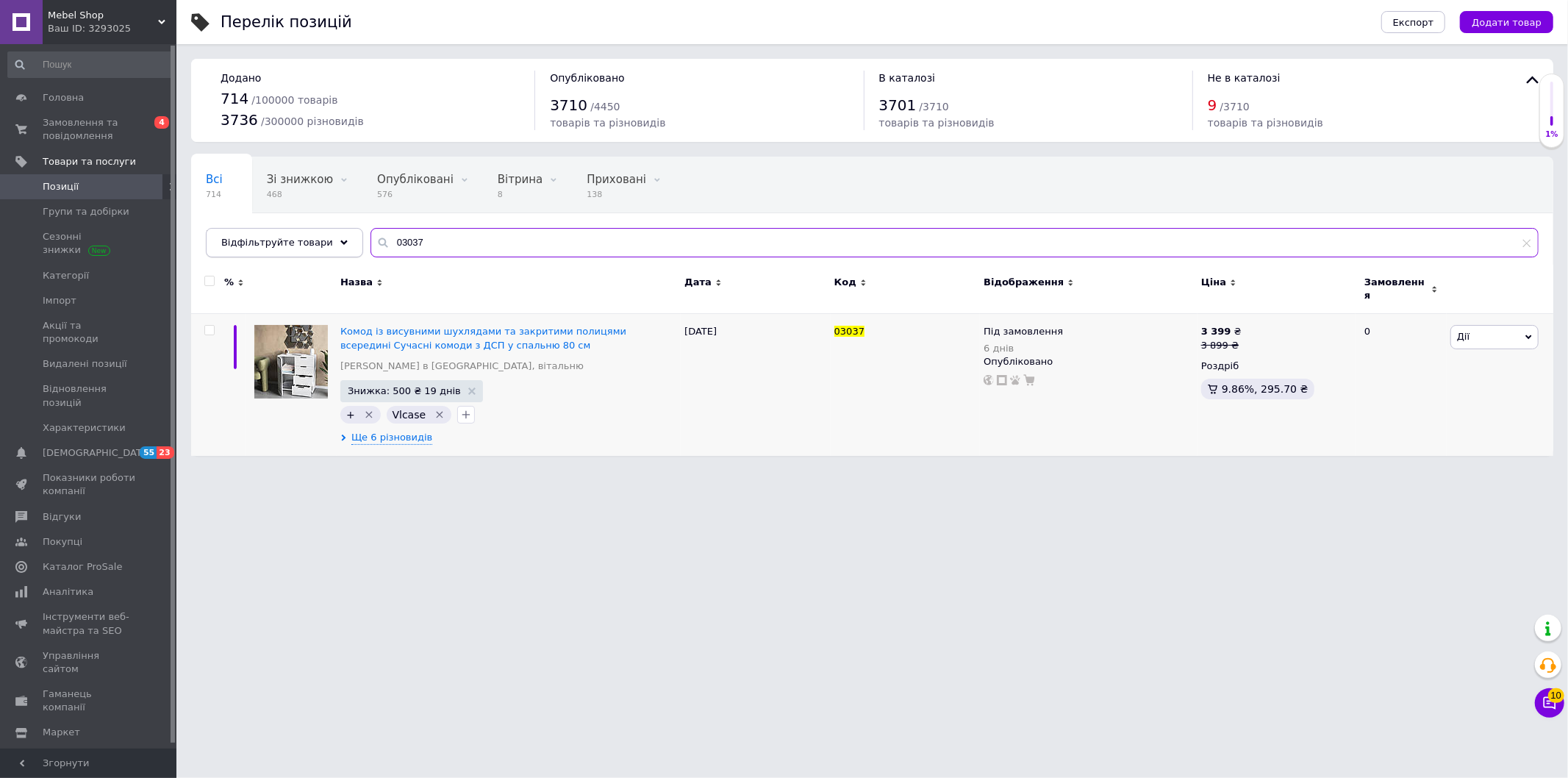
drag, startPoint x: 422, startPoint y: 244, endPoint x: 314, endPoint y: 244, distance: 108.0
click at [370, 244] on div "03037" at bounding box center [954, 242] width 1168 height 29
paste input "28"
click at [395, 438] on div "Місткий комод на 4 ящики з ламінованого ДСП Сучасні комоди для вітальні або спа…" at bounding box center [509, 385] width 344 height 142
click at [394, 431] on span "Ще 10 різновидів" at bounding box center [395, 438] width 87 height 13
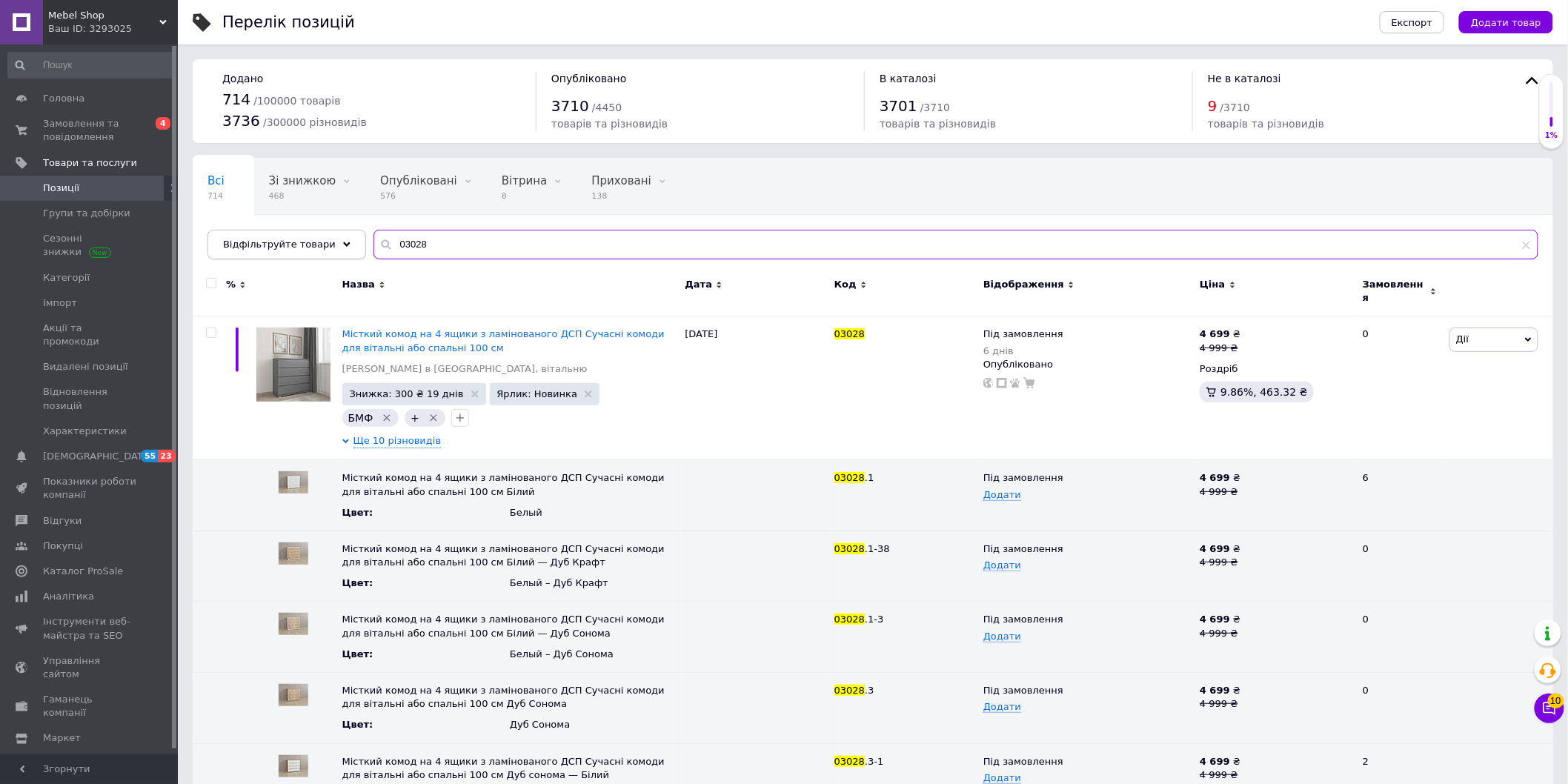
drag, startPoint x: 384, startPoint y: 237, endPoint x: 306, endPoint y: 235, distance: 78.0
click at [288, 235] on div "Відфільтруйте товари 03028" at bounding box center [873, 244] width 1331 height 30
paste input "3"
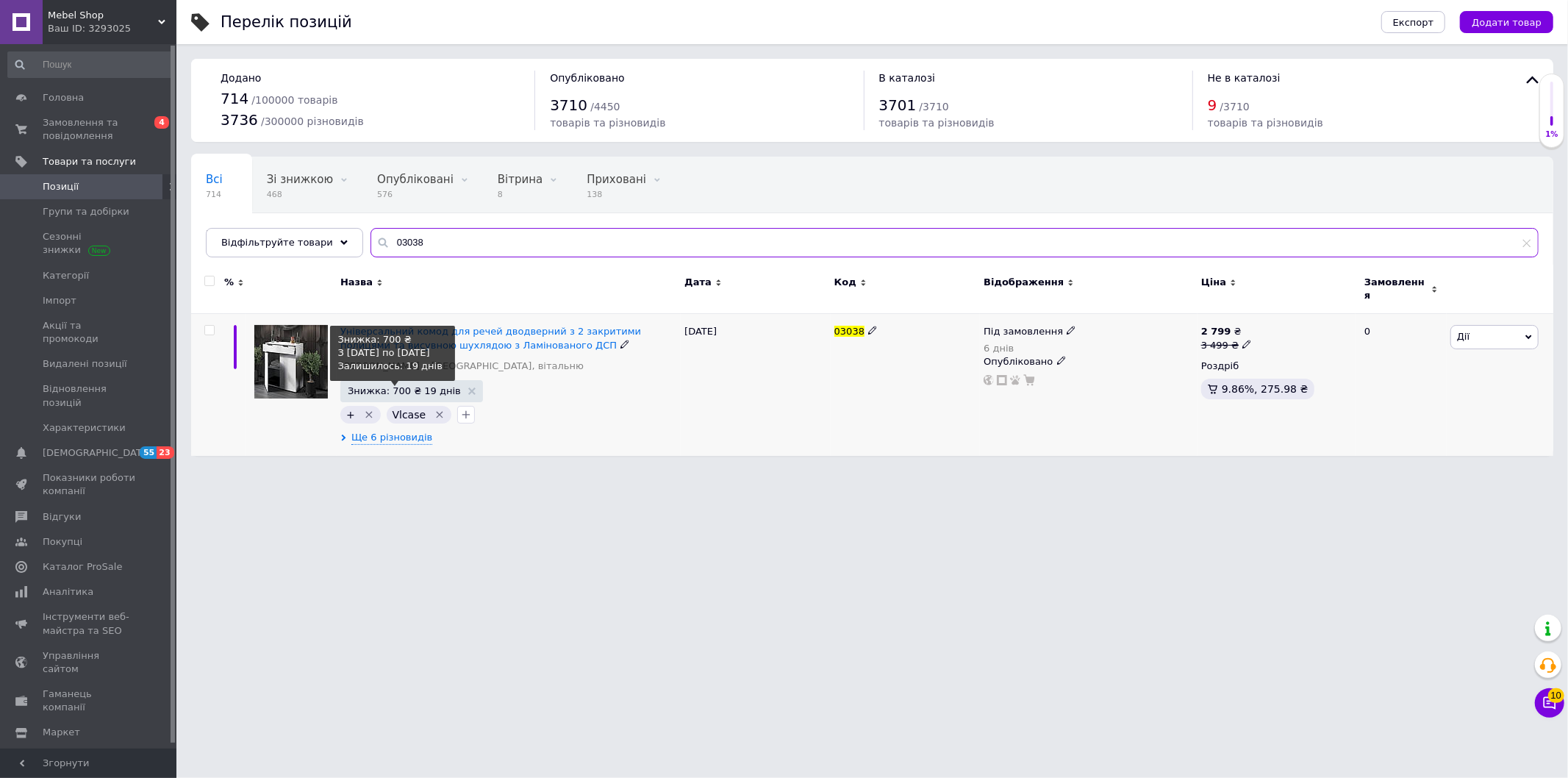
type input "03038"
click at [387, 386] on span "Знижка: 700 ₴ 19 днів" at bounding box center [404, 391] width 113 height 9
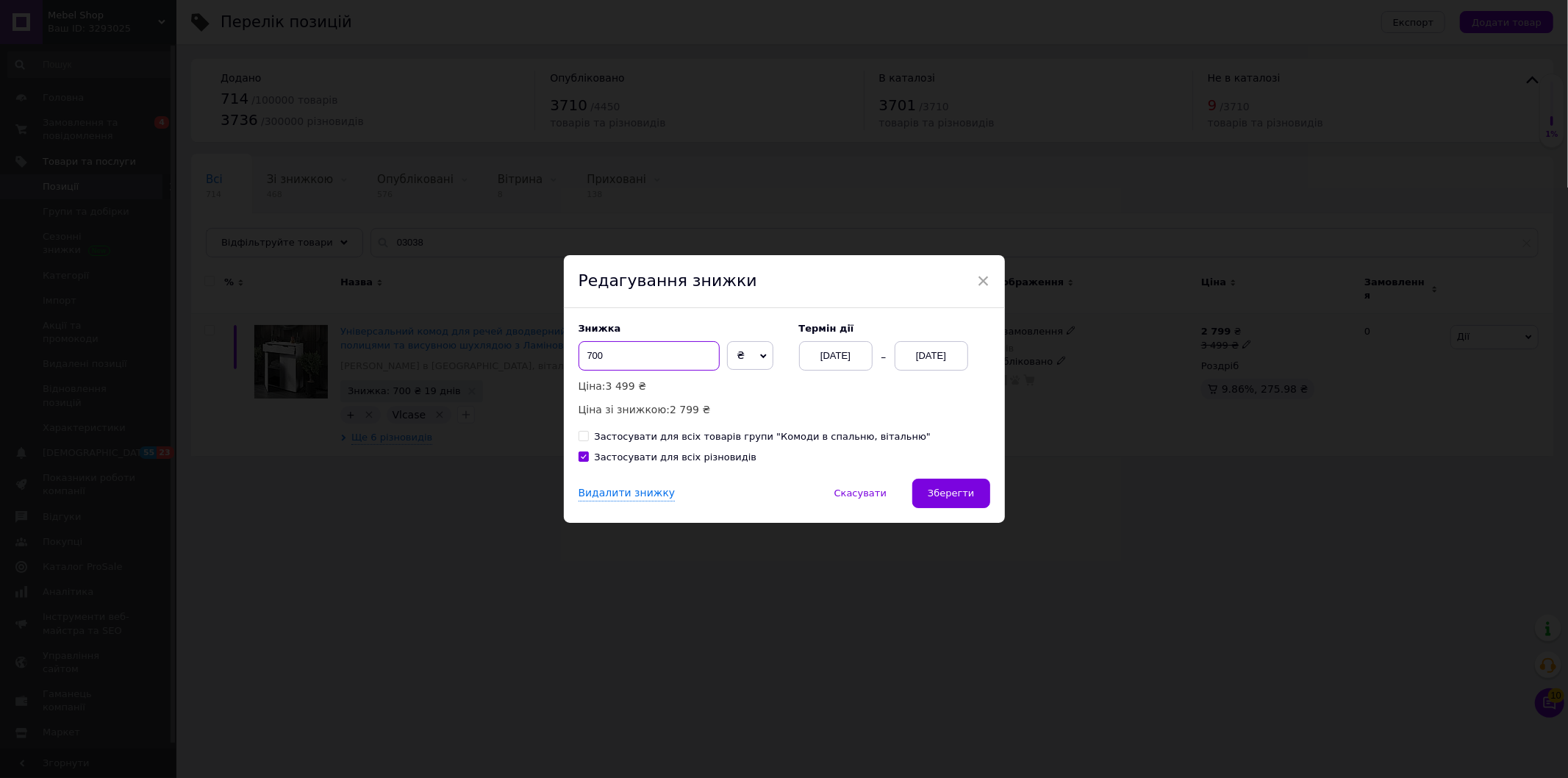
click at [591, 357] on input "700" at bounding box center [649, 355] width 141 height 29
type input "500"
click at [949, 494] on span "Зберегти" at bounding box center [951, 492] width 46 height 11
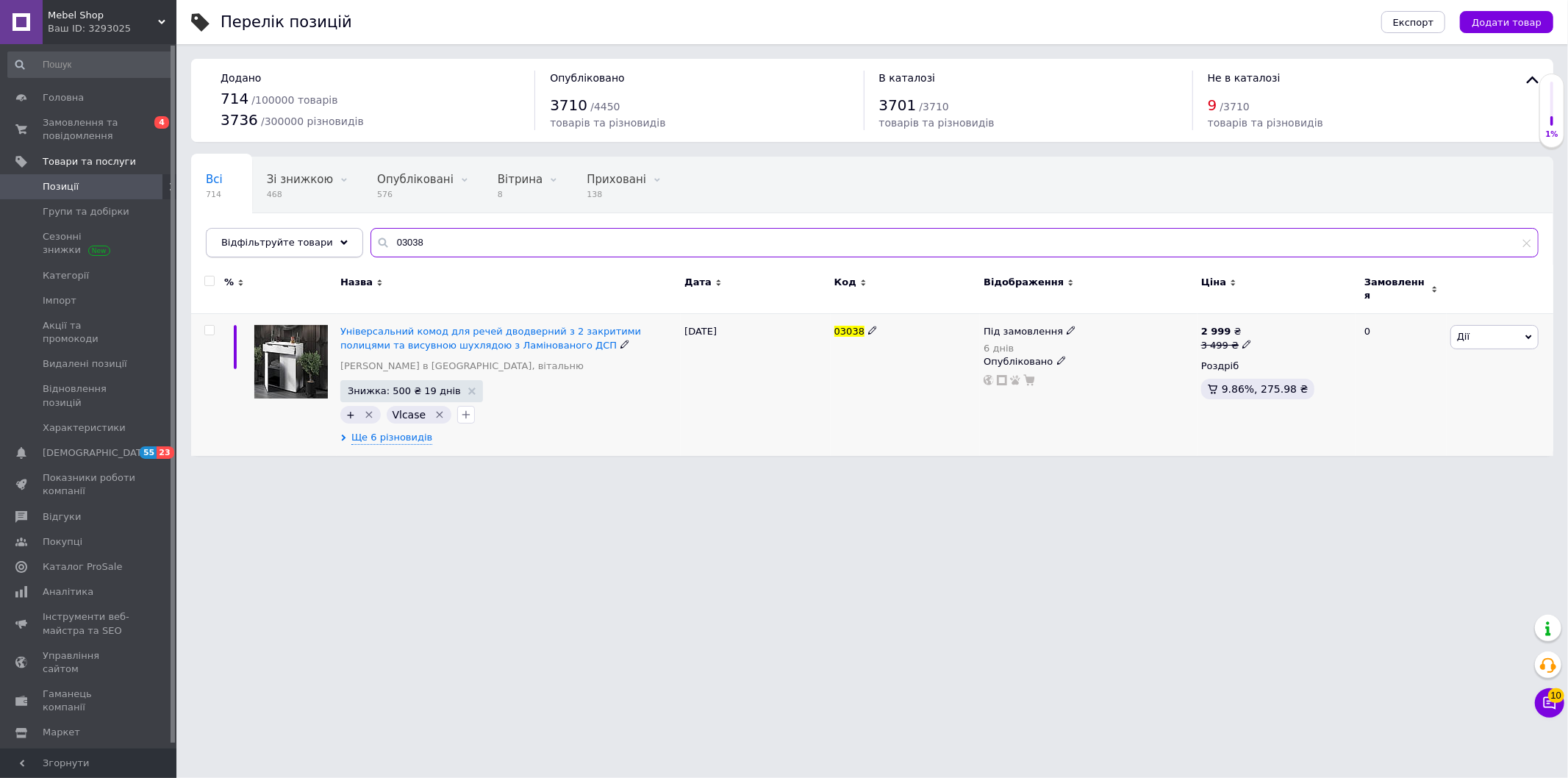
drag, startPoint x: 360, startPoint y: 246, endPoint x: 338, endPoint y: 254, distance: 23.4
click at [350, 248] on div "Всі 714 Зі знижкою 468 Видалити Редагувати Опубліковані 576 Видалити Редагувати…" at bounding box center [873, 207] width 1362 height 101
paste input "7"
click at [382, 431] on span "Ще 6 різновидів" at bounding box center [391, 438] width 81 height 13
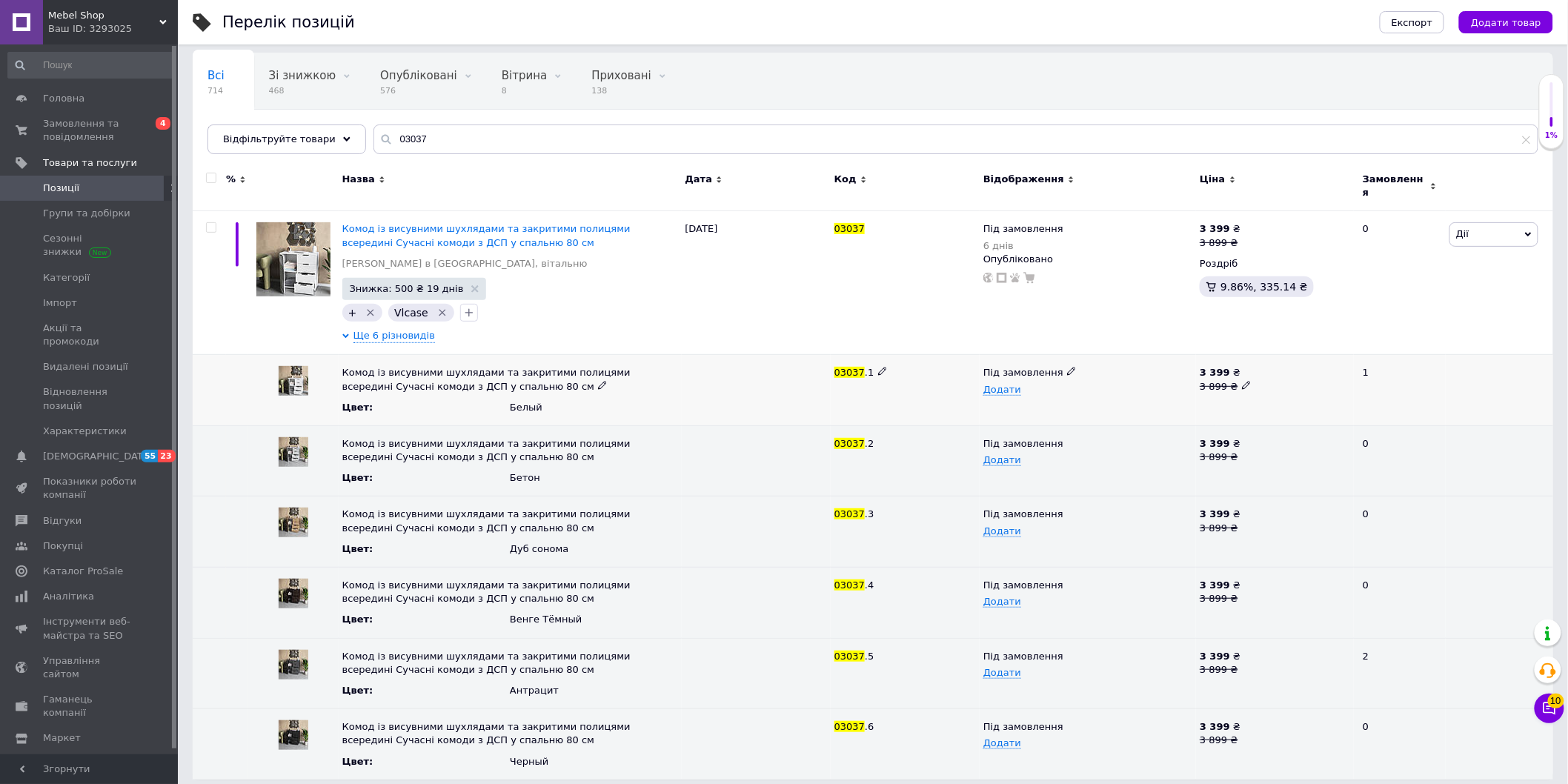
scroll to position [107, 0]
drag, startPoint x: 365, startPoint y: 150, endPoint x: 288, endPoint y: 158, distance: 77.4
click at [304, 152] on div "Всі 714 Зі знижкою 468 Видалити Редагувати Опубліковані 576 Видалити Редагувати…" at bounding box center [873, 102] width 1361 height 102
paste input "9"
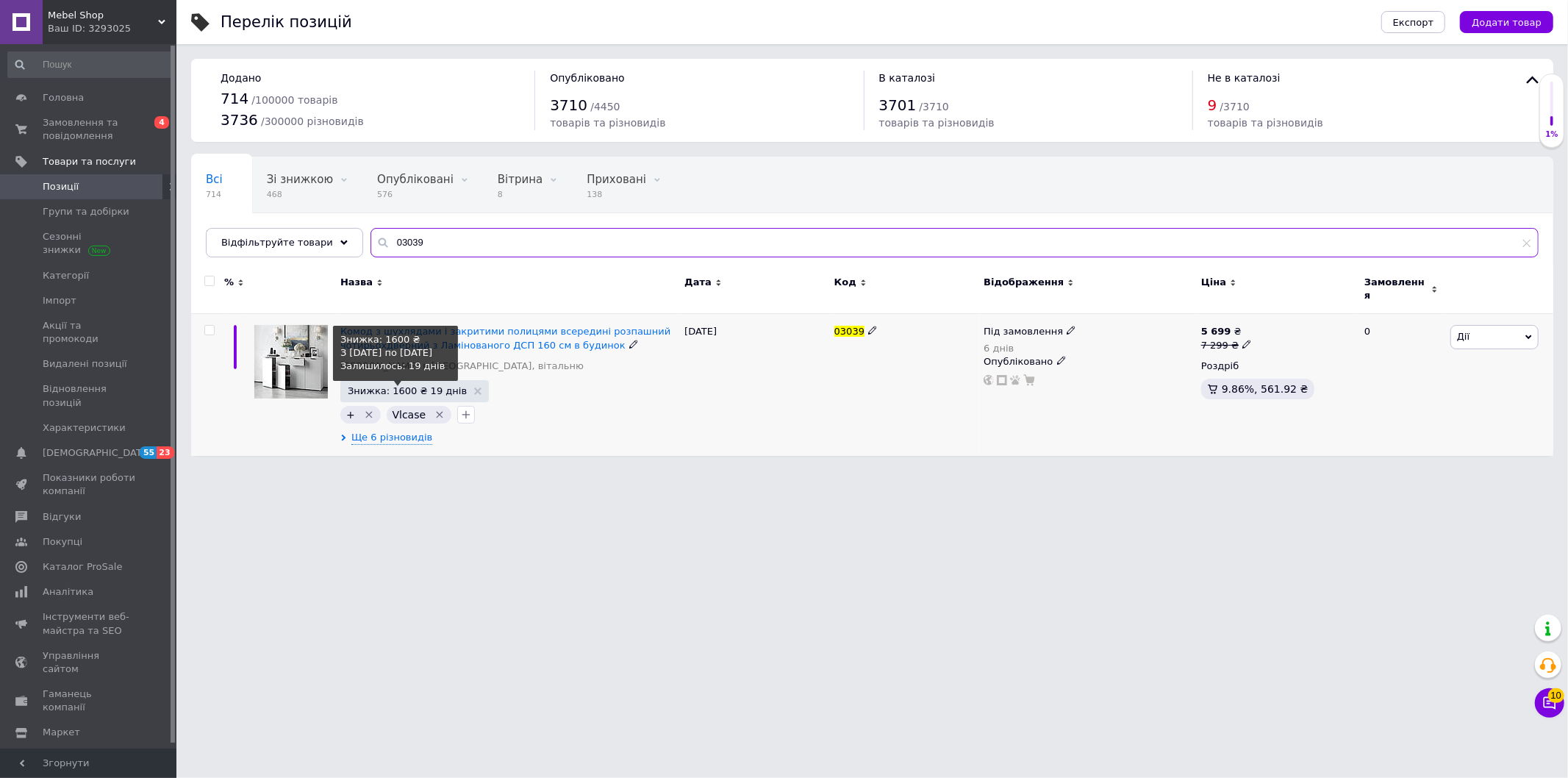
type input "03039"
click at [377, 386] on span "Знижка: 1600 ₴ 19 днів" at bounding box center [407, 391] width 119 height 9
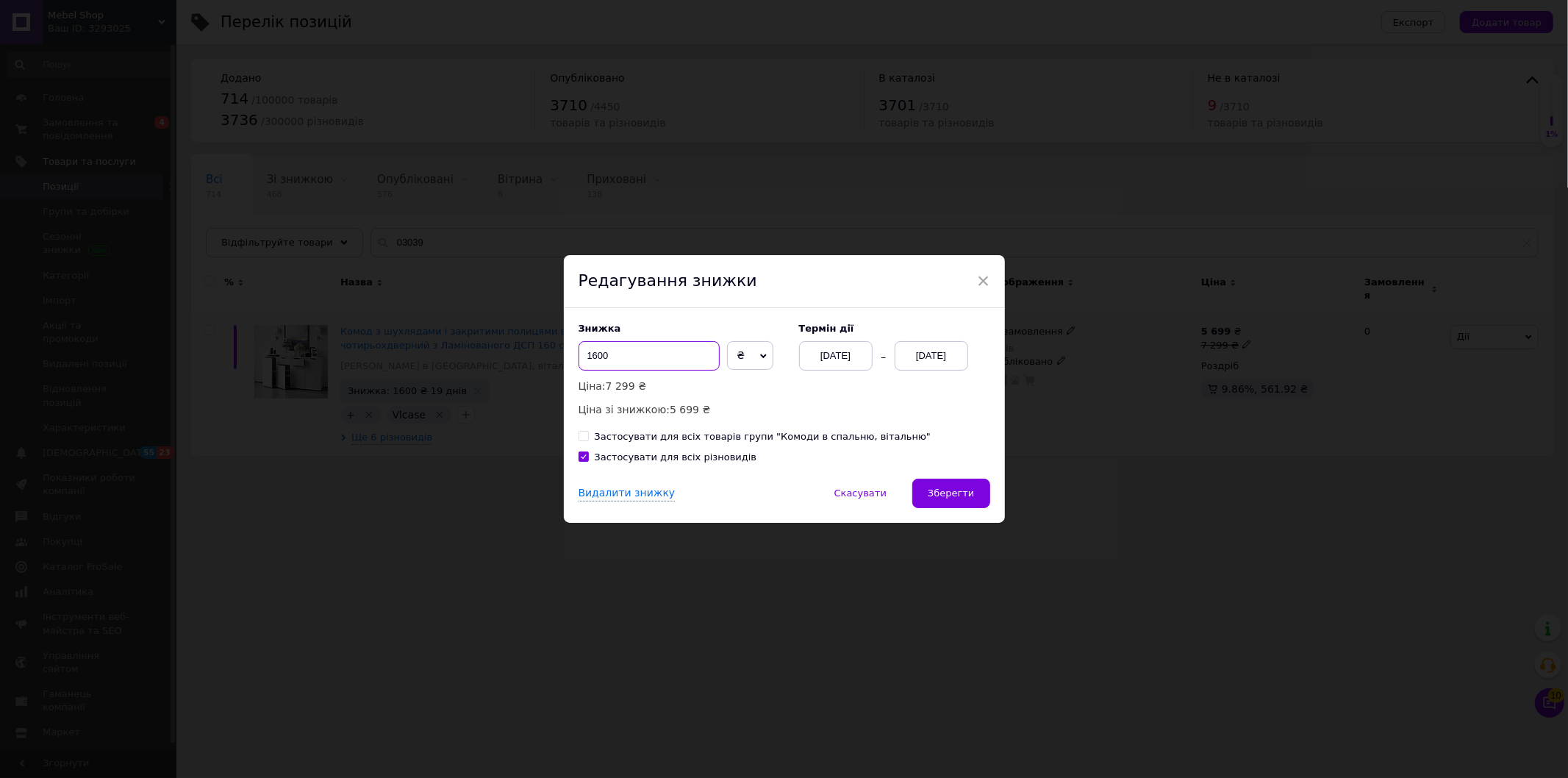
click at [592, 359] on input "1600" at bounding box center [649, 355] width 141 height 29
drag, startPoint x: 585, startPoint y: 358, endPoint x: 594, endPoint y: 357, distance: 9.1
click at [594, 357] on input "1500" at bounding box center [649, 355] width 141 height 29
type input "1000"
click at [946, 495] on span "Зберегти" at bounding box center [951, 492] width 46 height 11
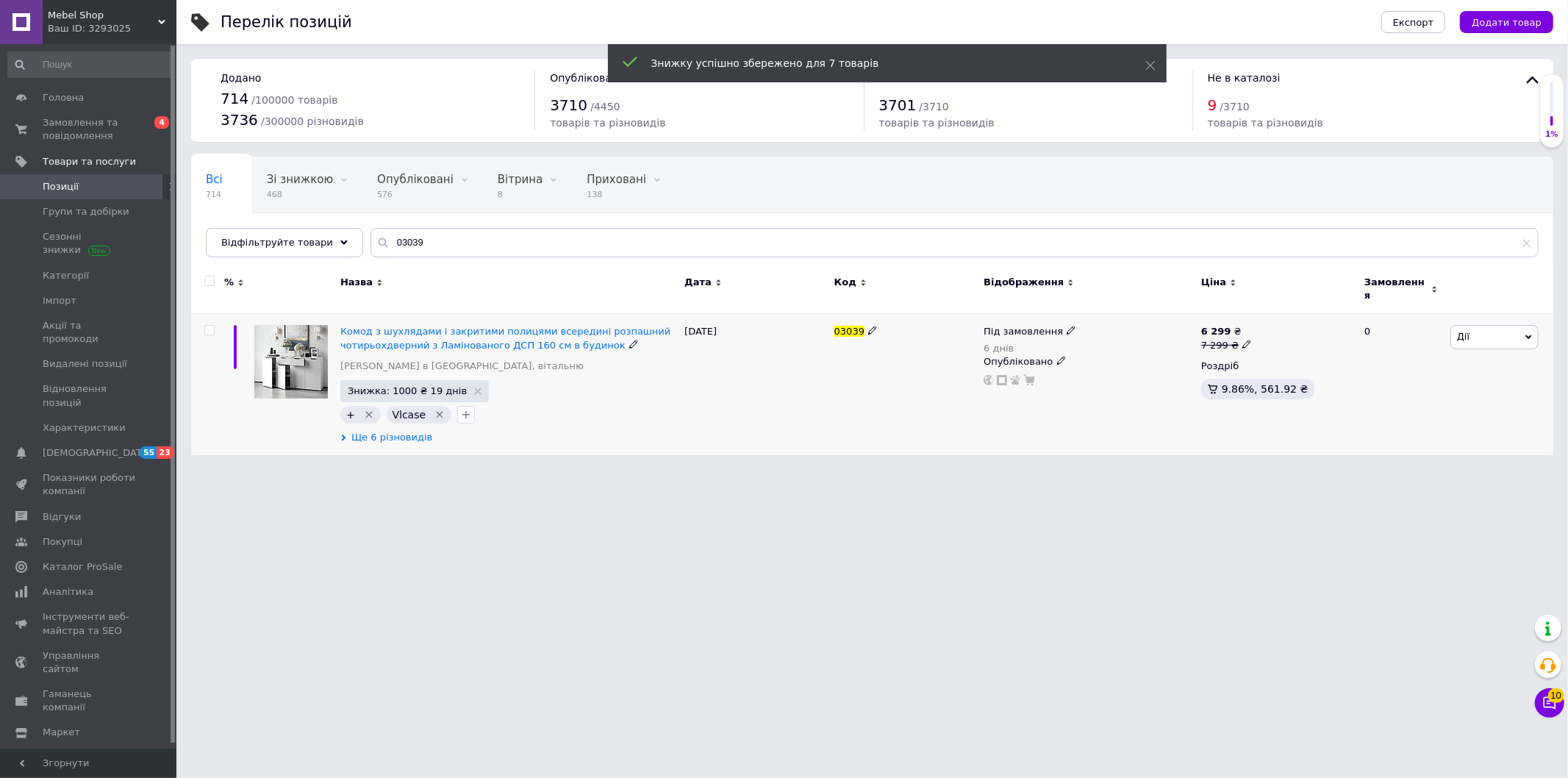
click at [395, 431] on span "Ще 6 різновидів" at bounding box center [391, 438] width 81 height 13
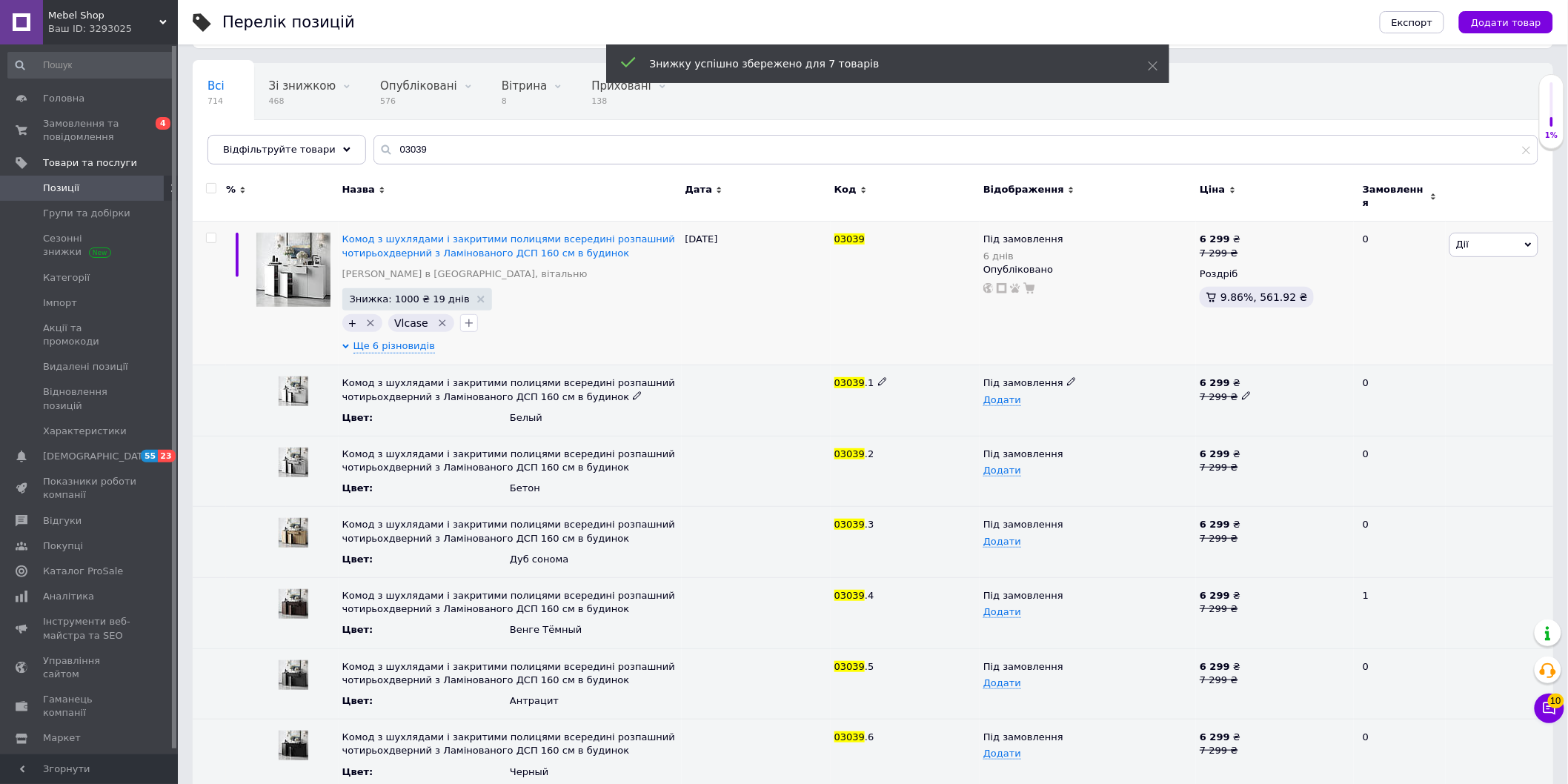
scroll to position [107, 0]
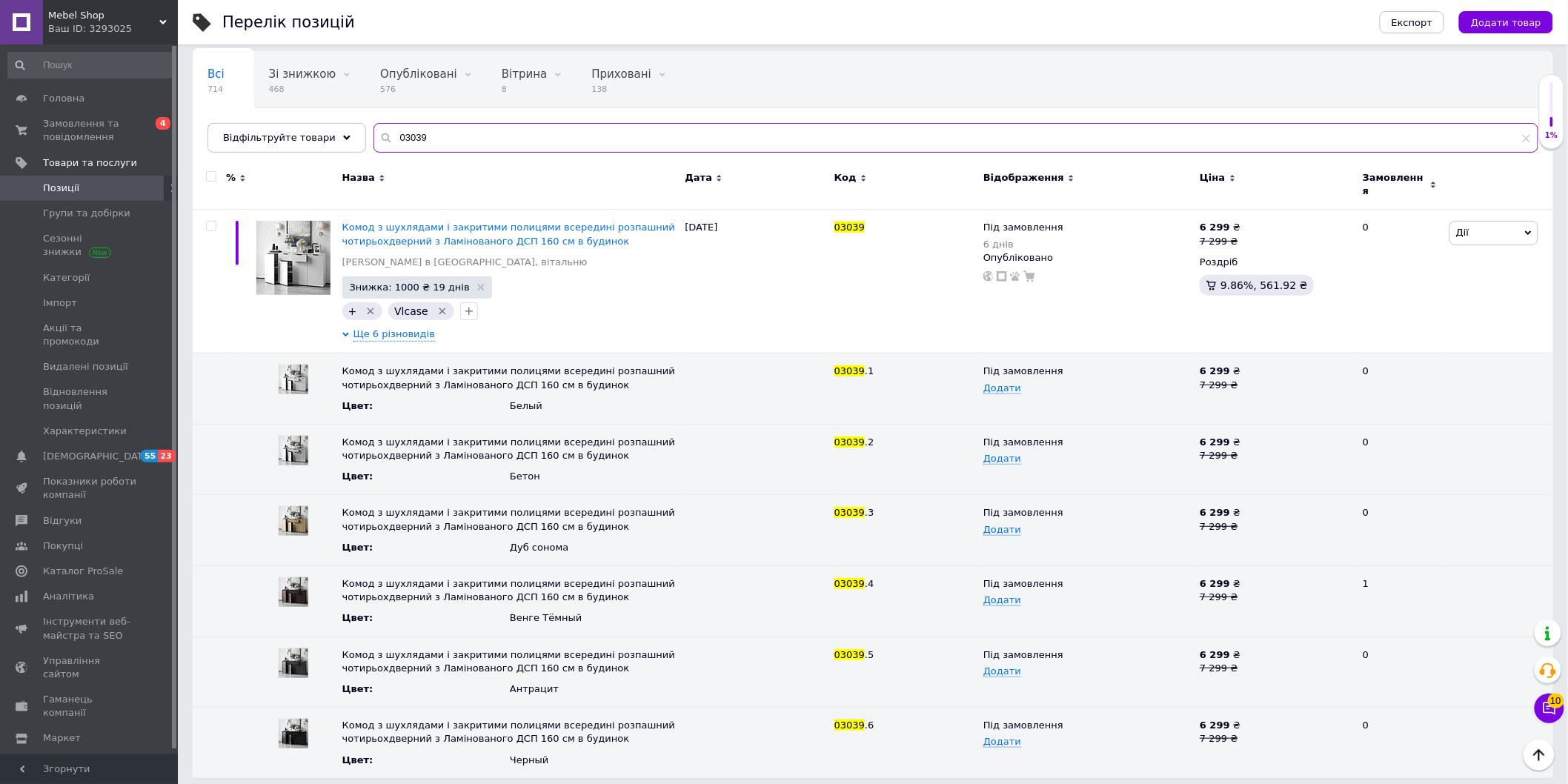
drag, startPoint x: 431, startPoint y: 130, endPoint x: 292, endPoint y: 157, distance: 141.6
click at [324, 149] on div "Відфільтруйте товари 03039" at bounding box center [873, 137] width 1331 height 30
paste input "40"
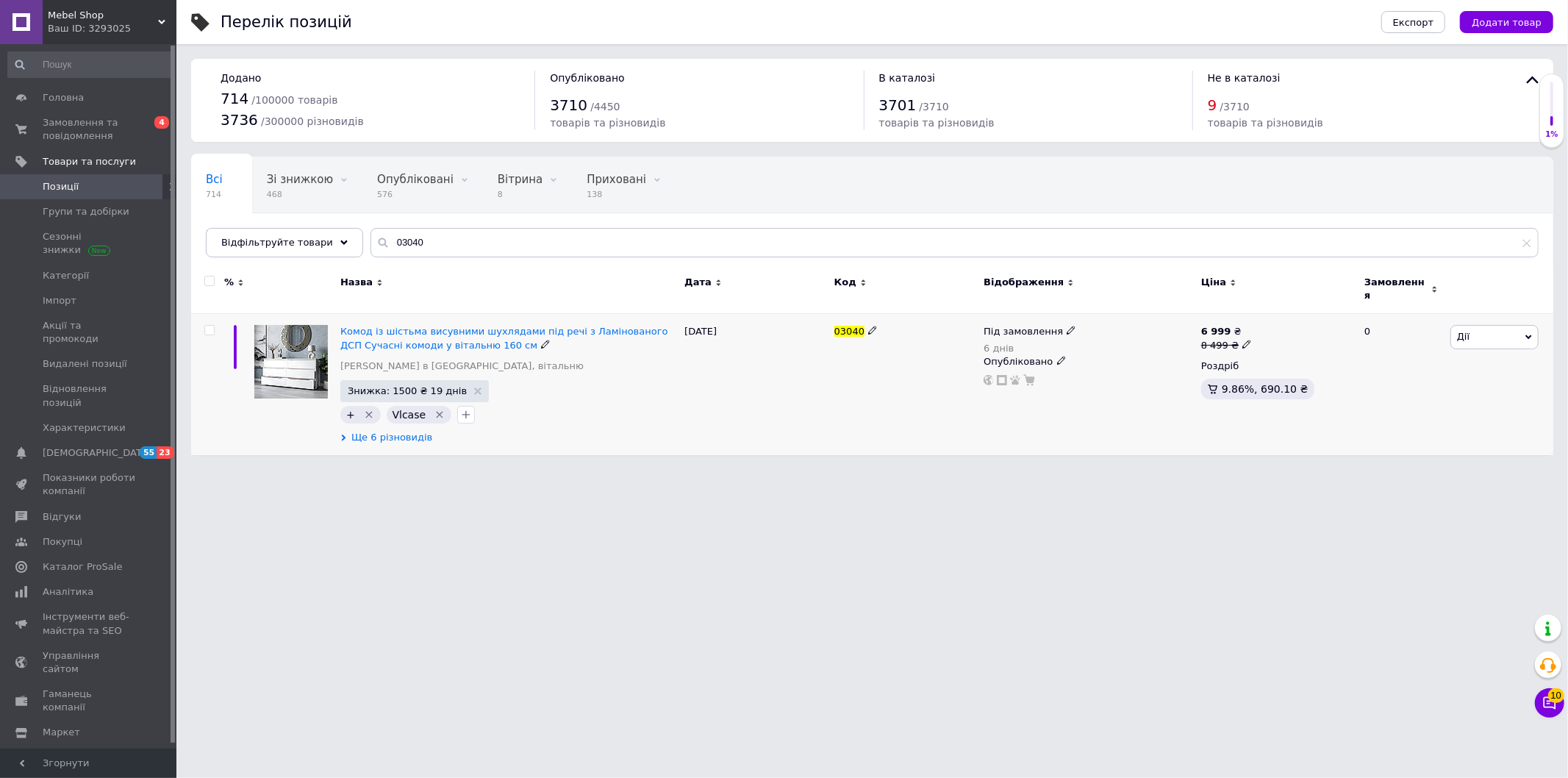
click at [384, 433] on span "Ще 6 різновидів" at bounding box center [391, 438] width 81 height 13
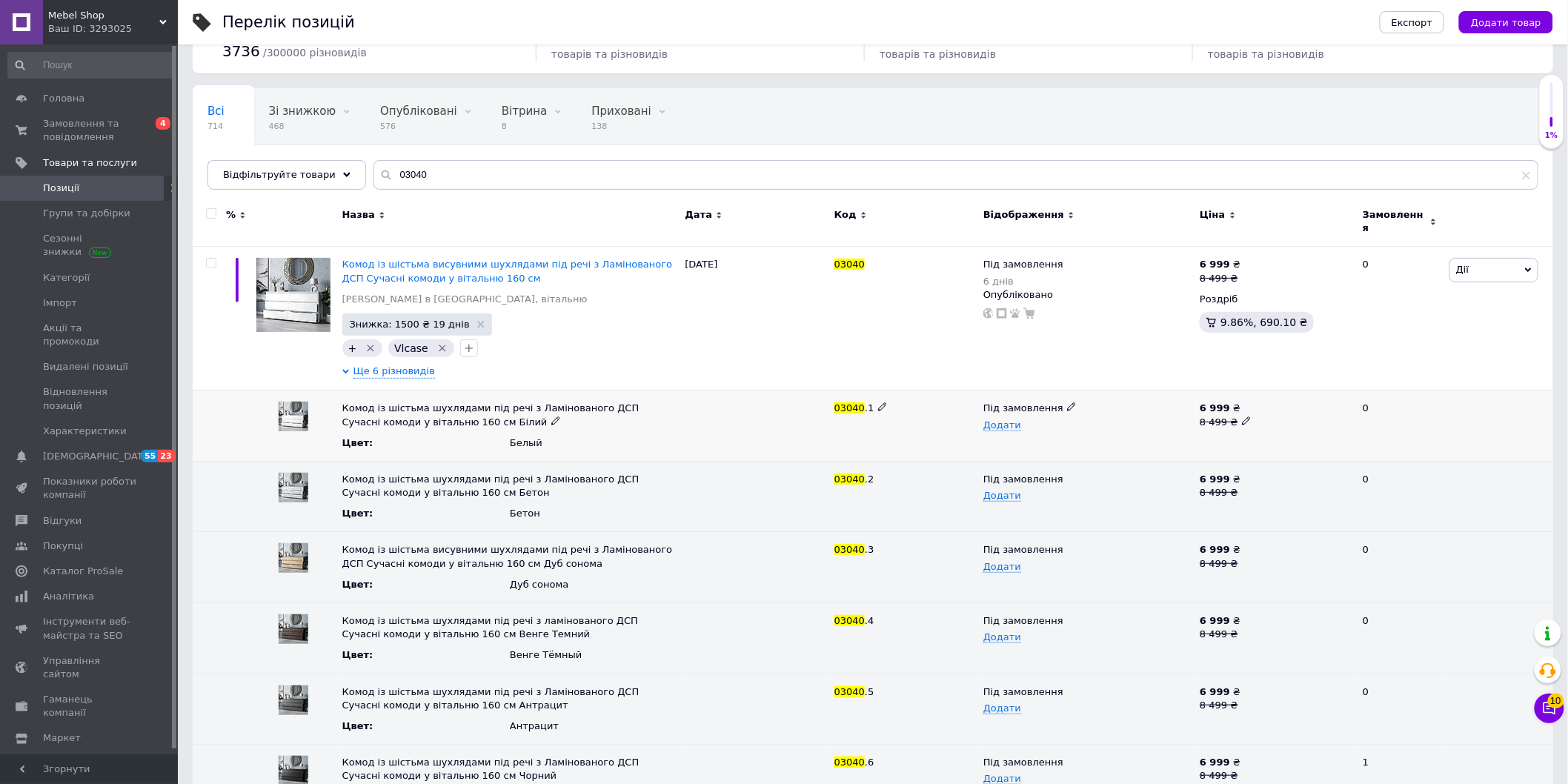
scroll to position [107, 0]
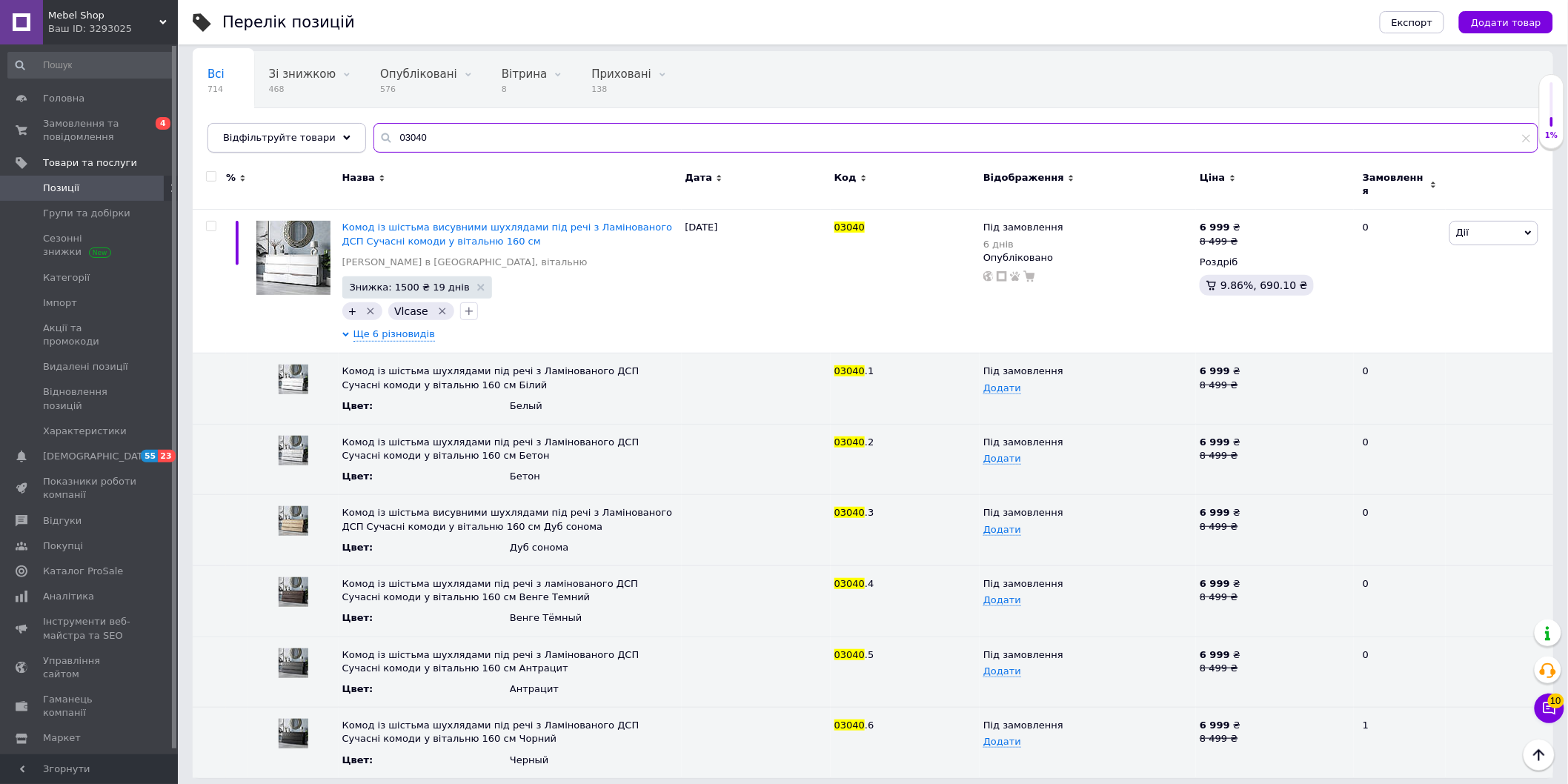
drag, startPoint x: 381, startPoint y: 142, endPoint x: 262, endPoint y: 152, distance: 119.4
click at [316, 146] on div "Відфільтруйте товари 03040" at bounding box center [873, 137] width 1331 height 30
paste input "39"
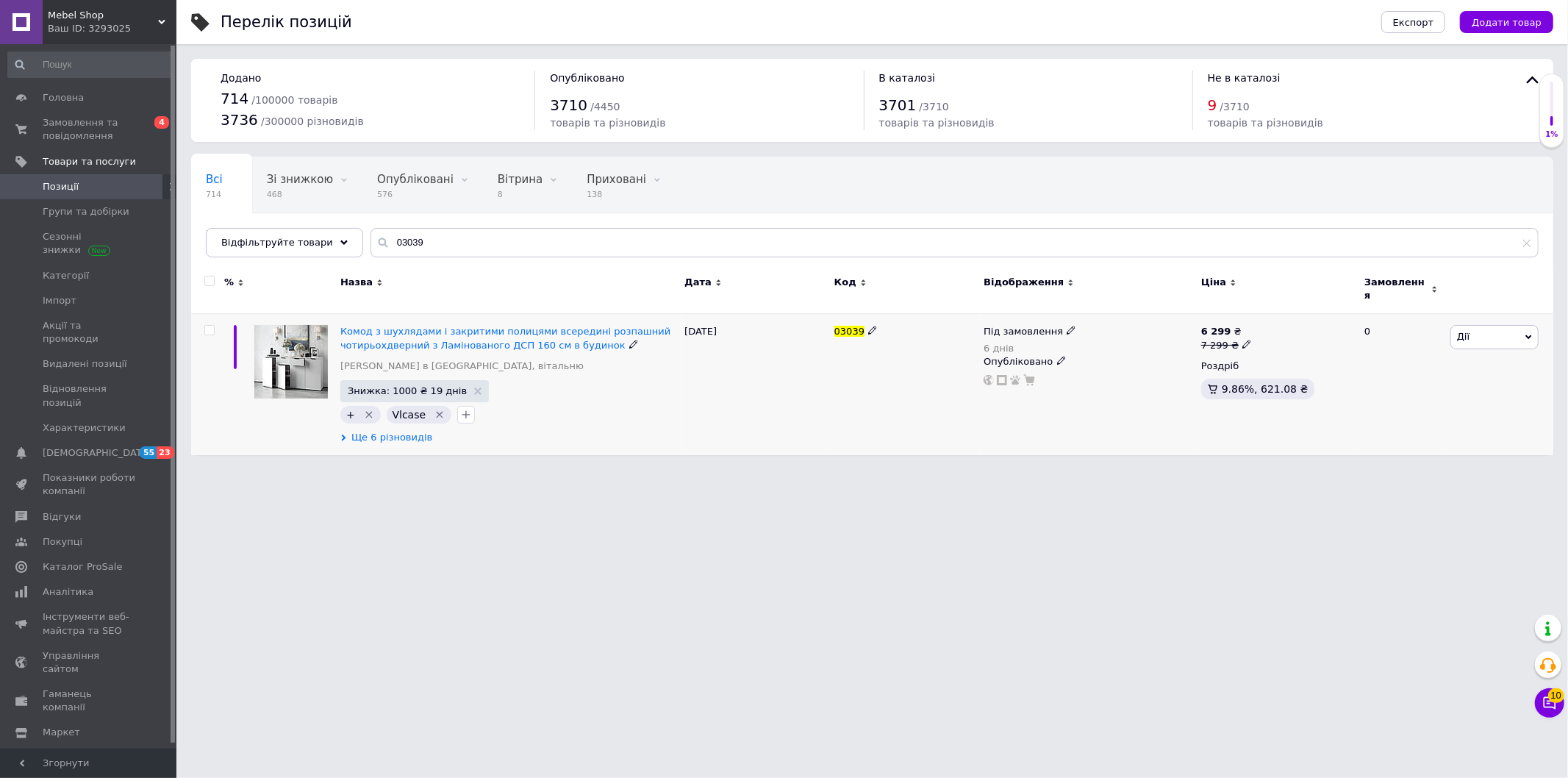
click at [377, 431] on span "Ще 6 різновидів" at bounding box center [391, 438] width 81 height 13
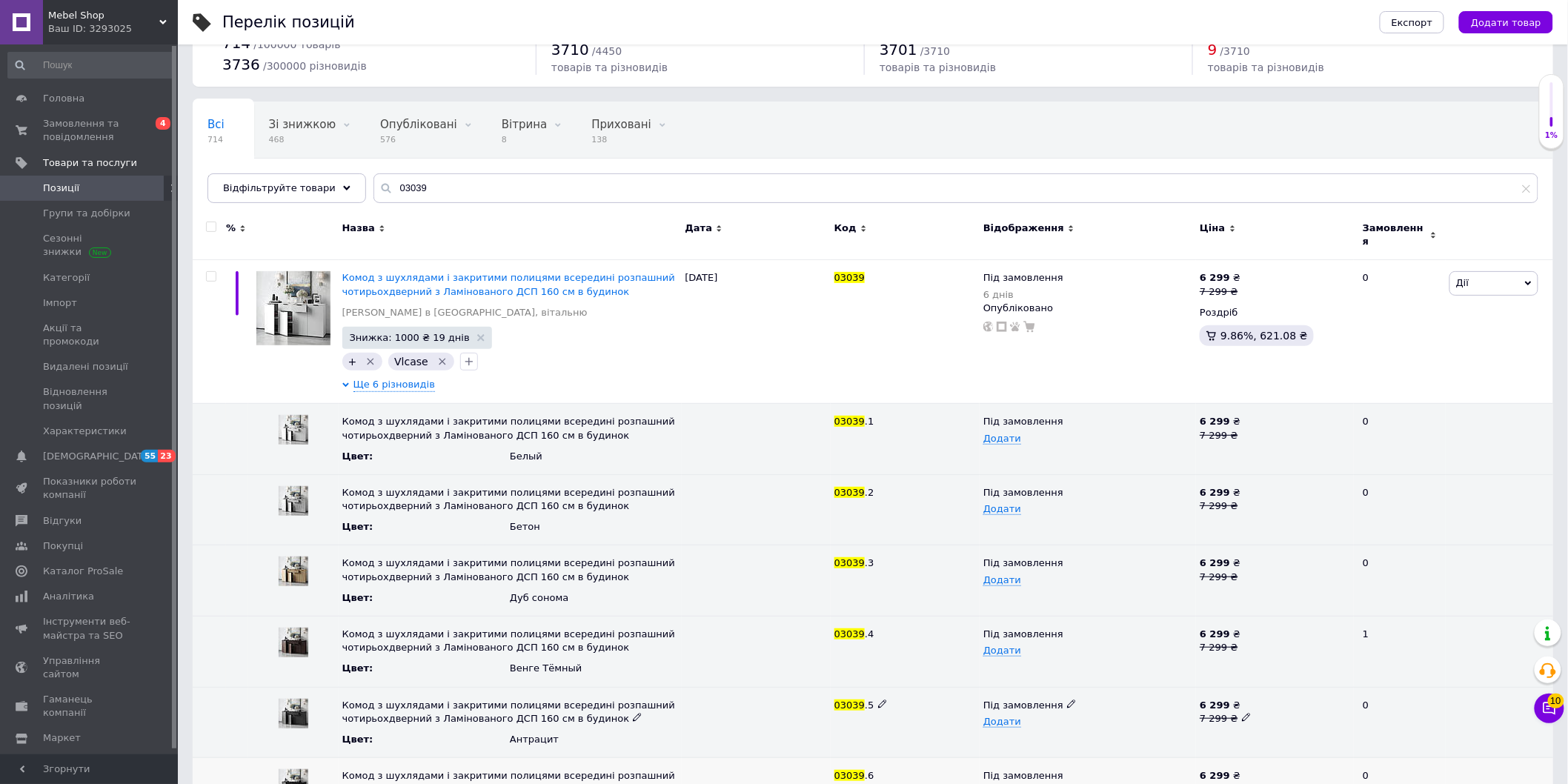
scroll to position [107, 0]
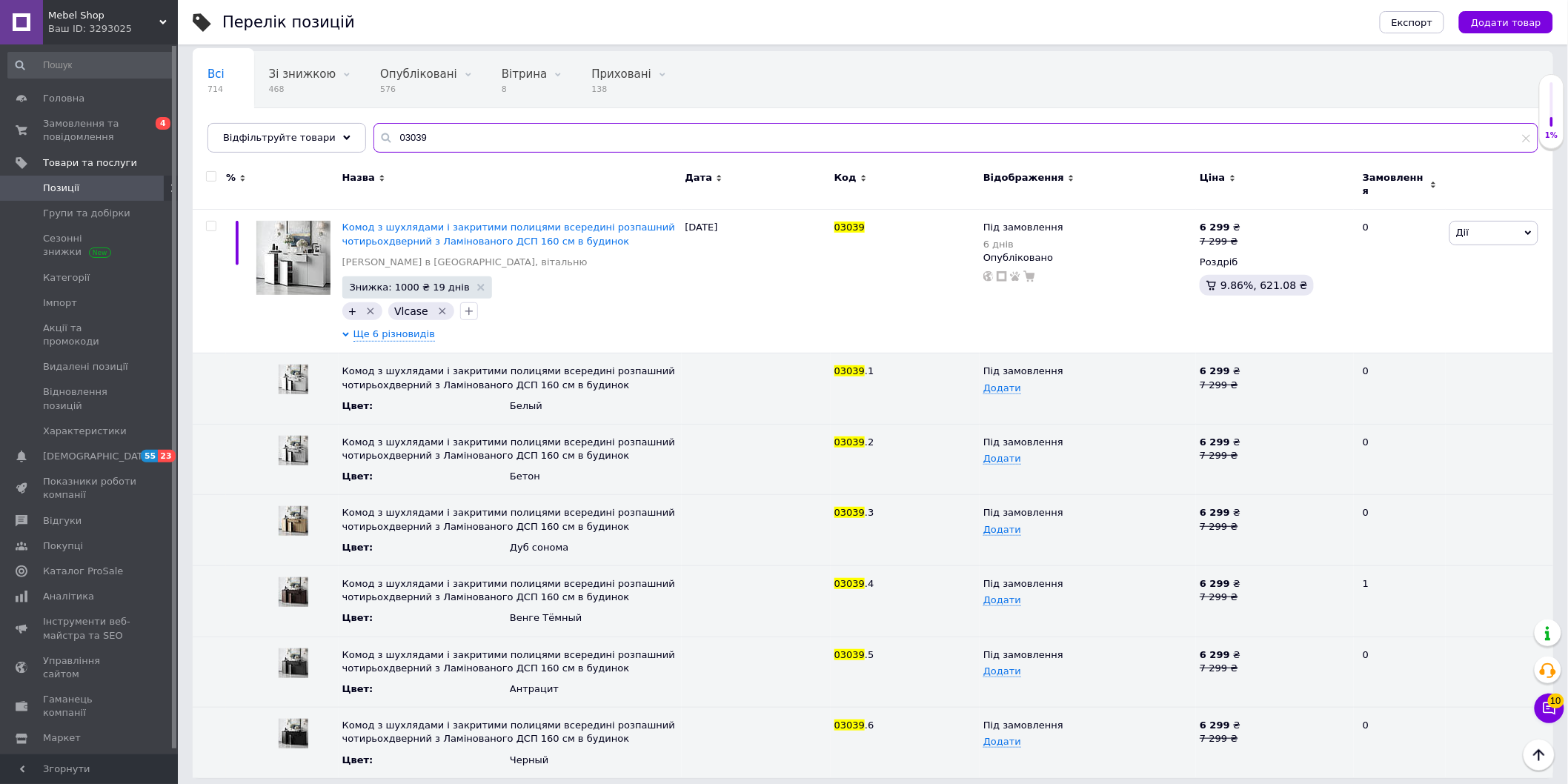
drag, startPoint x: 387, startPoint y: 150, endPoint x: 351, endPoint y: 152, distance: 36.1
click at [329, 150] on div "Відфільтруйте товари 03039" at bounding box center [873, 137] width 1331 height 30
paste input "41"
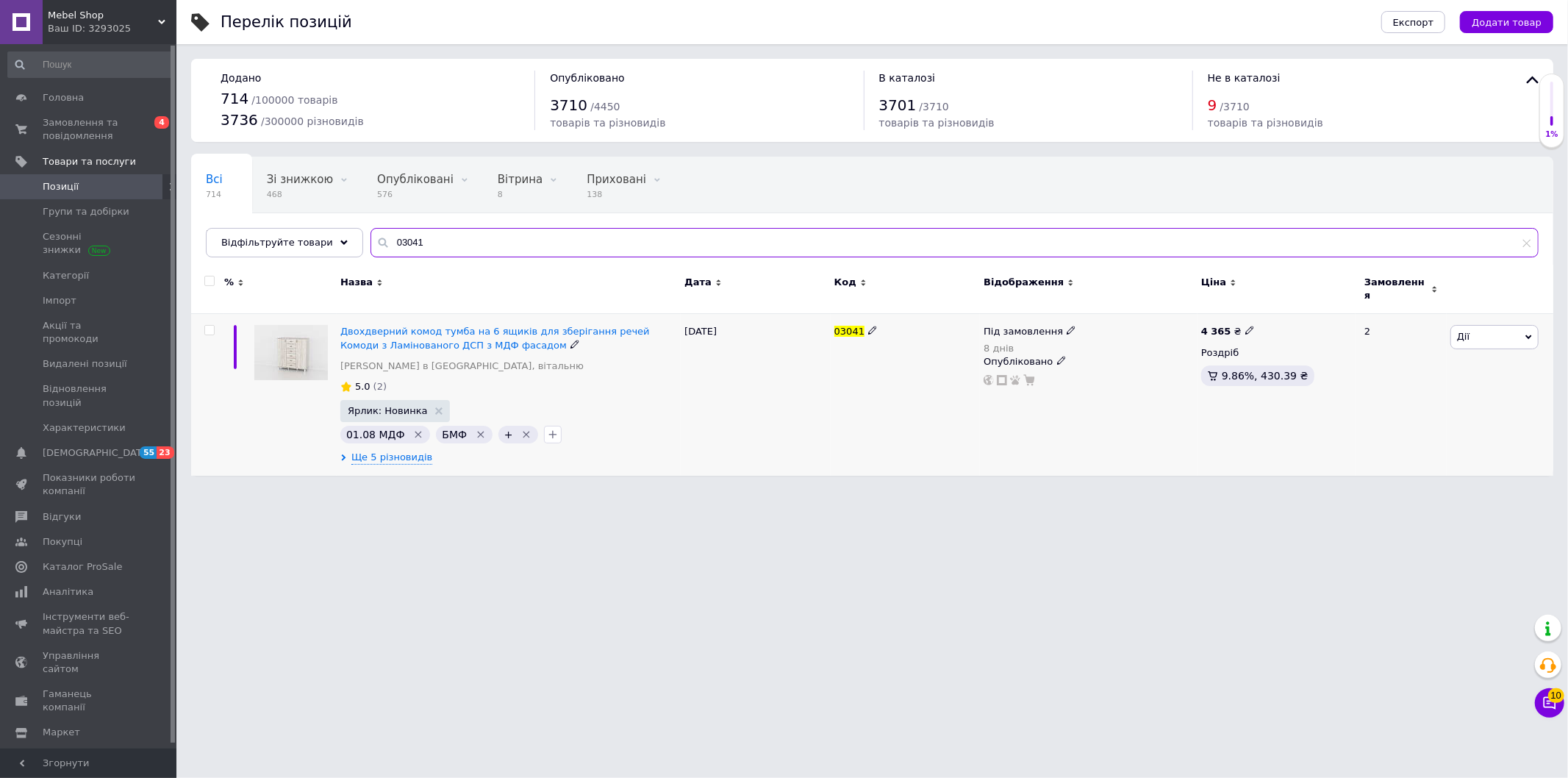
type input "03041"
click at [1245, 326] on icon at bounding box center [1250, 330] width 9 height 9
drag, startPoint x: 1270, startPoint y: 306, endPoint x: 1240, endPoint y: 309, distance: 30.1
click at [1242, 314] on div "4 365 ₴ Ціна 4365 Валюта ₴ $ EUR CHF GBP ¥ PLN ₸ MDL HUF KGS CNY TRY KRW lei Ро…" at bounding box center [1277, 395] width 158 height 162
drag, startPoint x: 1311, startPoint y: 308, endPoint x: 1162, endPoint y: 329, distance: 150.5
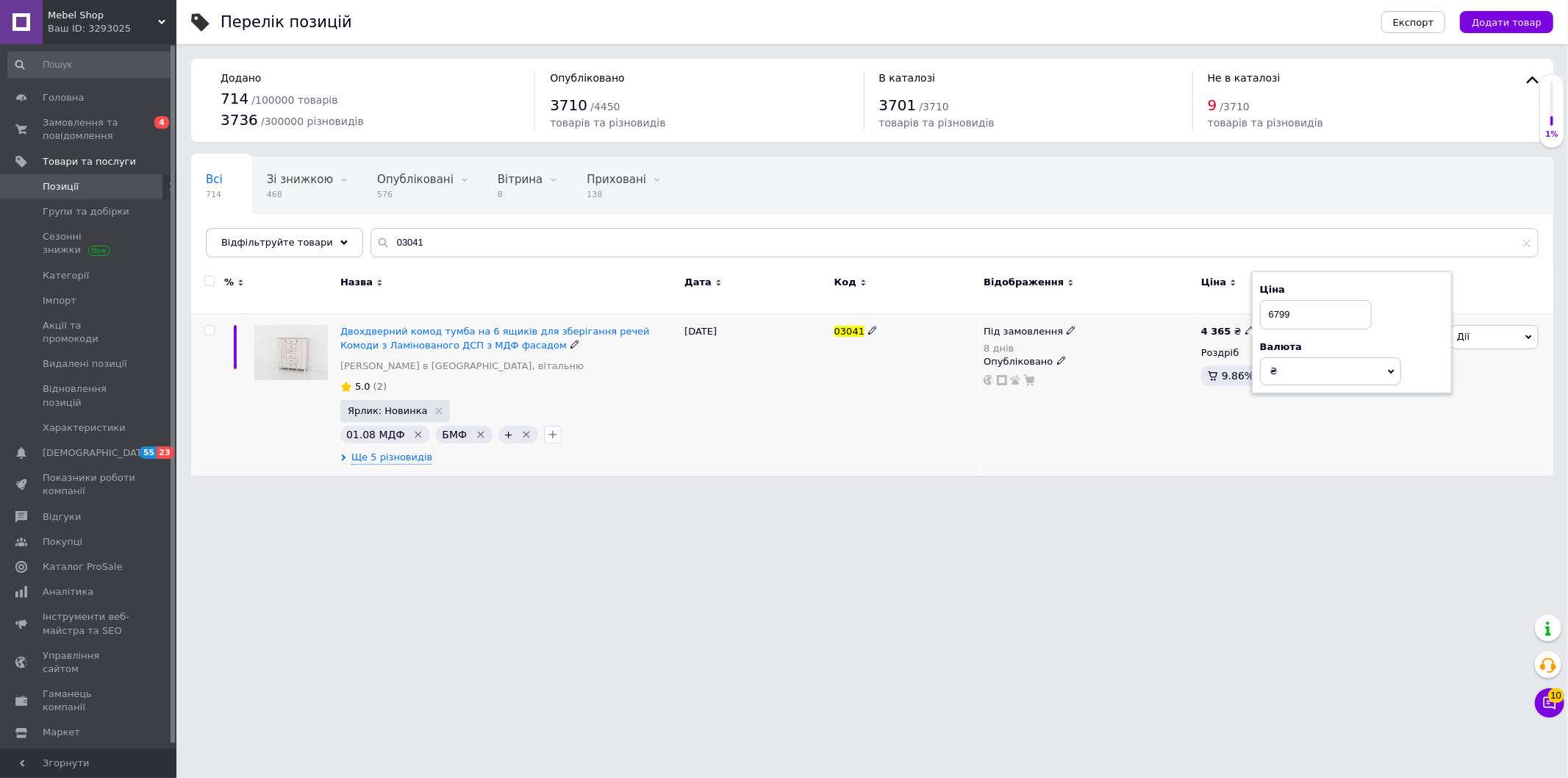
click at [1204, 325] on span "4 365 ₴ Ціна 6799 Валюта ₴ $ EUR CHF GBP ¥ PLN ₸ MDL HUF KGS CNY TRY KRW lei" at bounding box center [1228, 332] width 54 height 13
type input "6799"
click at [207, 326] on input "checkbox" at bounding box center [208, 330] width 9 height 9
checkbox input "true"
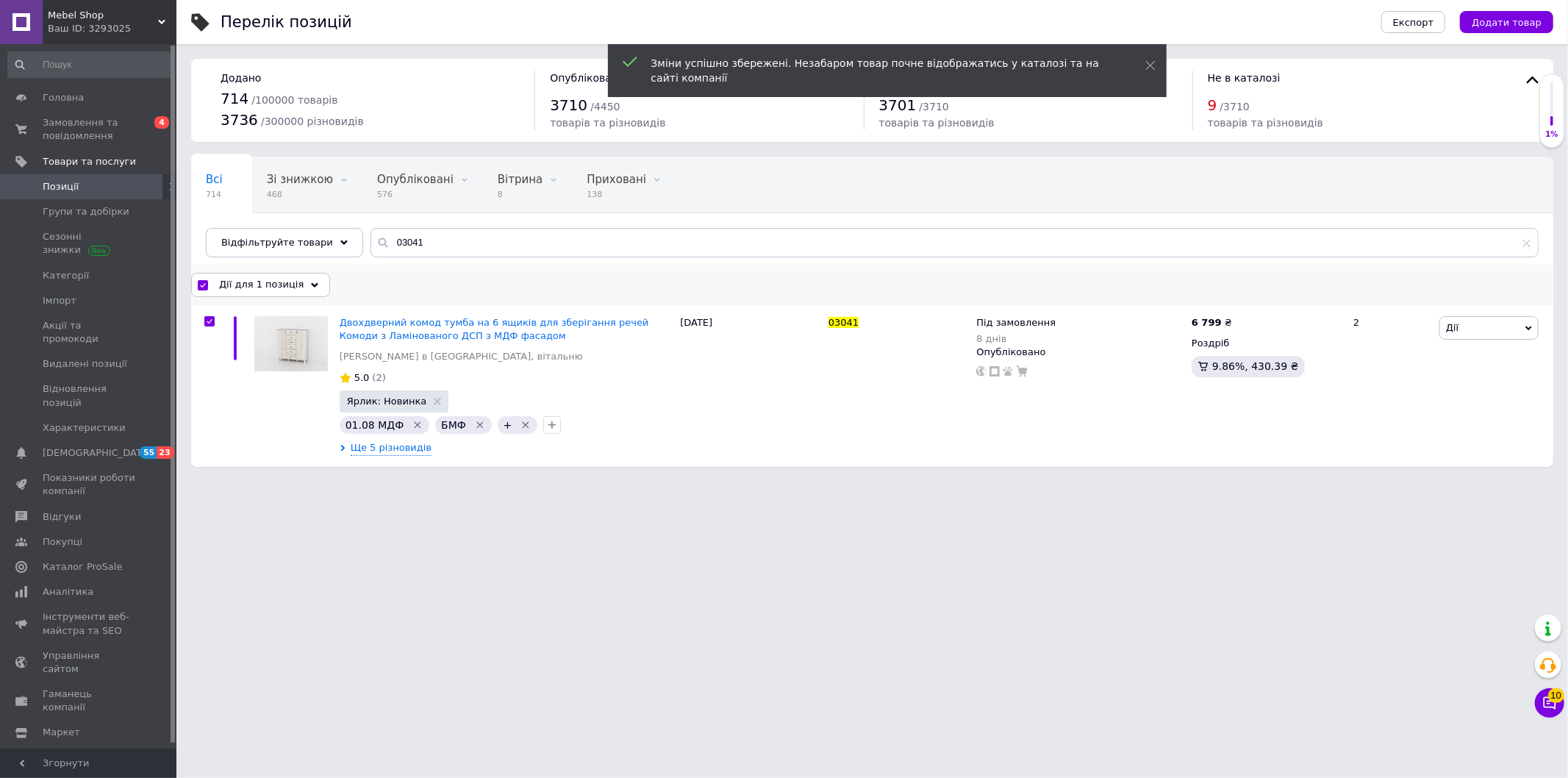
click at [287, 290] on span "Дії для 1 позиція" at bounding box center [261, 285] width 85 height 13
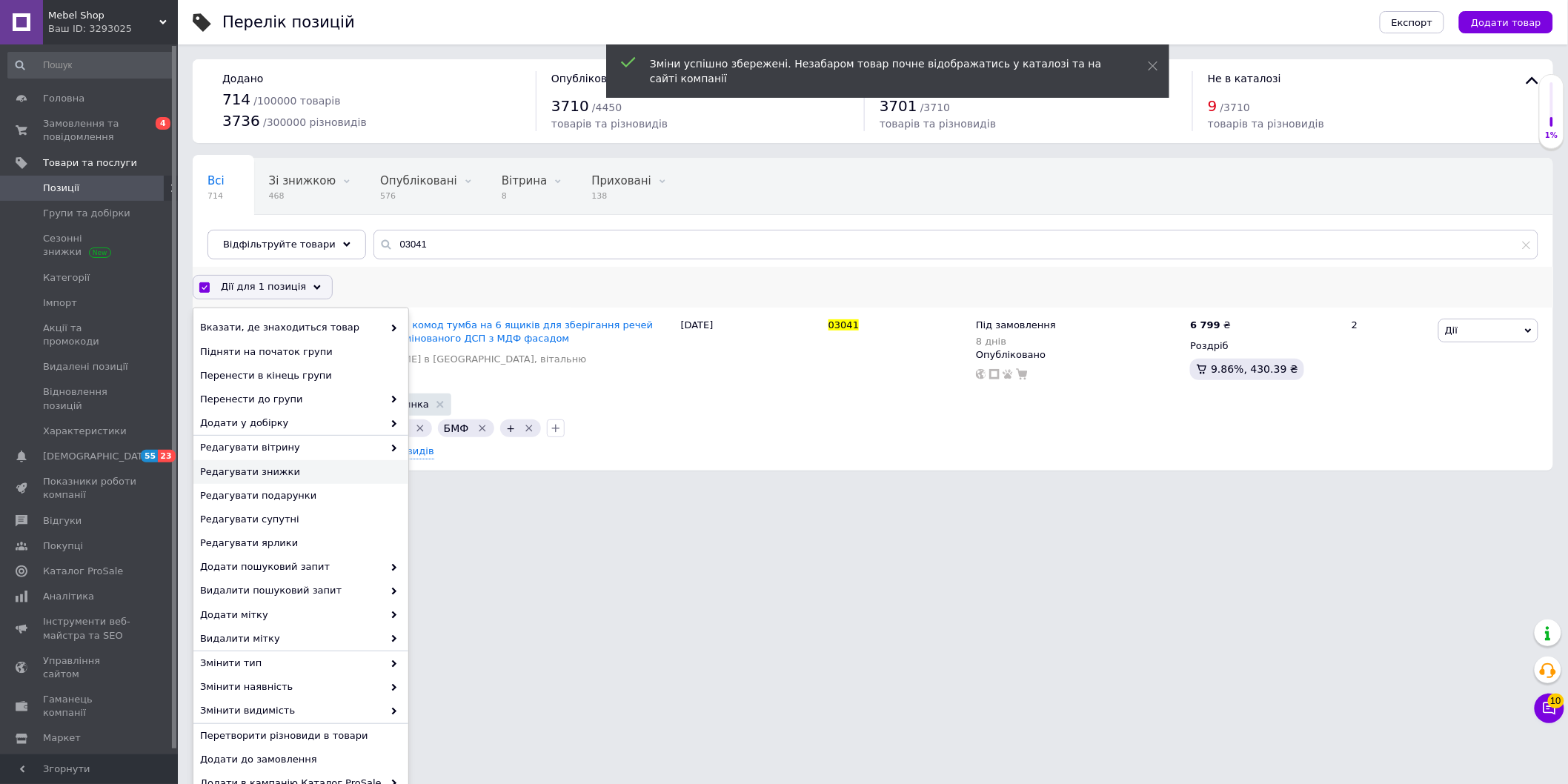
click at [323, 468] on span "Редагувати знижки" at bounding box center [299, 472] width 198 height 14
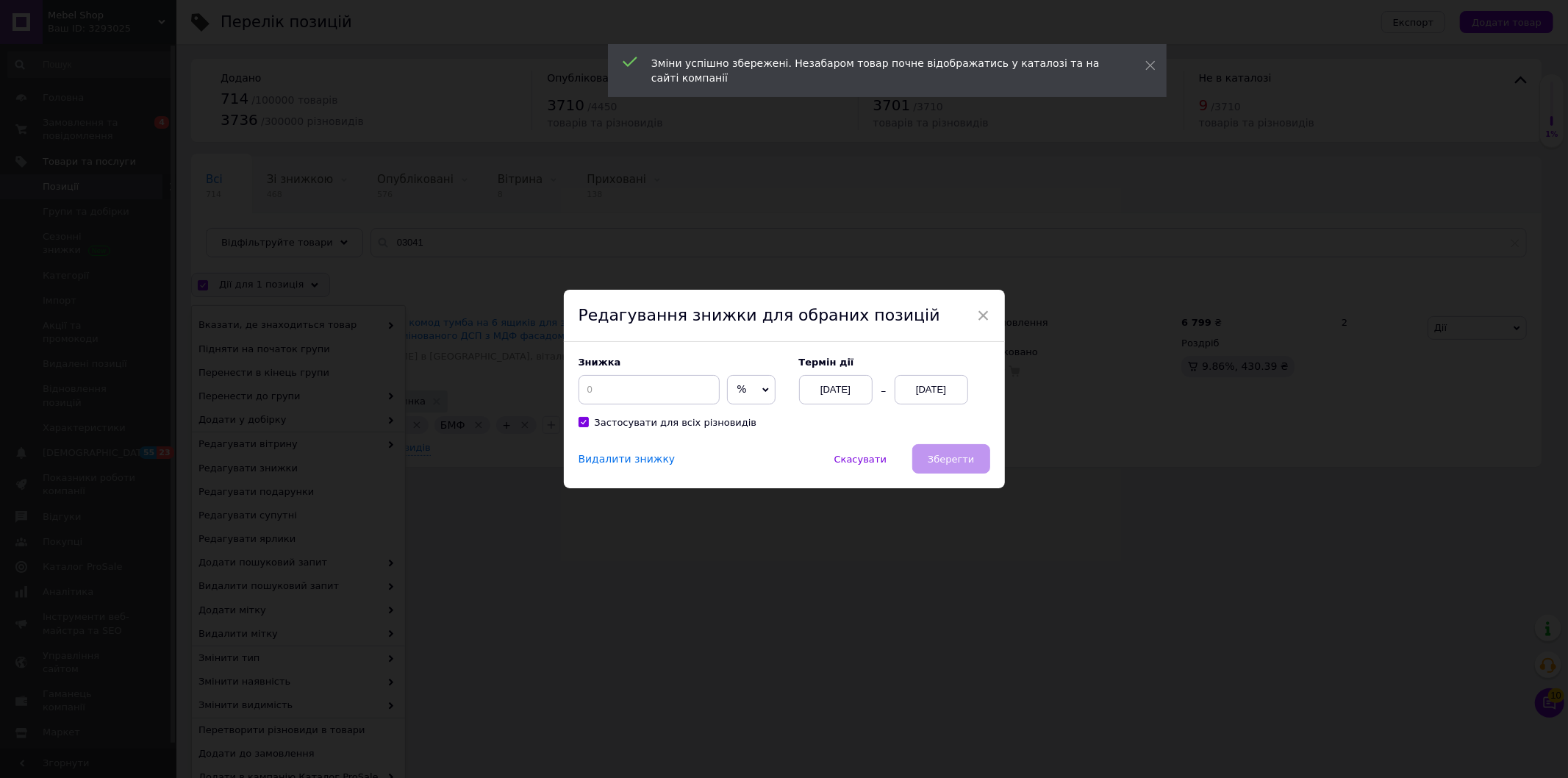
click at [957, 386] on div "[DATE]" at bounding box center [931, 389] width 74 height 29
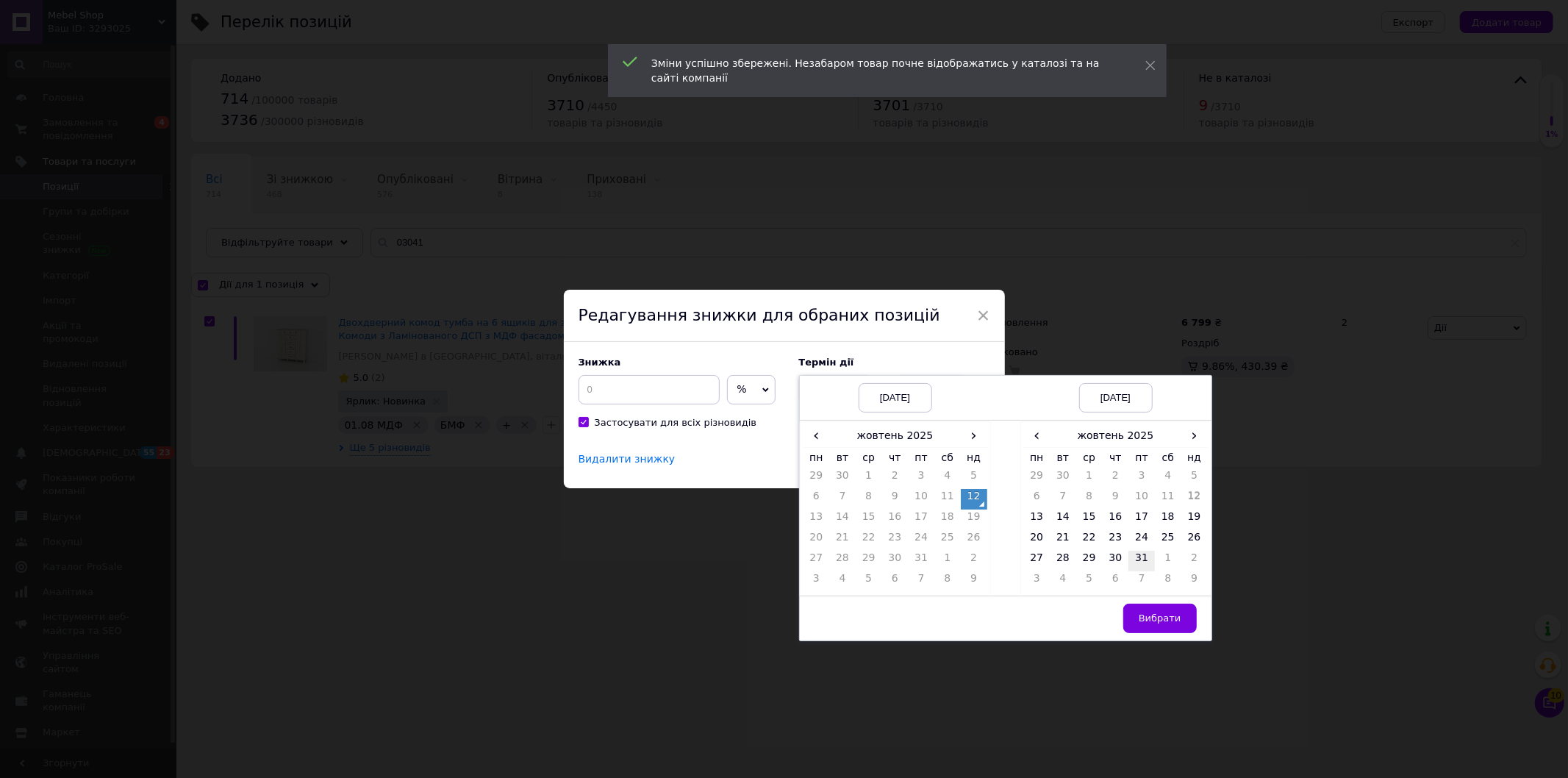
click at [1135, 567] on td "31" at bounding box center [1142, 561] width 27 height 21
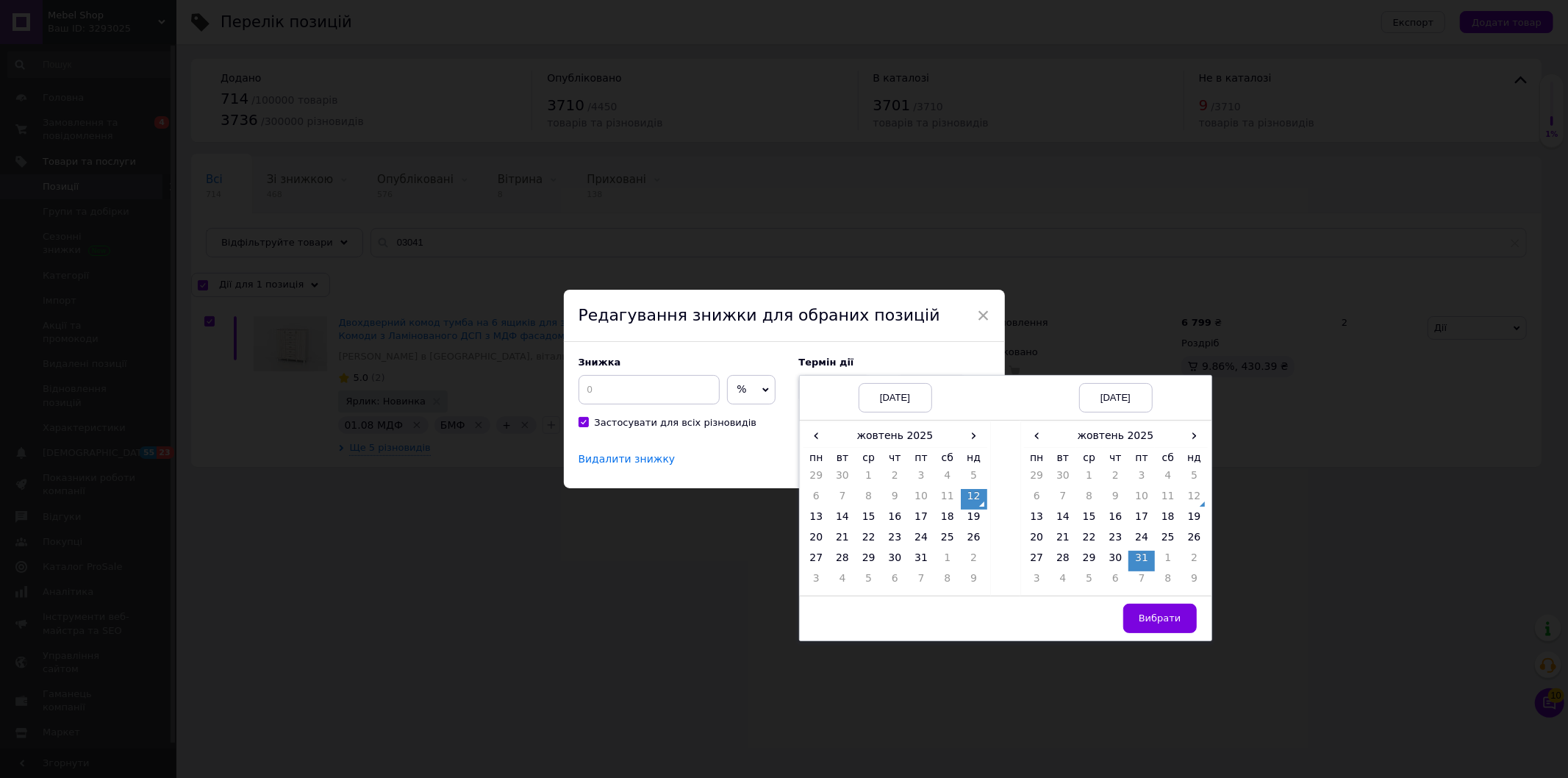
click at [1151, 614] on span "Вибрати" at bounding box center [1160, 618] width 43 height 11
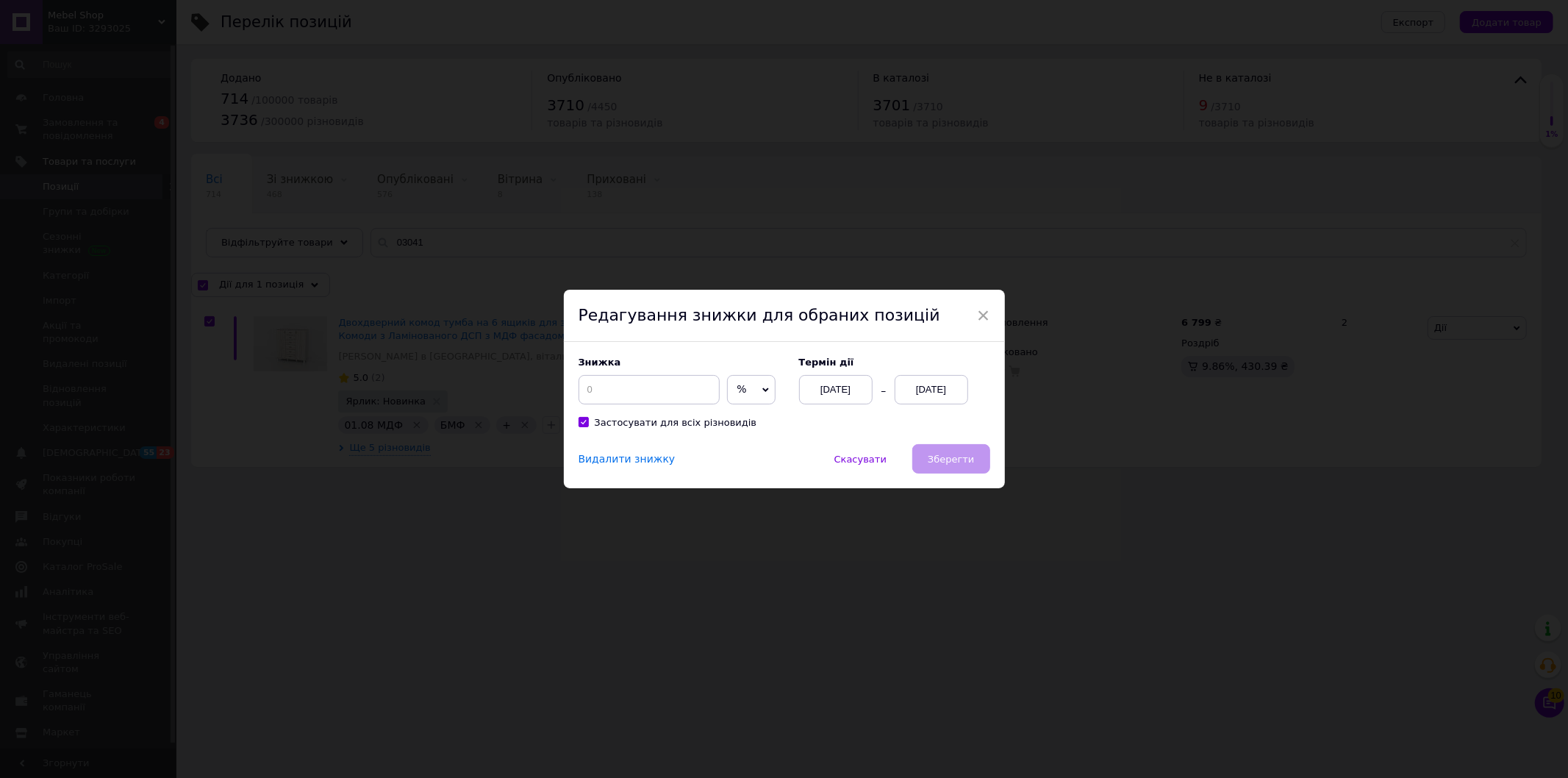
click at [763, 401] on div "% ₴" at bounding box center [752, 389] width 49 height 29
click at [750, 415] on li "₴" at bounding box center [752, 420] width 47 height 21
click at [637, 386] on input at bounding box center [649, 389] width 141 height 29
type input "1000"
click at [972, 470] on button "Зберегти" at bounding box center [951, 459] width 77 height 29
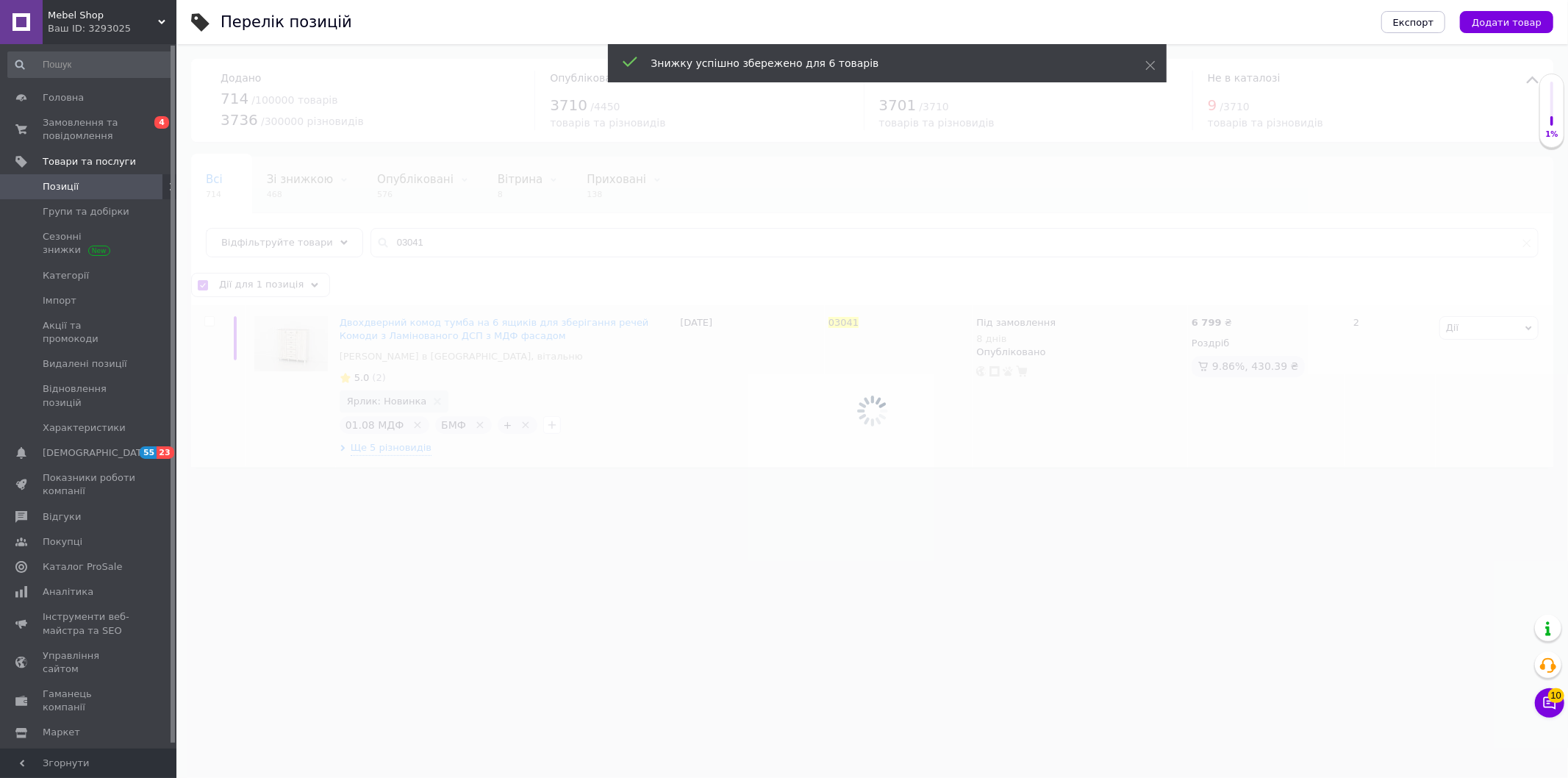
checkbox input "false"
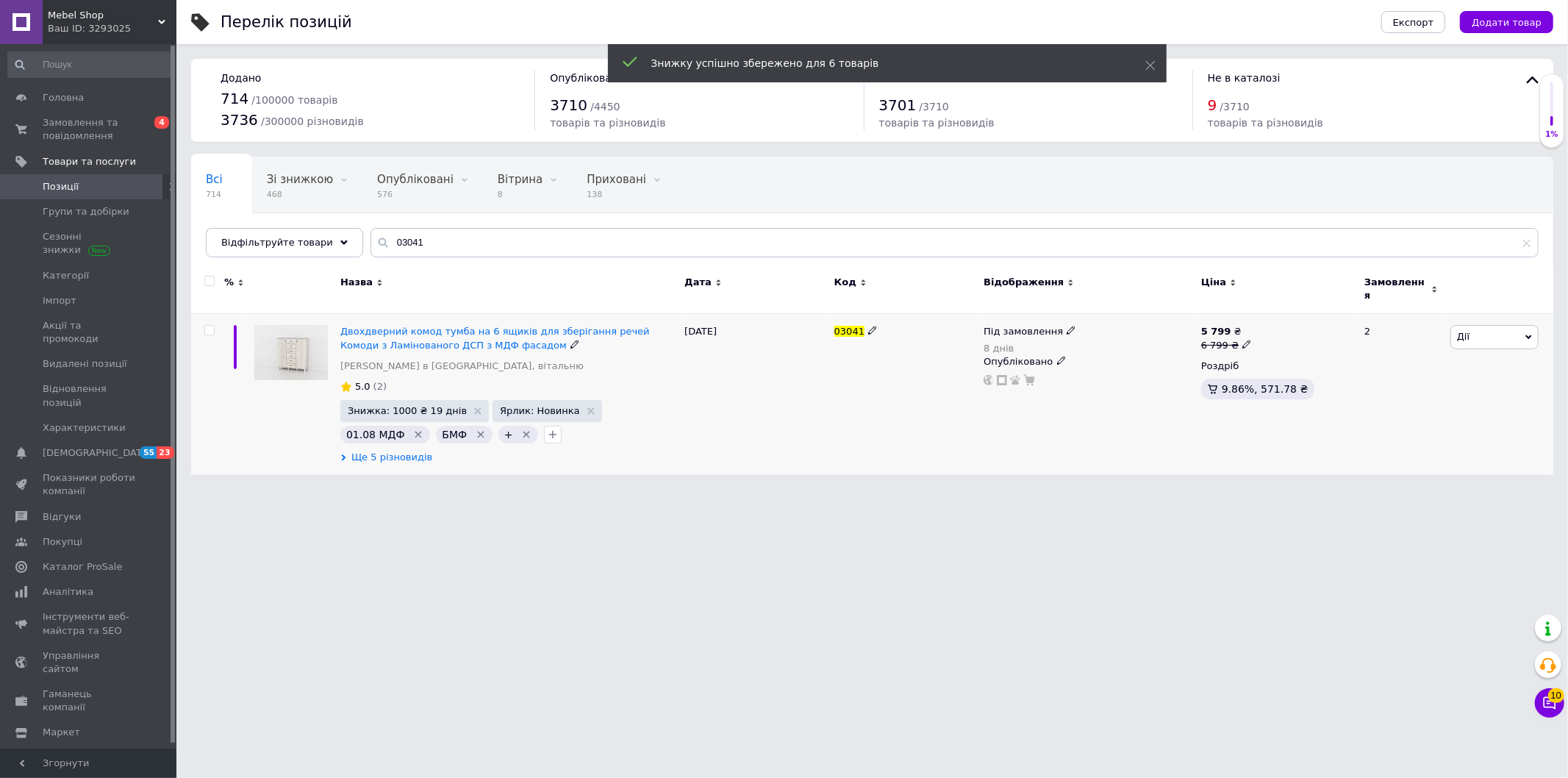
click at [405, 451] on span "Ще 5 різновидів" at bounding box center [391, 458] width 81 height 13
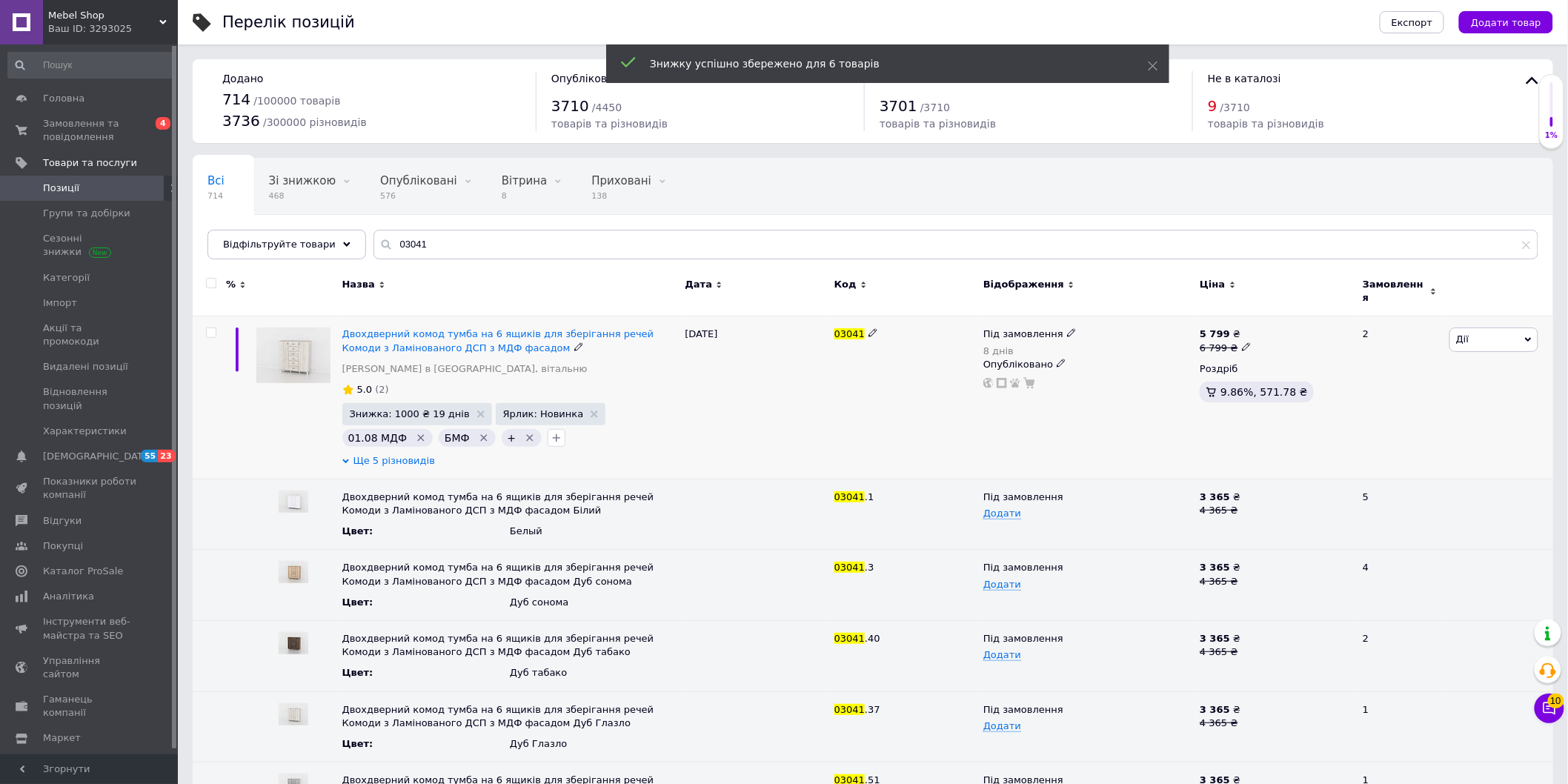
click at [408, 455] on span "Ще 5 різновидів" at bounding box center [395, 461] width 81 height 14
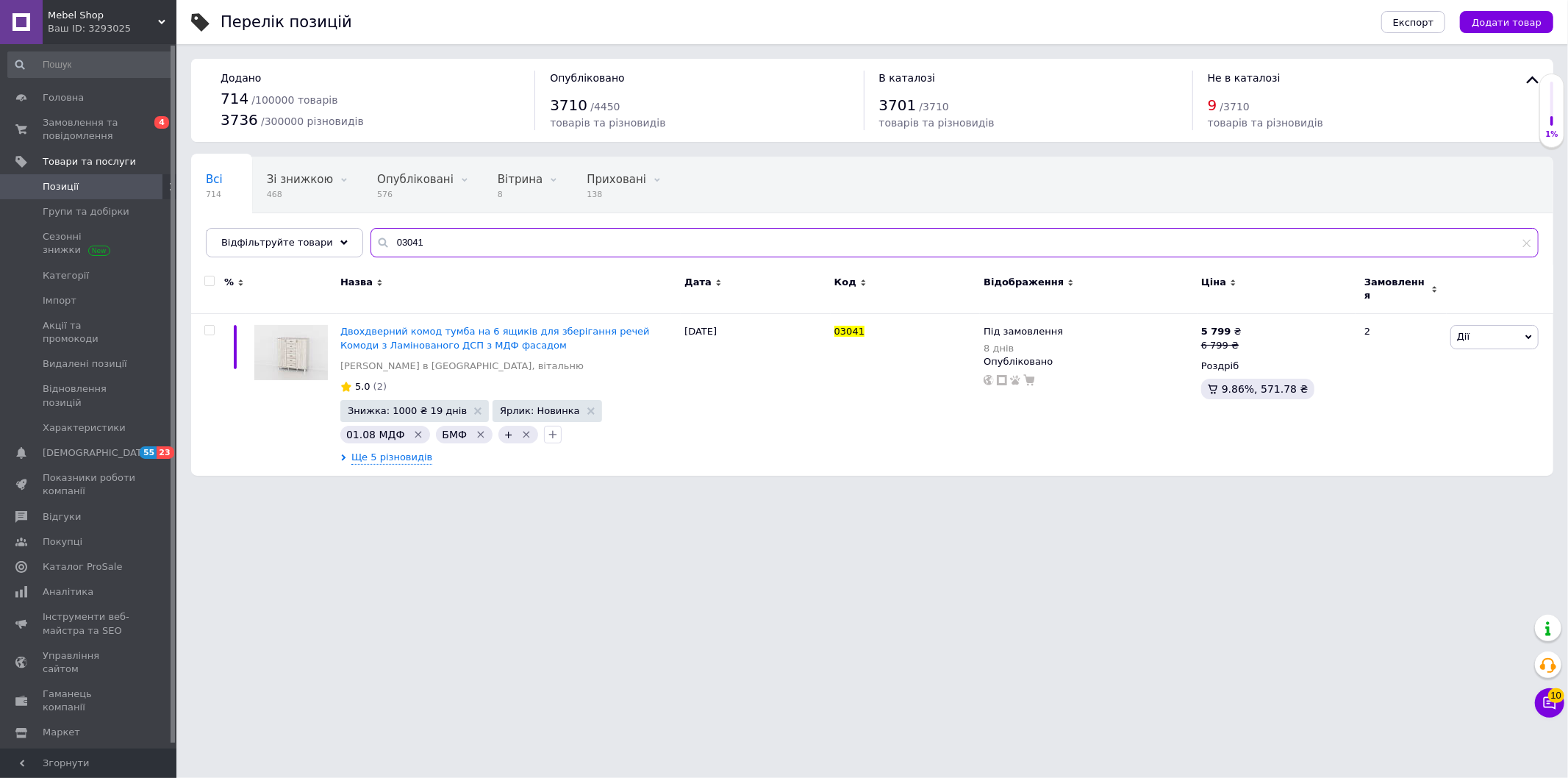
drag, startPoint x: 401, startPoint y: 239, endPoint x: 280, endPoint y: 221, distance: 122.3
click at [339, 239] on div "Відфільтруйте товари 03041" at bounding box center [872, 242] width 1333 height 29
paste input "2"
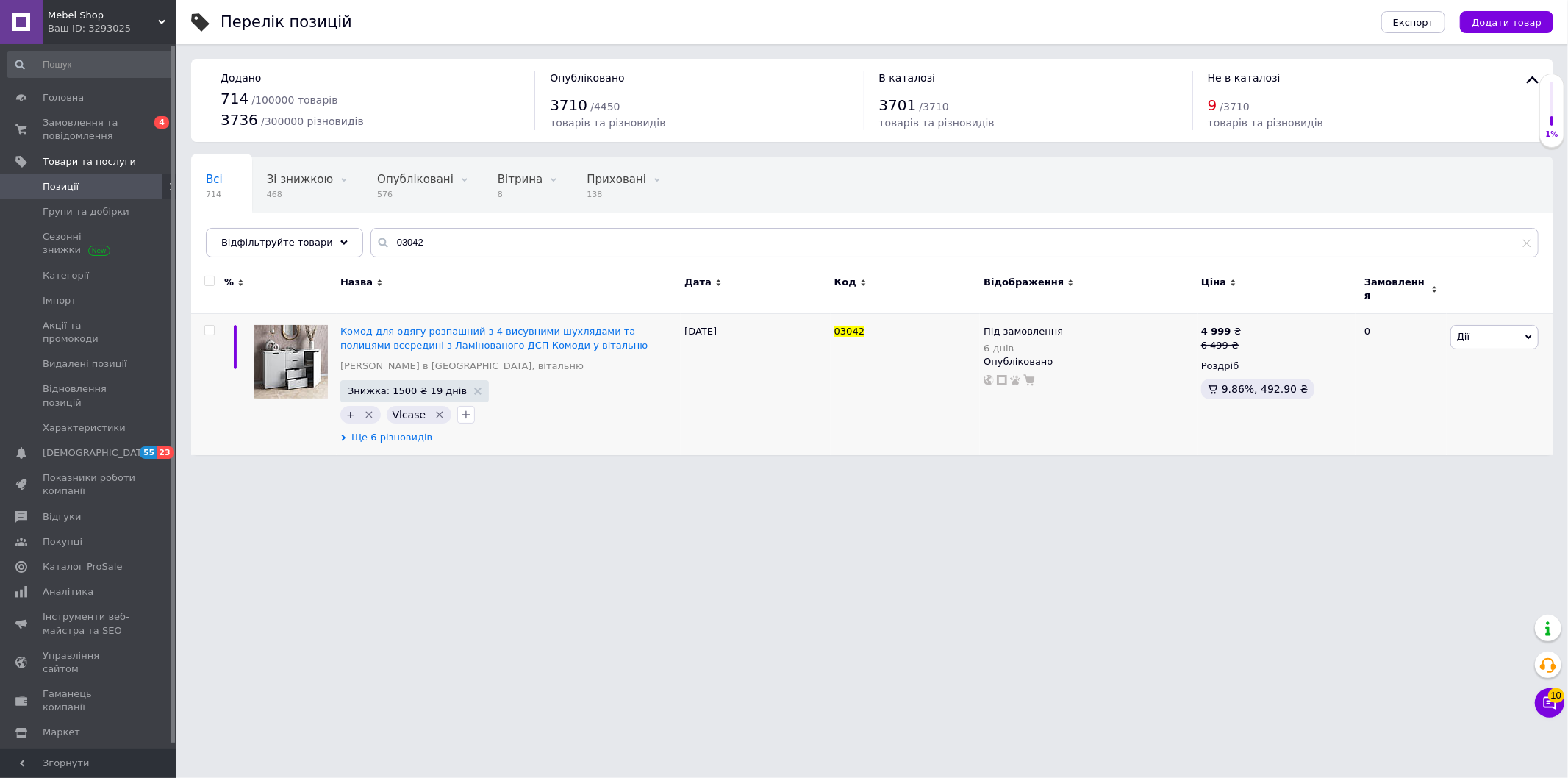
click at [394, 435] on span "Ще 6 різновидів" at bounding box center [391, 438] width 81 height 13
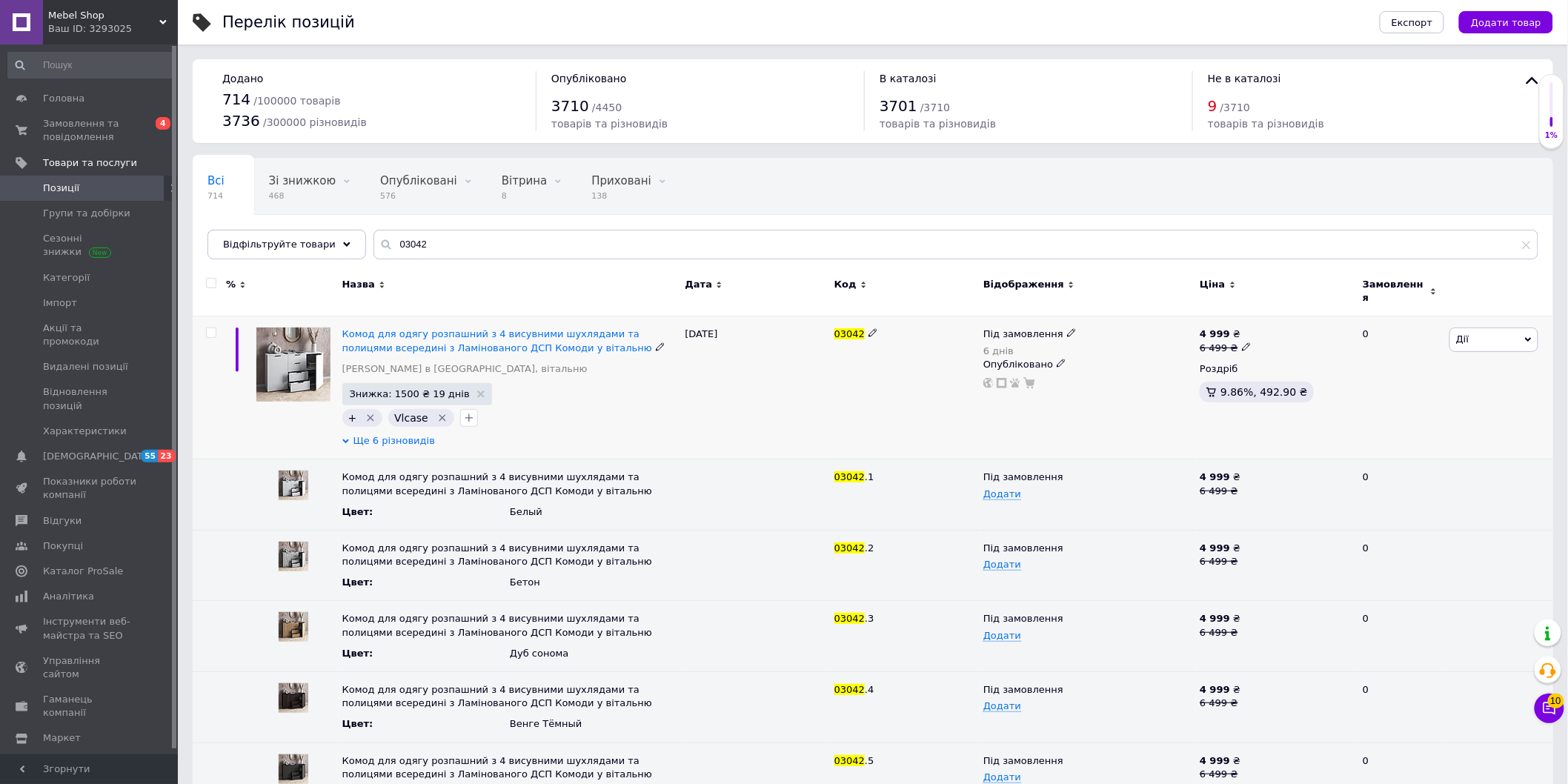
click at [397, 439] on span "Ще 6 різновидів" at bounding box center [395, 441] width 81 height 14
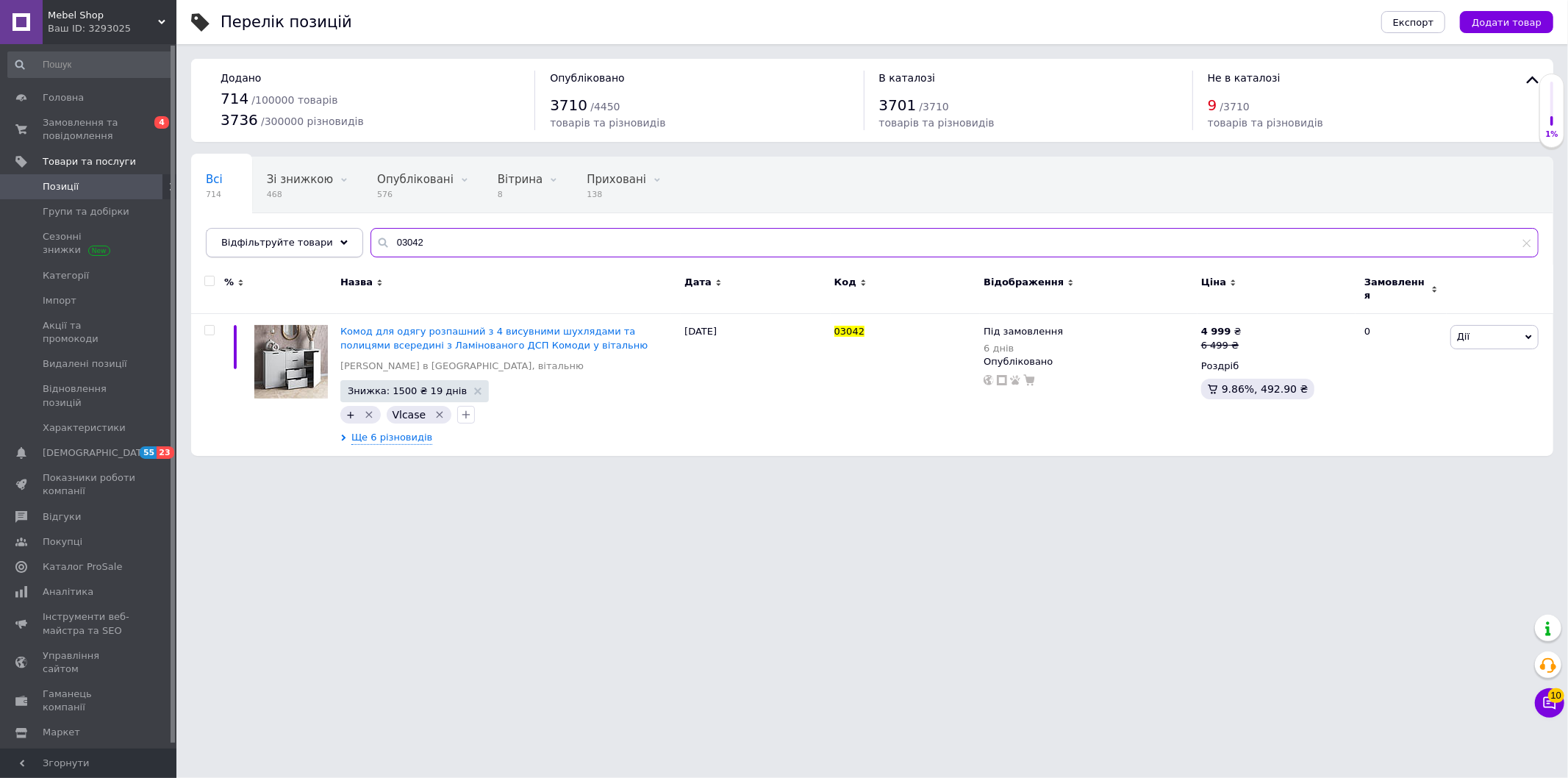
drag, startPoint x: 451, startPoint y: 233, endPoint x: 319, endPoint y: 255, distance: 133.8
click at [349, 253] on div "Всі 714 Зі знижкою 468 Видалити Редагувати Опубліковані 576 Видалити Редагувати…" at bounding box center [873, 207] width 1362 height 101
paste input "1"
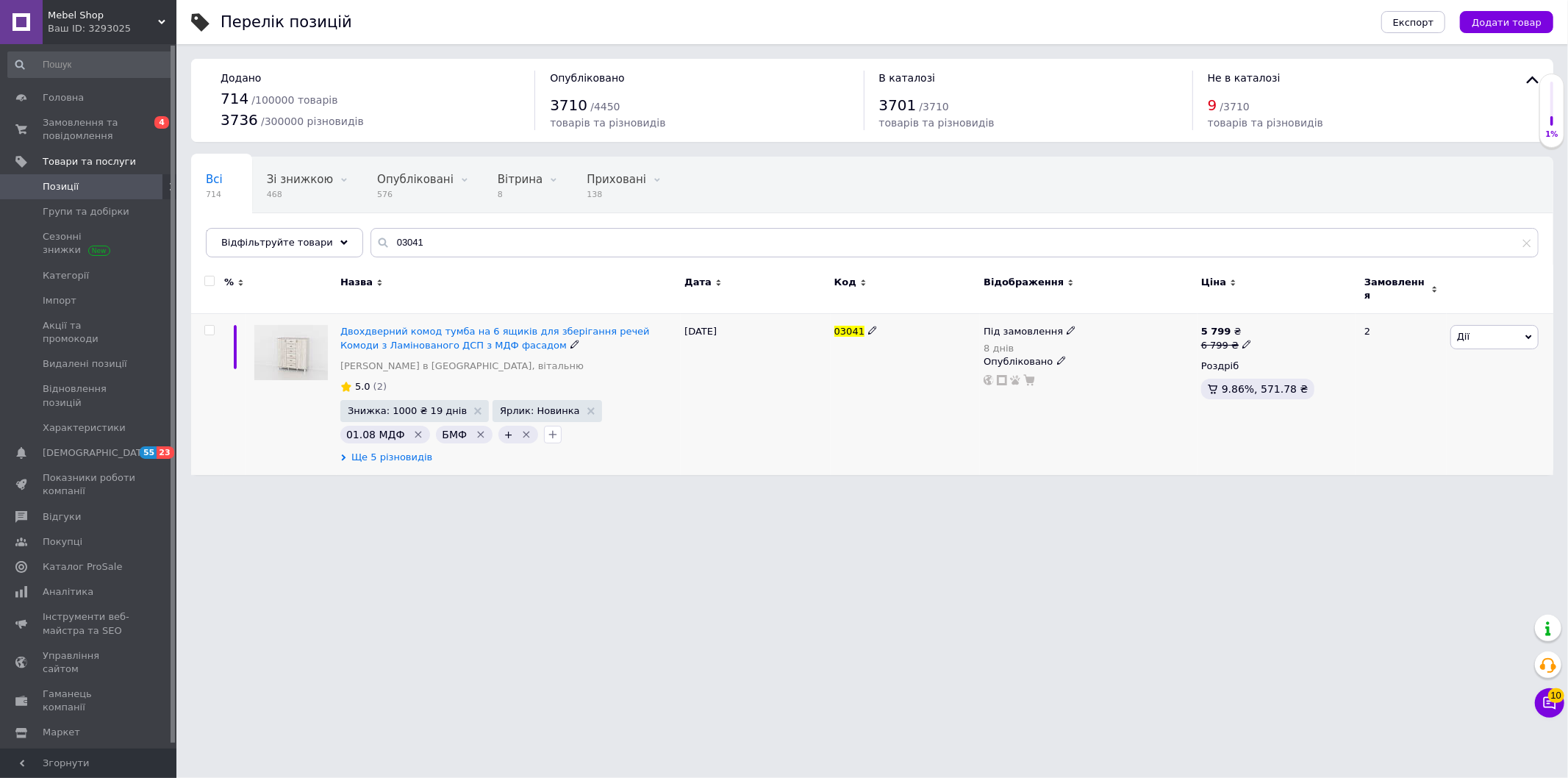
click at [390, 451] on span "Ще 5 різновидів" at bounding box center [391, 458] width 81 height 13
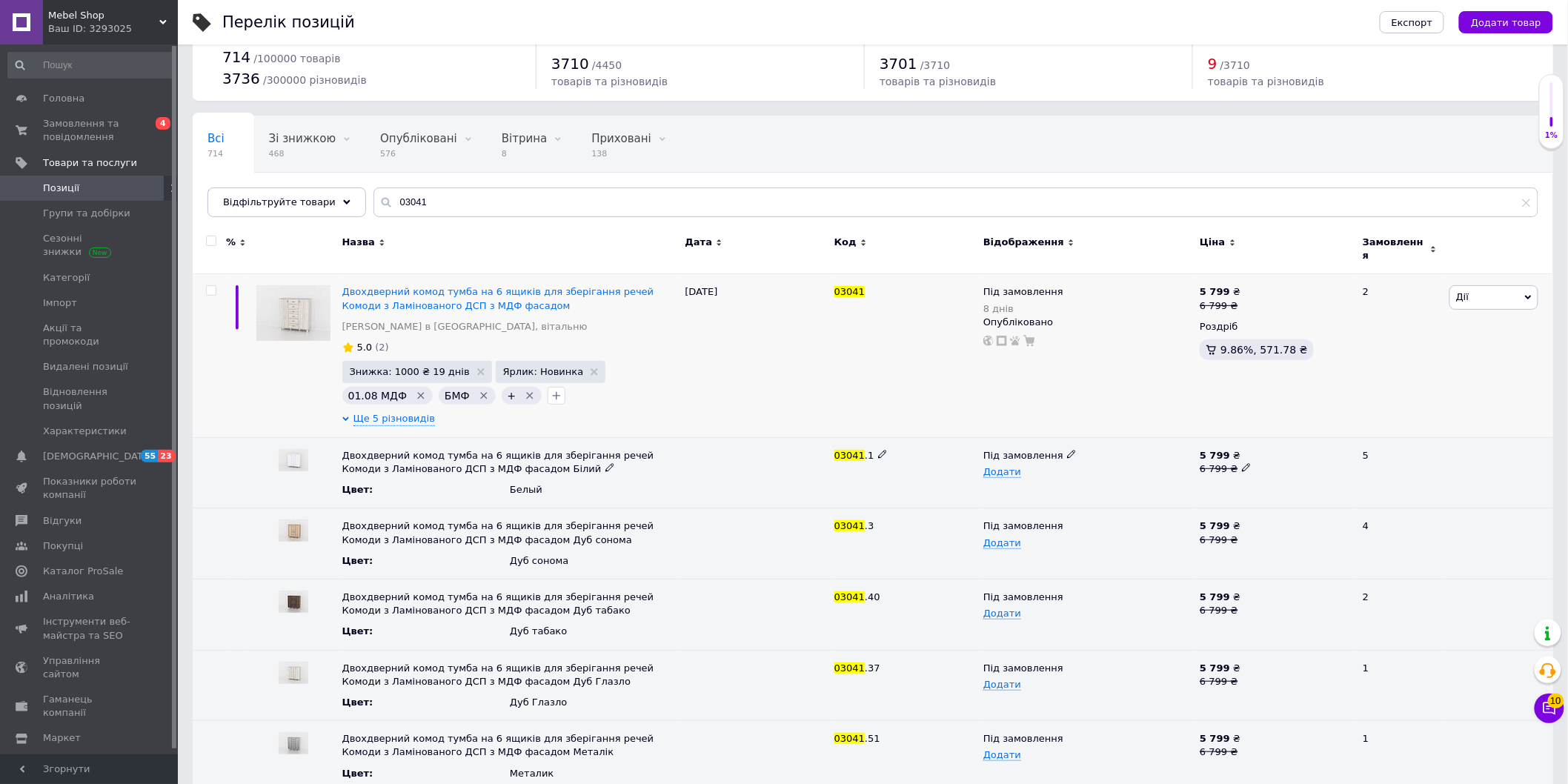
scroll to position [56, 0]
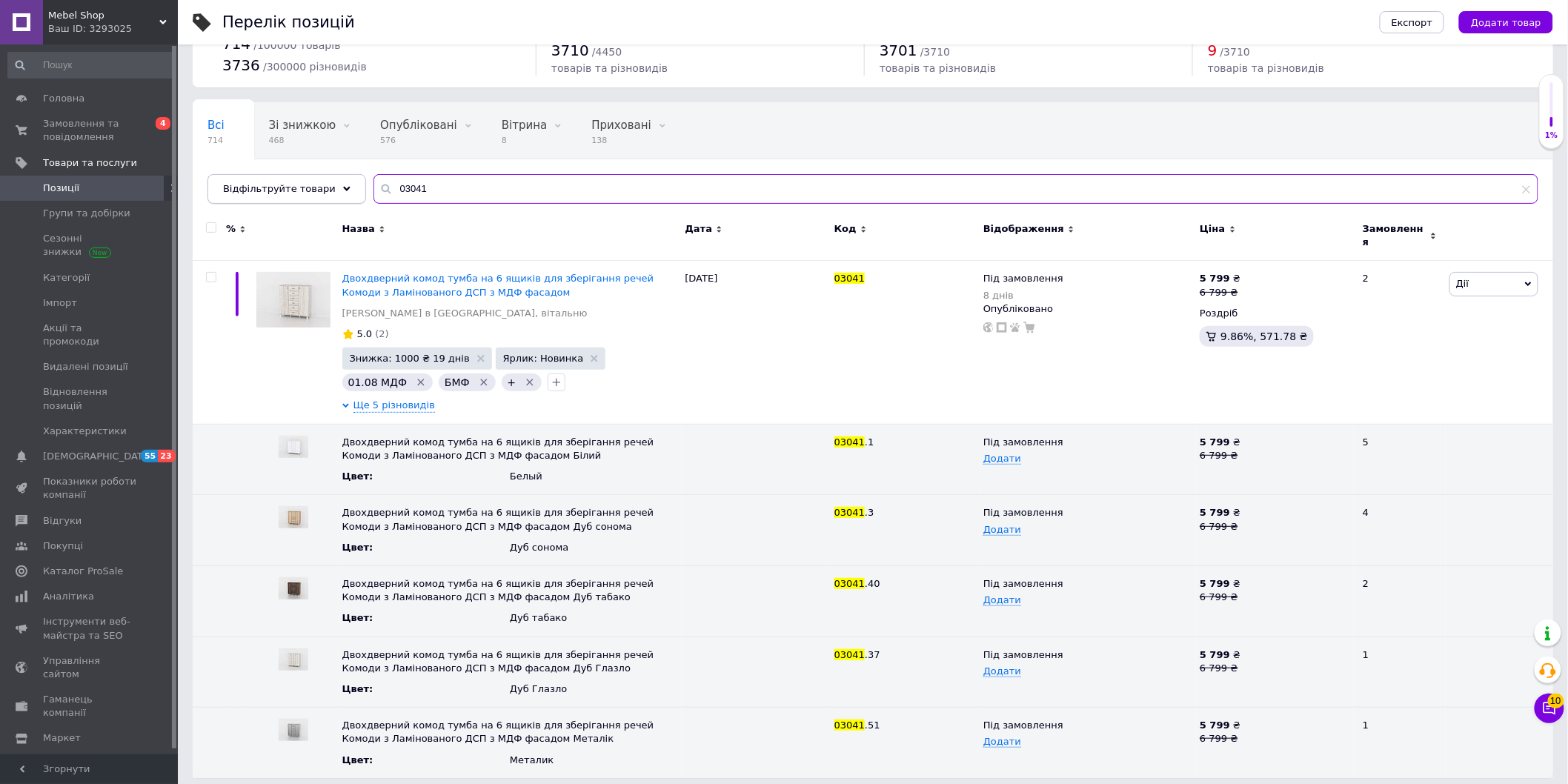
click at [350, 196] on div "Всі 714 Зі знижкою 468 Видалити Редагувати Опубліковані 576 Видалити Редагувати…" at bounding box center [873, 153] width 1361 height 102
paste input "3"
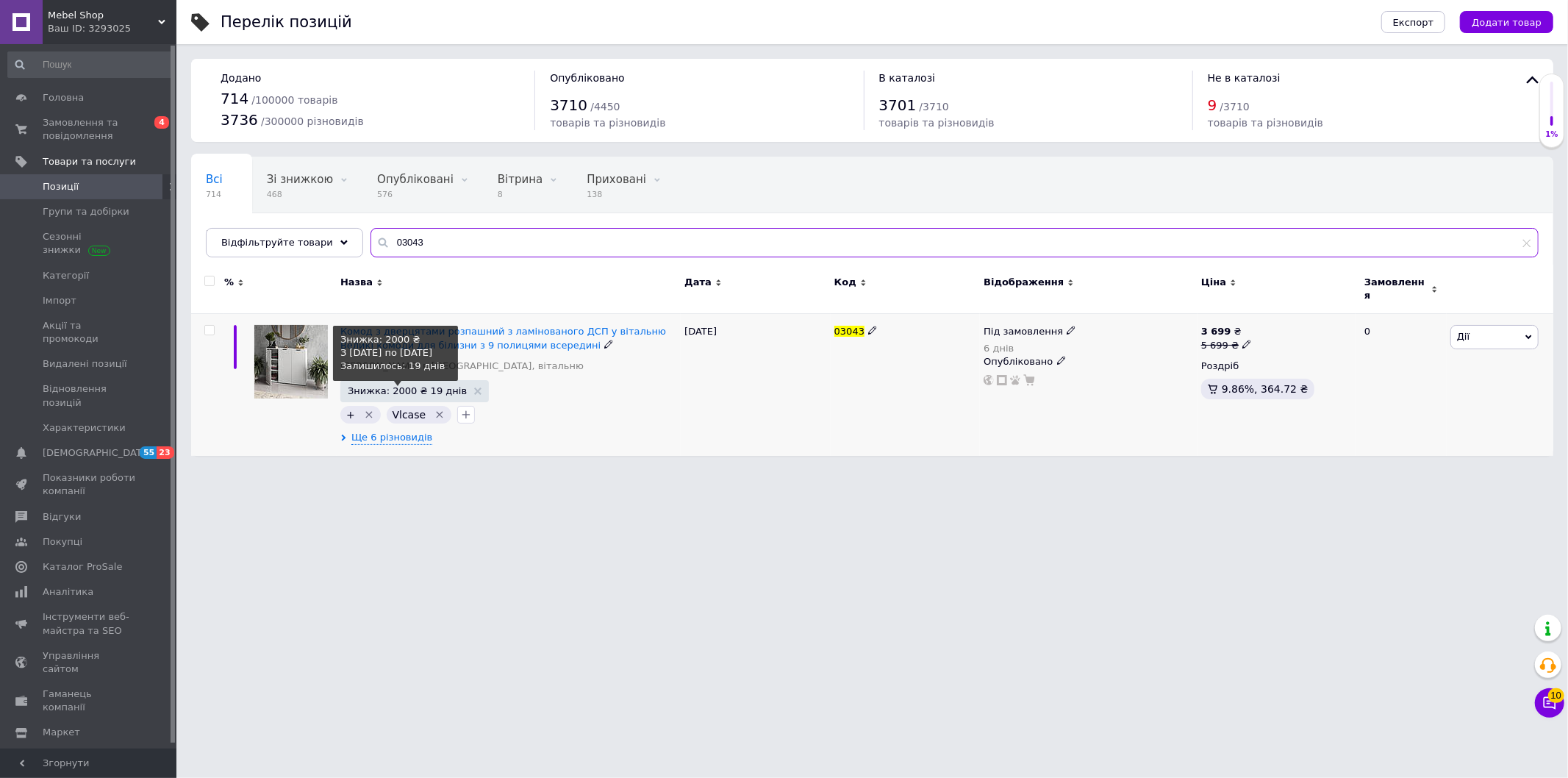
type input "03043"
click at [392, 386] on span "Знижка: 2000 ₴ 19 днів" at bounding box center [407, 391] width 119 height 9
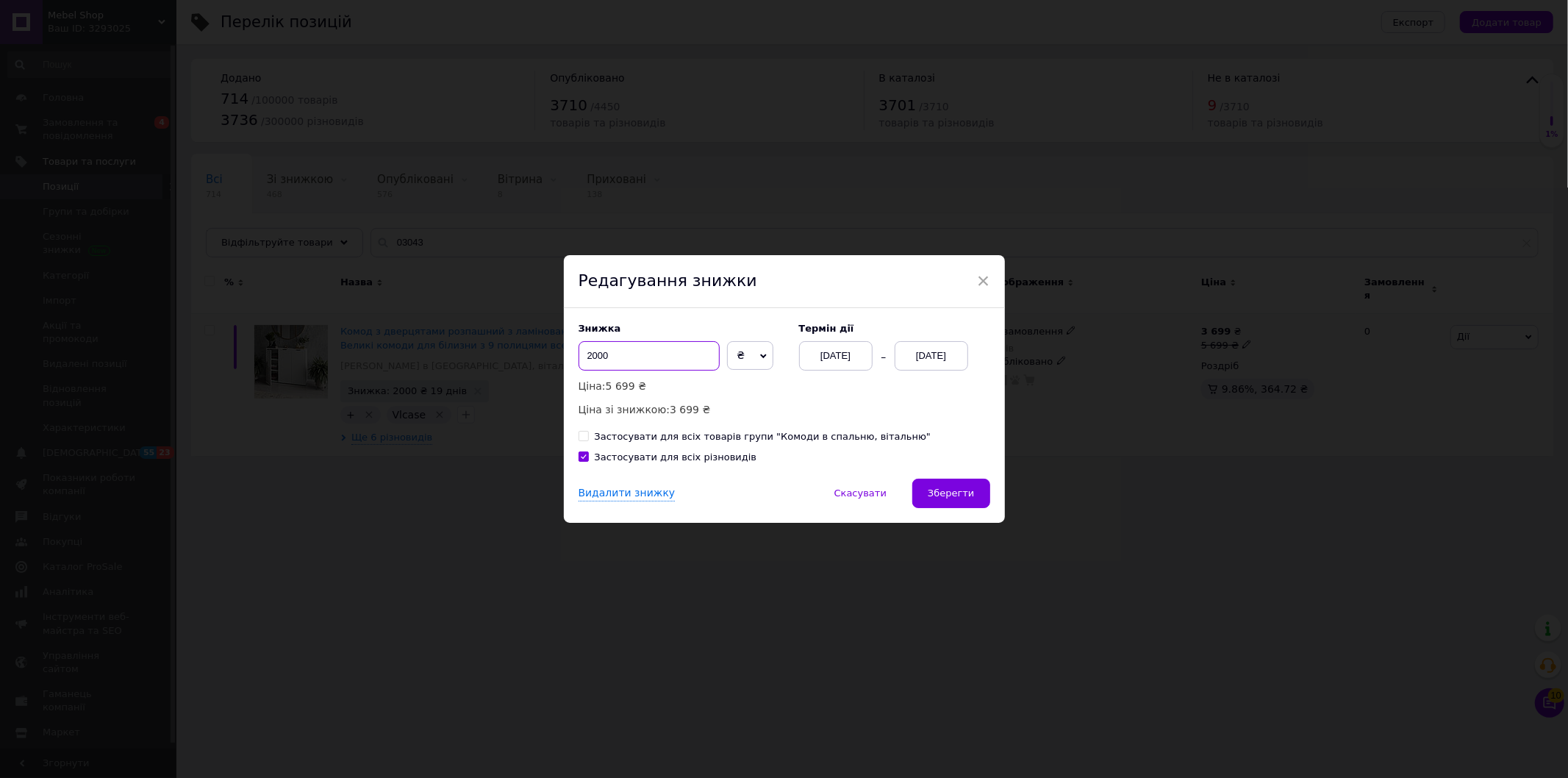
drag, startPoint x: 585, startPoint y: 359, endPoint x: 594, endPoint y: 359, distance: 9.0
click at [594, 359] on input "2000" at bounding box center [649, 355] width 141 height 29
type input "1900"
click at [940, 492] on span "Зберегти" at bounding box center [951, 492] width 46 height 11
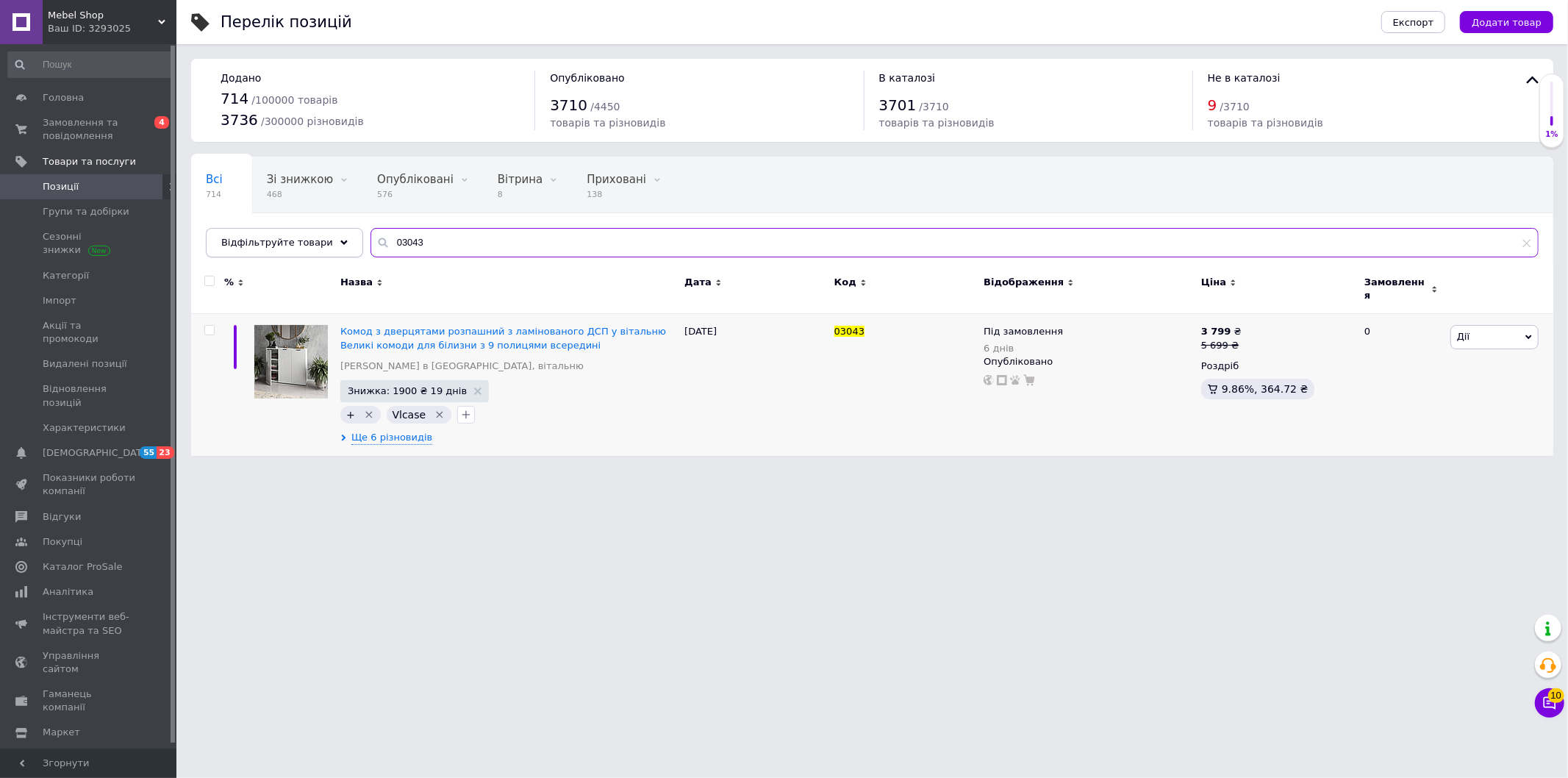
click at [342, 240] on div "Відфільтруйте товари 03043" at bounding box center [872, 242] width 1333 height 29
paste input "4"
type input "03044"
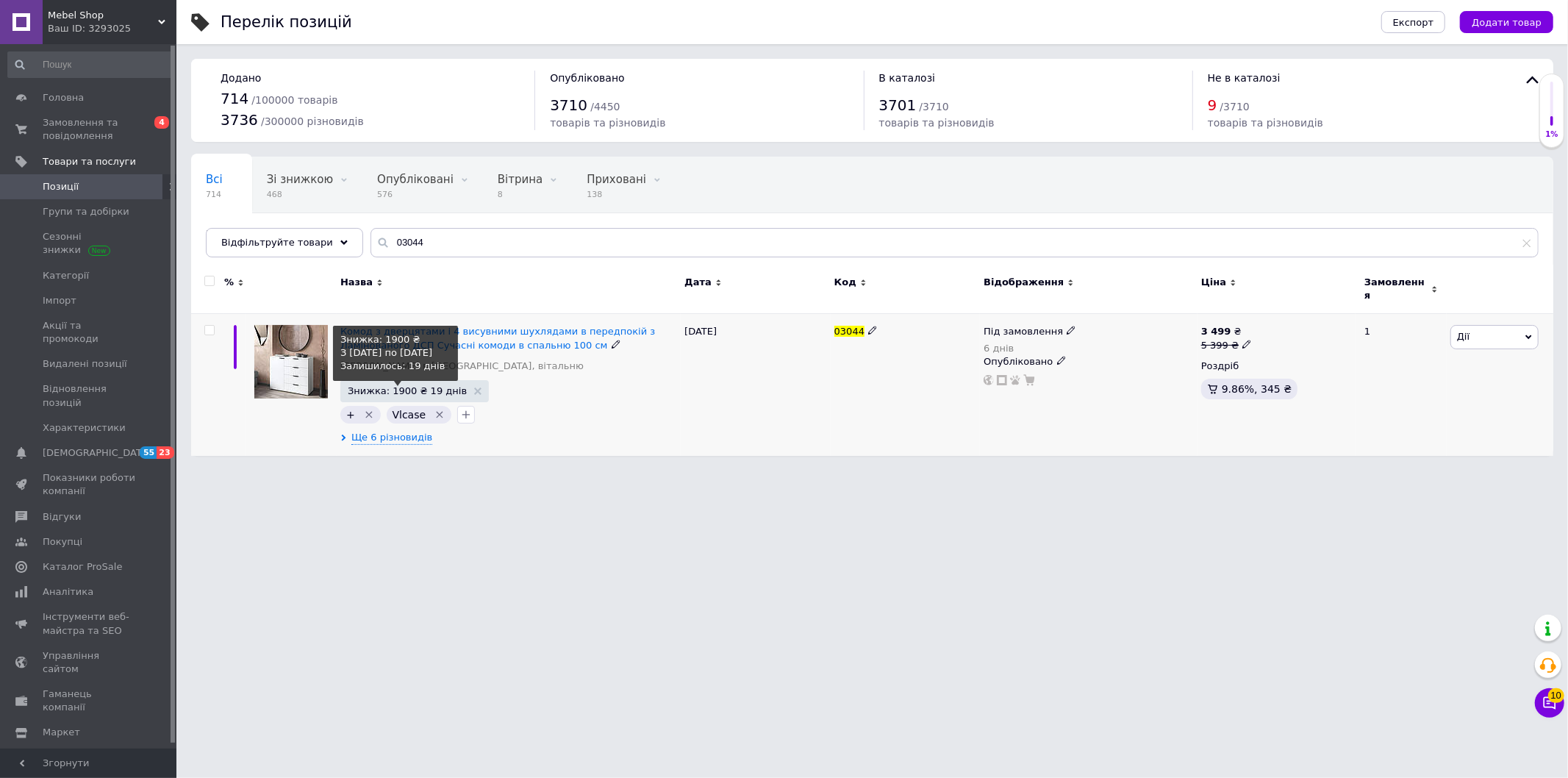
click at [400, 386] on span "Знижка: 1900 ₴ 19 днів" at bounding box center [407, 391] width 119 height 9
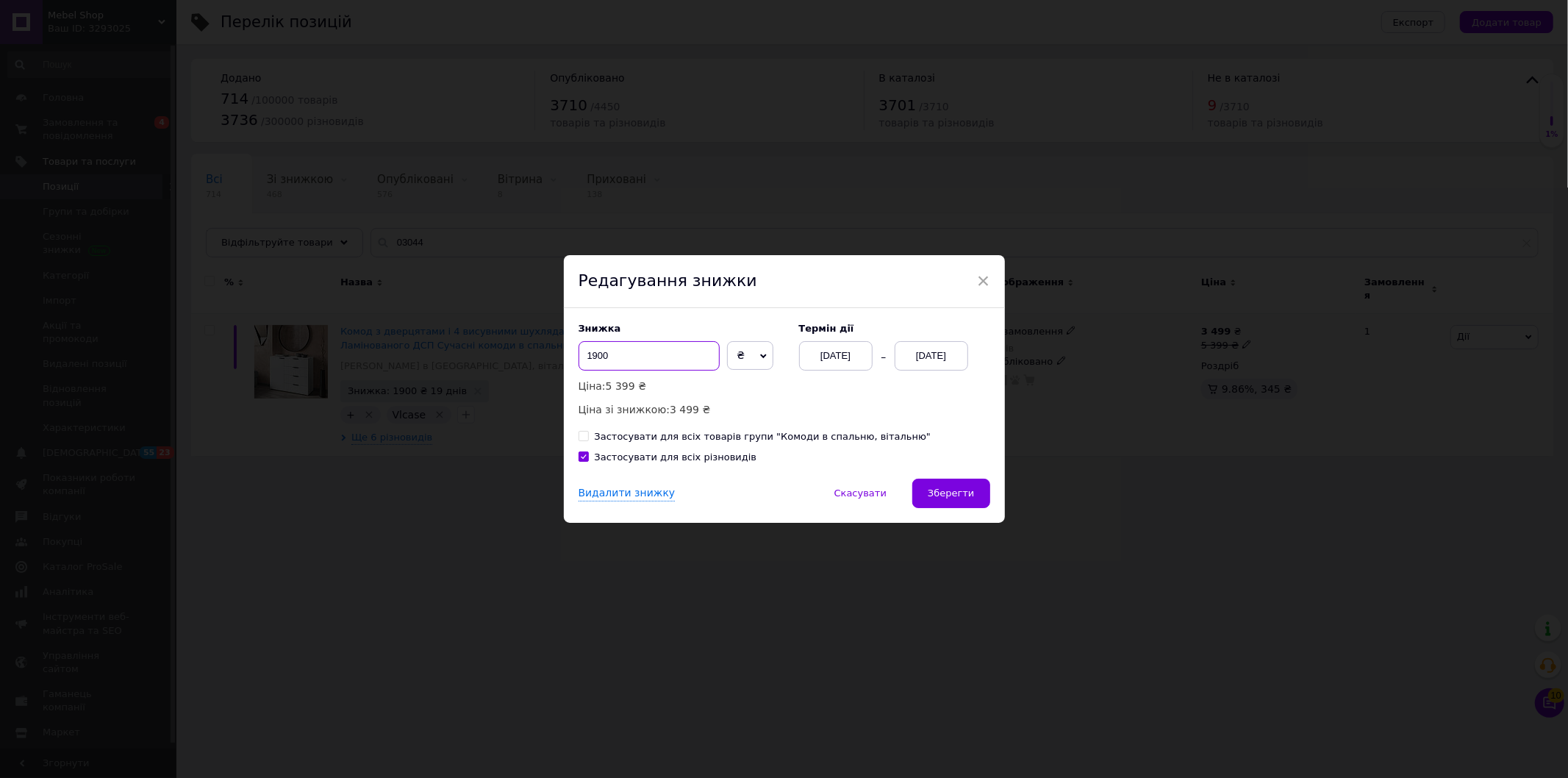
click at [594, 362] on input "1900" at bounding box center [649, 355] width 141 height 29
click at [593, 363] on input "1500" at bounding box center [649, 355] width 141 height 29
type input "1400"
click at [940, 497] on span "Зберегти" at bounding box center [951, 492] width 46 height 11
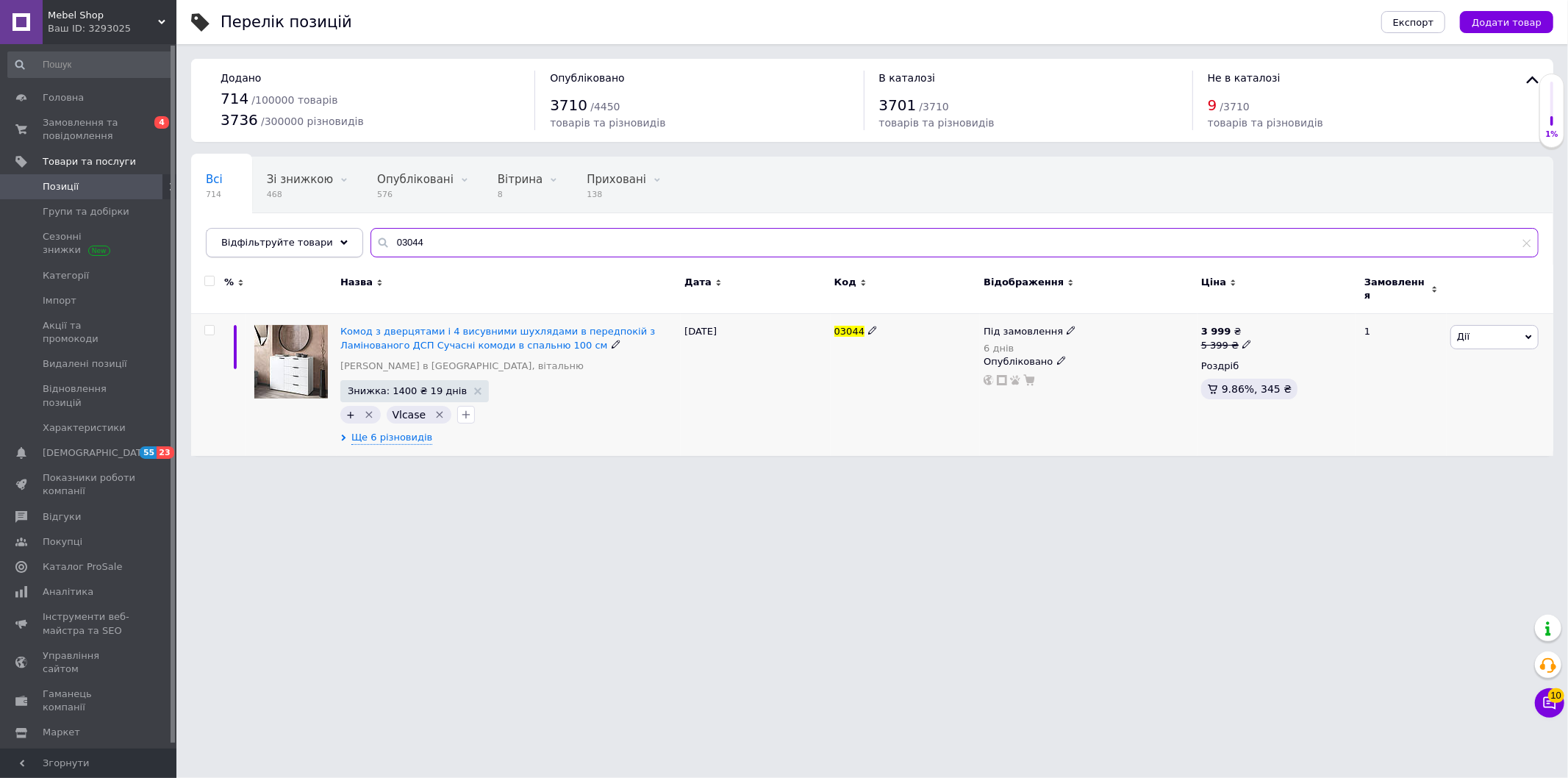
drag, startPoint x: 436, startPoint y: 241, endPoint x: 310, endPoint y: 244, distance: 126.0
click at [370, 248] on div "03044" at bounding box center [954, 242] width 1168 height 29
paste input "3"
click at [372, 431] on span "Ще 6 різновидів" at bounding box center [391, 438] width 81 height 13
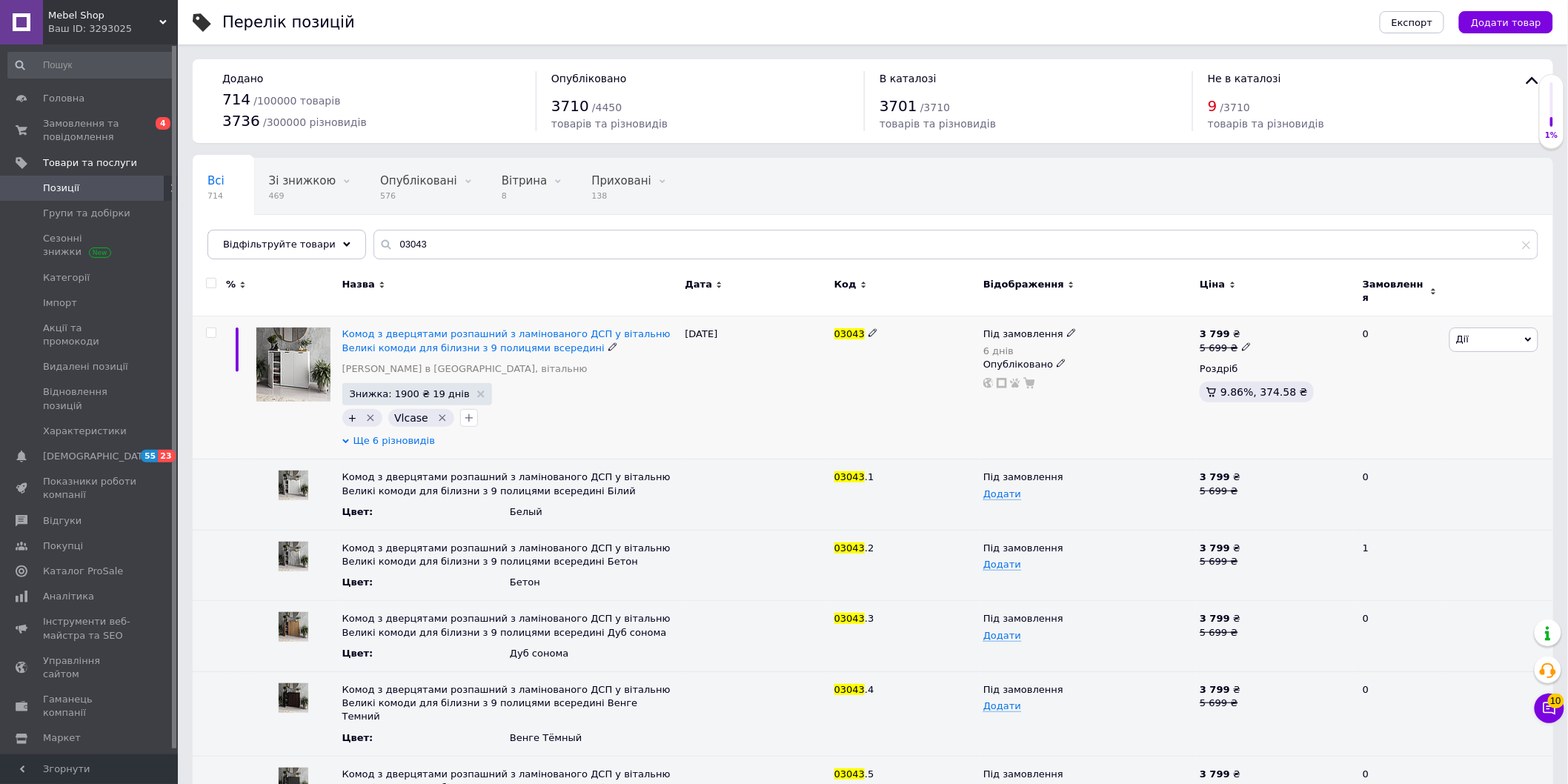
click at [375, 434] on span "Ще 6 різновидів" at bounding box center [395, 441] width 81 height 14
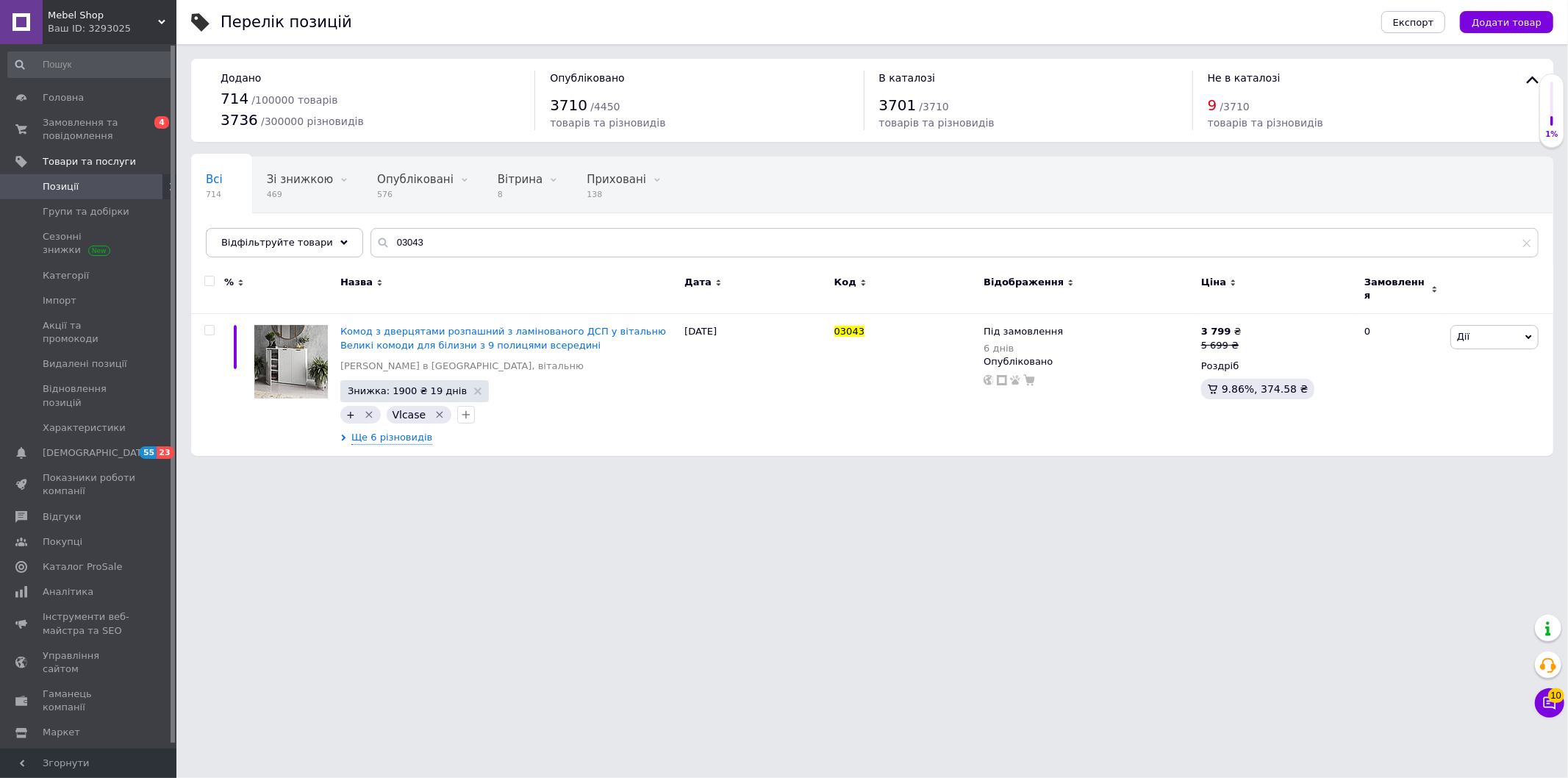
click at [531, 470] on html "Mebel Shop Ваш ID: 3293025 Сайт Mebel Shop Кабінет покупця Перевірити стан сист…" at bounding box center [784, 235] width 1568 height 470
click at [541, 470] on html "Mebel Shop Ваш ID: 3293025 Сайт Mebel Shop Кабінет покупця Перевірити стан сист…" at bounding box center [784, 235] width 1568 height 470
drag, startPoint x: 433, startPoint y: 250, endPoint x: 315, endPoint y: 239, distance: 118.5
click at [371, 243] on div "03043" at bounding box center [954, 242] width 1168 height 29
paste input "5"
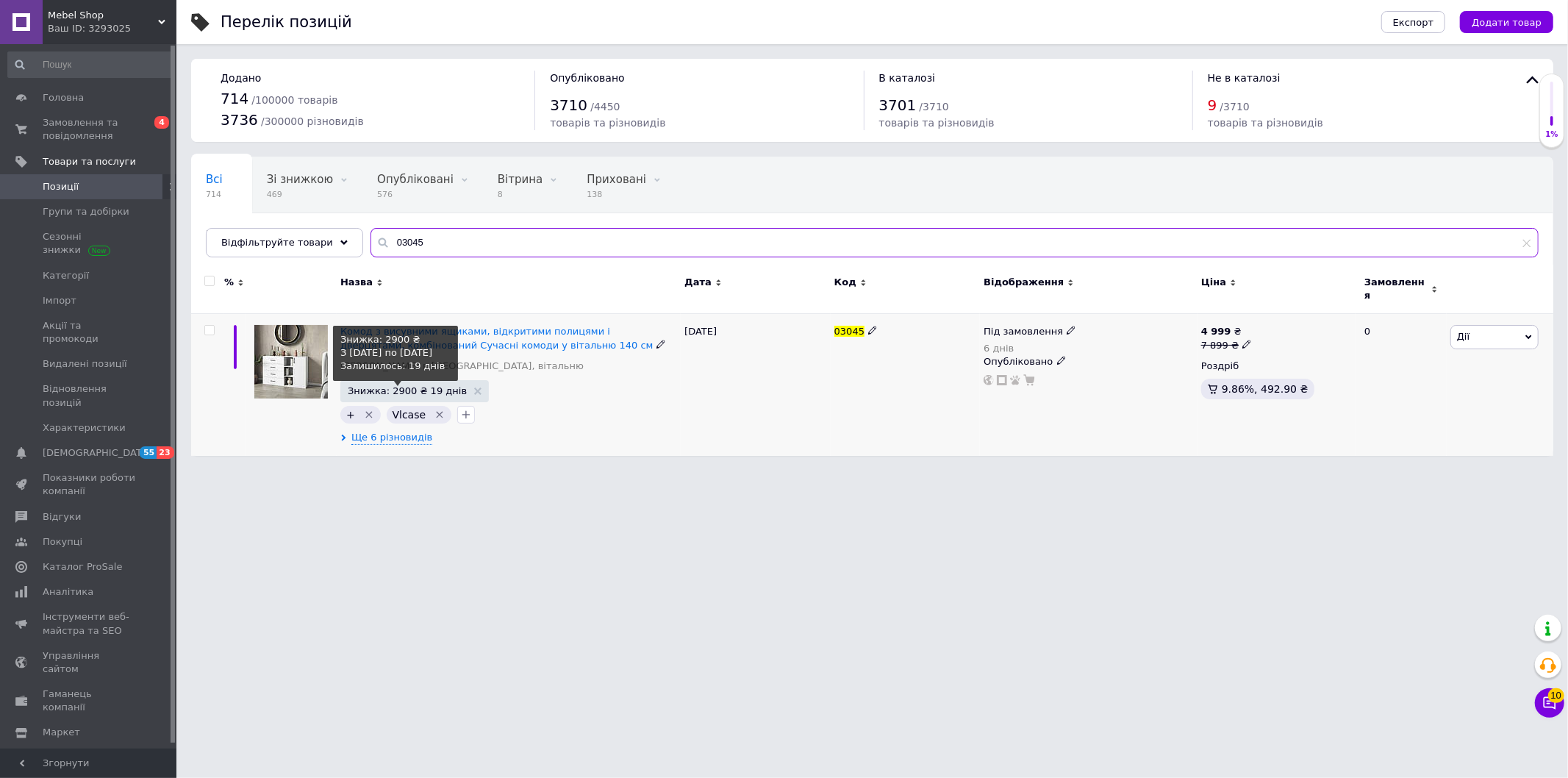
type input "03045"
click at [397, 386] on span "Знижка: 2900 ₴ 19 днів" at bounding box center [407, 391] width 119 height 9
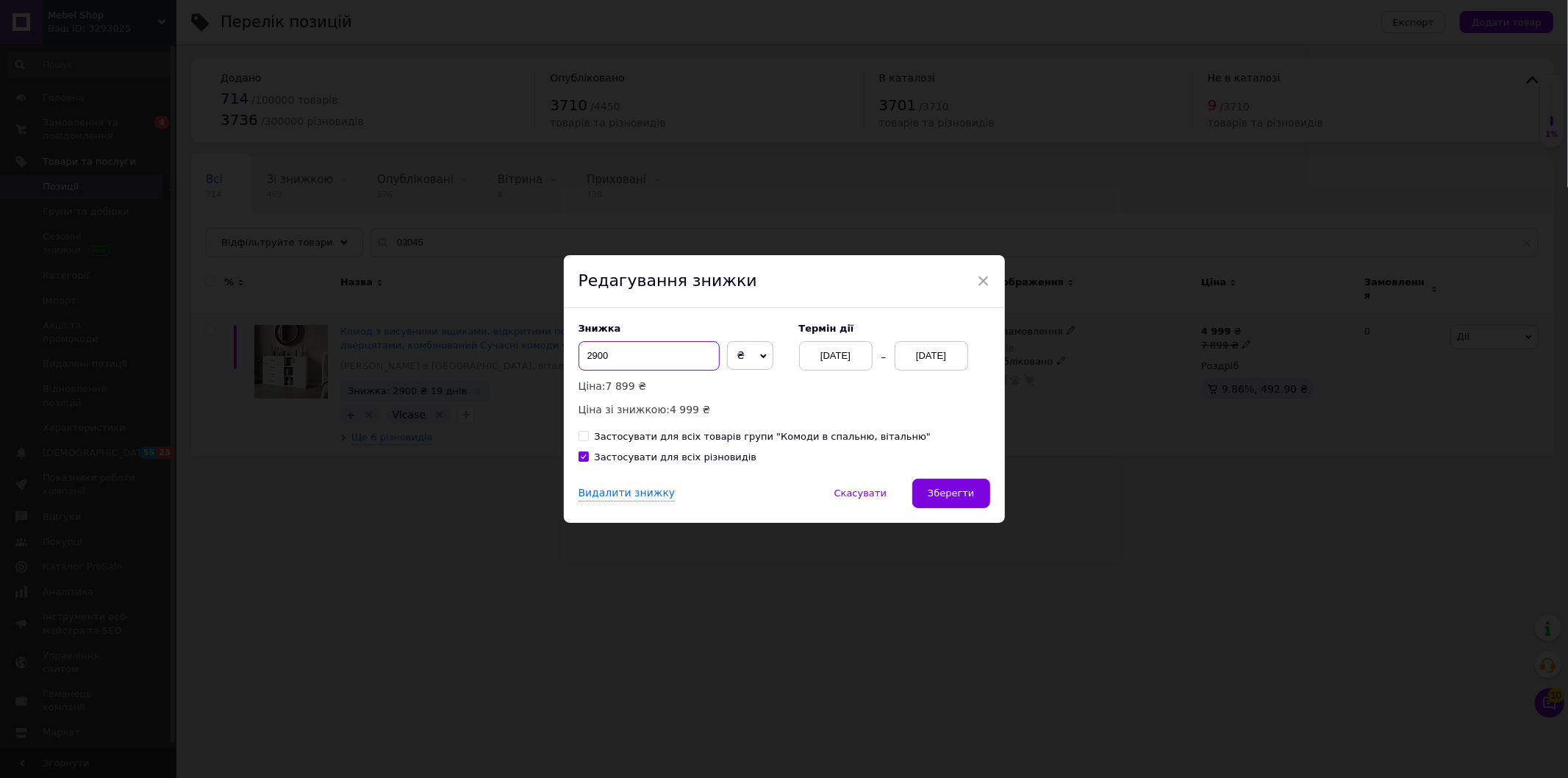
click at [595, 360] on input "2900" at bounding box center [649, 355] width 141 height 29
click at [591, 360] on input "2400" at bounding box center [649, 355] width 141 height 29
type input "2500"
click at [943, 497] on span "Зберегти" at bounding box center [951, 492] width 46 height 11
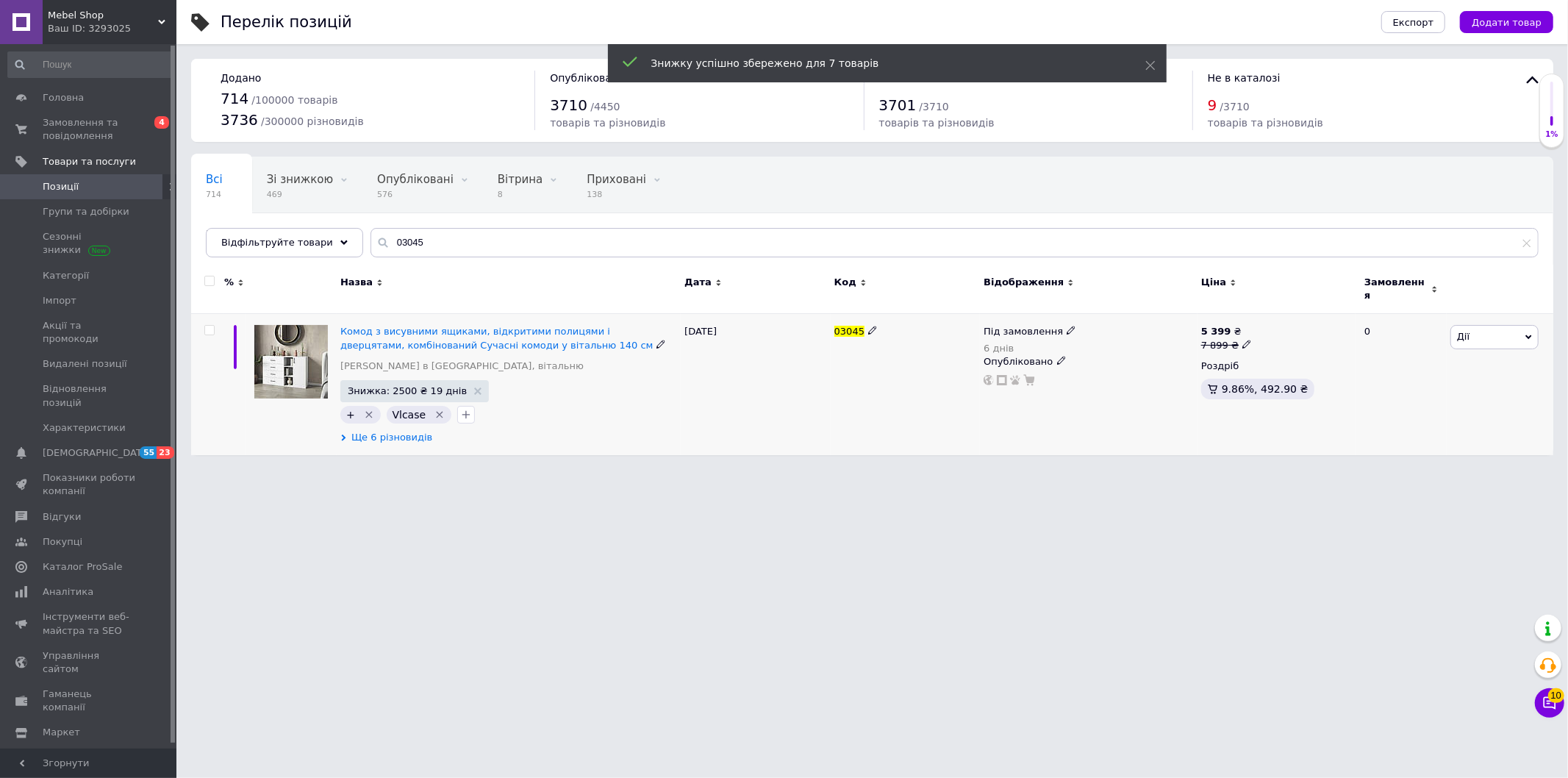
click at [400, 431] on span "Ще 6 різновидів" at bounding box center [391, 438] width 81 height 13
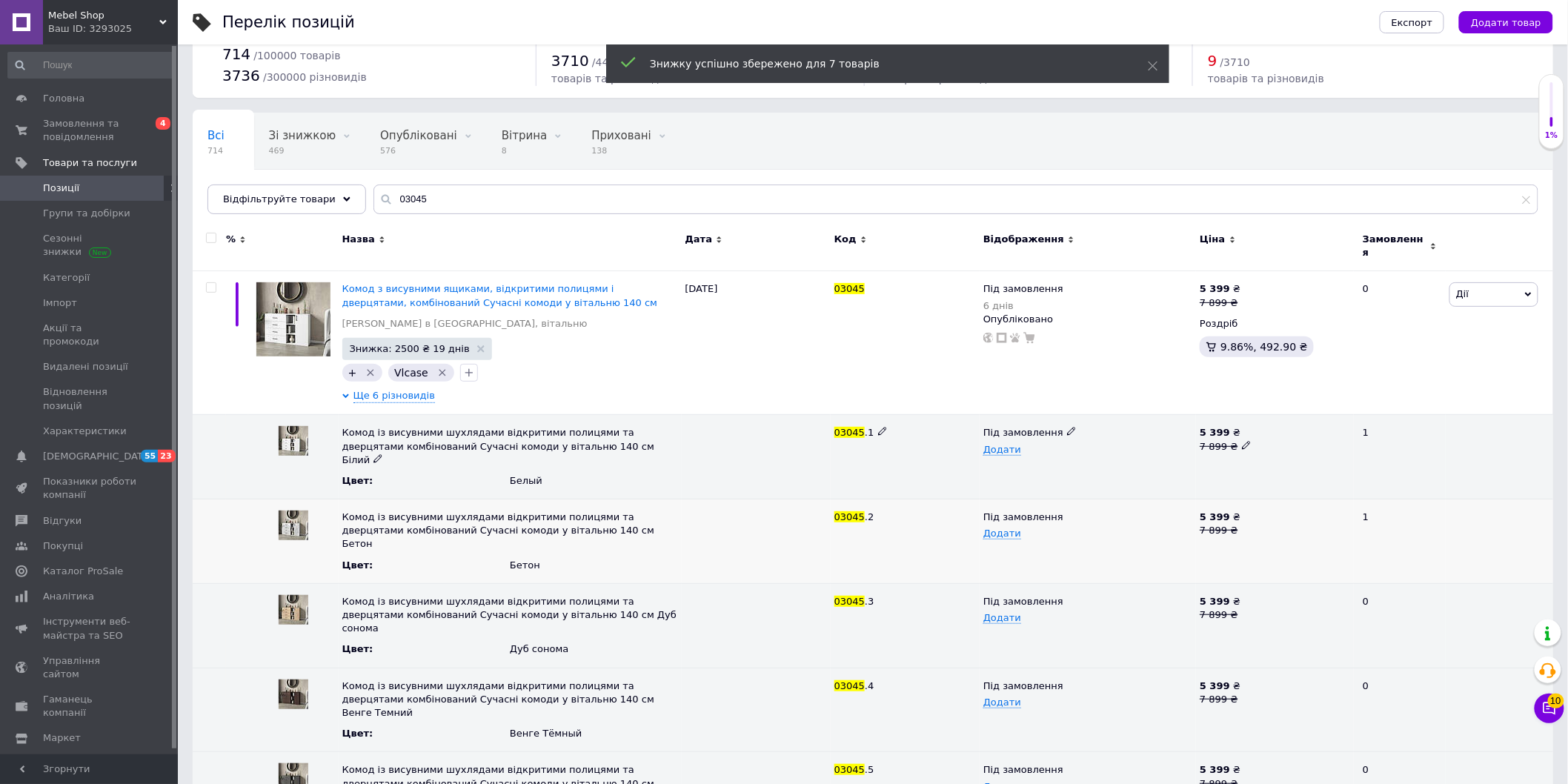
scroll to position [107, 0]
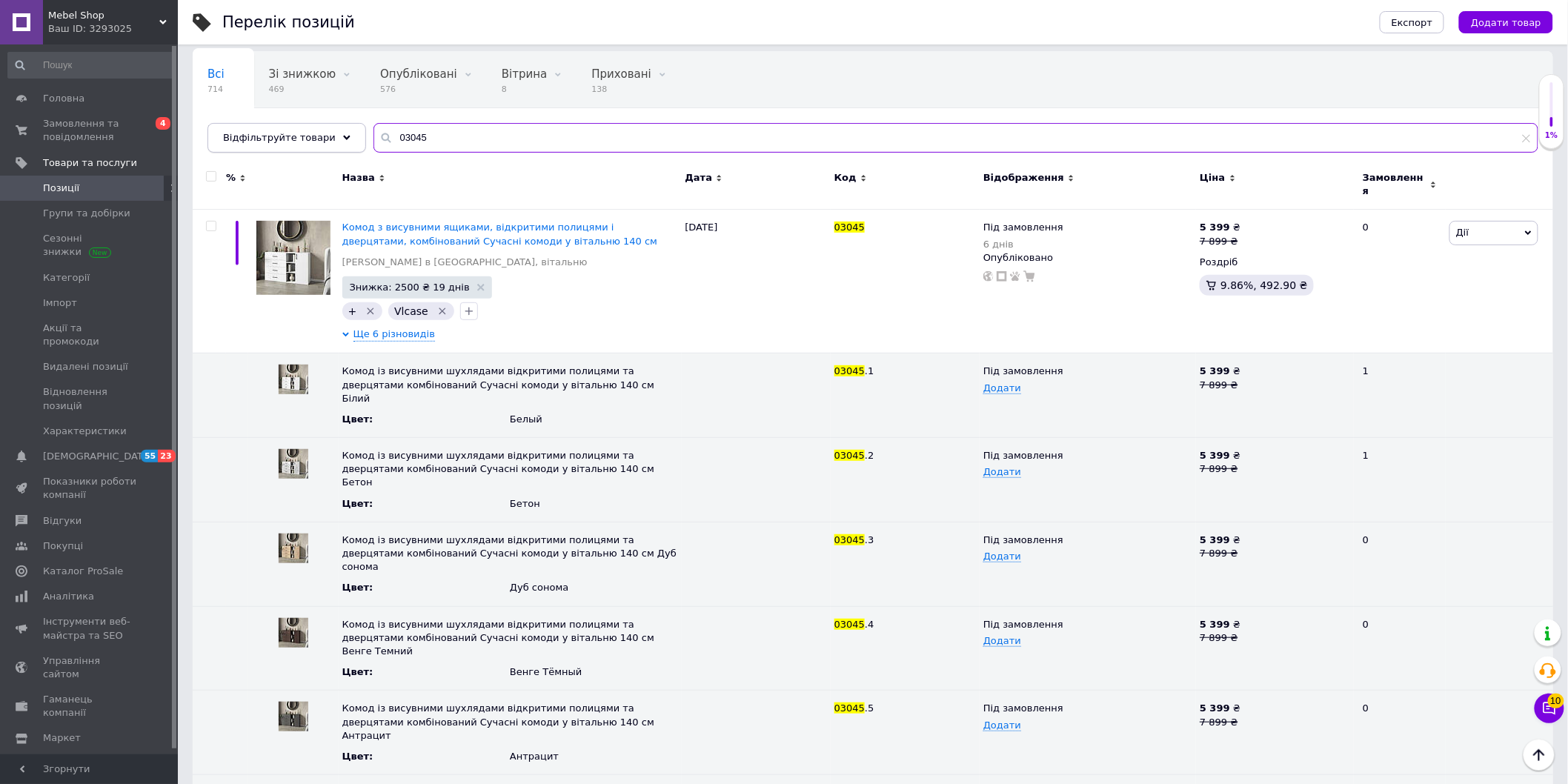
click at [323, 138] on div "Відфільтруйте товари 03045" at bounding box center [873, 137] width 1331 height 30
paste input "4"
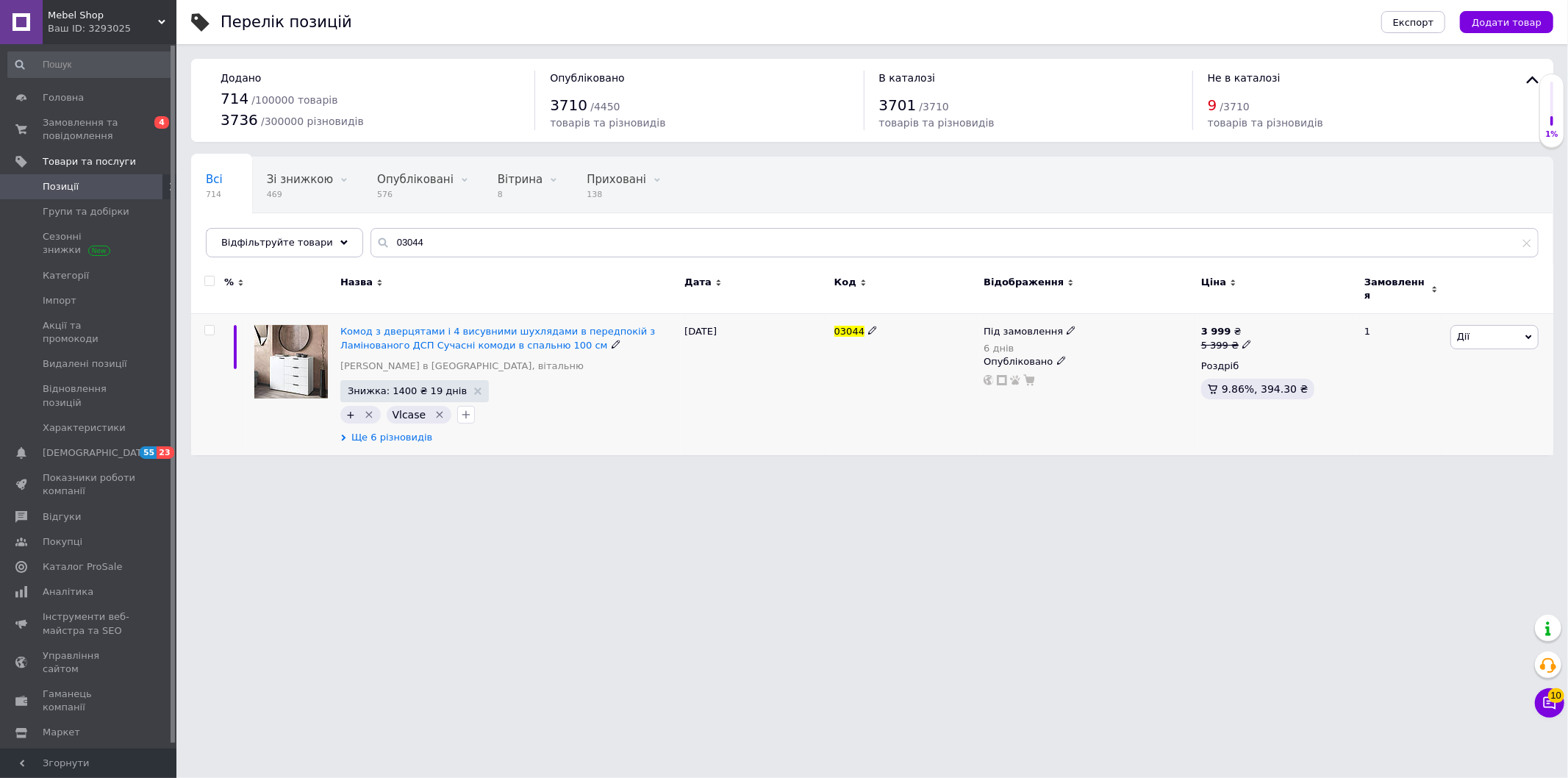
click at [380, 432] on span "Ще 6 різновидів" at bounding box center [391, 438] width 81 height 13
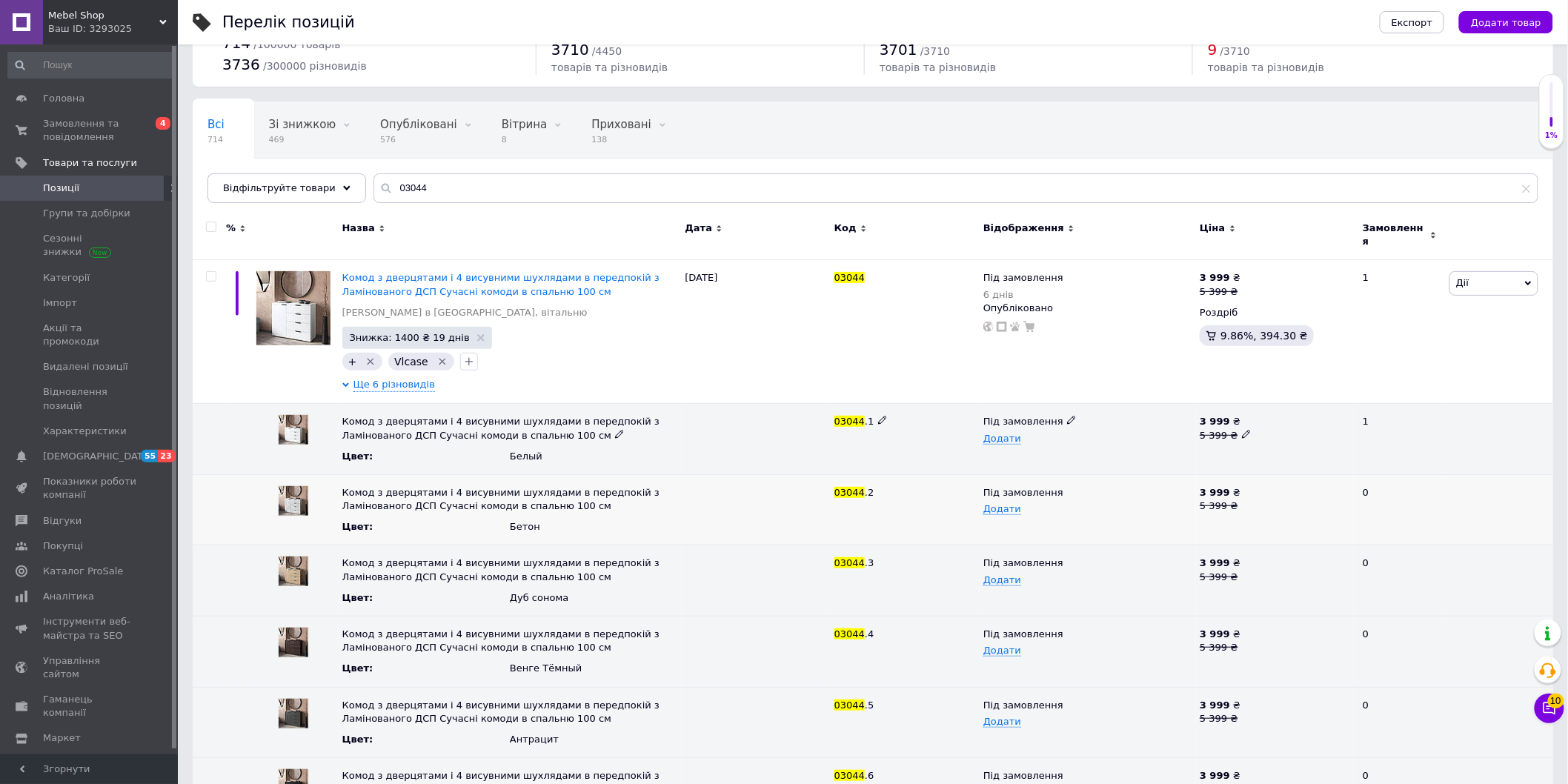
scroll to position [107, 0]
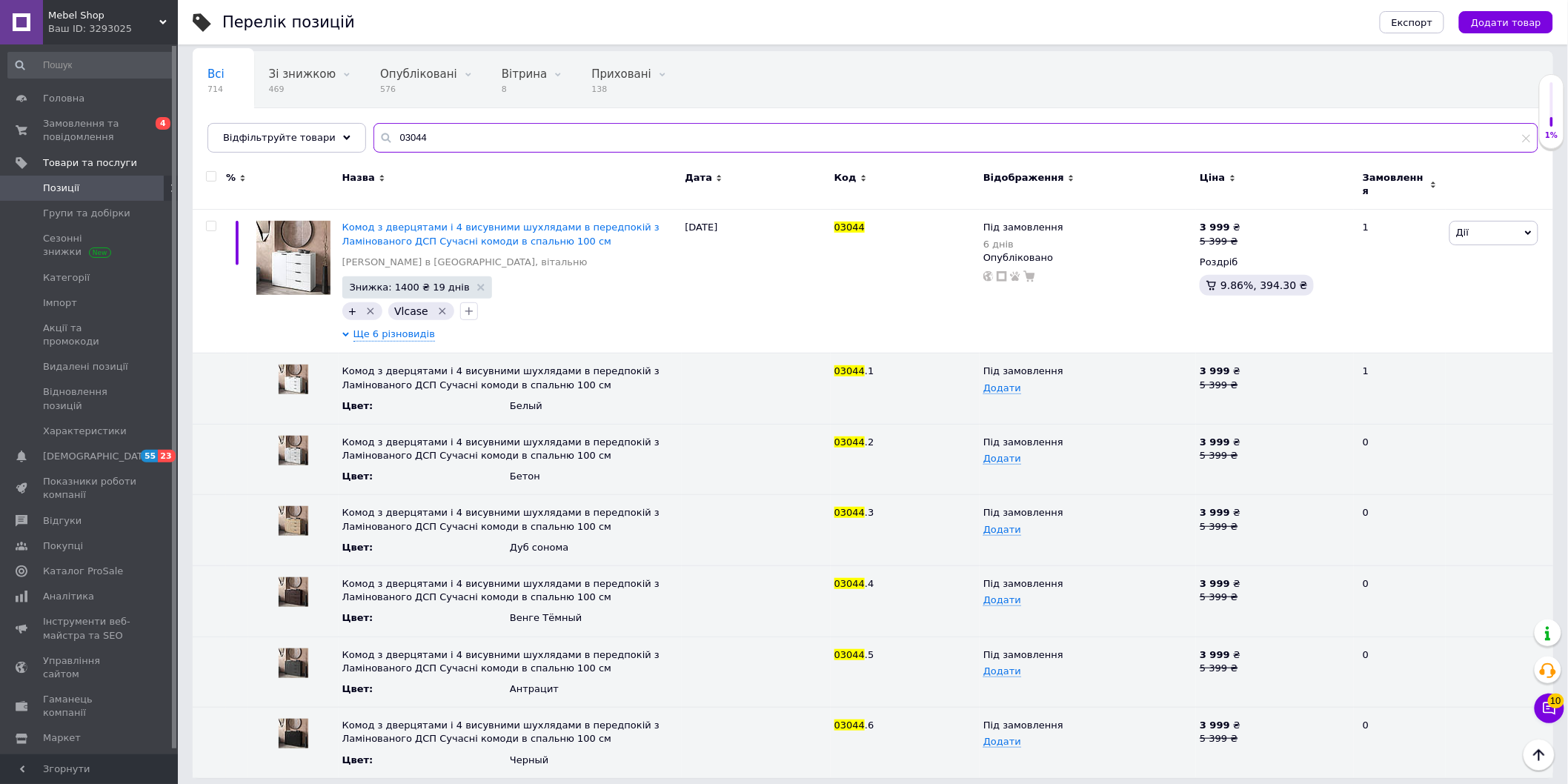
drag, startPoint x: 362, startPoint y: 141, endPoint x: 327, endPoint y: 141, distance: 35.0
click at [345, 141] on div "Відфільтруйте товари 03044" at bounding box center [873, 137] width 1331 height 30
paste input "5"
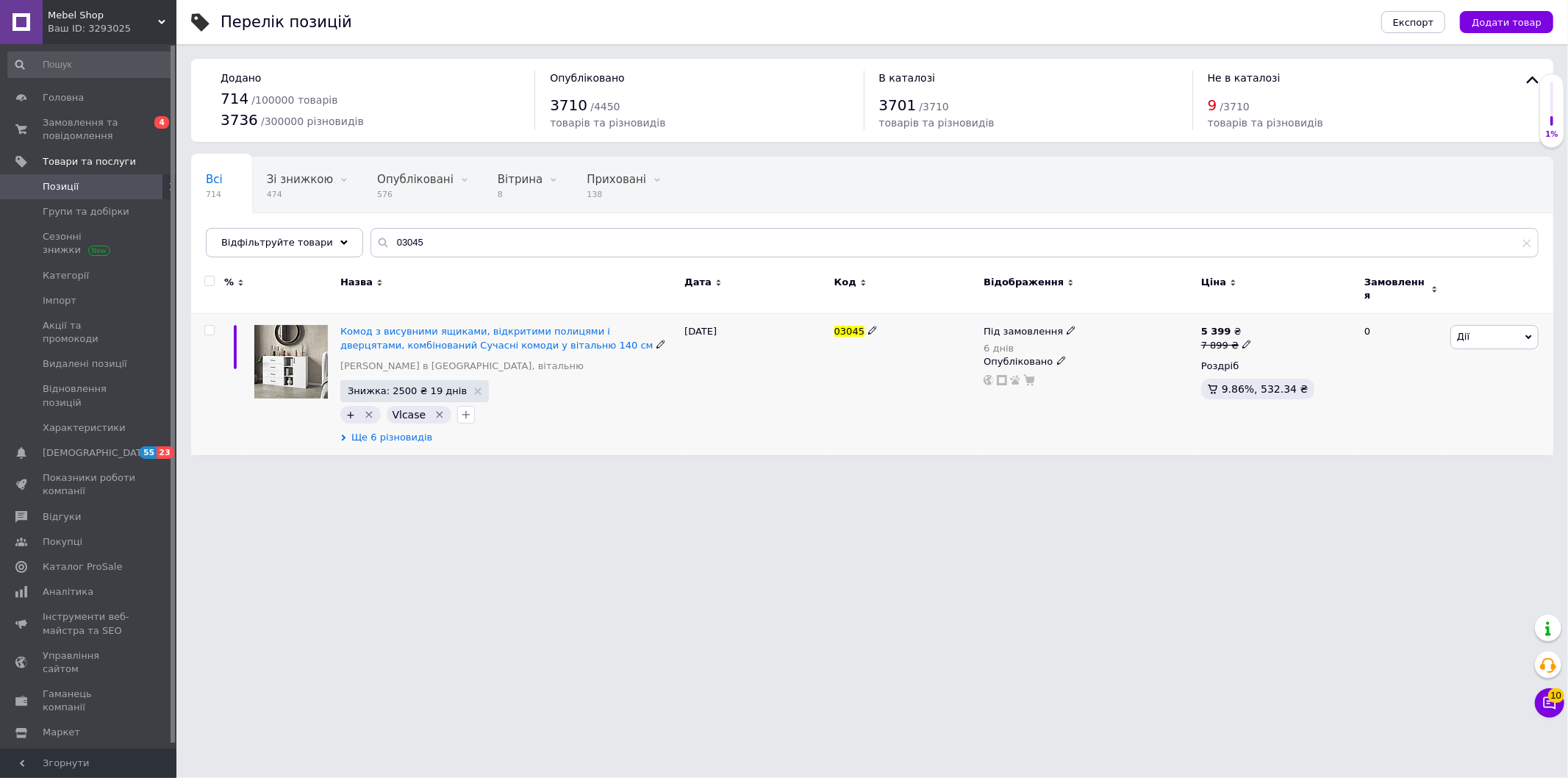
click at [415, 431] on span "Ще 6 різновидів" at bounding box center [391, 438] width 81 height 13
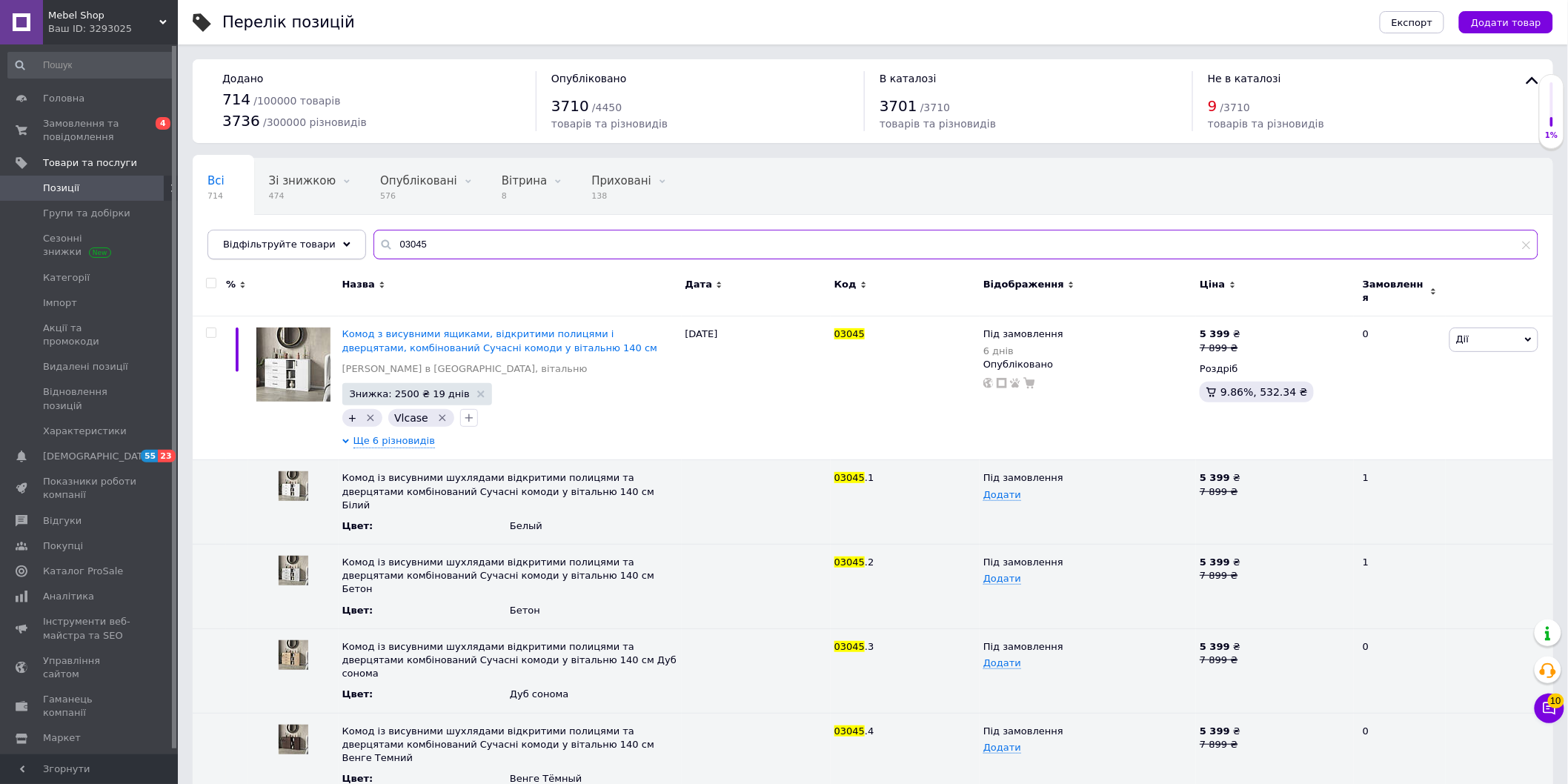
drag, startPoint x: 439, startPoint y: 235, endPoint x: 336, endPoint y: 241, distance: 103.2
click at [373, 243] on div "03045" at bounding box center [956, 244] width 1165 height 30
paste input "6"
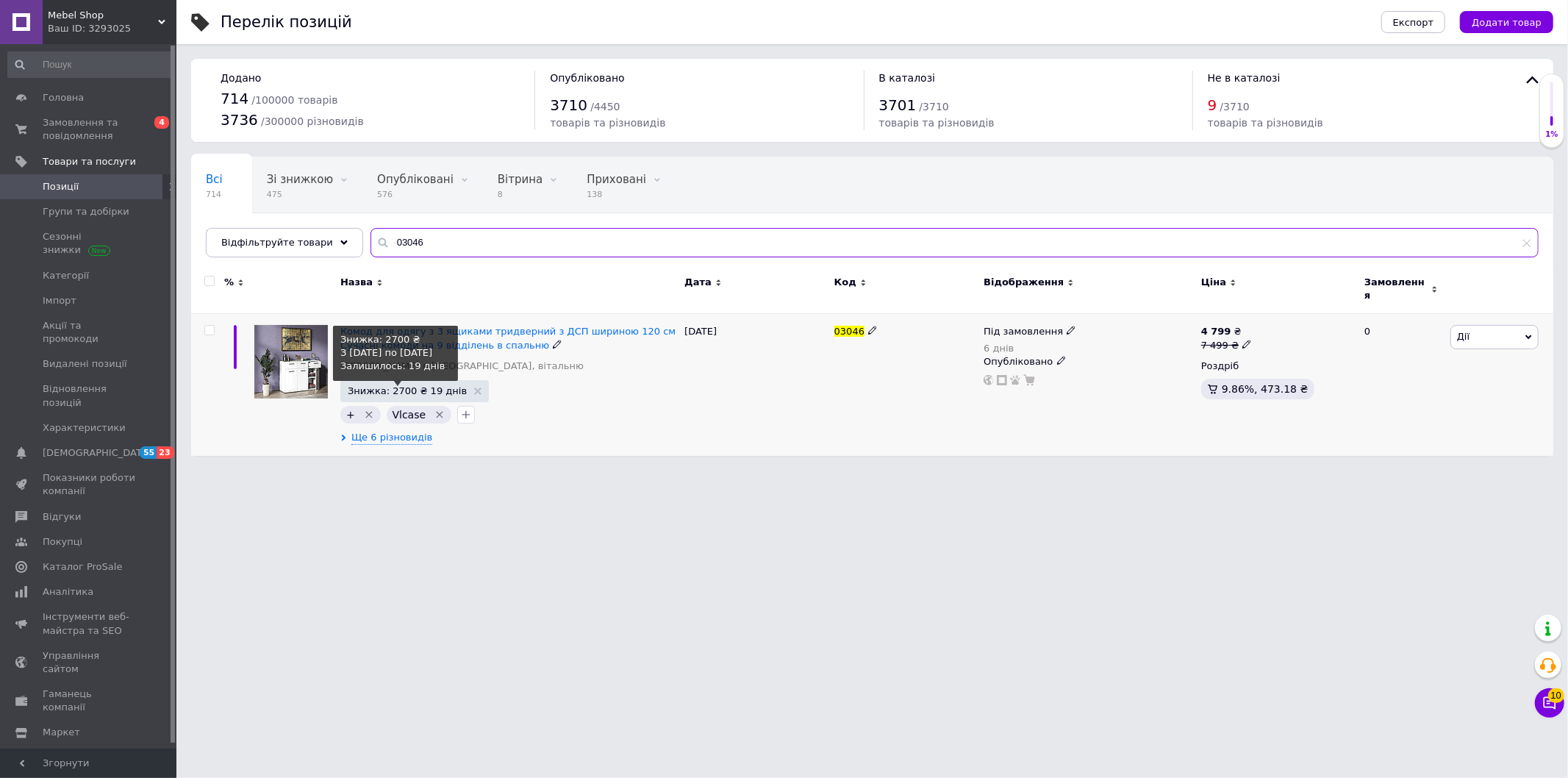
type input "03046"
click at [386, 386] on span "Знижка: 2700 ₴ 19 днів" at bounding box center [407, 391] width 119 height 9
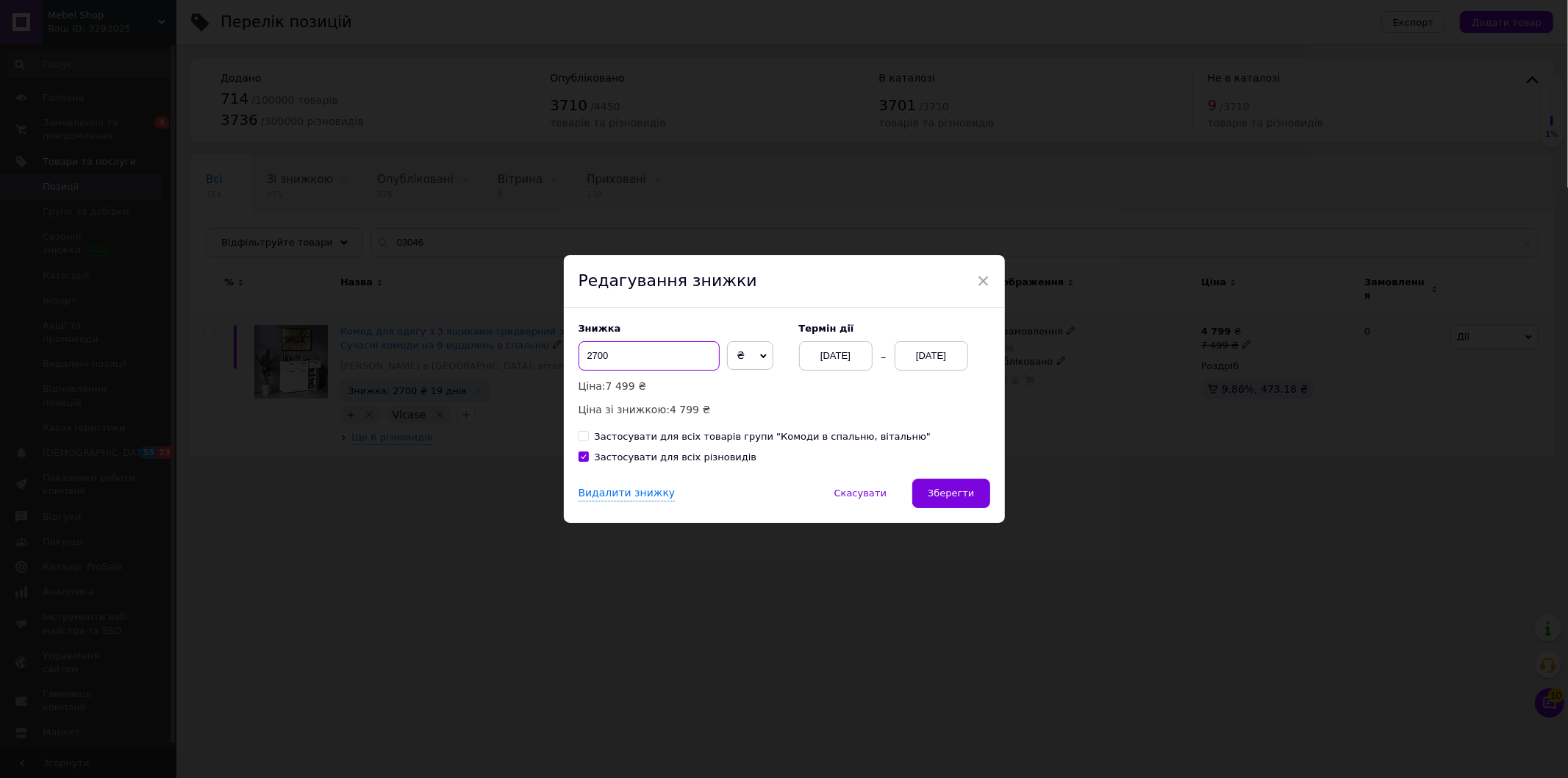
click at [594, 359] on input "2700" at bounding box center [649, 355] width 141 height 29
type input "2500"
click at [921, 488] on button "Зберегти" at bounding box center [951, 493] width 77 height 29
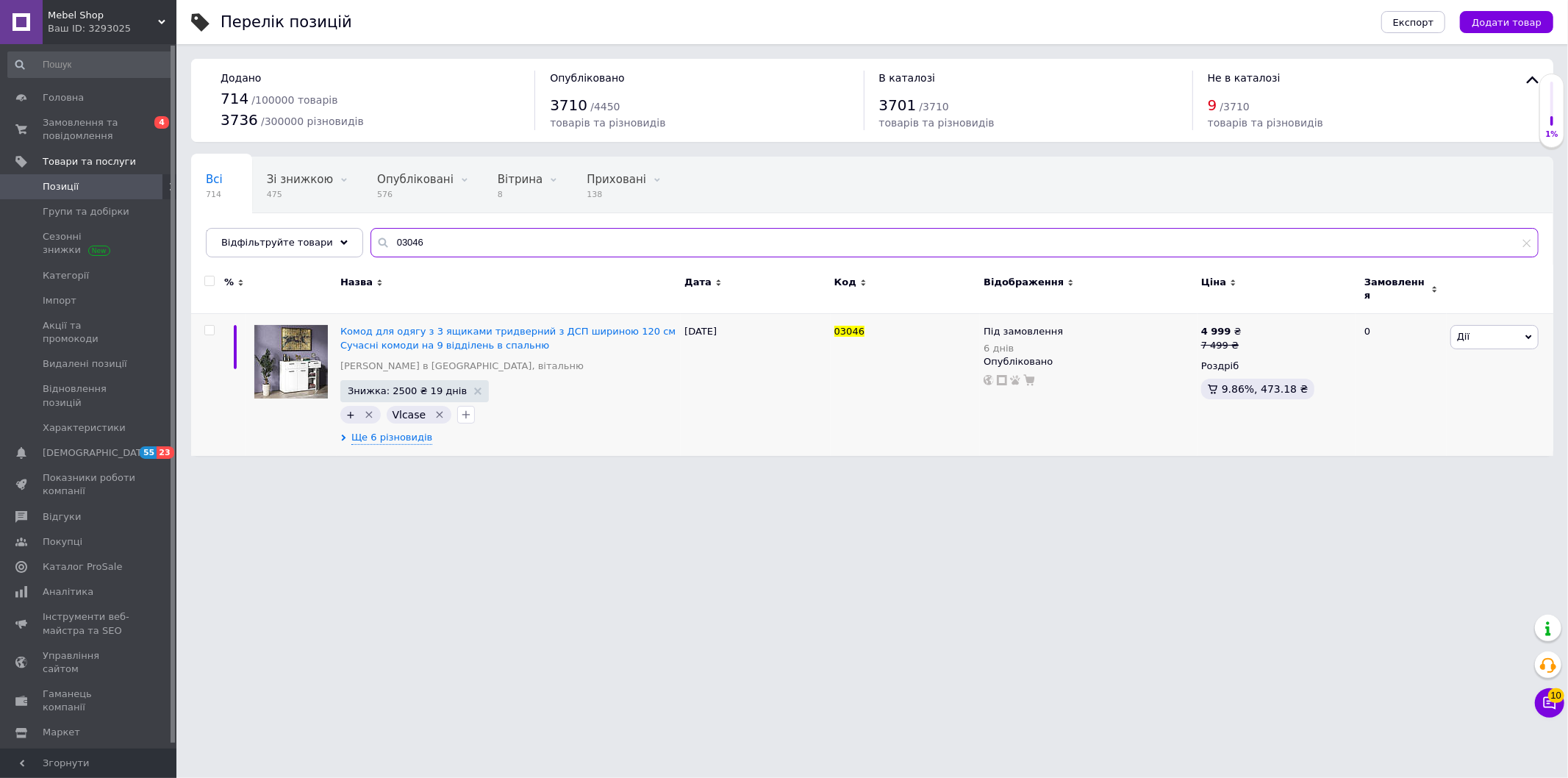
click at [370, 247] on div "03046" at bounding box center [954, 242] width 1168 height 29
paste input "7"
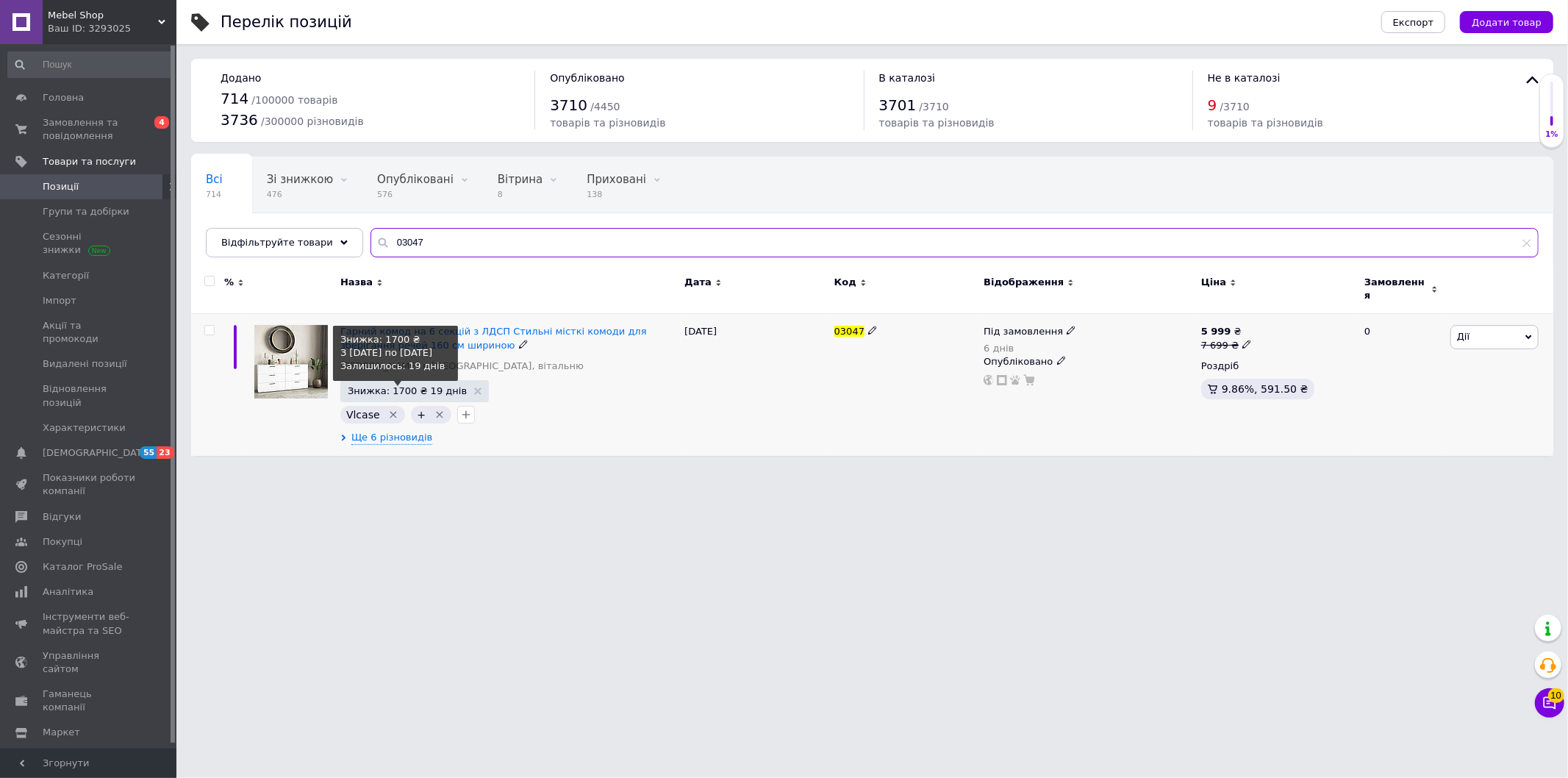
type input "03047"
click at [385, 386] on span "Знижка: 1700 ₴ 19 днів" at bounding box center [407, 391] width 119 height 9
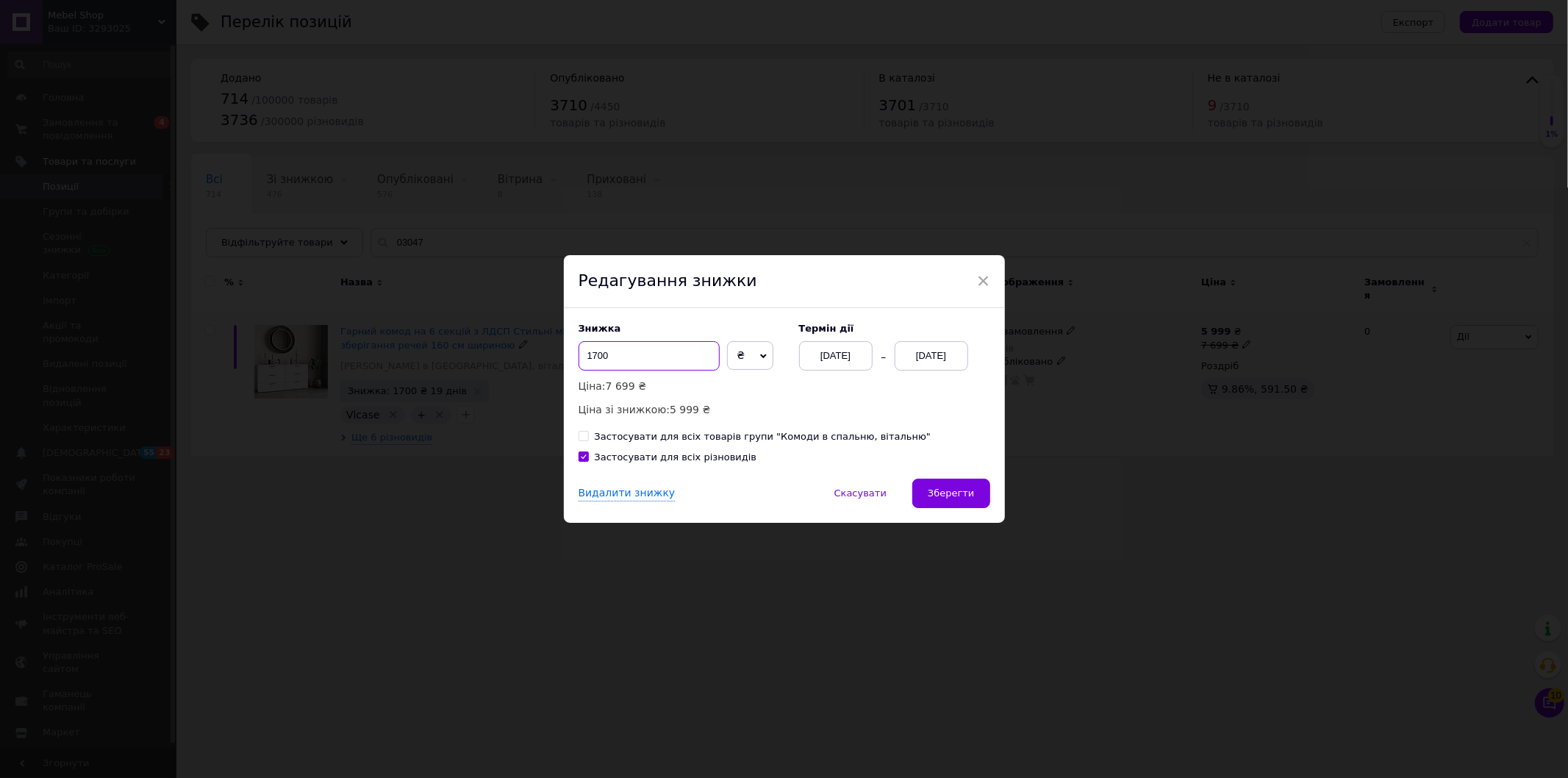
click at [589, 357] on input "1700" at bounding box center [649, 355] width 141 height 29
type input "700"
click at [957, 494] on span "Зберегти" at bounding box center [951, 492] width 46 height 11
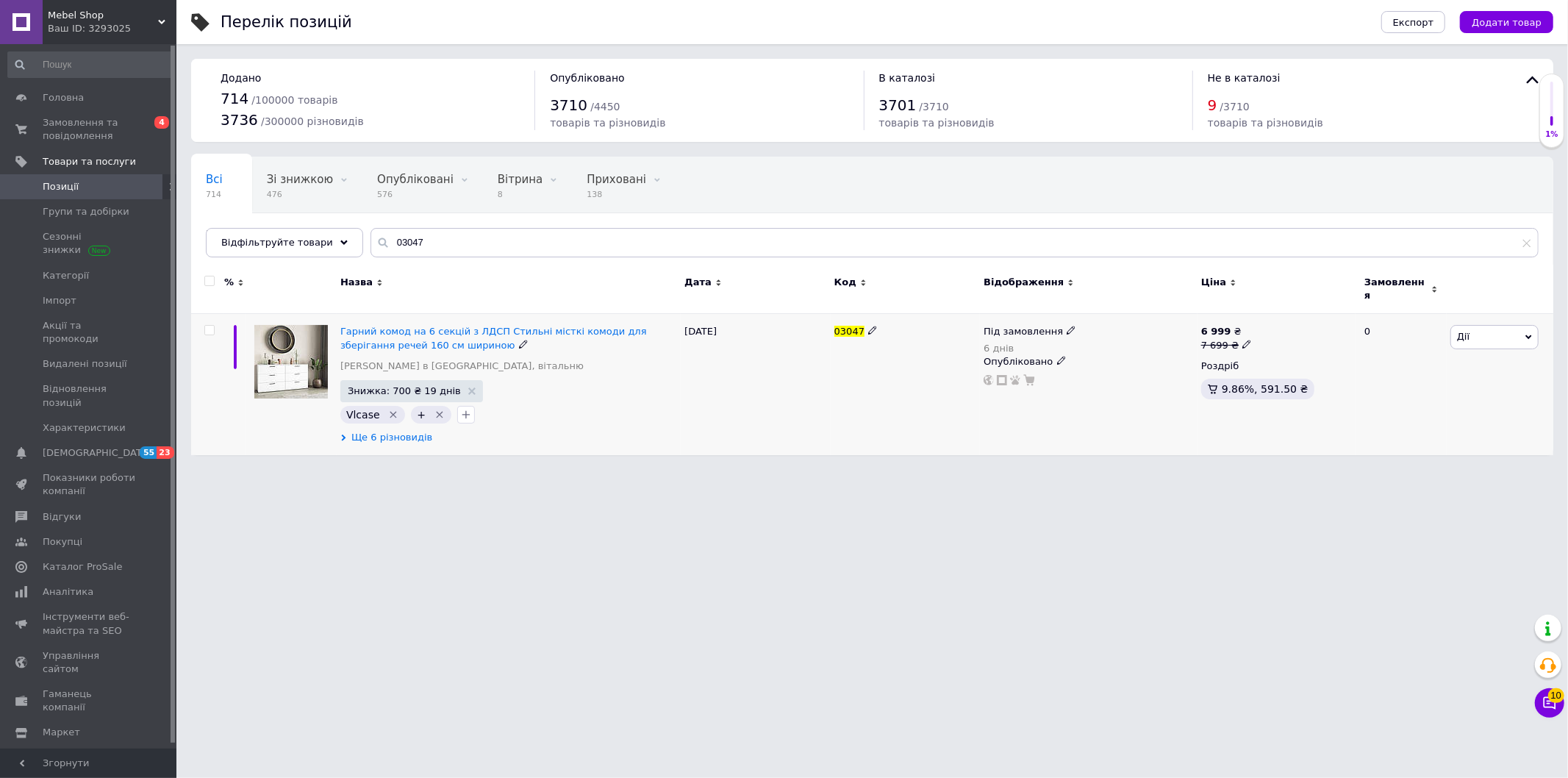
click at [391, 431] on span "Ще 6 різновидів" at bounding box center [391, 438] width 81 height 13
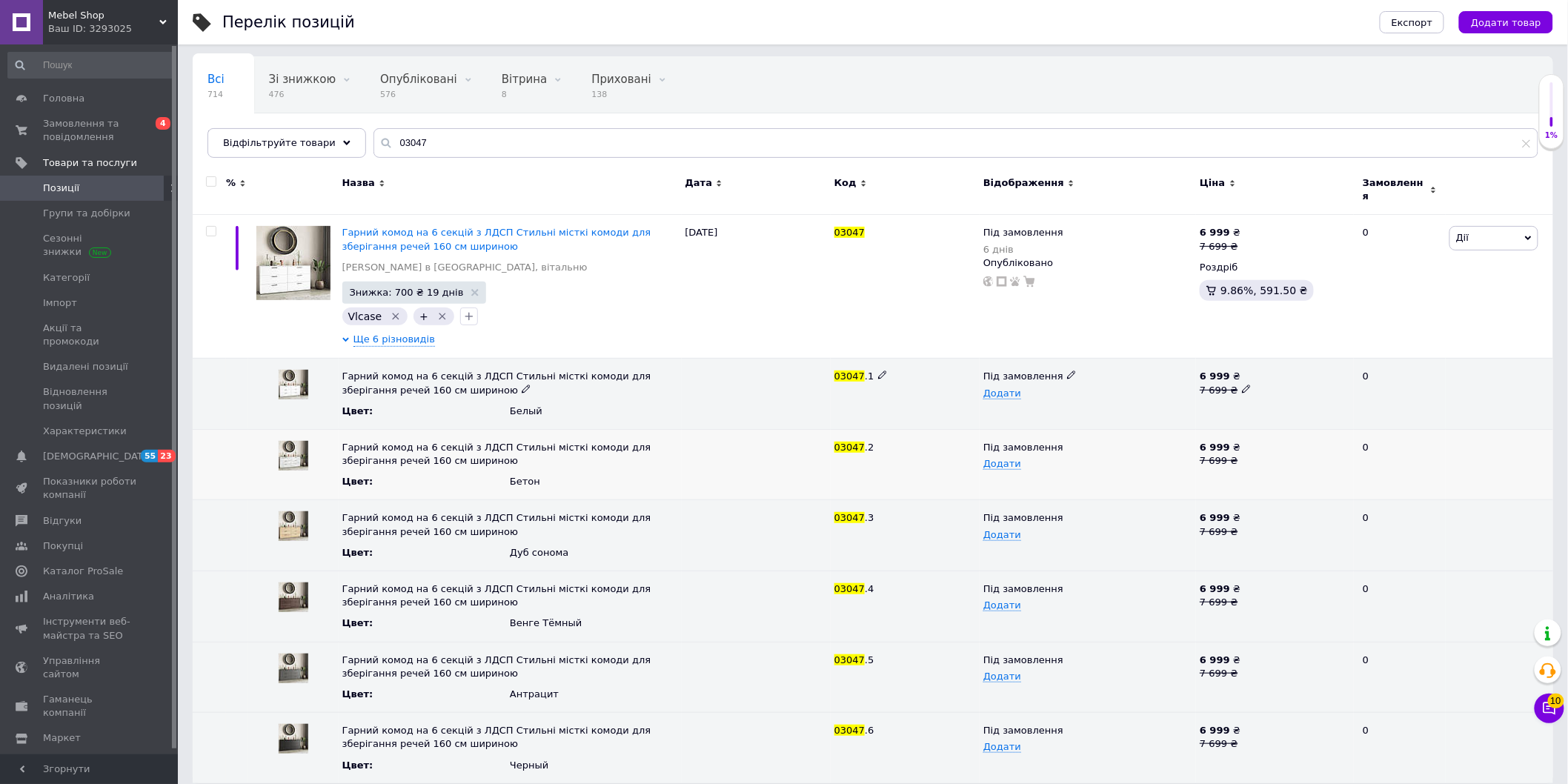
scroll to position [107, 0]
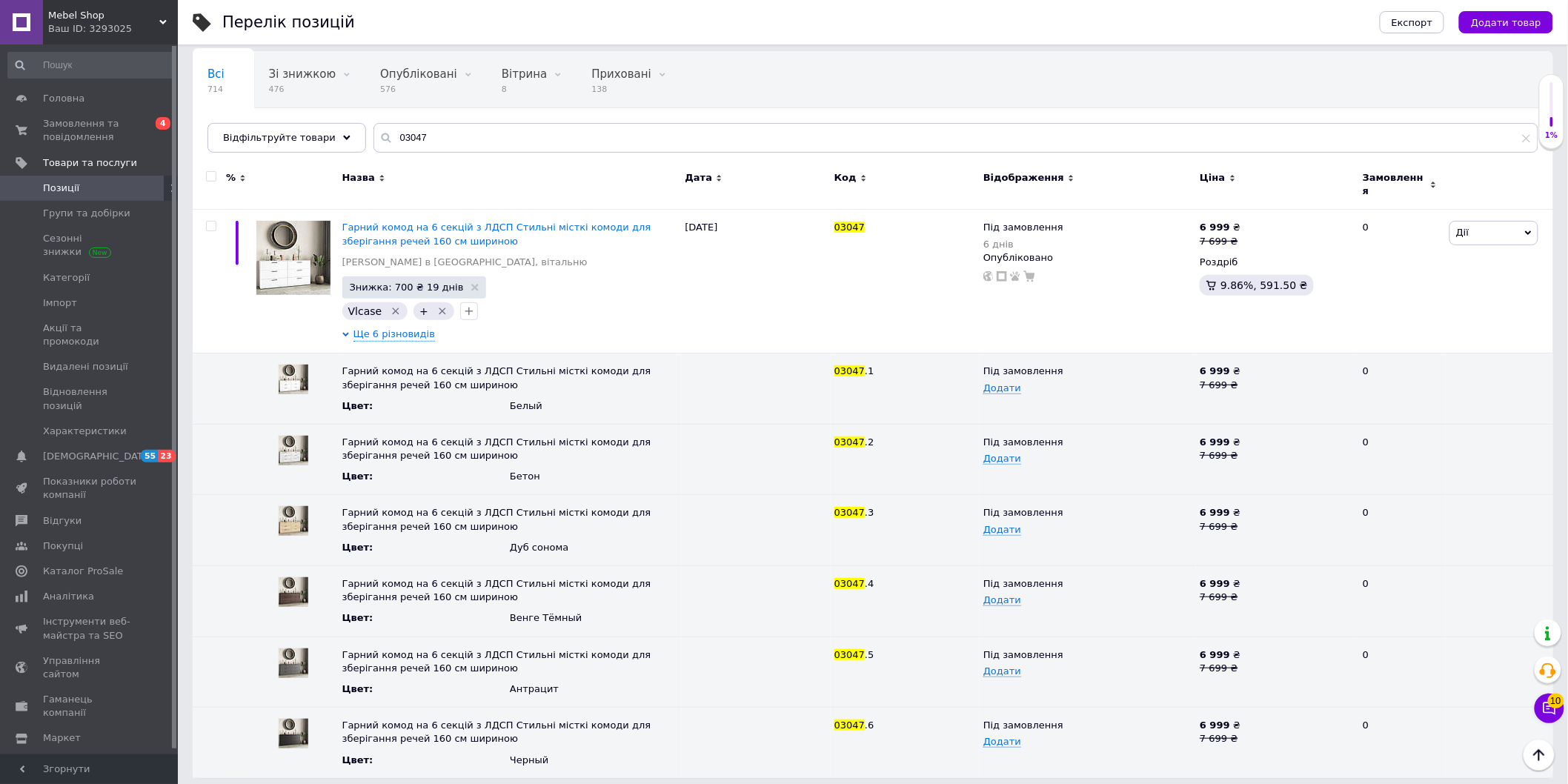
drag, startPoint x: 470, startPoint y: 153, endPoint x: 390, endPoint y: 145, distance: 80.4
click at [366, 146] on div "Всі 714 Зі знижкою 476 Видалити Редагувати Опубліковані 576 Видалити Редагувати…" at bounding box center [873, 102] width 1361 height 102
drag, startPoint x: 431, startPoint y: 137, endPoint x: 305, endPoint y: 148, distance: 126.5
click at [320, 146] on div "Відфільтруйте товари 03047" at bounding box center [873, 137] width 1331 height 30
paste input "8"
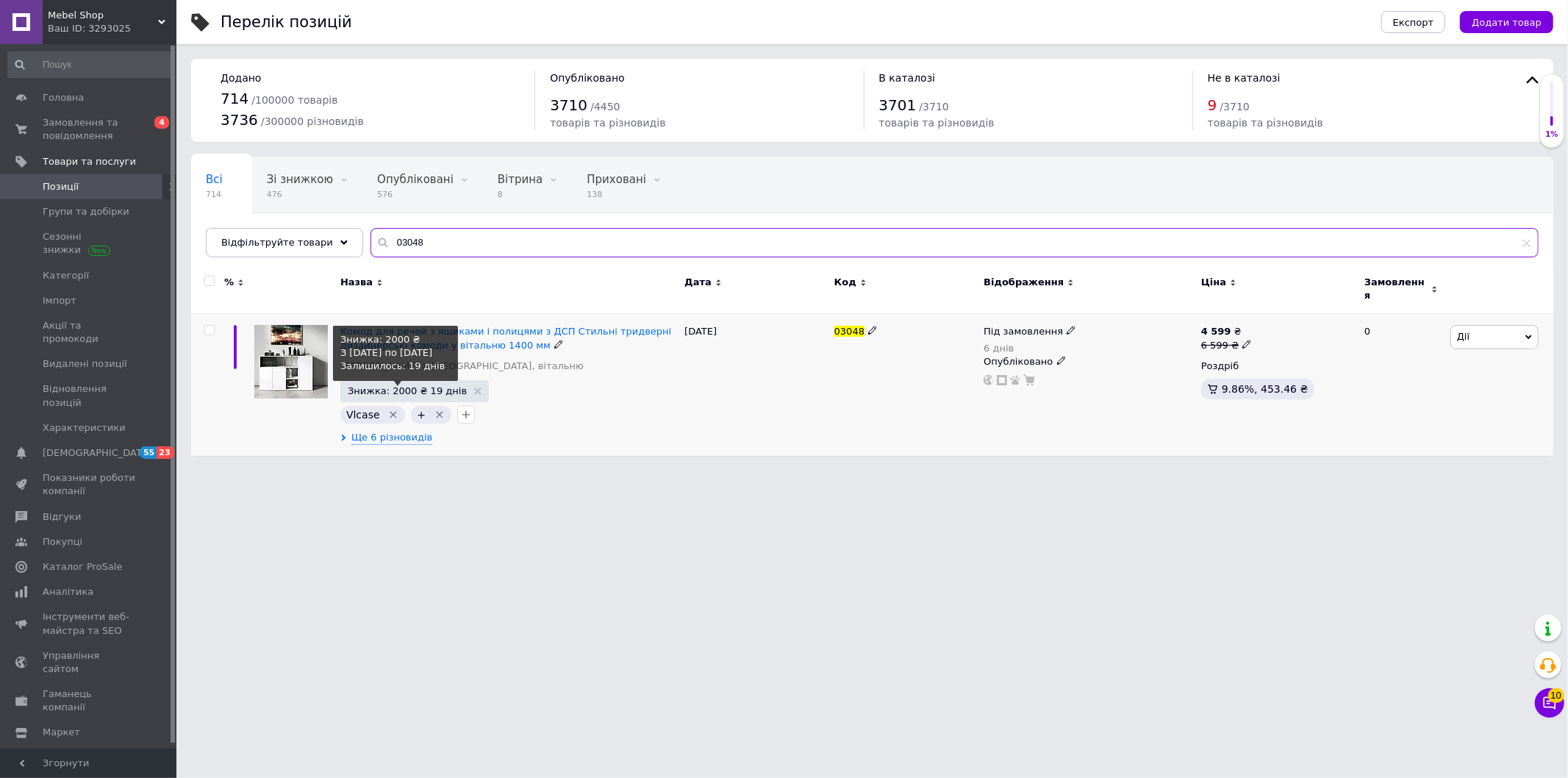
type input "03048"
click at [397, 386] on span "Знижка: 2000 ₴ 19 днів" at bounding box center [407, 391] width 119 height 9
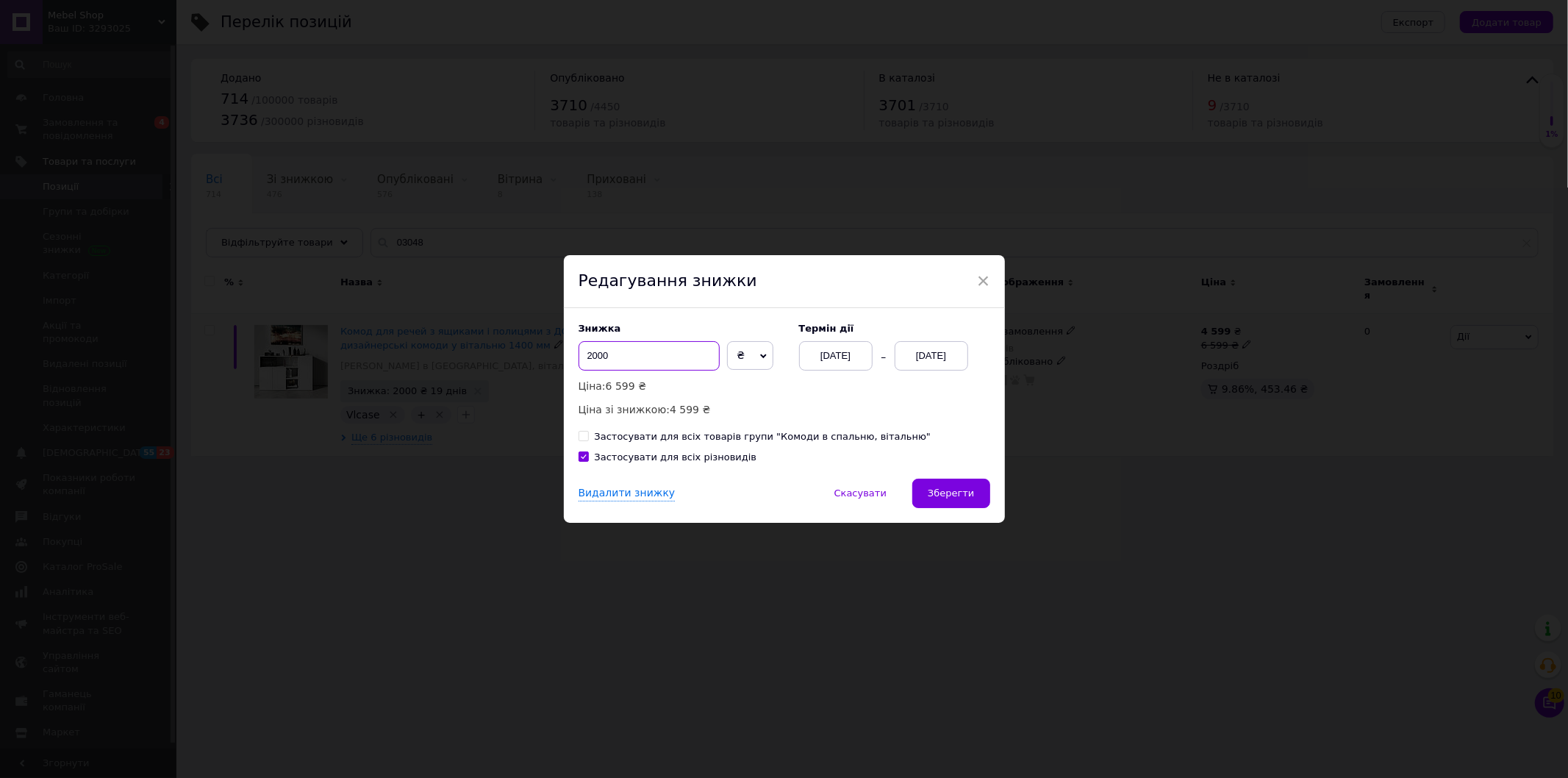
click at [597, 359] on input "2000" at bounding box center [649, 355] width 141 height 29
click at [592, 357] on input "2000" at bounding box center [649, 355] width 141 height 29
click at [586, 357] on input "2000" at bounding box center [649, 355] width 141 height 29
click at [598, 357] on input "1500" at bounding box center [649, 355] width 141 height 29
type input "1600"
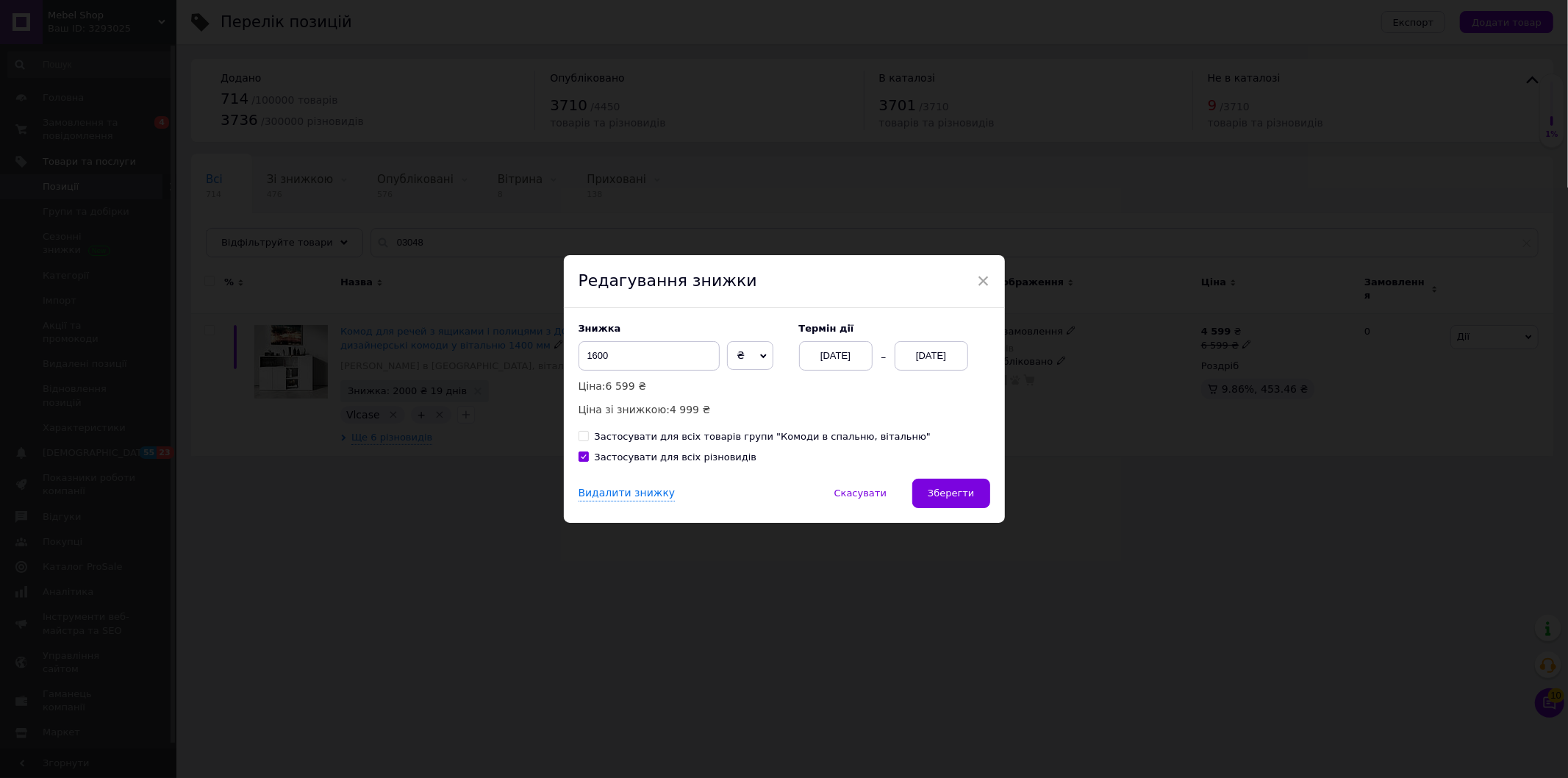
click at [957, 498] on span "Зберегти" at bounding box center [951, 492] width 46 height 11
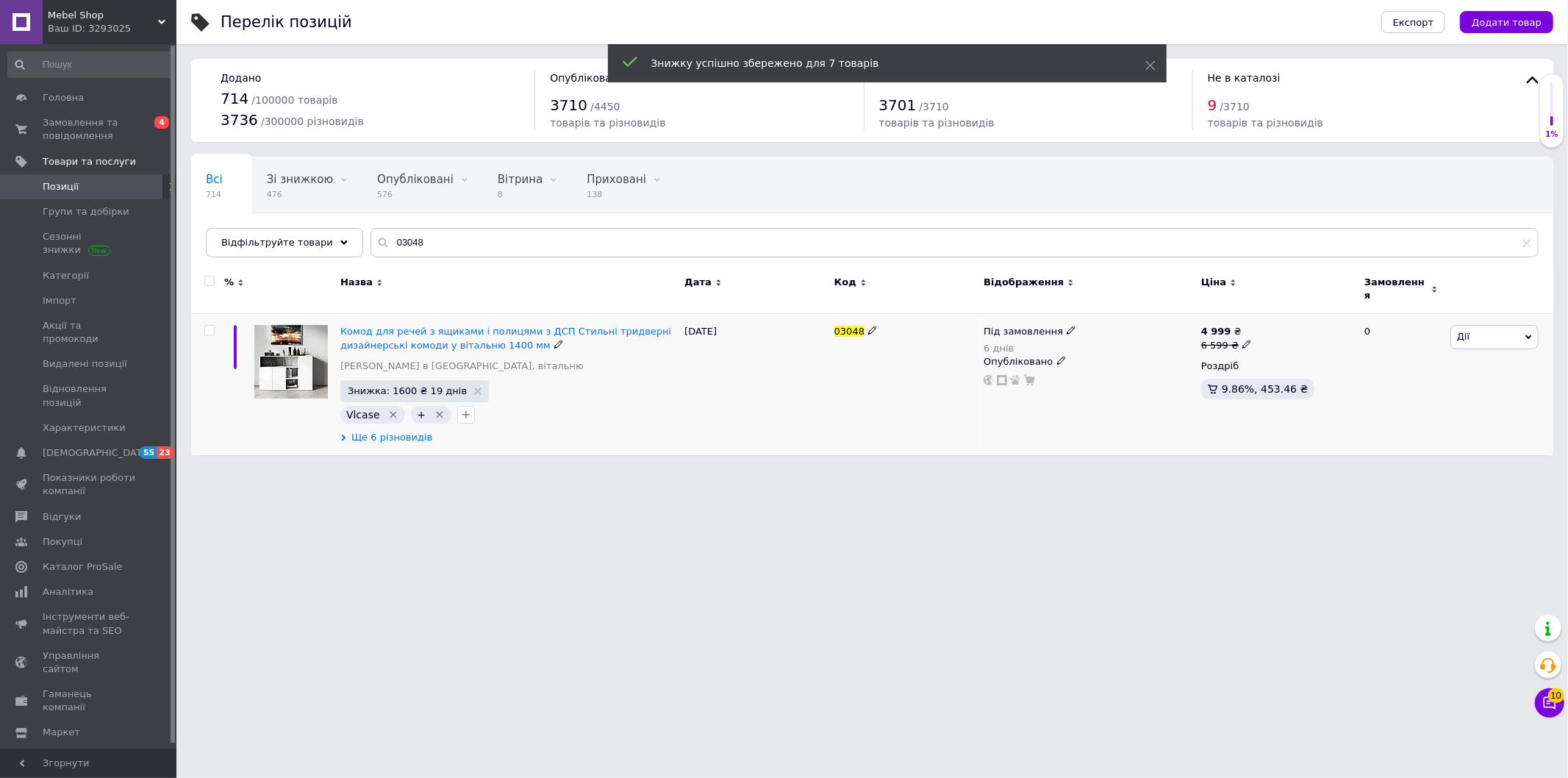
click at [392, 431] on span "Ще 6 різновидів" at bounding box center [391, 438] width 81 height 13
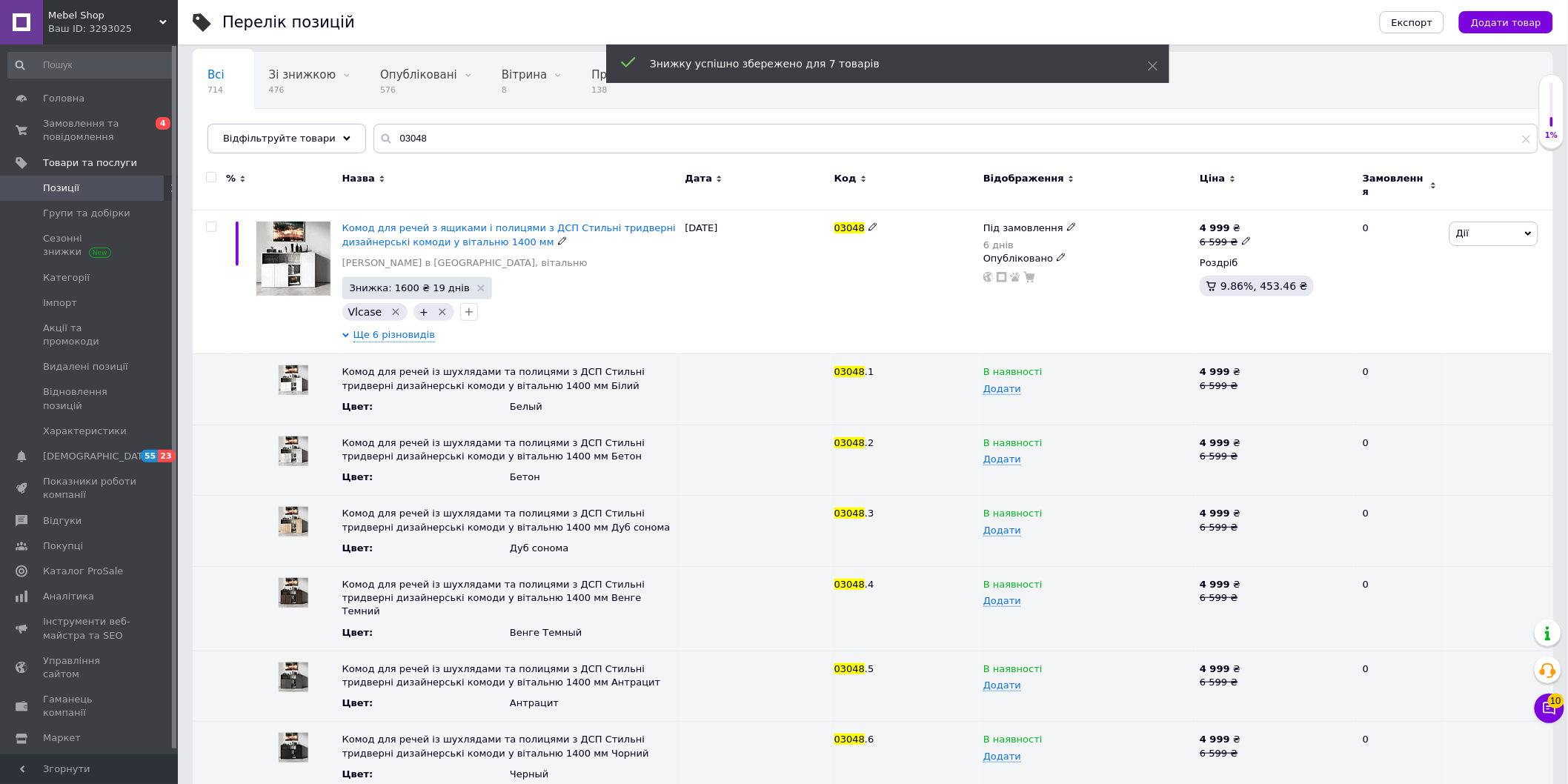
scroll to position [107, 0]
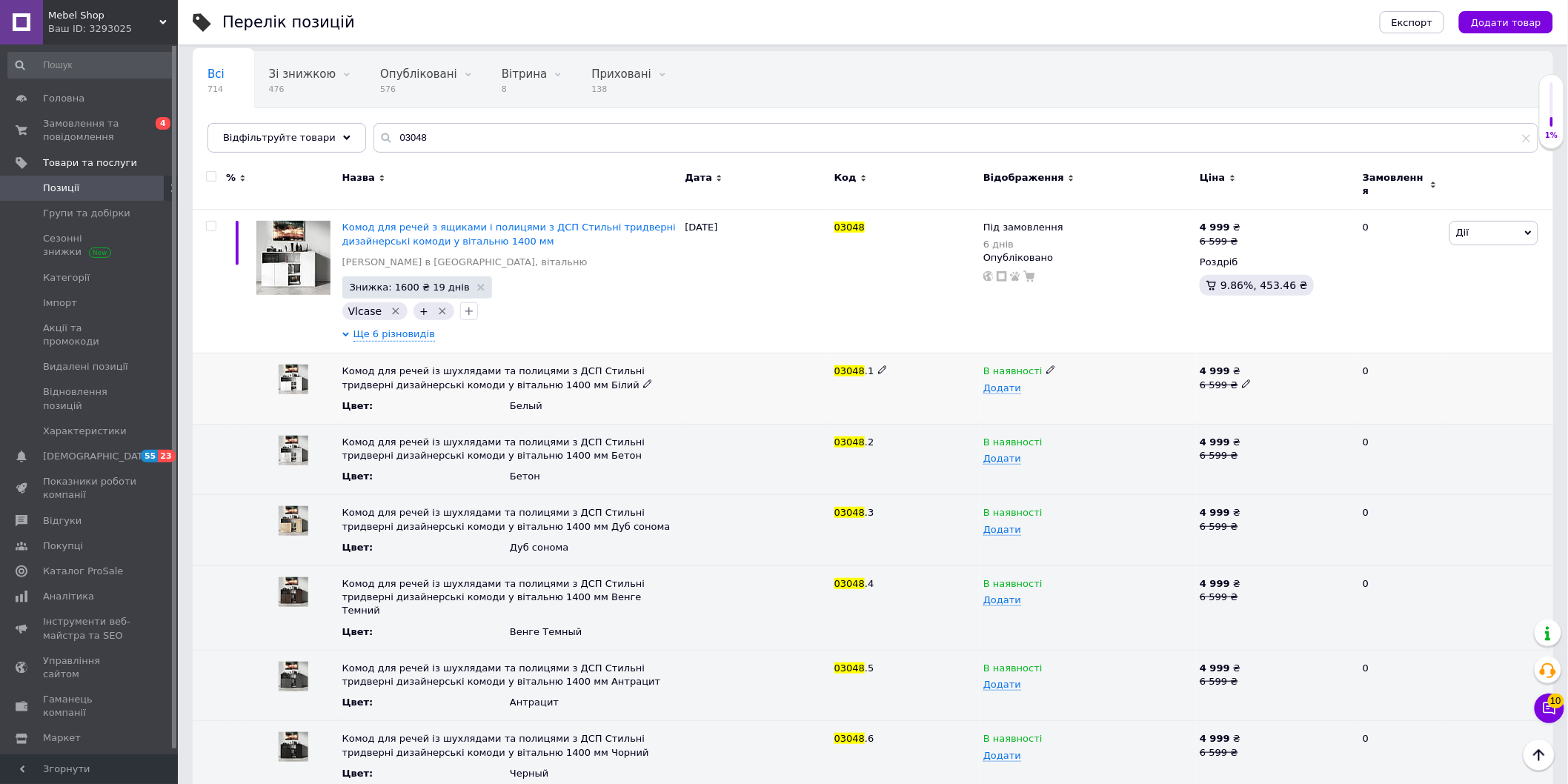
click at [1046, 366] on icon at bounding box center [1051, 370] width 9 height 9
click at [1047, 411] on li "Під замовлення" at bounding box center [1084, 421] width 214 height 21
click at [1046, 437] on use at bounding box center [1051, 441] width 8 height 8
click at [1021, 481] on li "Під замовлення" at bounding box center [1084, 491] width 214 height 21
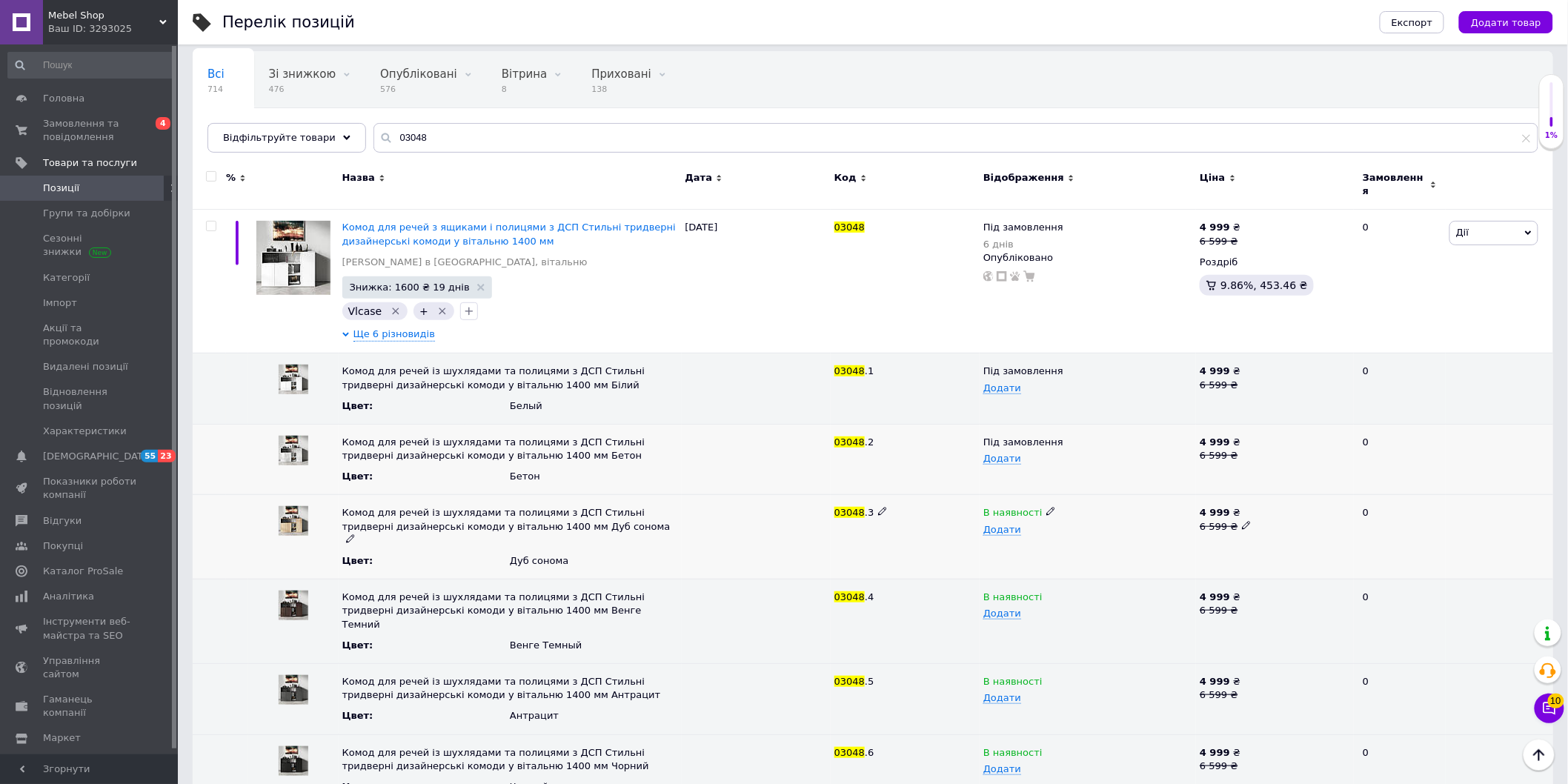
click at [1036, 506] on div "В наявності" at bounding box center [1087, 513] width 209 height 14
click at [1049, 502] on span "В наявності" at bounding box center [1085, 513] width 216 height 24
click at [1035, 506] on div "В наявності" at bounding box center [1087, 513] width 209 height 14
click at [1046, 507] on icon at bounding box center [1051, 511] width 9 height 9
click at [1015, 555] on li "Під замовлення" at bounding box center [1084, 562] width 214 height 21
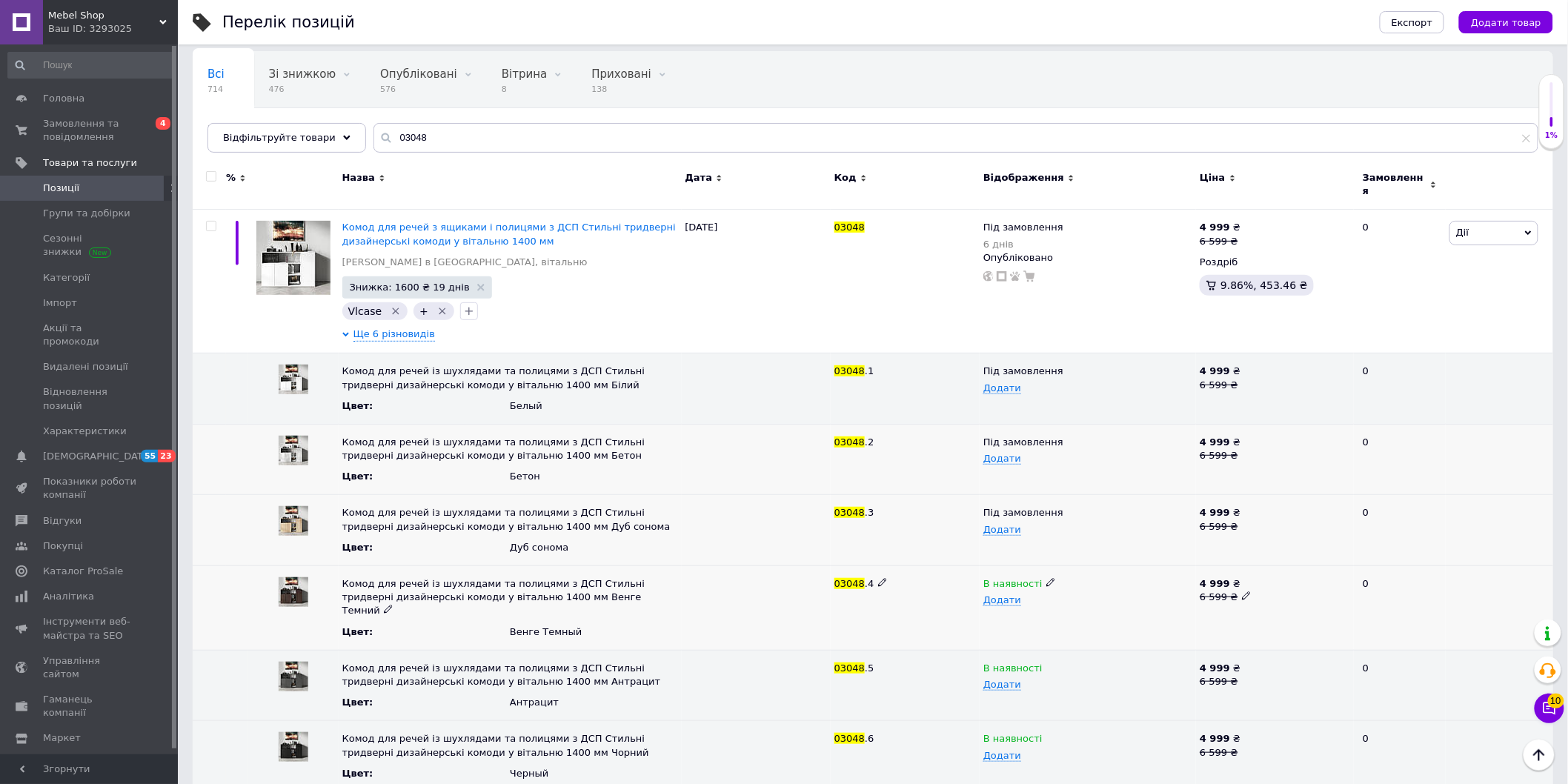
click at [1046, 578] on icon at bounding box center [1051, 582] width 9 height 9
click at [1032, 622] on li "Під замовлення" at bounding box center [1084, 632] width 214 height 21
click at [1046, 661] on span at bounding box center [1051, 666] width 9 height 10
click at [1013, 707] on li "Під замовлення" at bounding box center [1084, 717] width 214 height 21
click at [1046, 734] on use at bounding box center [1051, 738] width 8 height 8
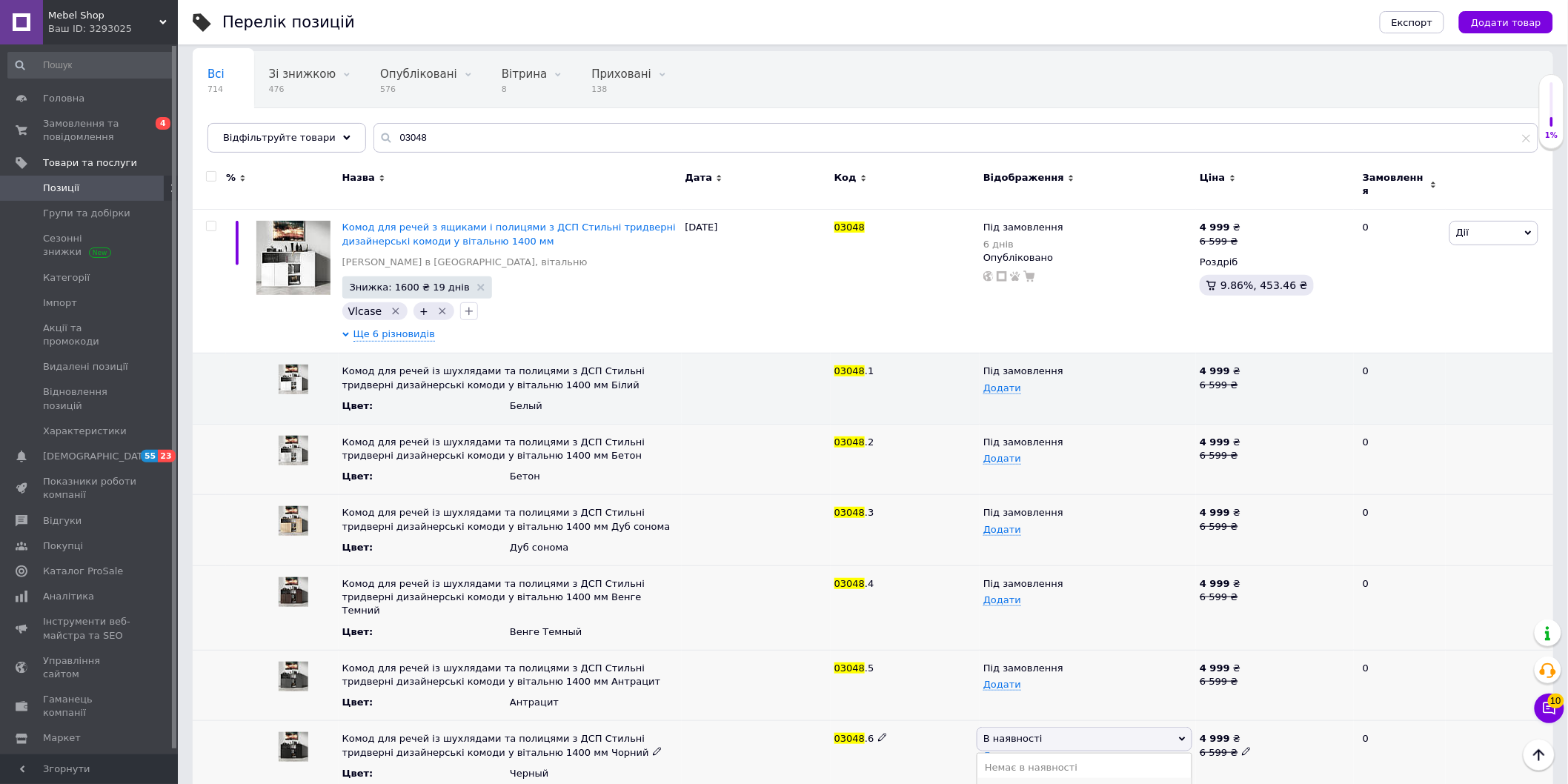
click at [1008, 778] on li "Під замовлення" at bounding box center [1084, 788] width 214 height 21
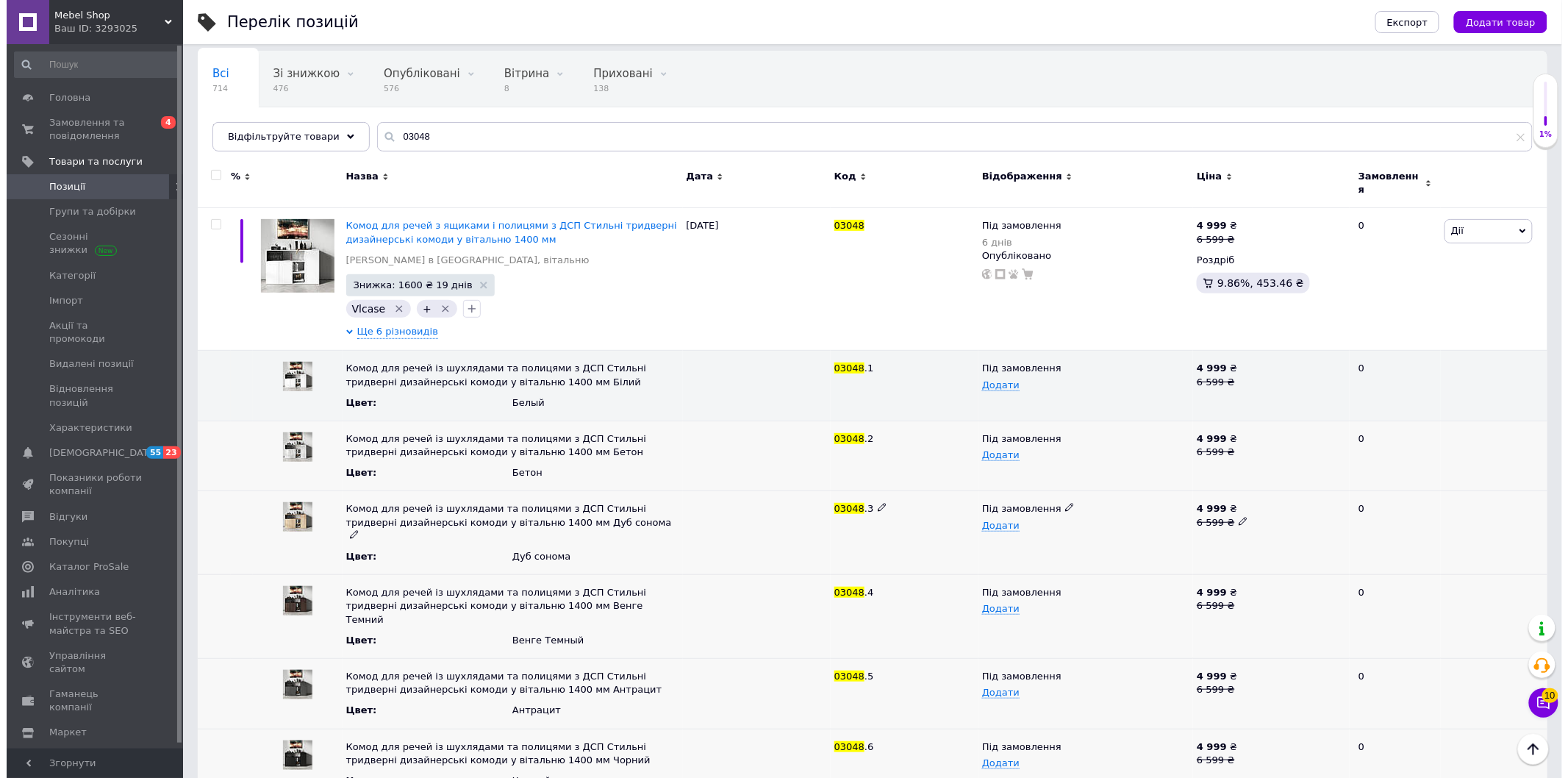
scroll to position [0, 0]
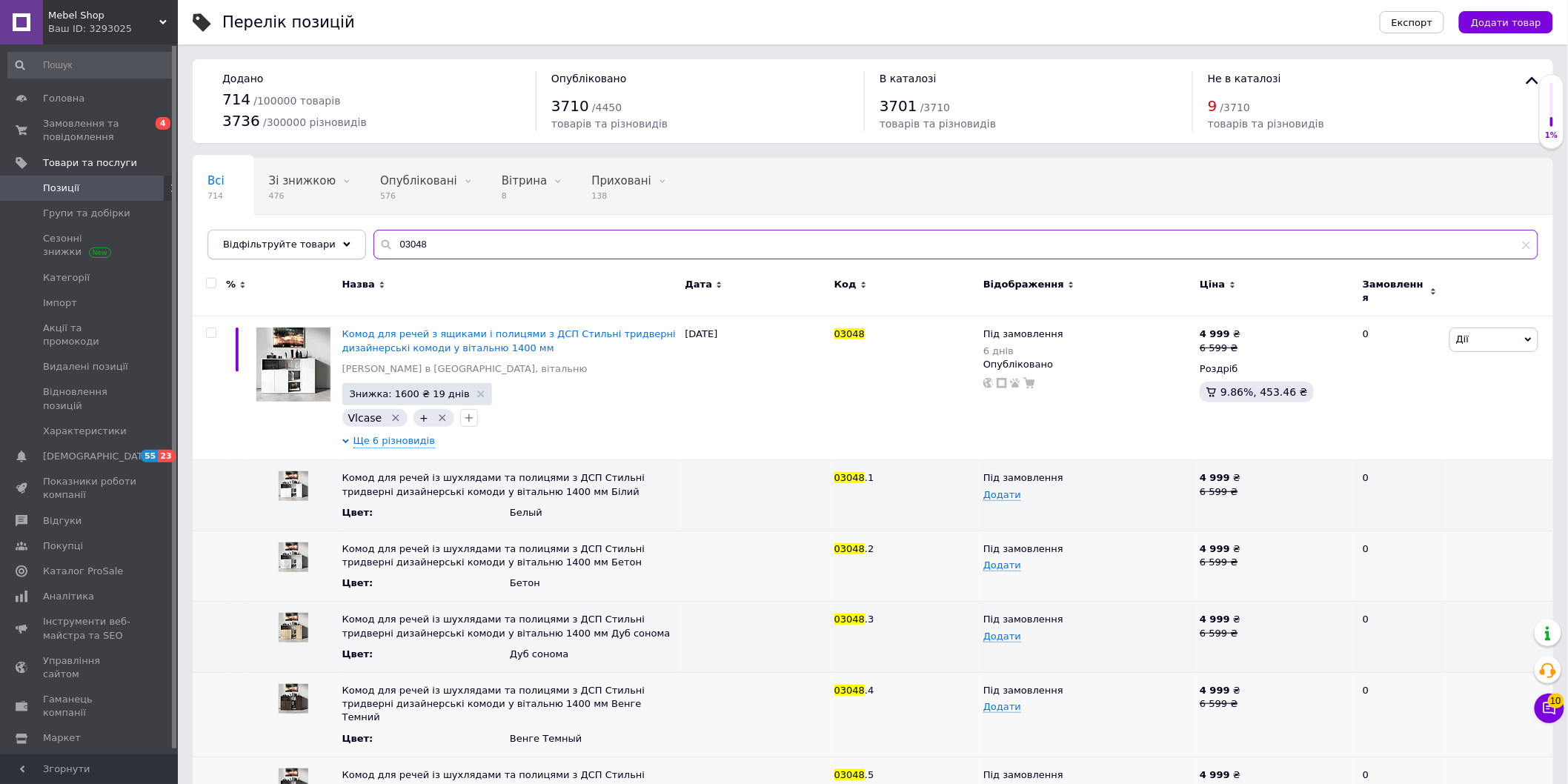
drag, startPoint x: 435, startPoint y: 243, endPoint x: 341, endPoint y: 248, distance: 94.1
click at [341, 248] on div "Відфільтруйте товари 03048" at bounding box center [873, 244] width 1331 height 30
paste input "9"
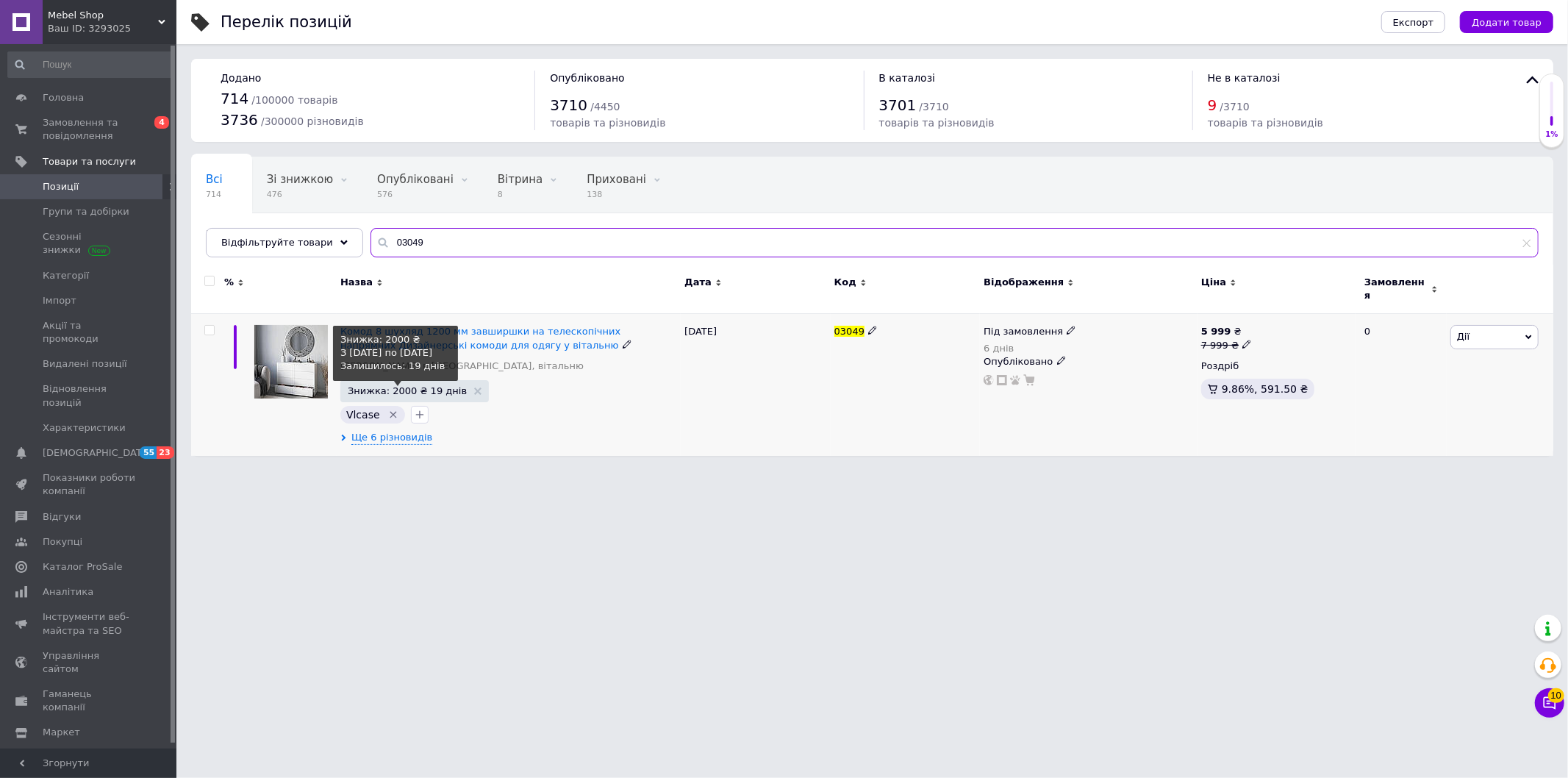
type input "03049"
click at [374, 386] on span "Знижка: 2000 ₴ 19 днів" at bounding box center [407, 391] width 119 height 9
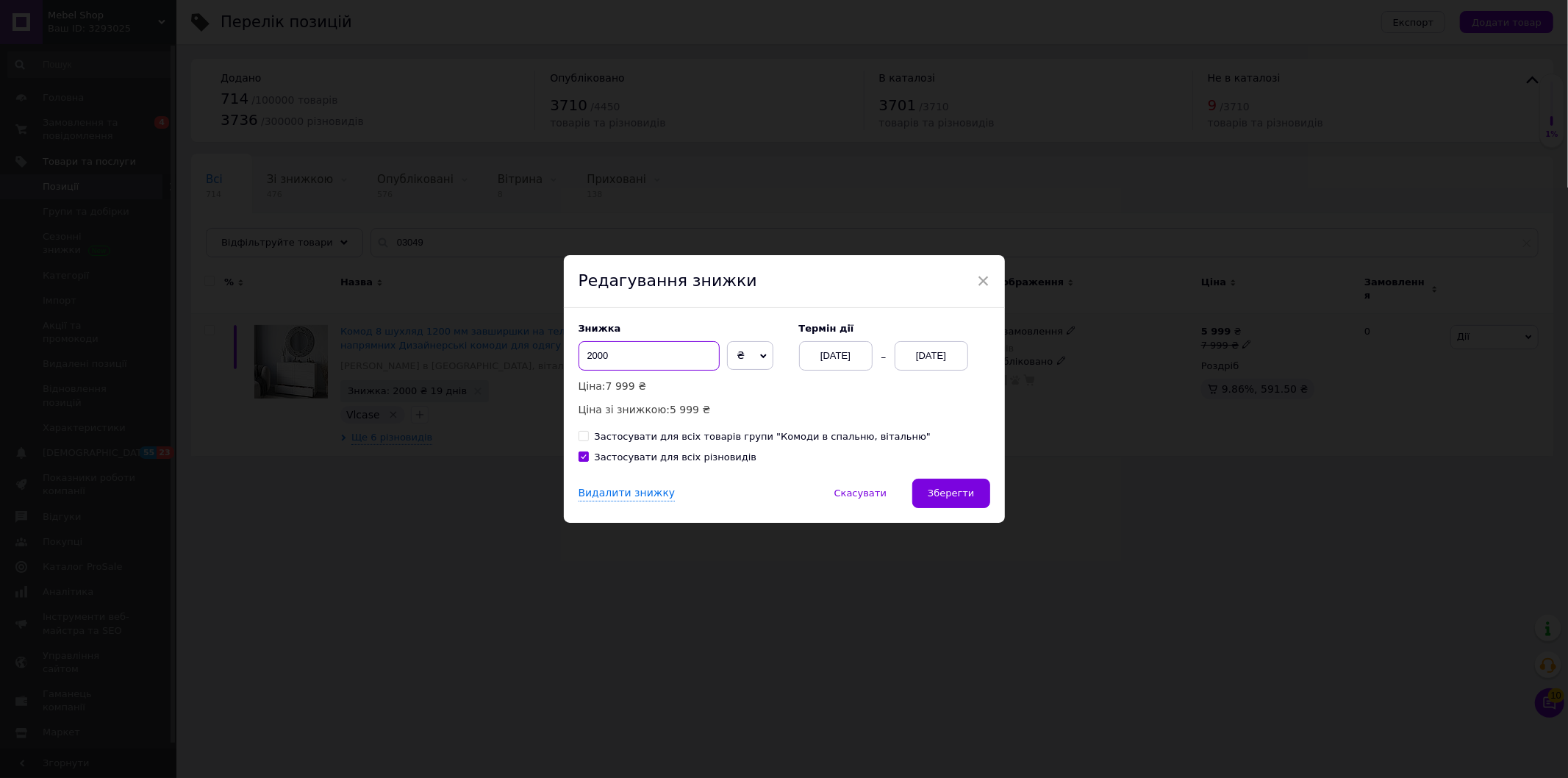
drag, startPoint x: 592, startPoint y: 359, endPoint x: 552, endPoint y: 359, distance: 40.0
click at [557, 358] on div "× Редагування знижки Знижка 2000 ₴ % Ціна: 7 999 ₴ Ціна зі знижкою: 5 999 ₴ Тер…" at bounding box center [784, 389] width 1568 height 778
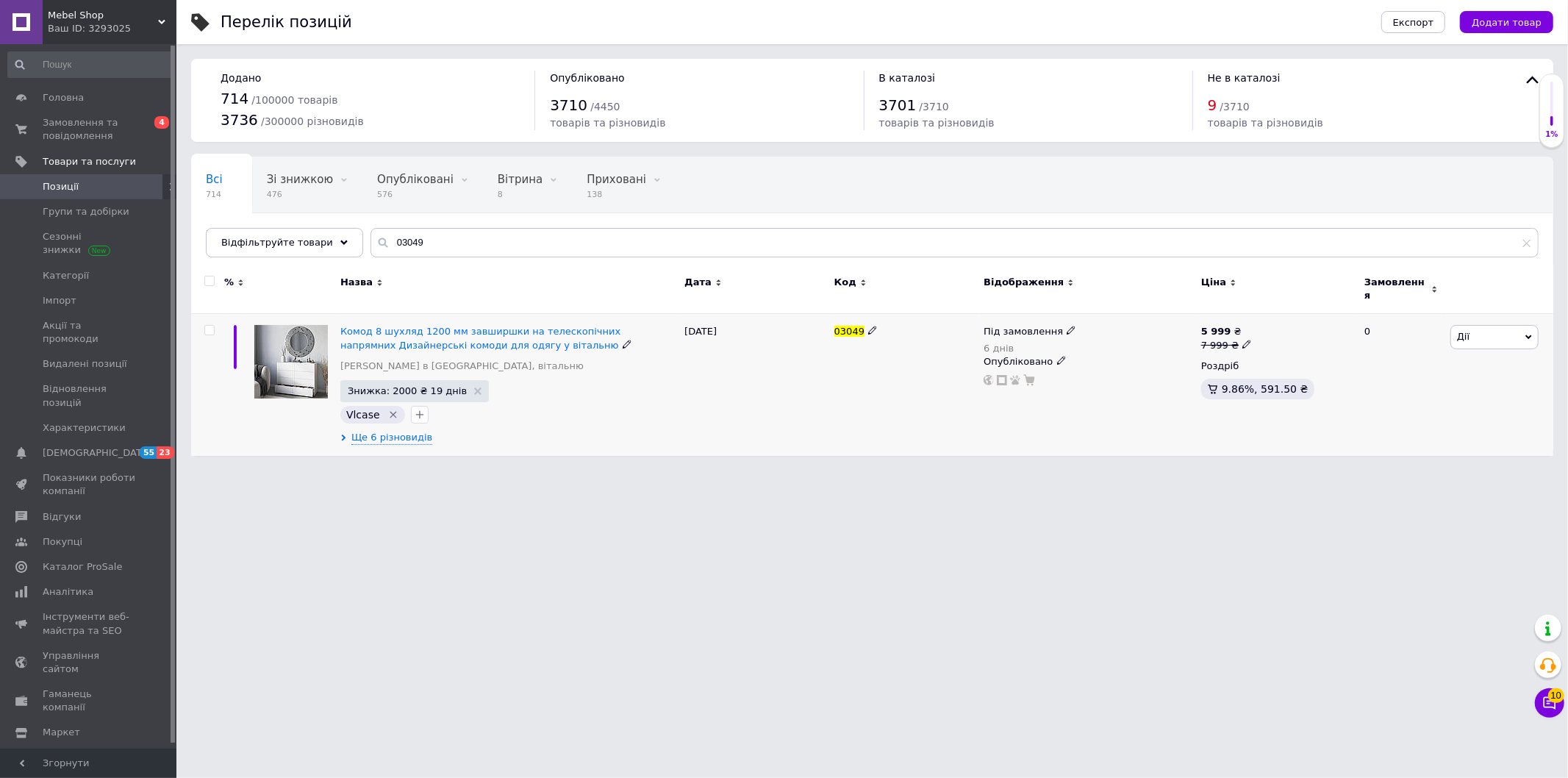
click at [416, 381] on span "Знижка: 2000 ₴ 19 днів" at bounding box center [414, 392] width 149 height 22
click at [421, 386] on span "Знижка: 2000 ₴ 19 днів" at bounding box center [407, 391] width 119 height 9
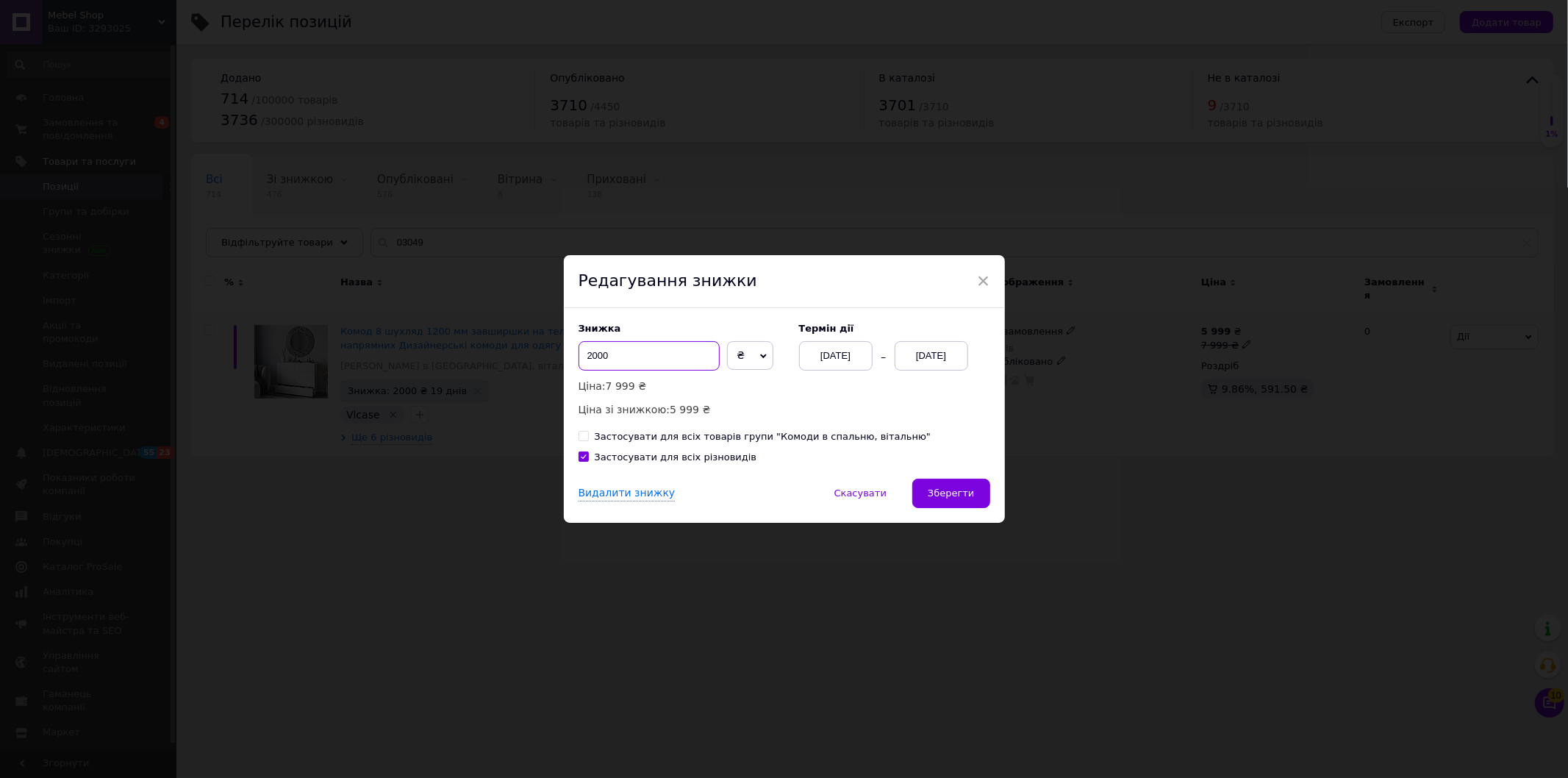
drag, startPoint x: 569, startPoint y: 355, endPoint x: 537, endPoint y: 356, distance: 32.0
click at [540, 355] on div "× Редагування знижки Знижка 2000 ₴ % Ціна: 7 999 ₴ Ціна зі знижкою: 5 999 ₴ Тер…" at bounding box center [784, 389] width 1568 height 778
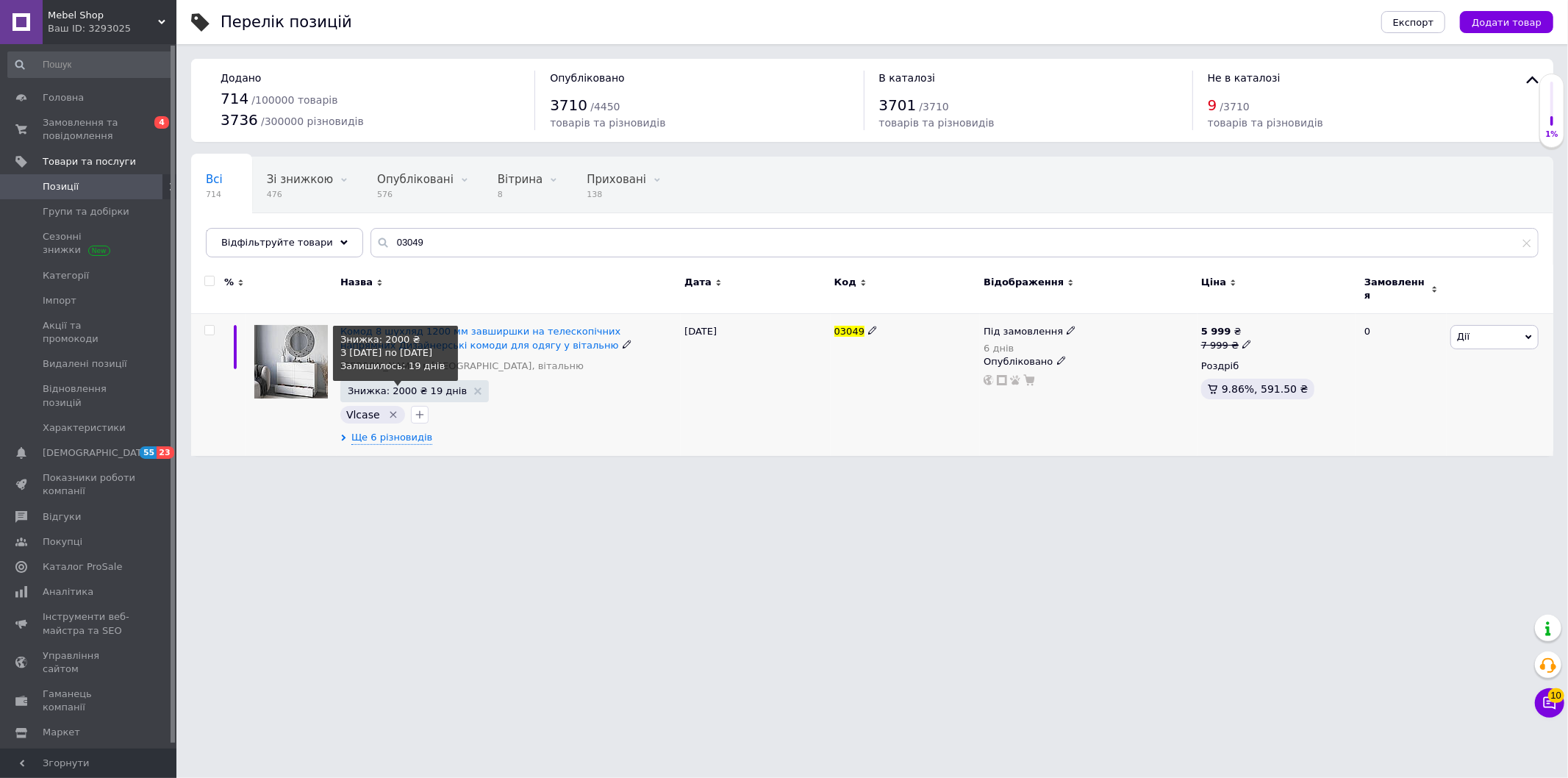
click at [422, 386] on span "Знижка: 2000 ₴ 19 днів" at bounding box center [407, 391] width 119 height 9
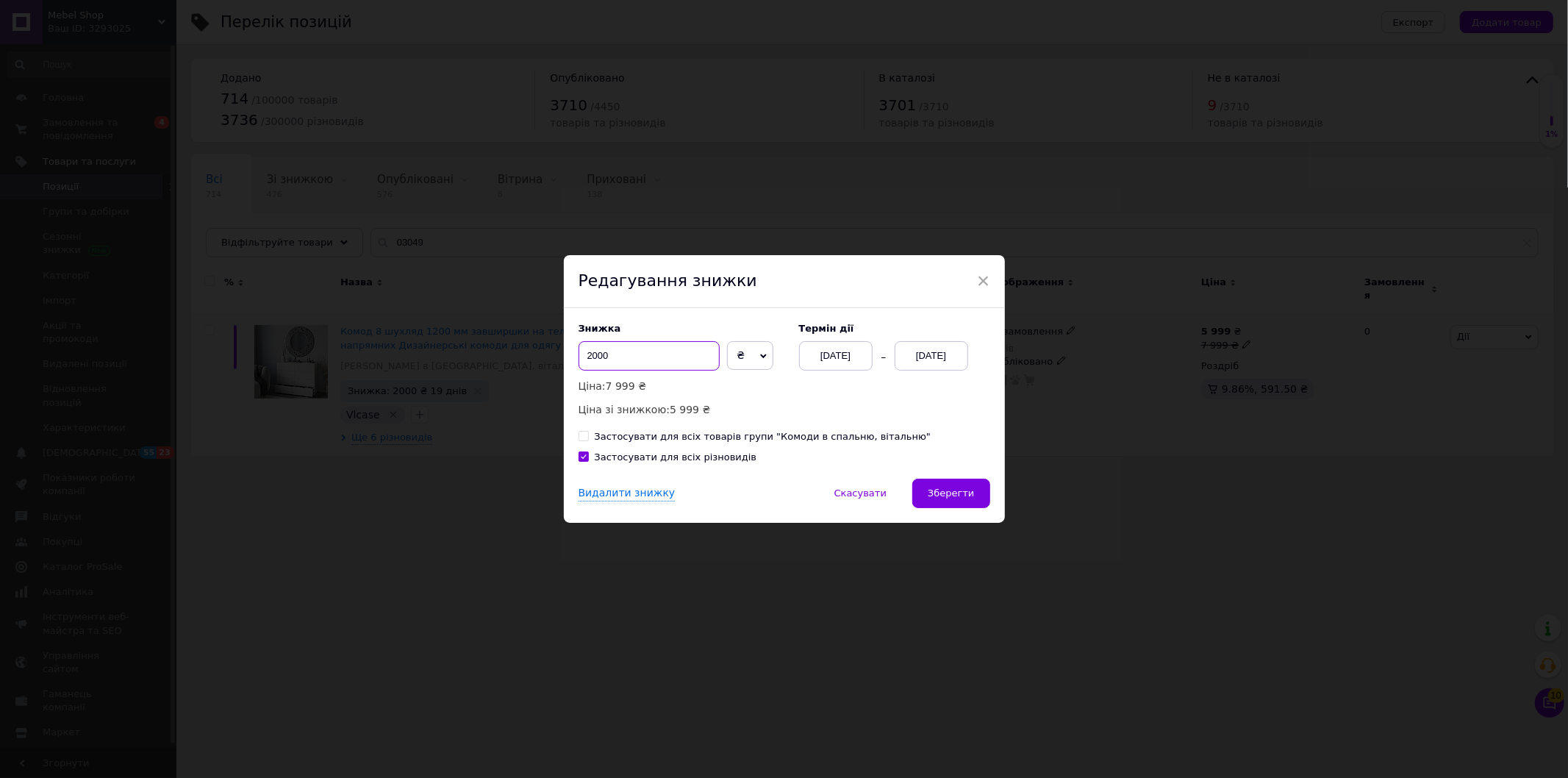
drag, startPoint x: 595, startPoint y: 357, endPoint x: 585, endPoint y: 357, distance: 10.0
click at [585, 357] on input "2000" at bounding box center [649, 355] width 141 height 29
type input "1500"
click at [949, 494] on span "Зберегти" at bounding box center [951, 492] width 46 height 11
